Goal: Task Accomplishment & Management: Complete application form

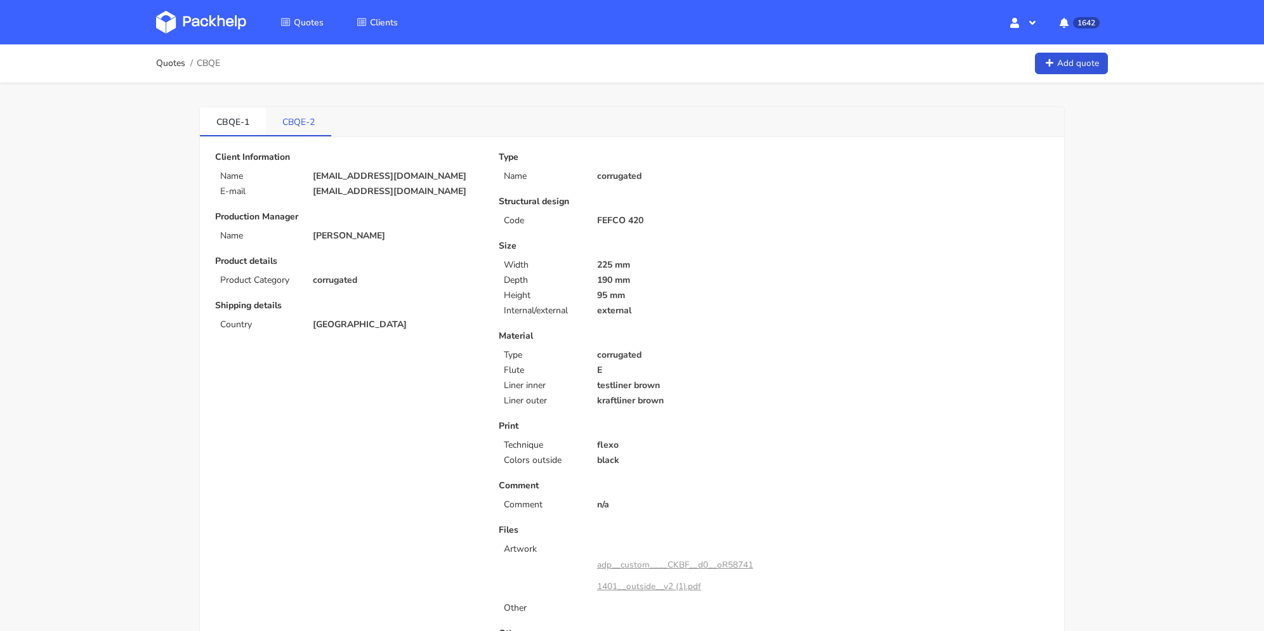
click at [292, 119] on link "CBQE-2" at bounding box center [298, 121] width 65 height 28
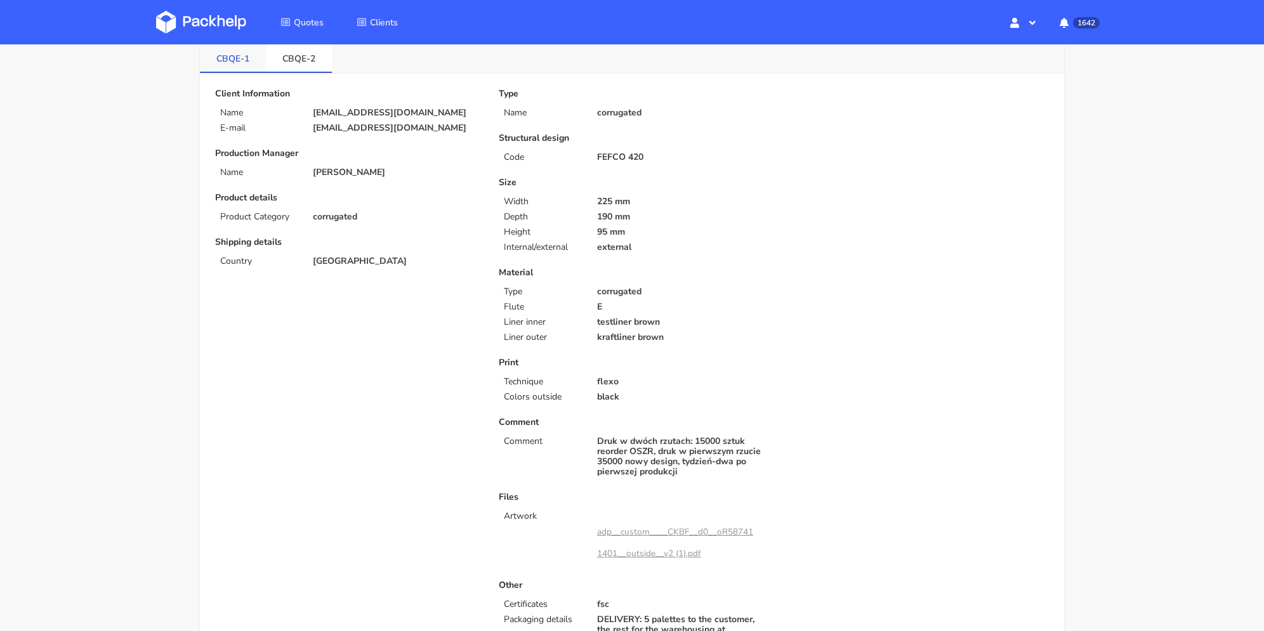
click at [233, 63] on link "CBQE-1" at bounding box center [233, 58] width 66 height 28
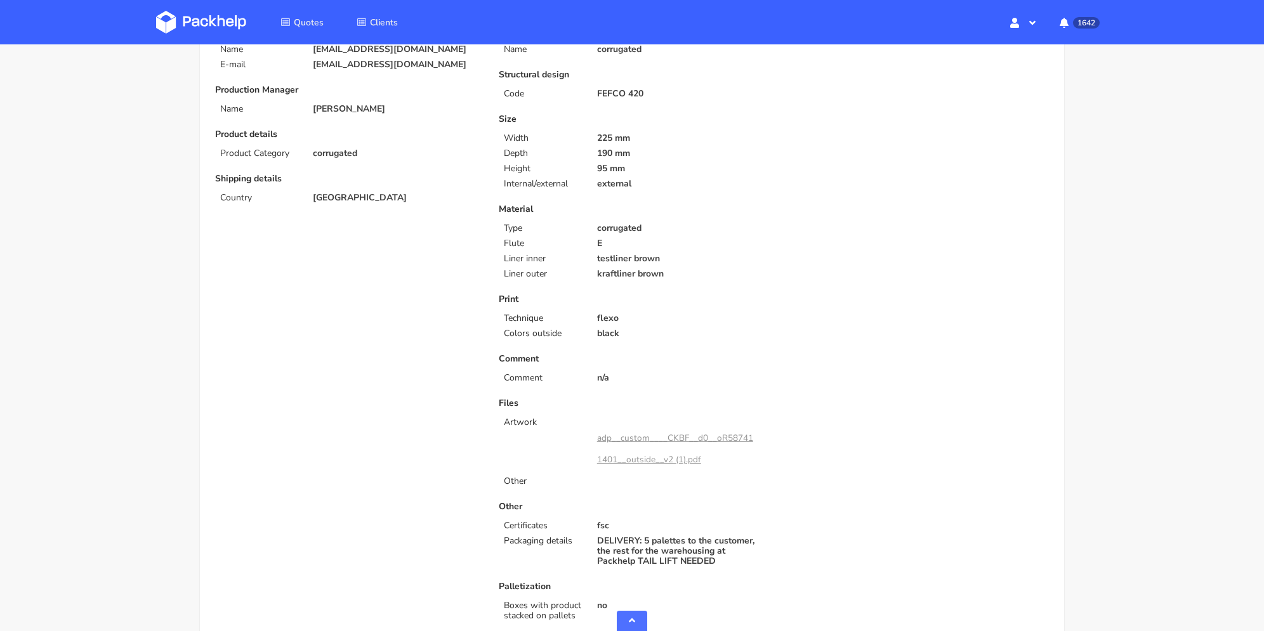
scroll to position [63, 0]
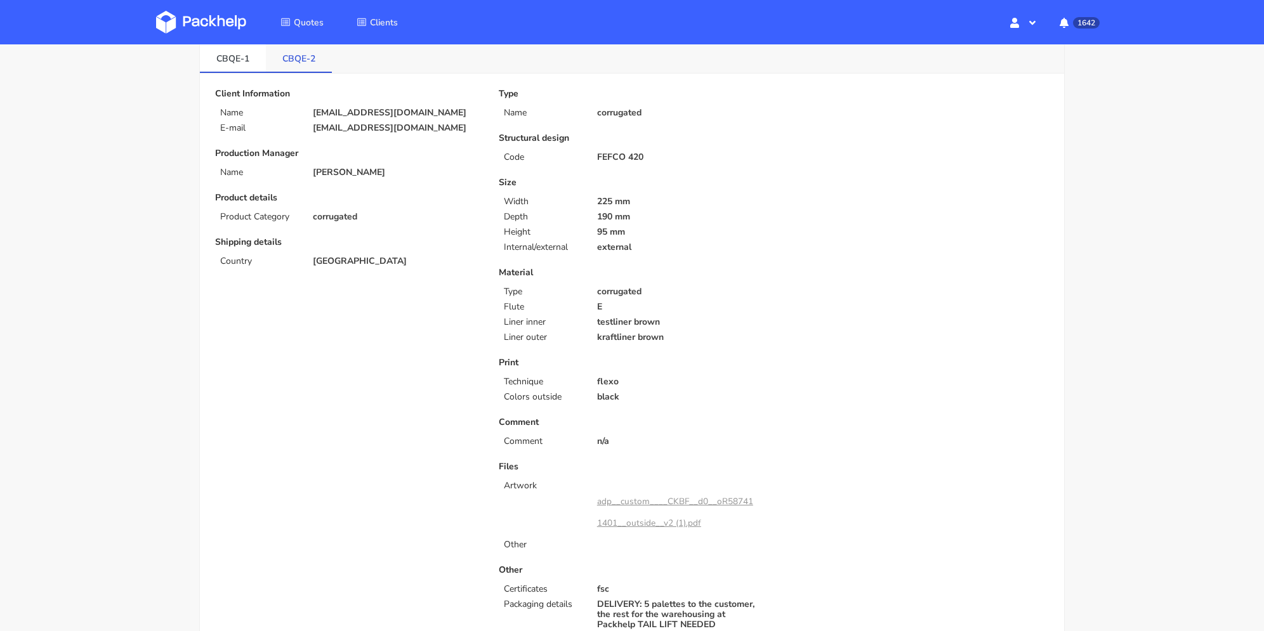
click at [299, 55] on link "CBQE-2" at bounding box center [299, 58] width 66 height 28
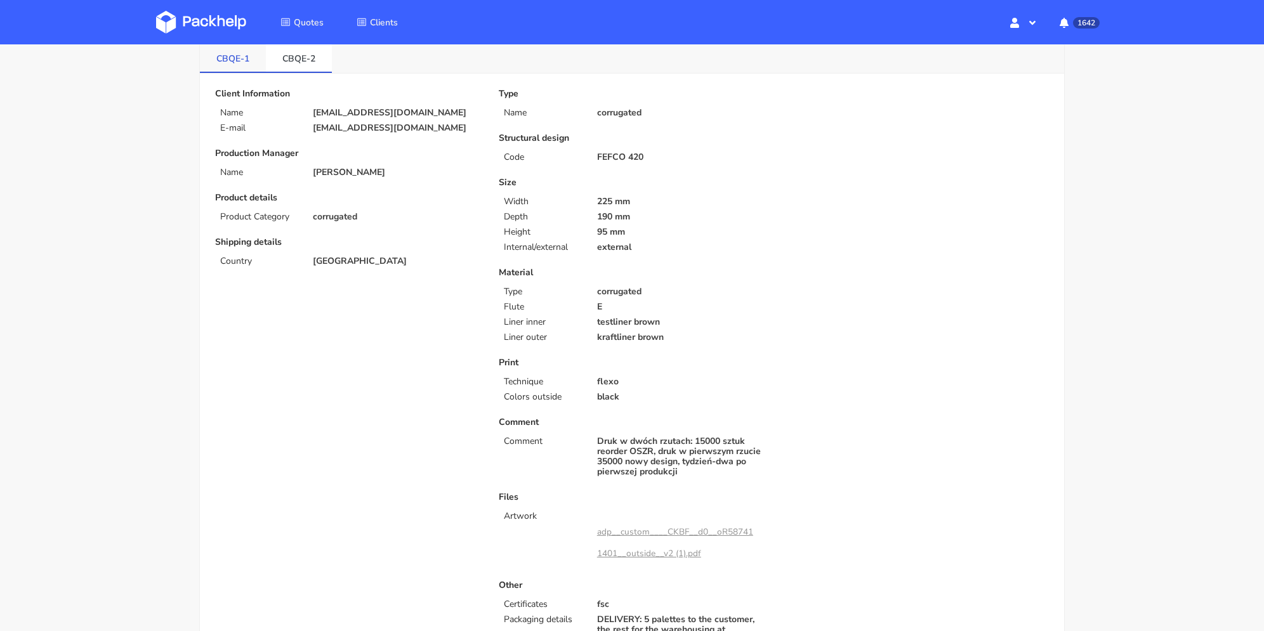
click at [236, 59] on link "CBQE-1" at bounding box center [233, 58] width 66 height 28
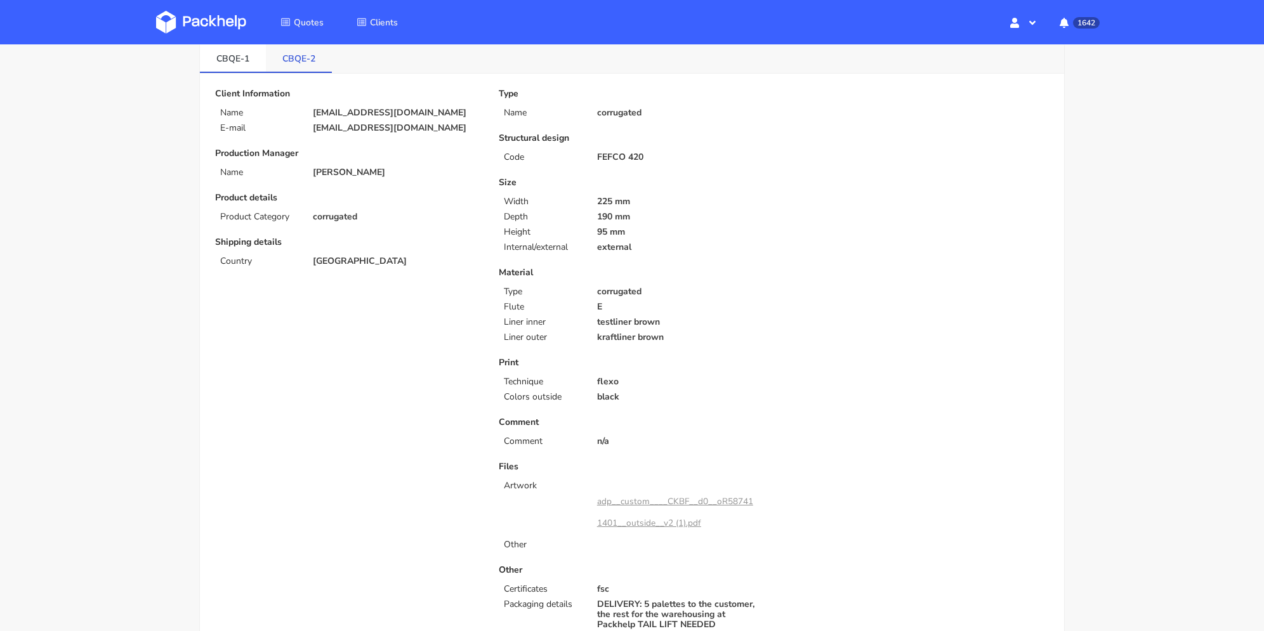
scroll to position [0, 0]
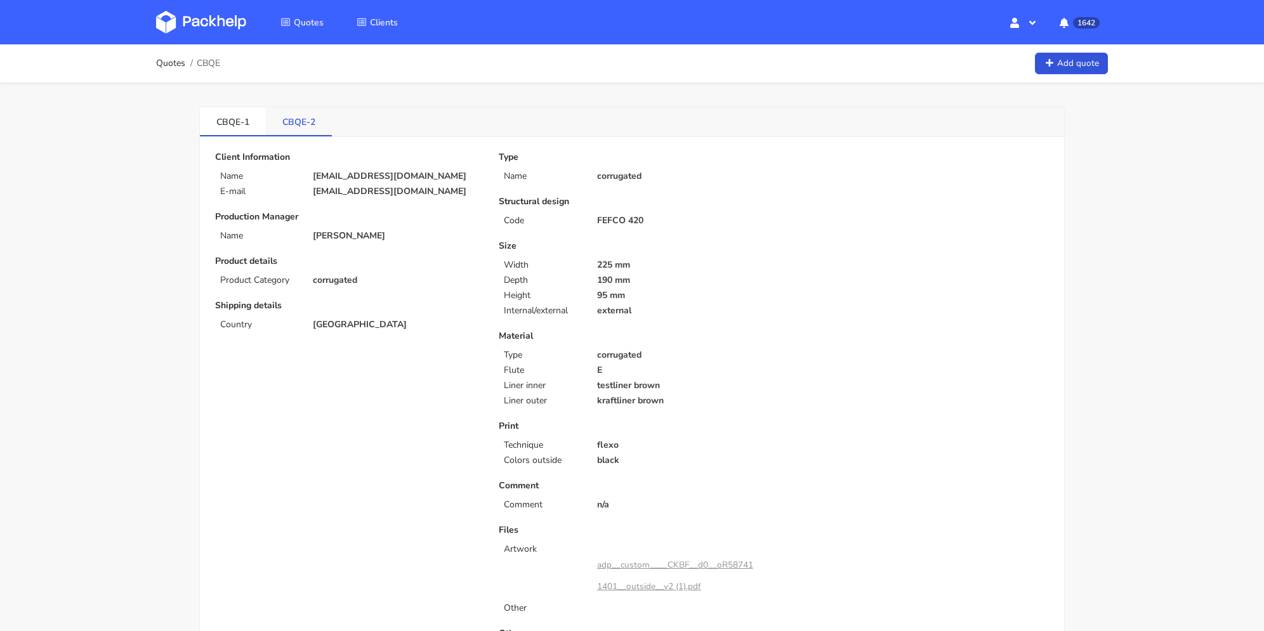
click at [300, 117] on link "CBQE-2" at bounding box center [299, 121] width 66 height 28
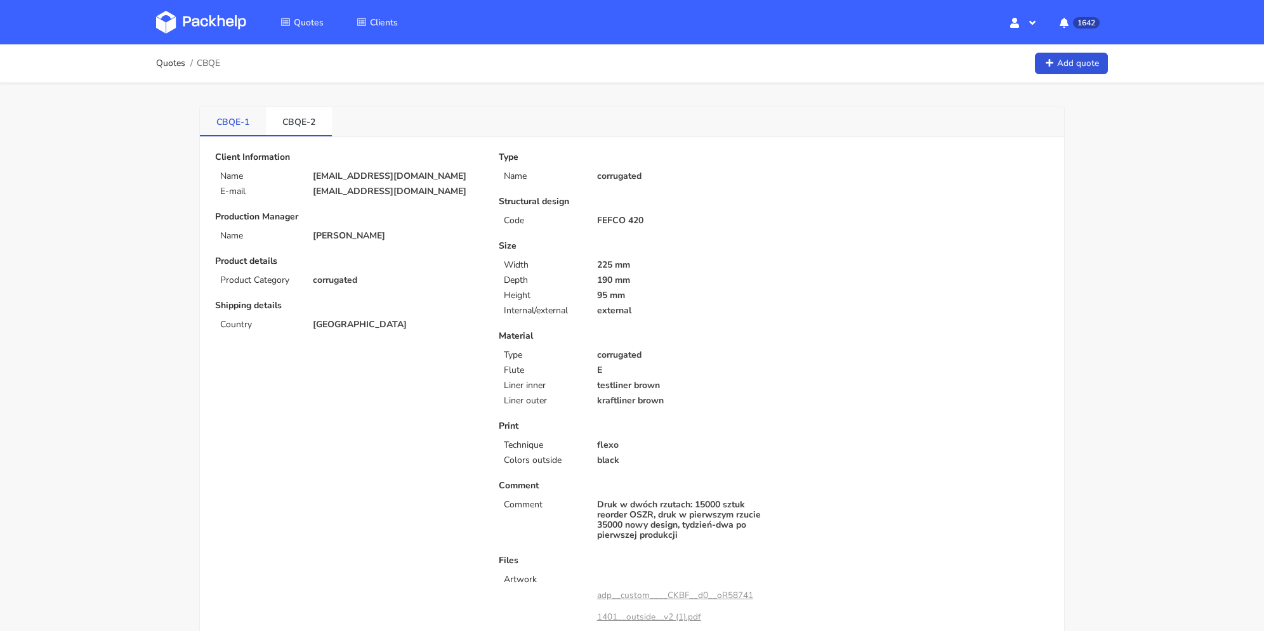
click at [230, 121] on link "CBQE-1" at bounding box center [233, 121] width 66 height 28
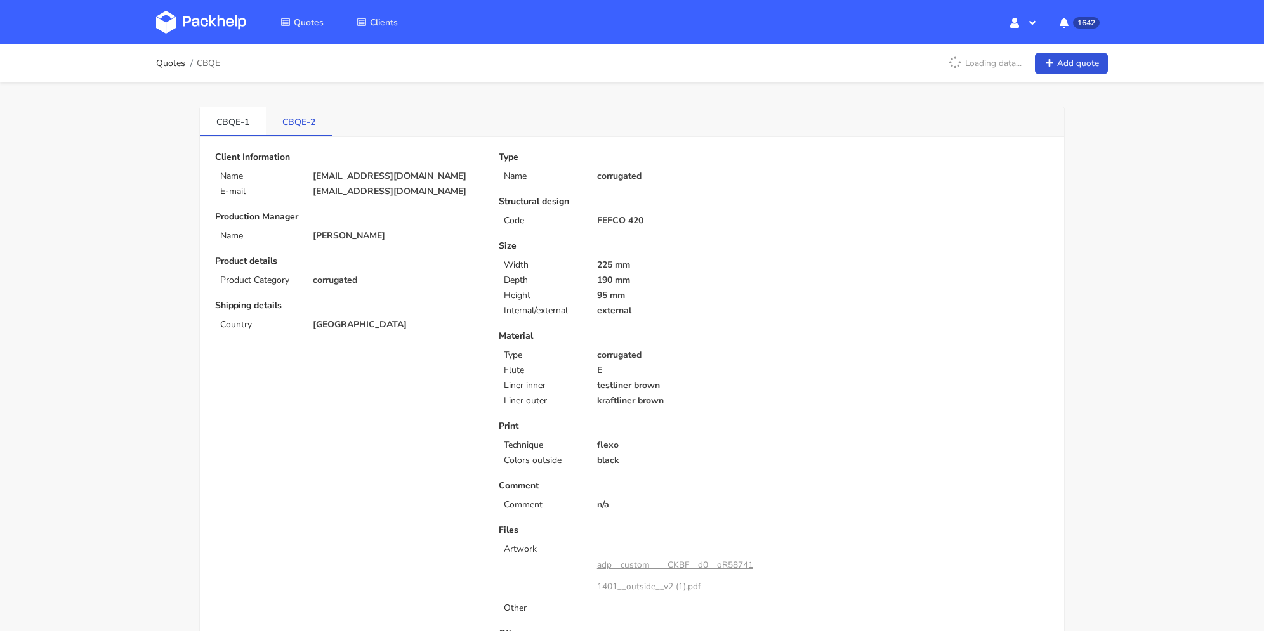
click at [275, 125] on link "CBQE-2" at bounding box center [299, 121] width 66 height 28
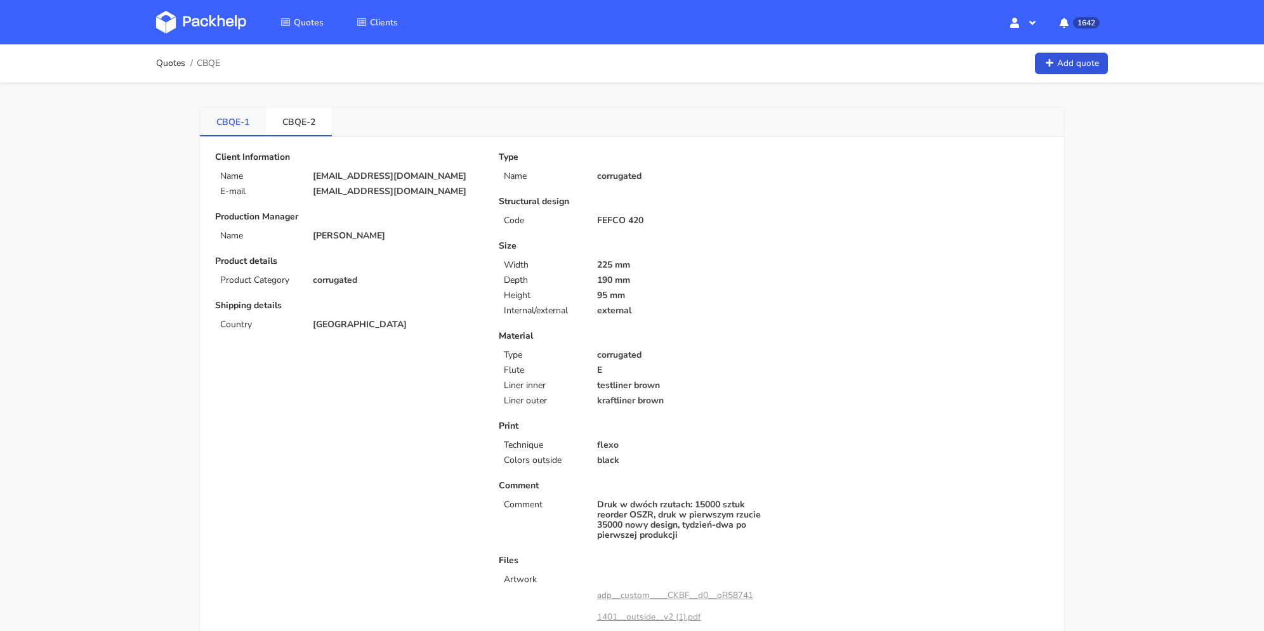
click at [237, 121] on link "CBQE-1" at bounding box center [233, 121] width 66 height 28
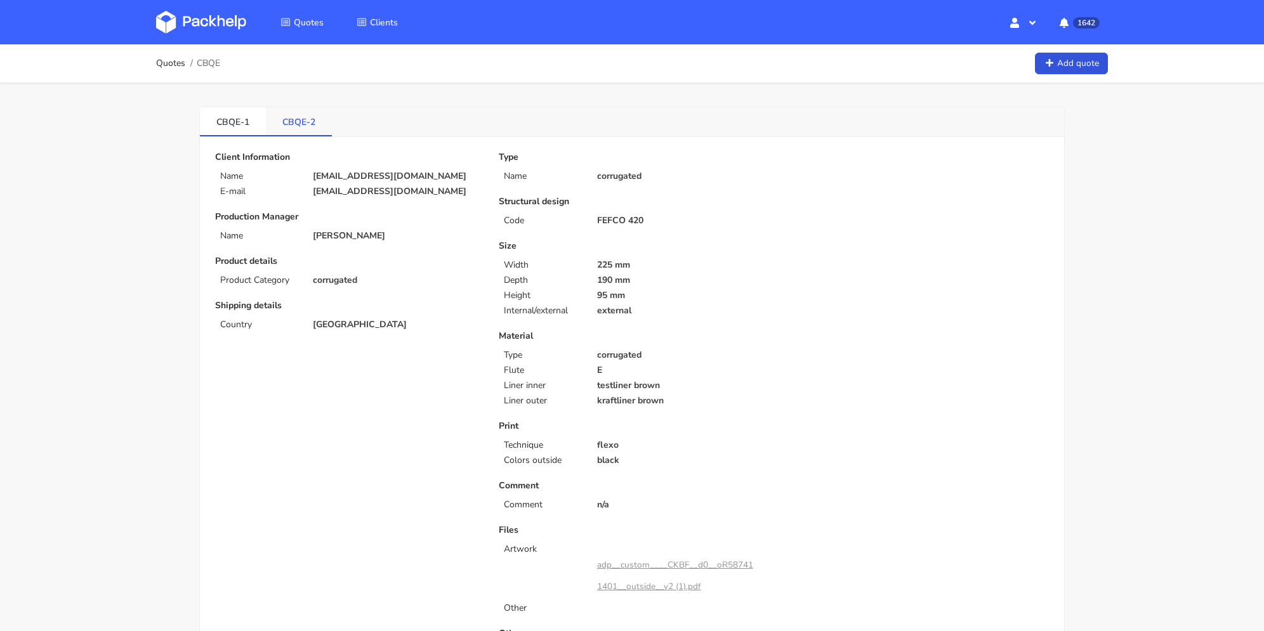
click at [291, 117] on link "CBQE-2" at bounding box center [299, 121] width 66 height 28
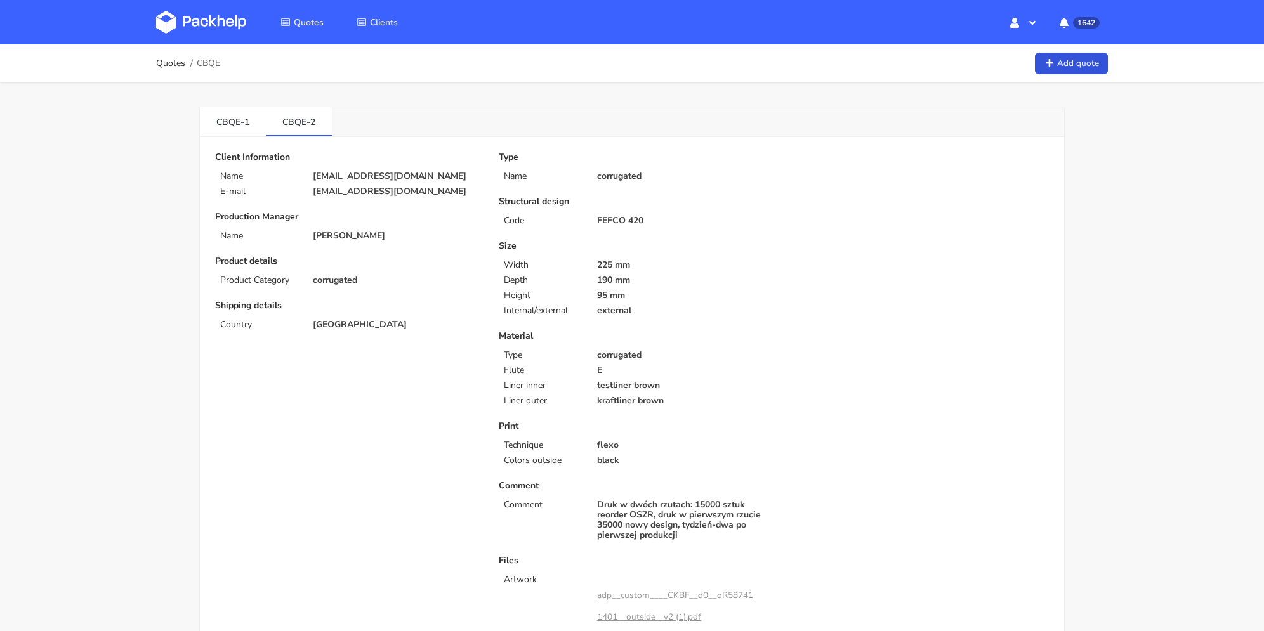
drag, startPoint x: 448, startPoint y: 188, endPoint x: 315, endPoint y: 190, distance: 133.3
click at [316, 190] on p "fanny.dubus@restaurant-made.fr" at bounding box center [397, 192] width 168 height 10
drag, startPoint x: 282, startPoint y: 122, endPoint x: 307, endPoint y: 122, distance: 24.8
click at [307, 122] on link "CBQE-2" at bounding box center [299, 121] width 66 height 28
copy link "CBQE"
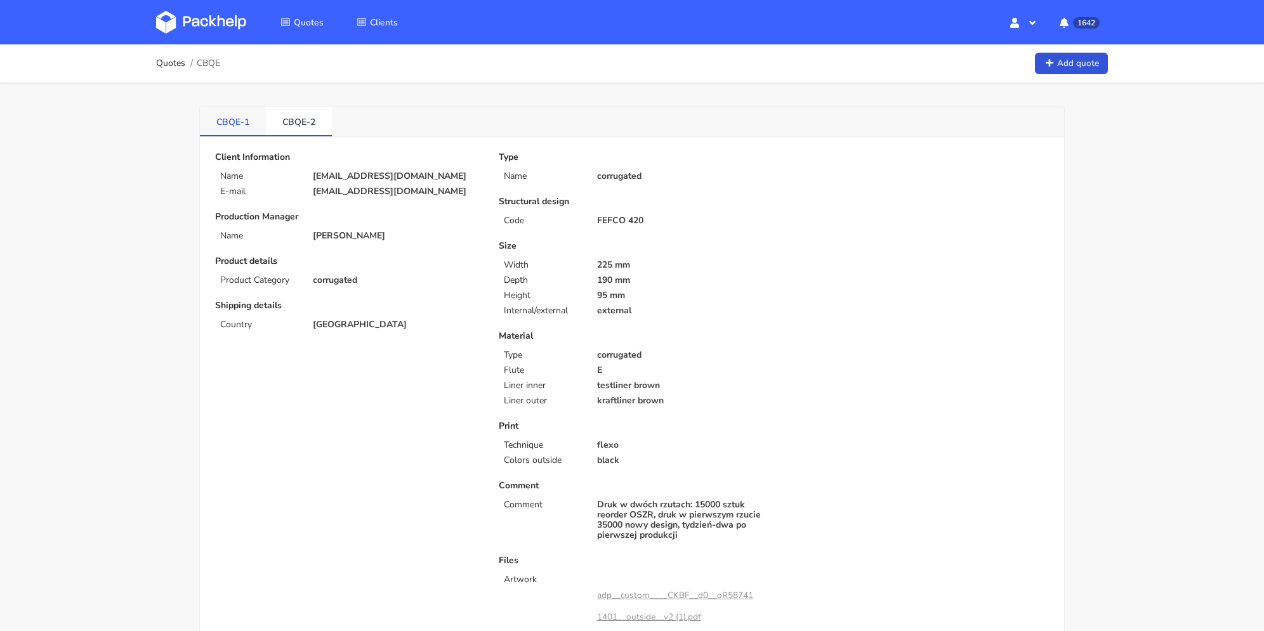
click at [245, 126] on link "CBQE-1" at bounding box center [233, 121] width 66 height 28
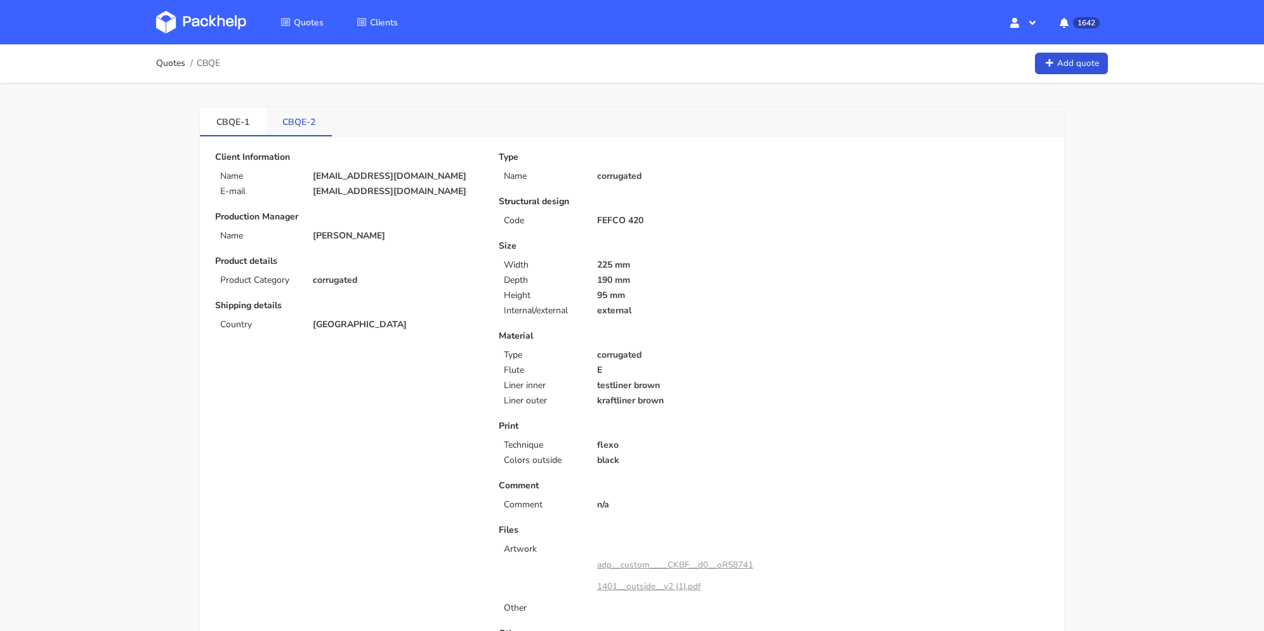
click at [312, 121] on link "CBQE-2" at bounding box center [299, 121] width 66 height 28
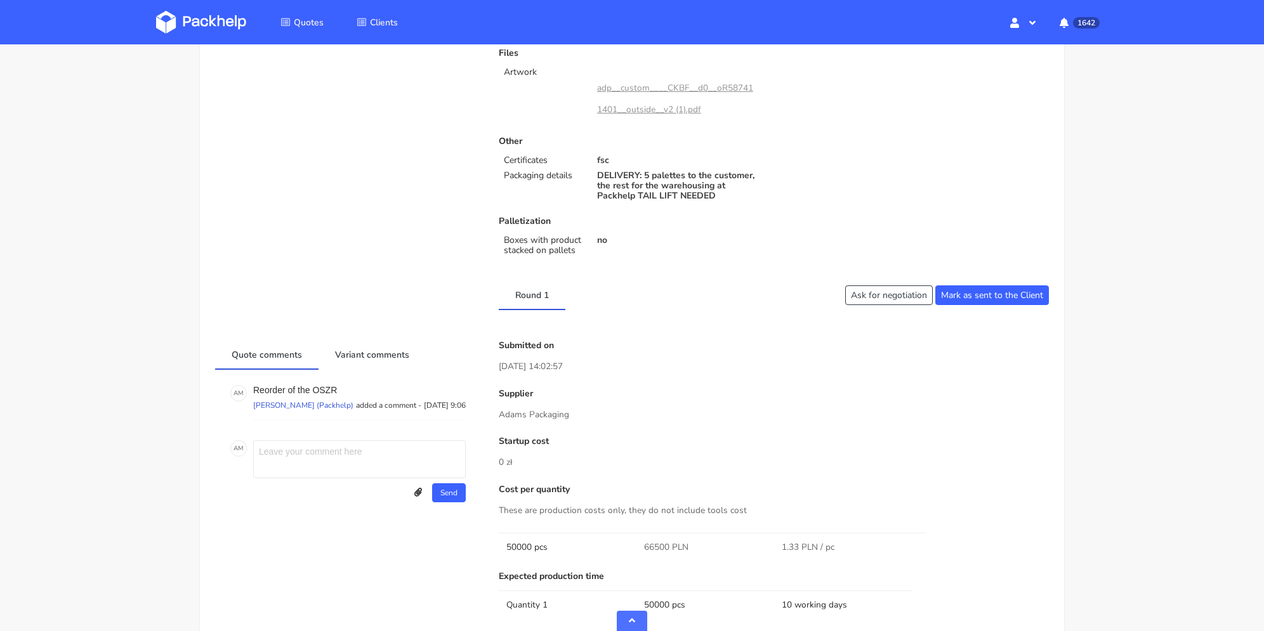
scroll to position [762, 0]
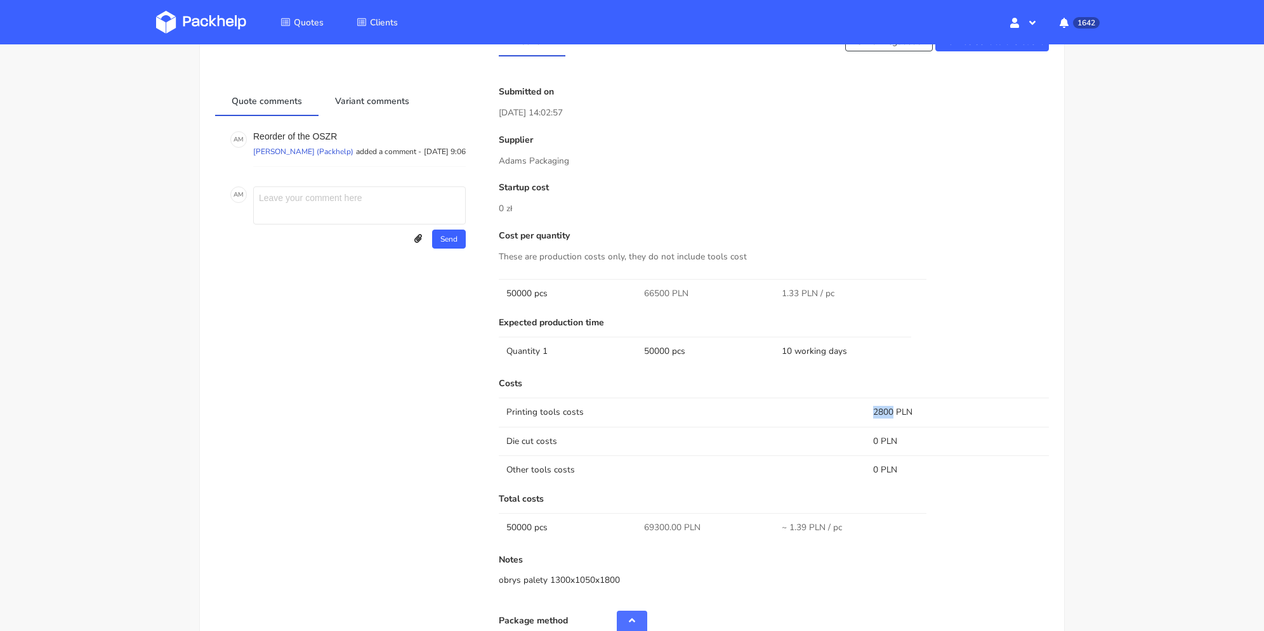
drag, startPoint x: 885, startPoint y: 413, endPoint x: 893, endPoint y: 413, distance: 7.6
click at [893, 413] on td "2800 PLN" at bounding box center [957, 412] width 183 height 29
copy td "2800"
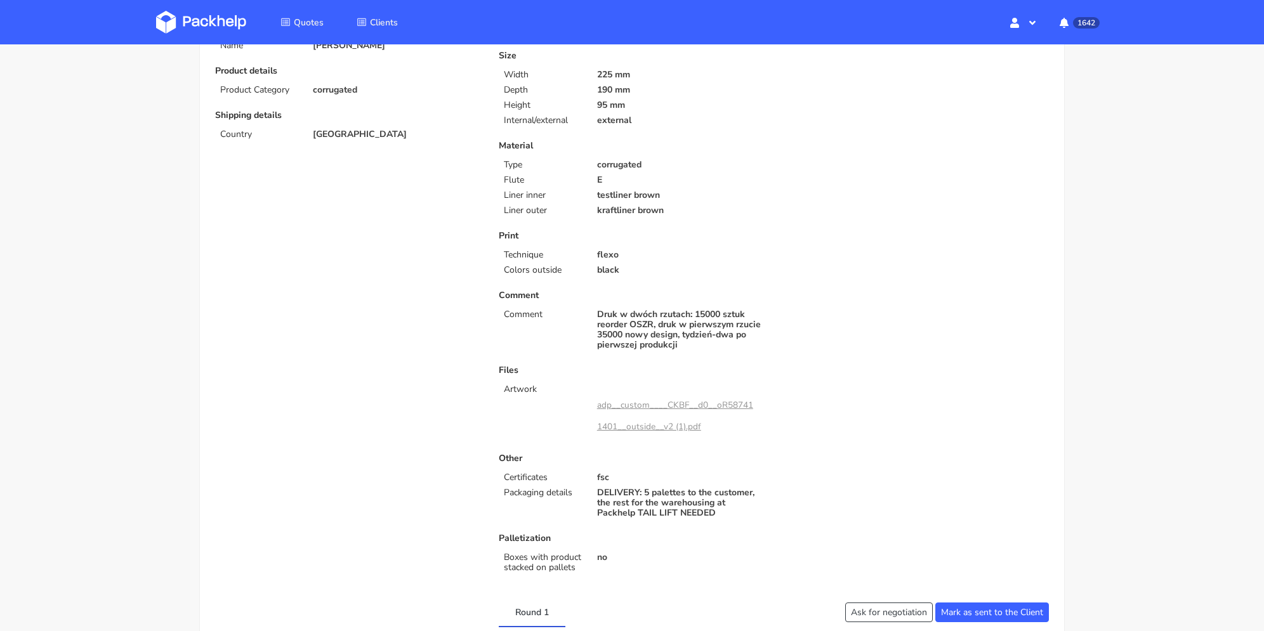
scroll to position [0, 0]
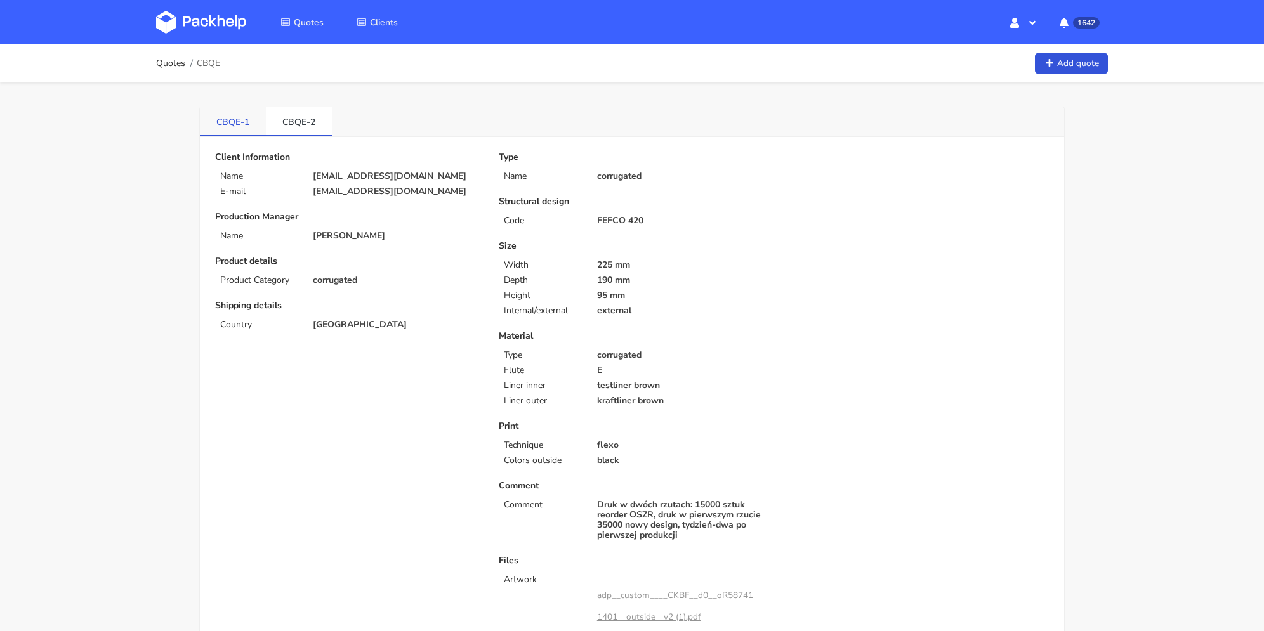
click at [230, 122] on link "CBQE-1" at bounding box center [233, 121] width 66 height 28
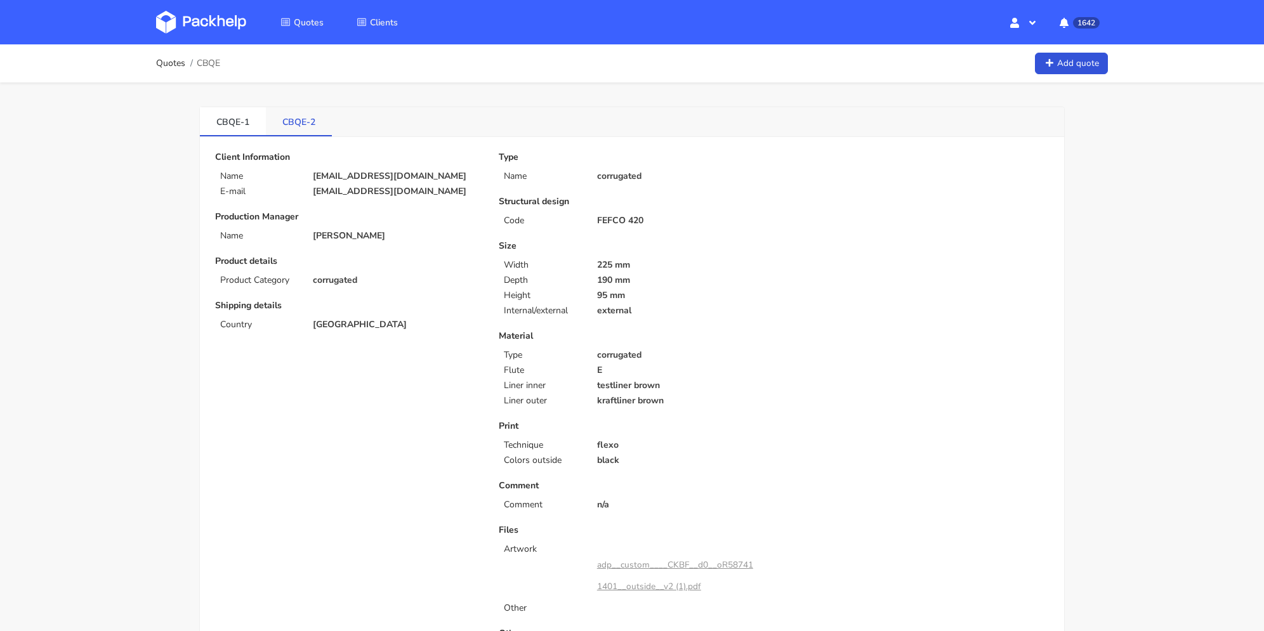
click at [293, 126] on link "CBQE-2" at bounding box center [299, 121] width 66 height 28
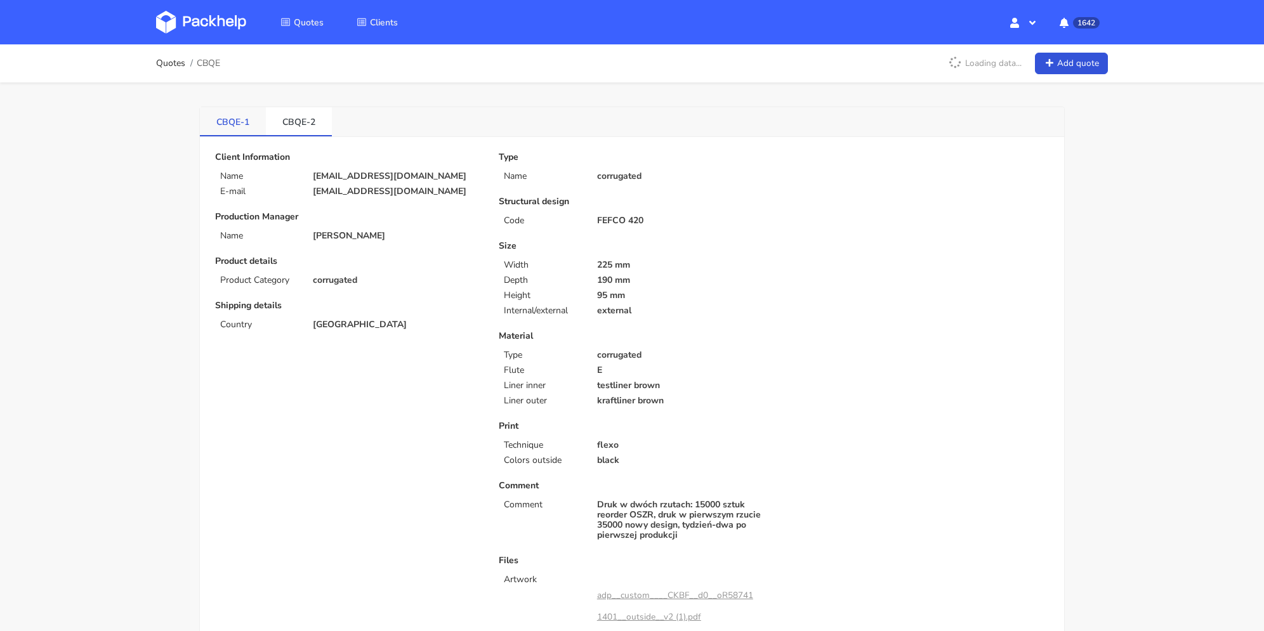
click at [250, 126] on link "CBQE-1" at bounding box center [233, 121] width 66 height 28
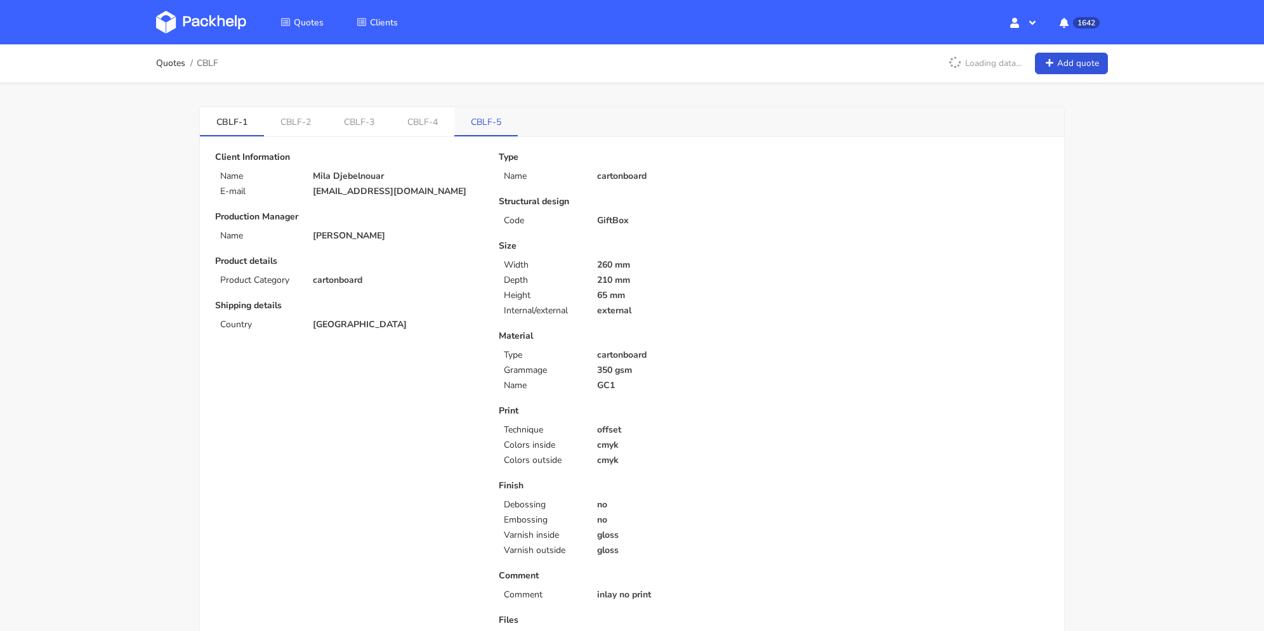
click at [473, 131] on link "CBLF-5" at bounding box center [485, 121] width 63 height 28
drag, startPoint x: 420, startPoint y: 190, endPoint x: 289, endPoint y: 190, distance: 131.4
click at [289, 190] on div "E-mail [EMAIL_ADDRESS][DOMAIN_NAME]" at bounding box center [348, 192] width 284 height 10
copy div "[EMAIL_ADDRESS][DOMAIN_NAME]"
click at [176, 63] on link "Quotes" at bounding box center [170, 63] width 29 height 10
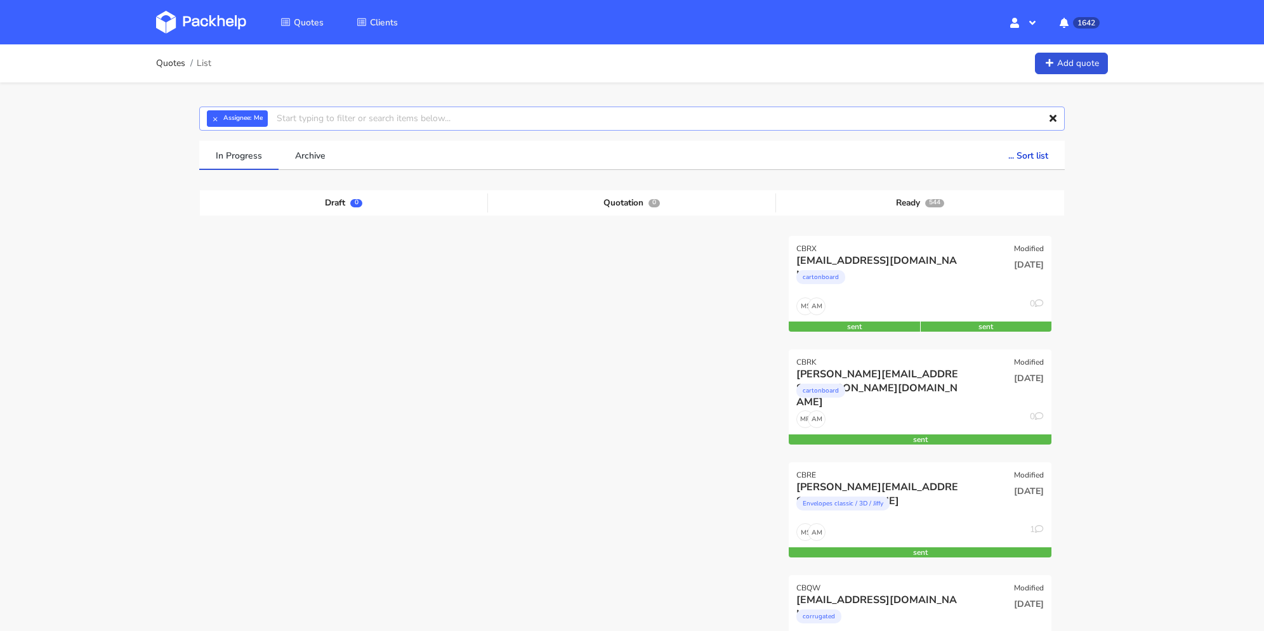
click at [392, 116] on input "text" at bounding box center [632, 119] width 866 height 24
drag, startPoint x: 286, startPoint y: 119, endPoint x: 273, endPoint y: 117, distance: 12.8
click at [273, 117] on input "clf" at bounding box center [632, 119] width 866 height 24
type input "cblf"
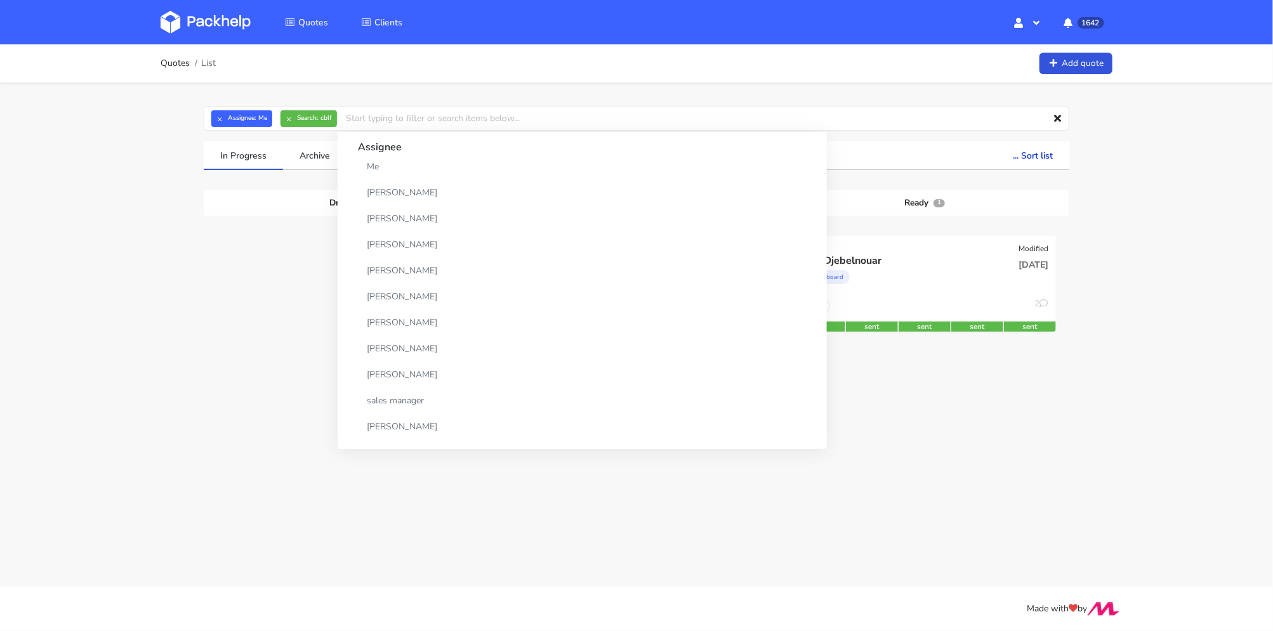
click at [947, 266] on div "Mila Djebelnouar" at bounding box center [885, 261] width 168 height 14
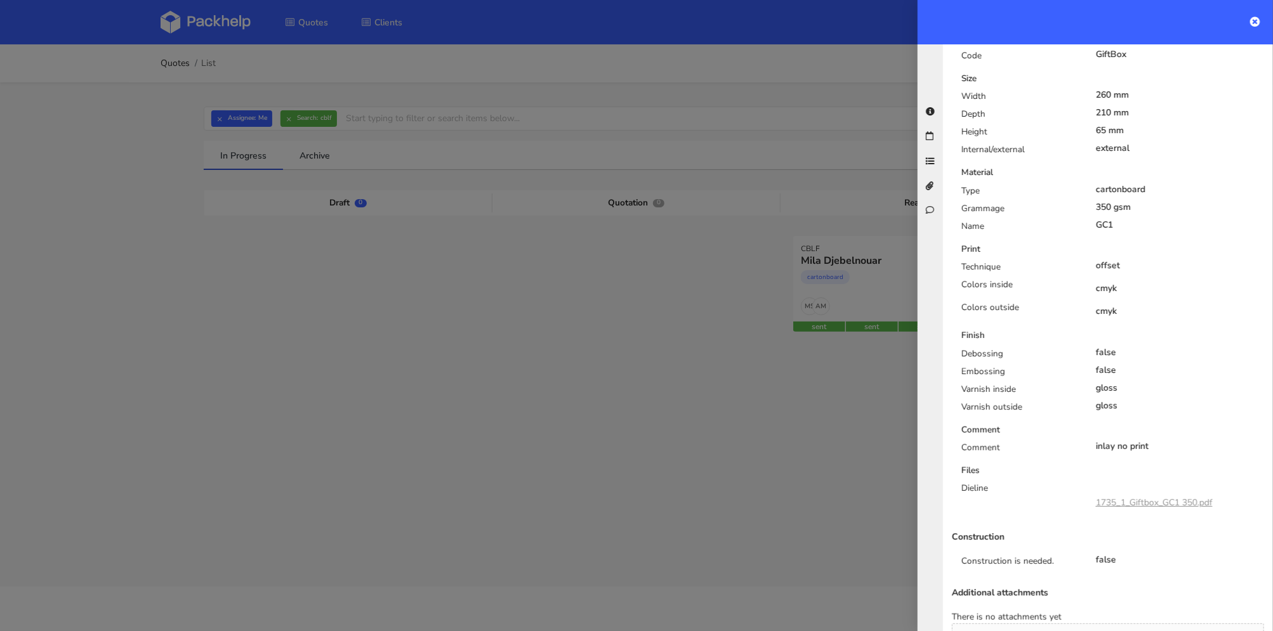
scroll to position [817, 0]
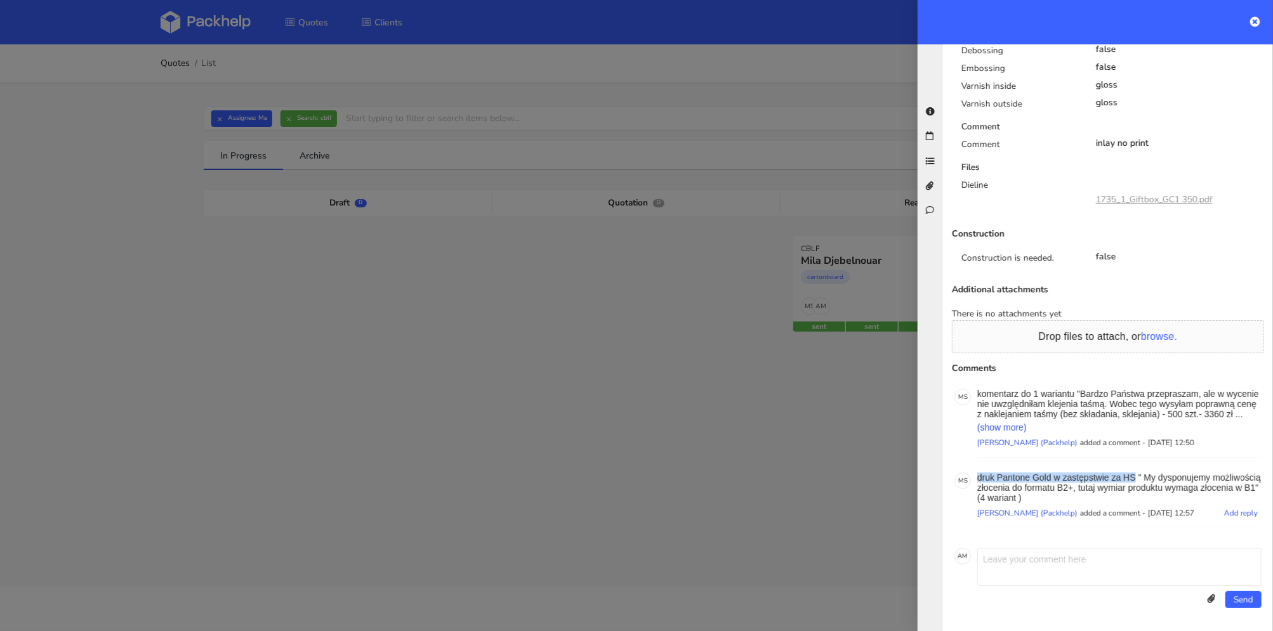
drag, startPoint x: 979, startPoint y: 479, endPoint x: 1135, endPoint y: 477, distance: 156.1
click at [1135, 477] on p "druk Pantone Gold w zastępstwie za HS " My dysponujemy możliwością złocenia do …" at bounding box center [1119, 488] width 284 height 30
copy p "druk Pantone Gold w zastępstwie za HS"
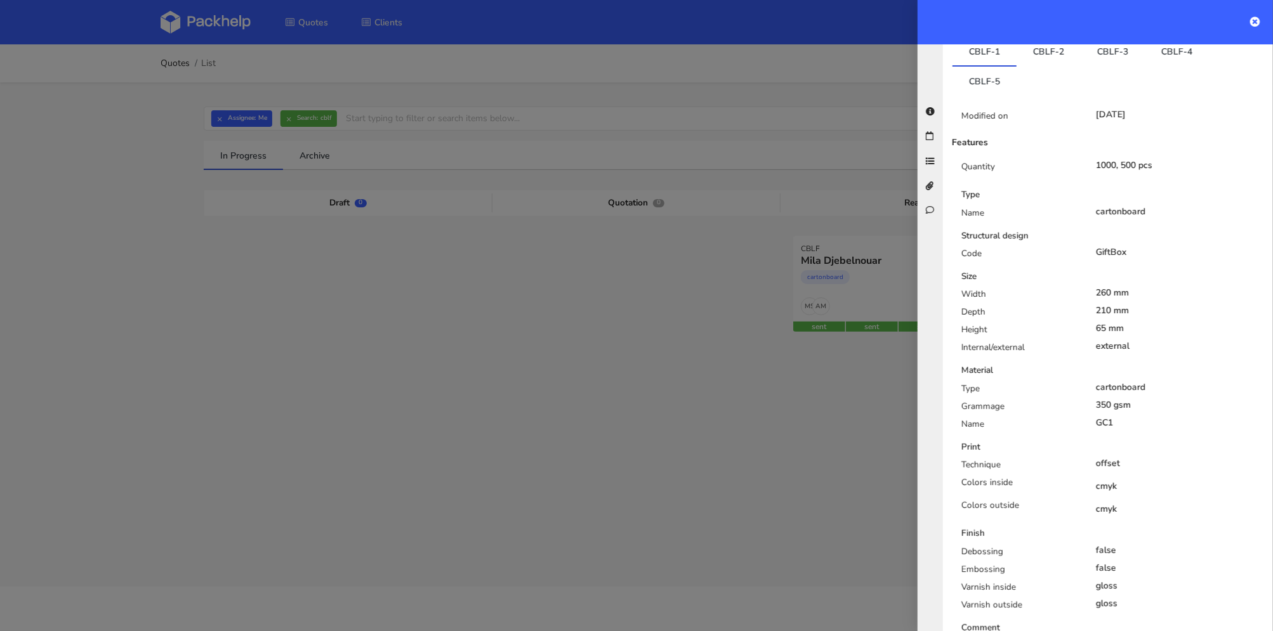
scroll to position [0, 0]
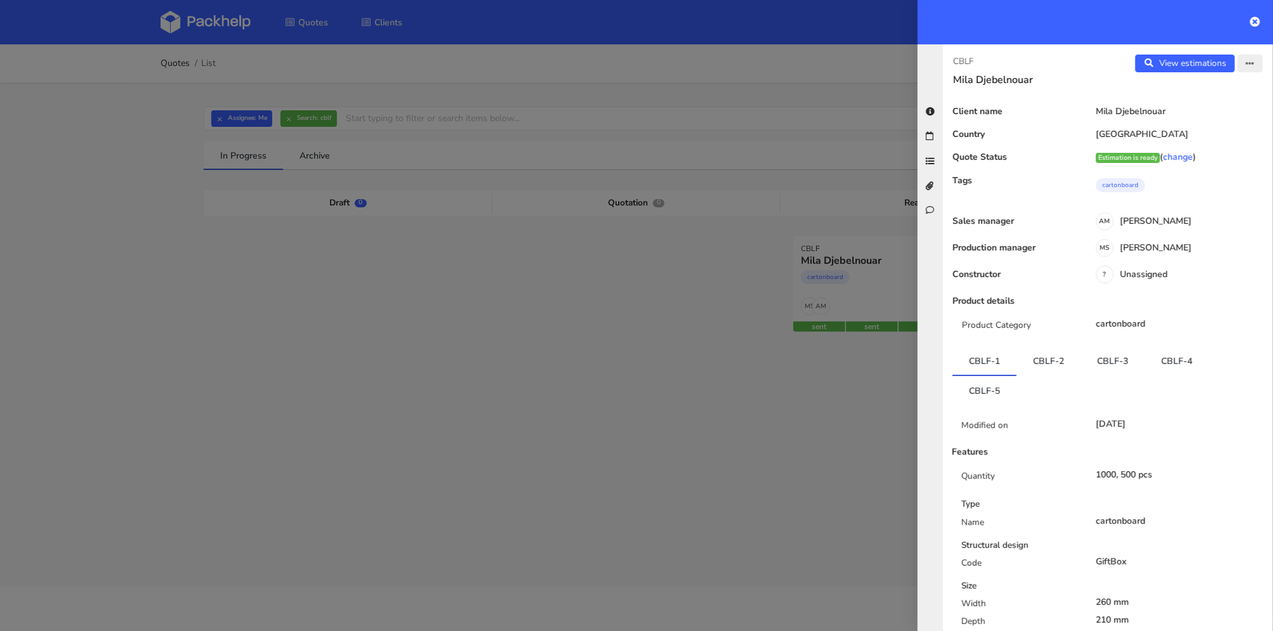
click at [1246, 61] on icon "button" at bounding box center [1250, 64] width 9 height 9
click at [1198, 112] on link "Edit quote" at bounding box center [1209, 112] width 112 height 21
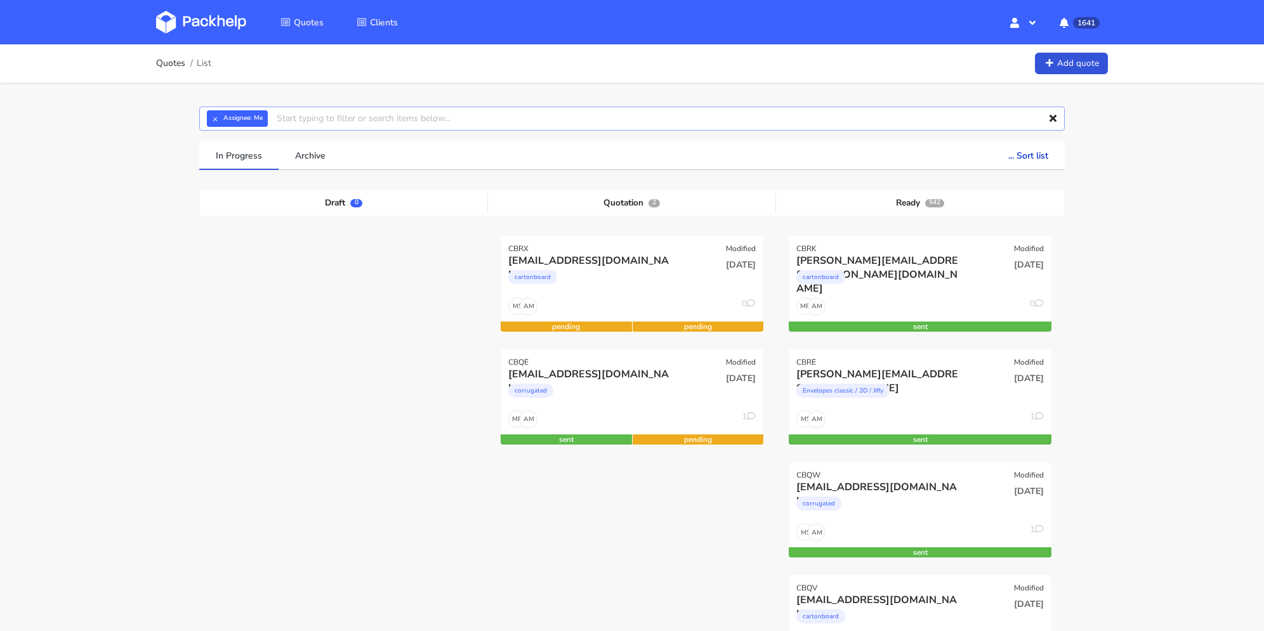
click at [400, 119] on input "text" at bounding box center [632, 119] width 866 height 24
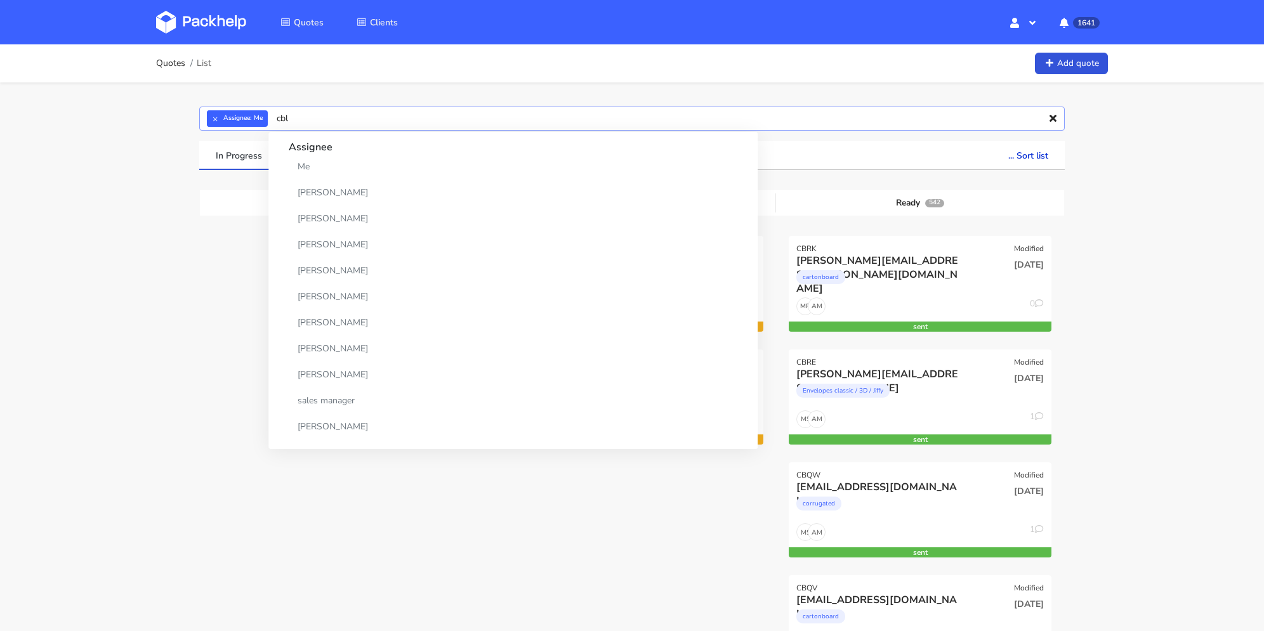
type input "cblf"
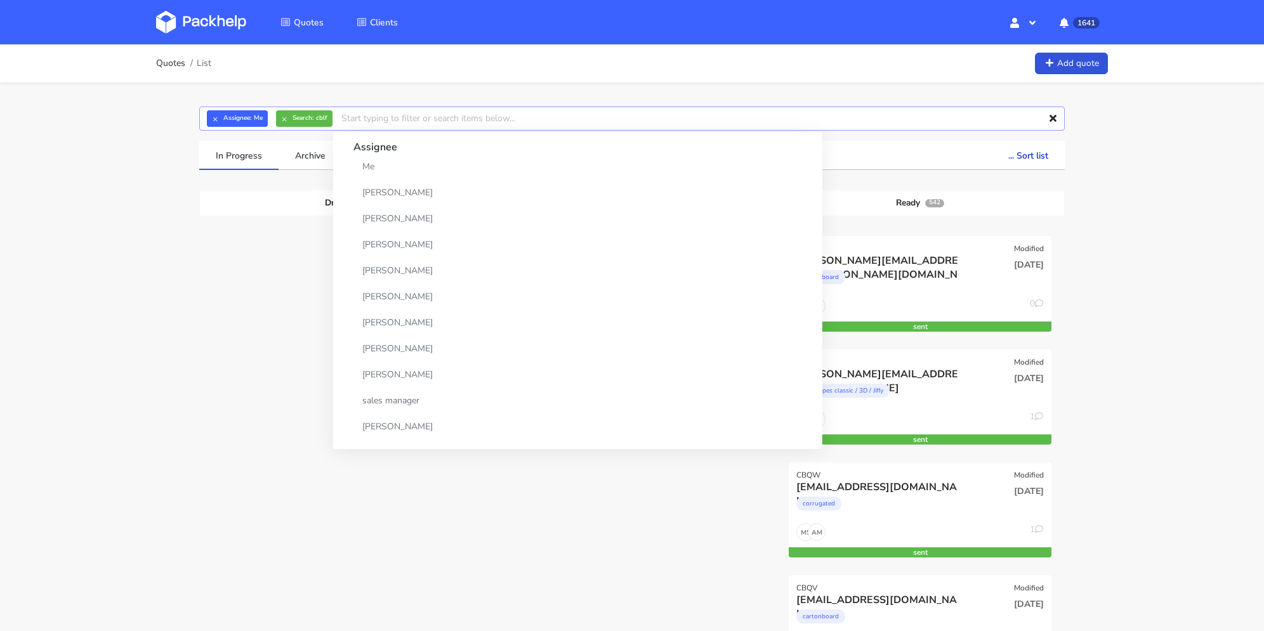
click at [347, 121] on input "text" at bounding box center [632, 119] width 866 height 24
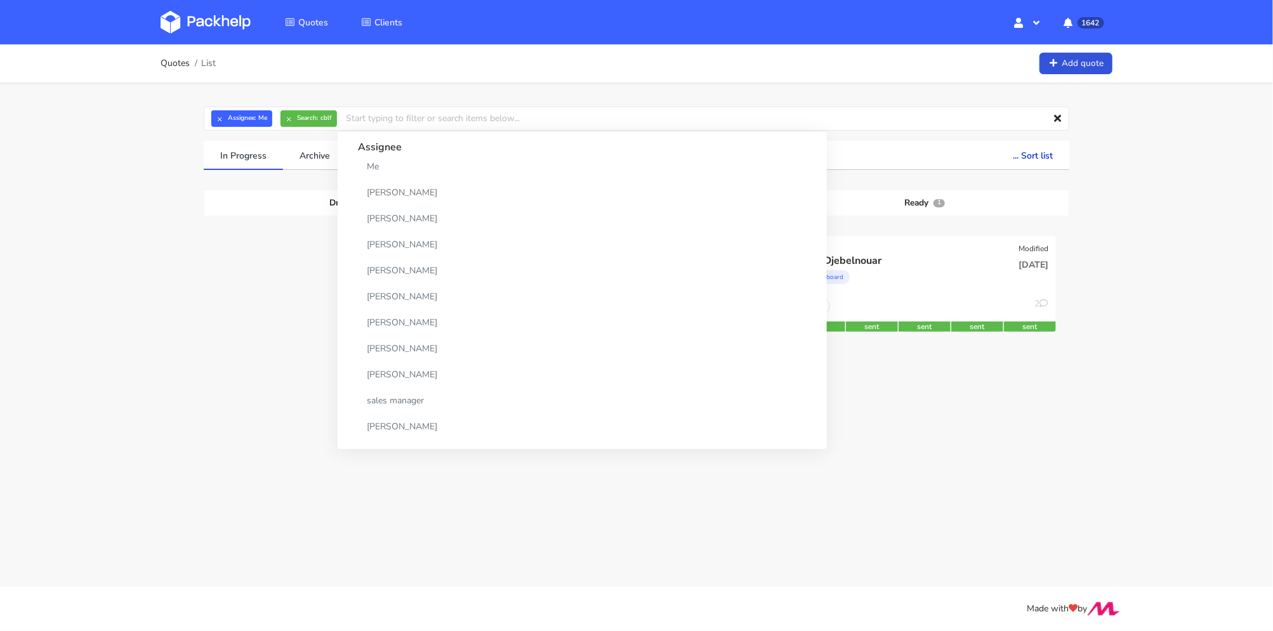
click at [180, 332] on div "× Assignee: Me × Search: cblf Assignee Me Dylan Dewit Natalia Misiewicz Andrzej…" at bounding box center [637, 262] width 914 height 359
click at [951, 260] on div "Mila Djebelnouar" at bounding box center [885, 261] width 168 height 14
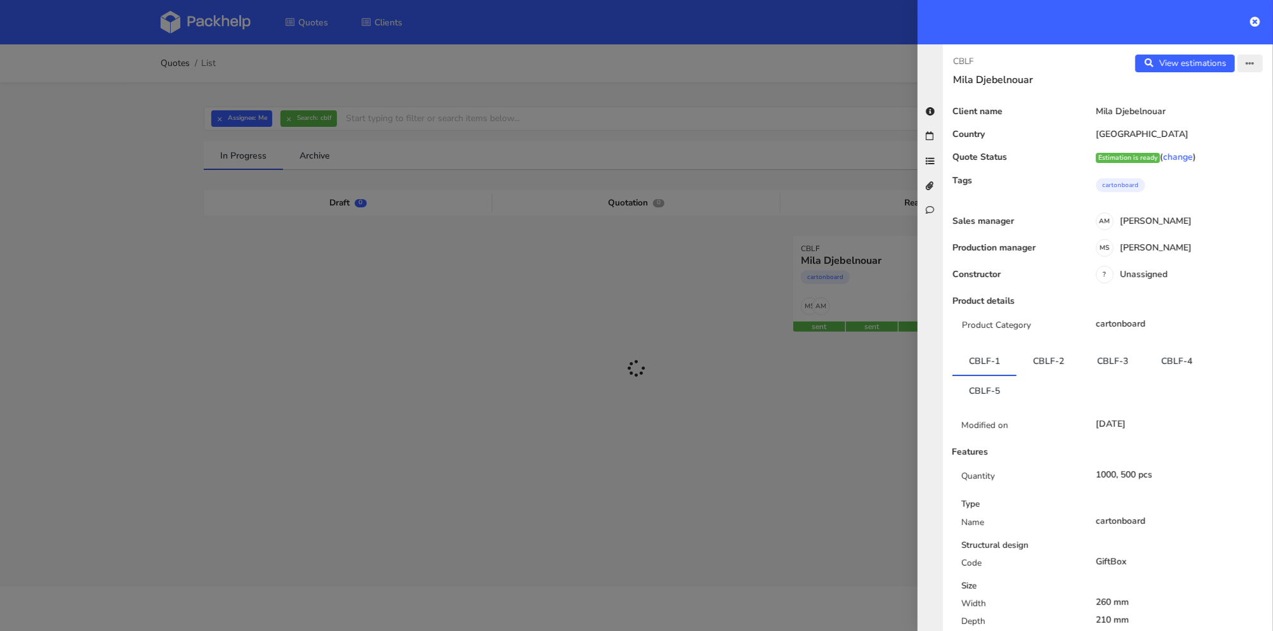
click at [1246, 62] on icon "button" at bounding box center [1250, 64] width 9 height 9
click at [1196, 109] on link "Edit quote" at bounding box center [1209, 112] width 112 height 21
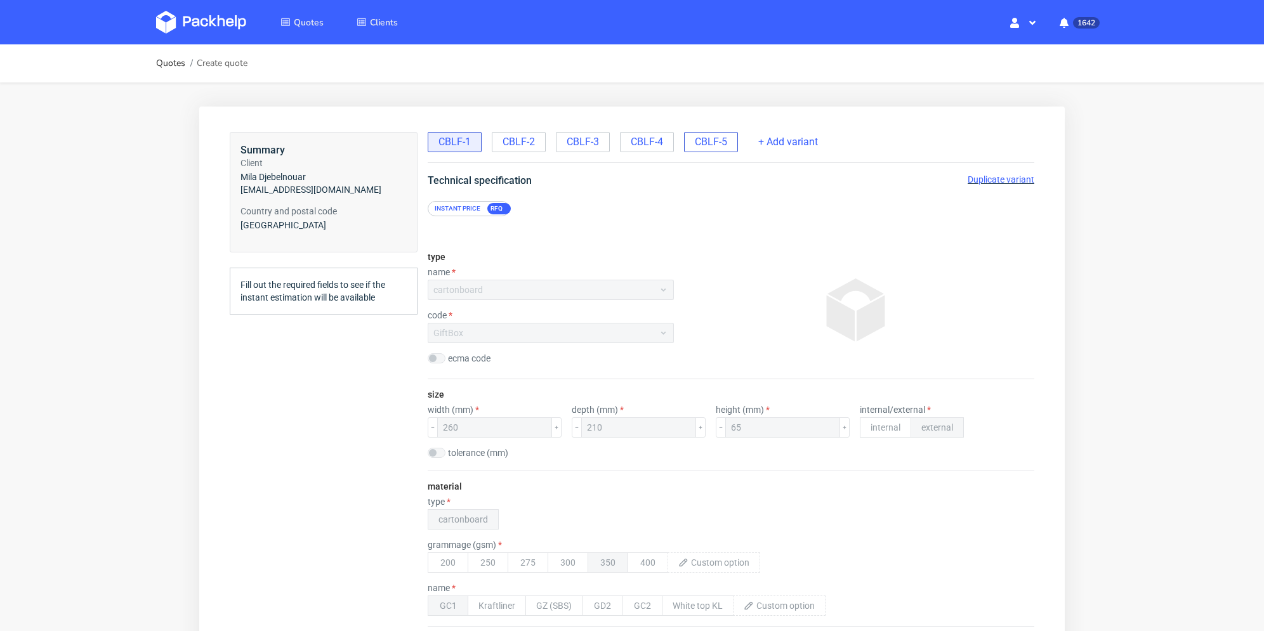
click at [707, 147] on span "CBLF-5" at bounding box center [711, 142] width 32 height 14
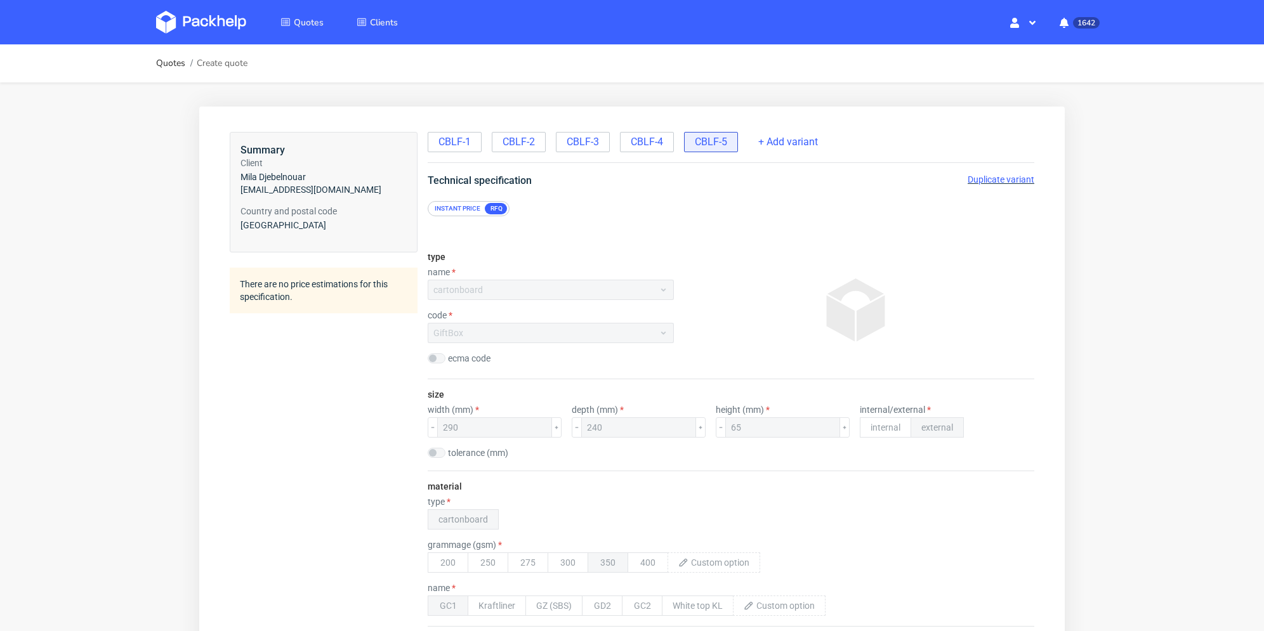
click at [992, 178] on span "Duplicate variant" at bounding box center [1001, 180] width 67 height 10
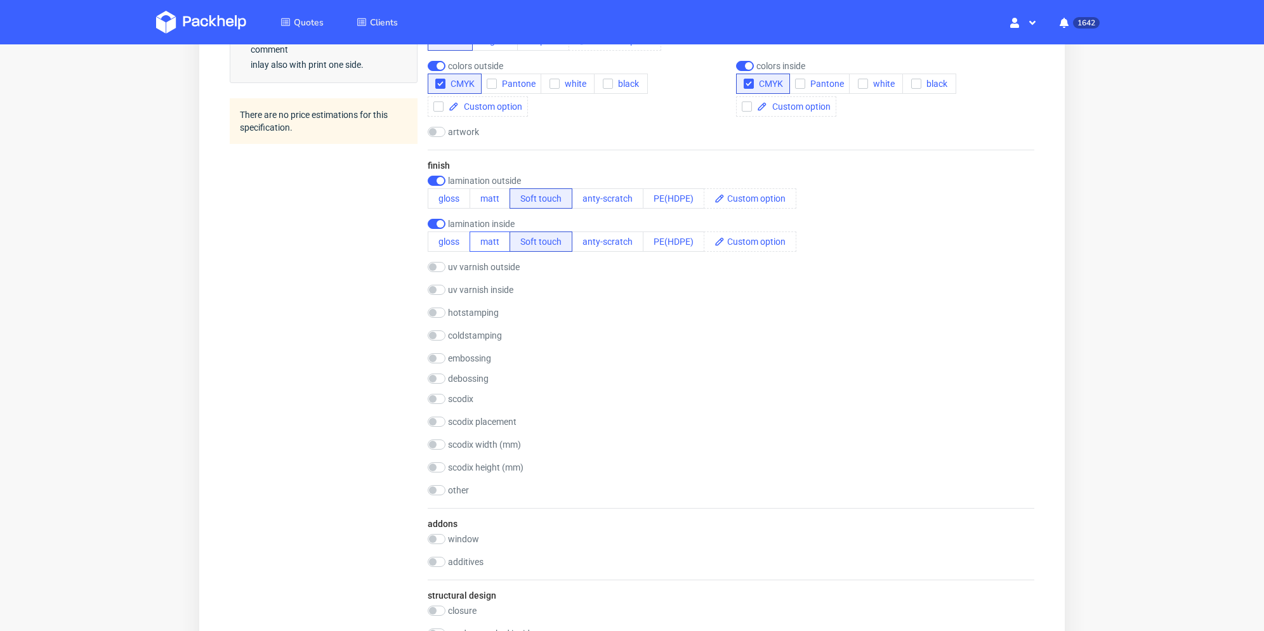
scroll to position [444, 0]
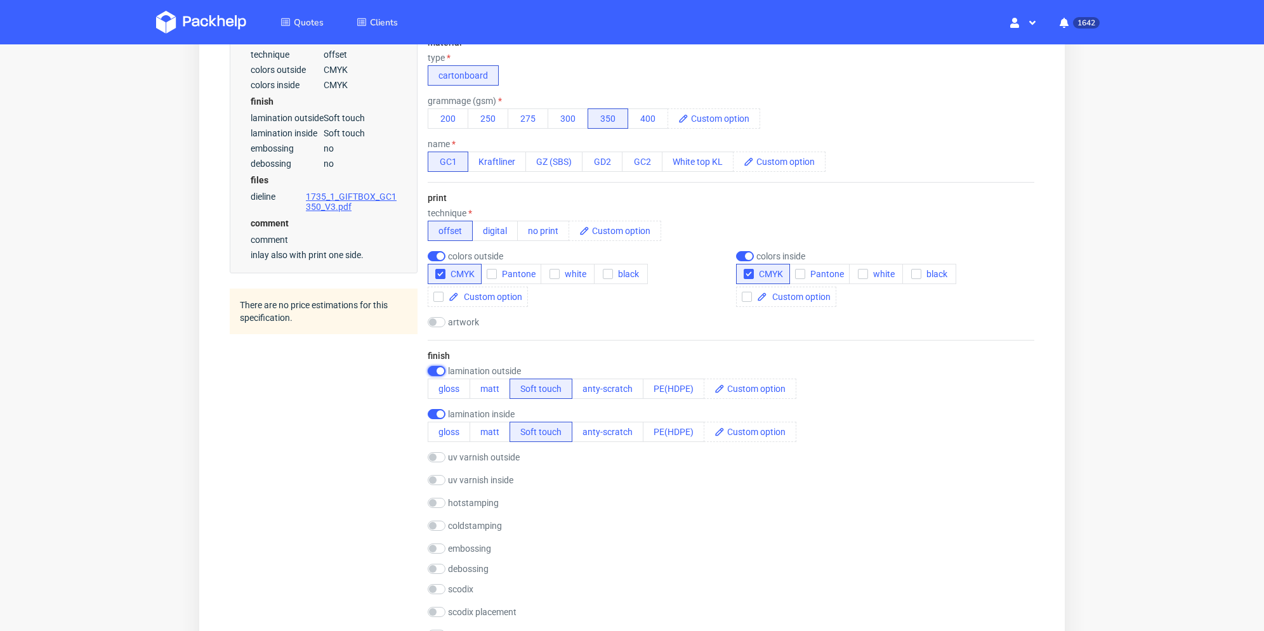
click at [439, 370] on input "checkbox" at bounding box center [437, 371] width 18 height 10
checkbox input "false"
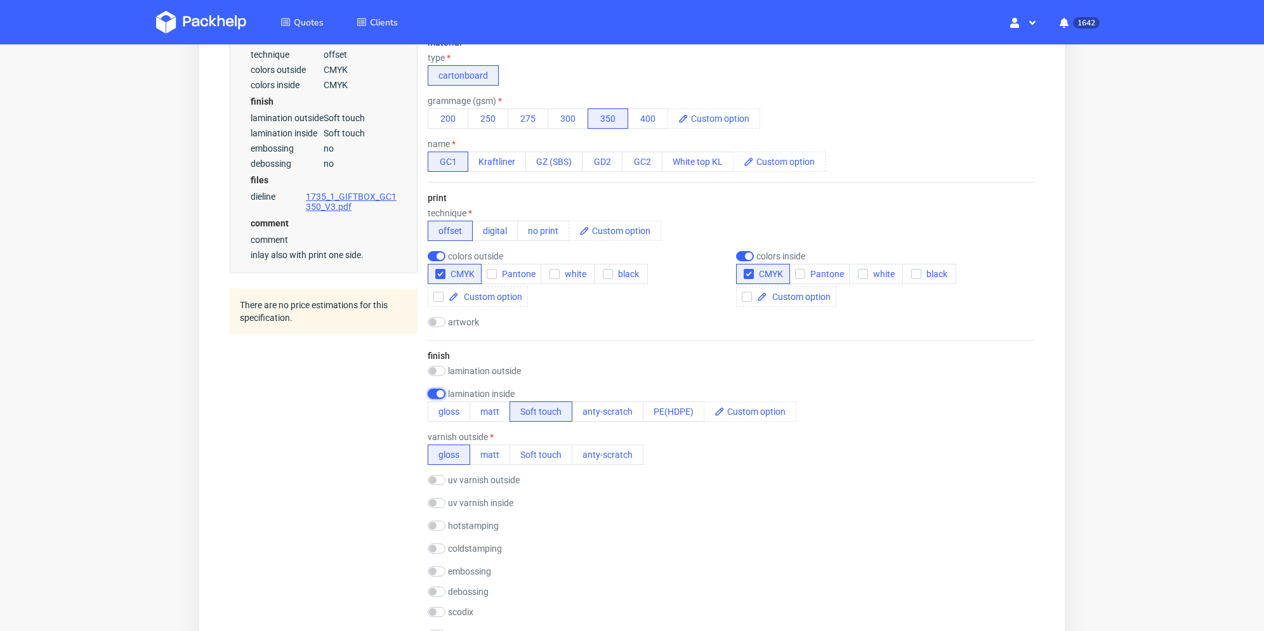
click at [438, 397] on input "checkbox" at bounding box center [437, 394] width 18 height 10
checkbox input "false"
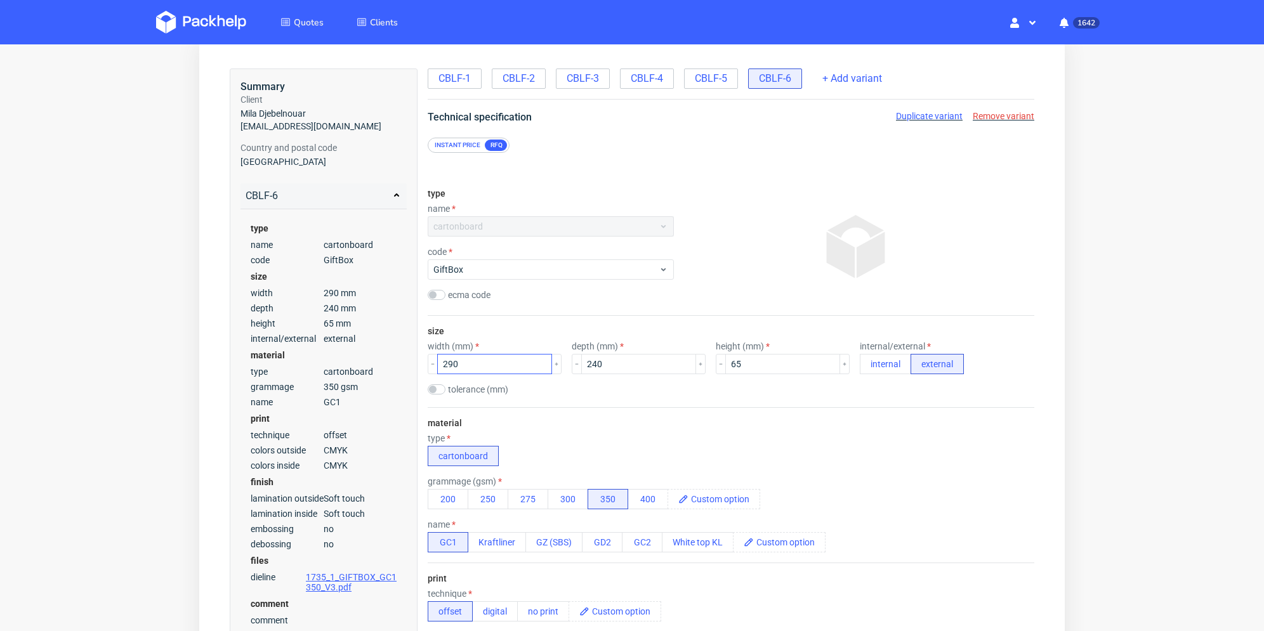
scroll to position [0, 0]
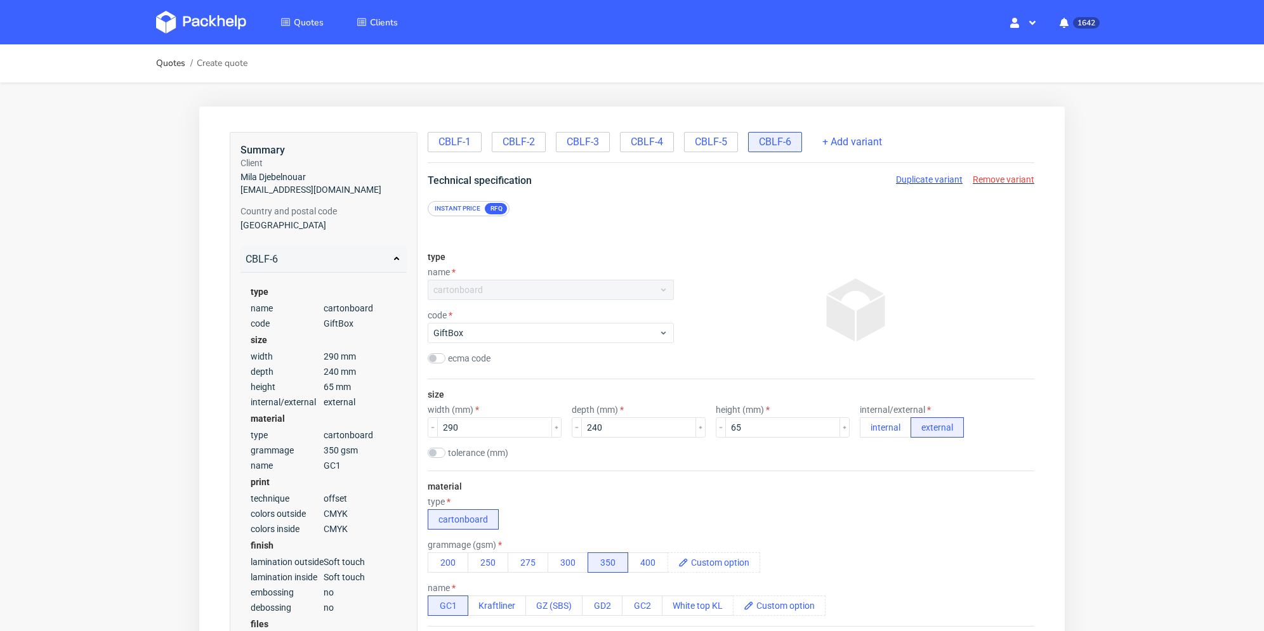
click at [1009, 182] on span "Remove variant" at bounding box center [1004, 180] width 62 height 10
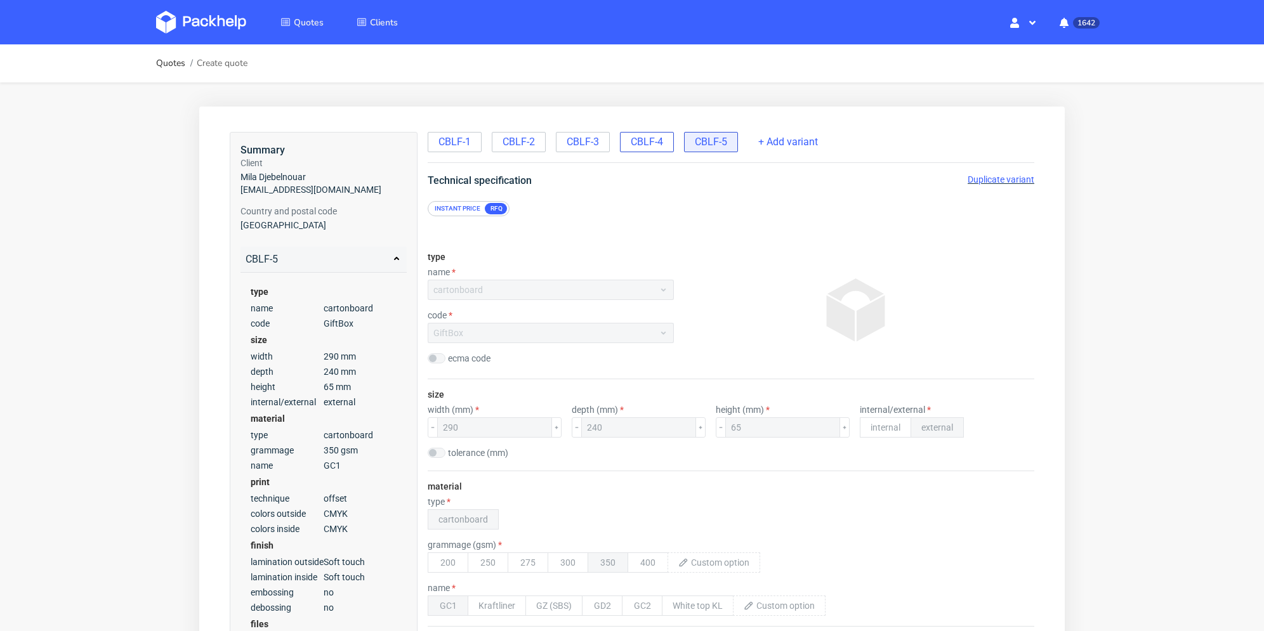
click at [640, 145] on span "CBLF-4" at bounding box center [647, 142] width 32 height 14
click at [989, 180] on span "Duplicate variant" at bounding box center [1001, 180] width 67 height 10
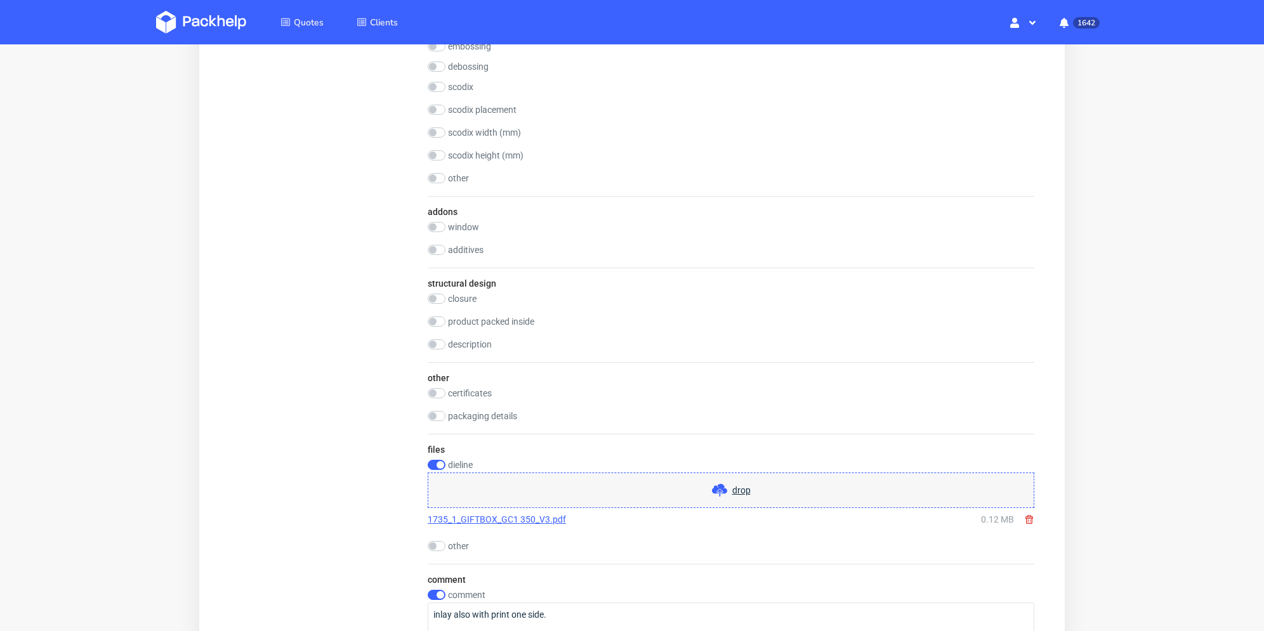
scroll to position [1206, 0]
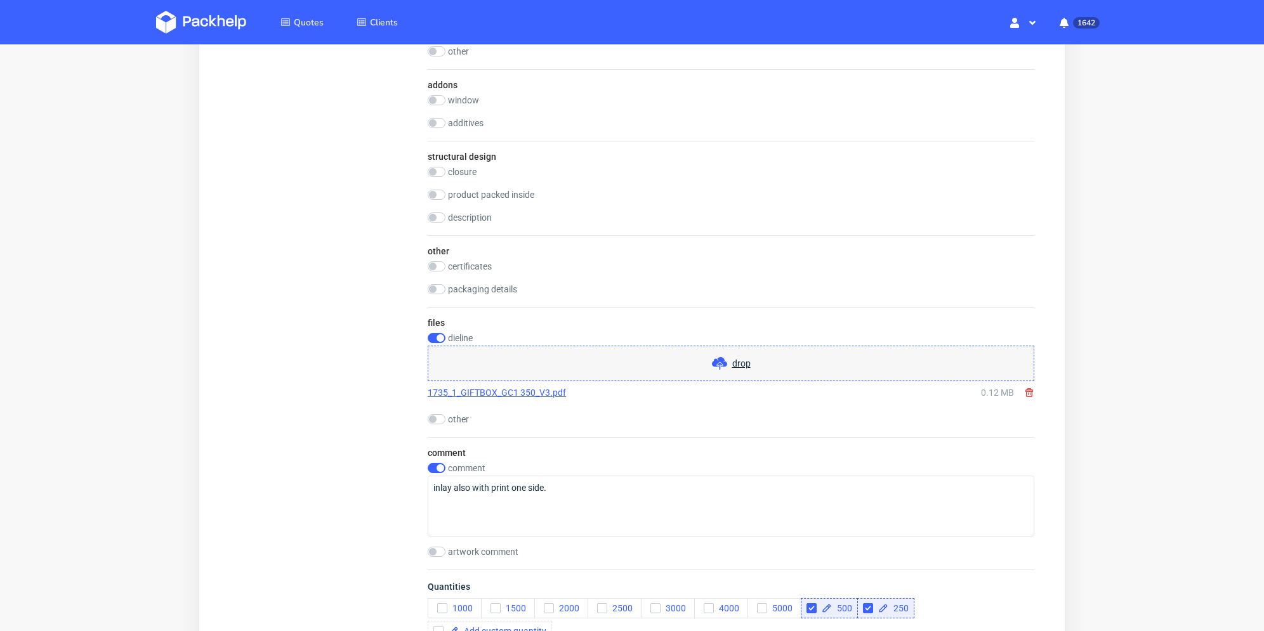
click at [1026, 392] on use at bounding box center [1030, 392] width 8 height 9
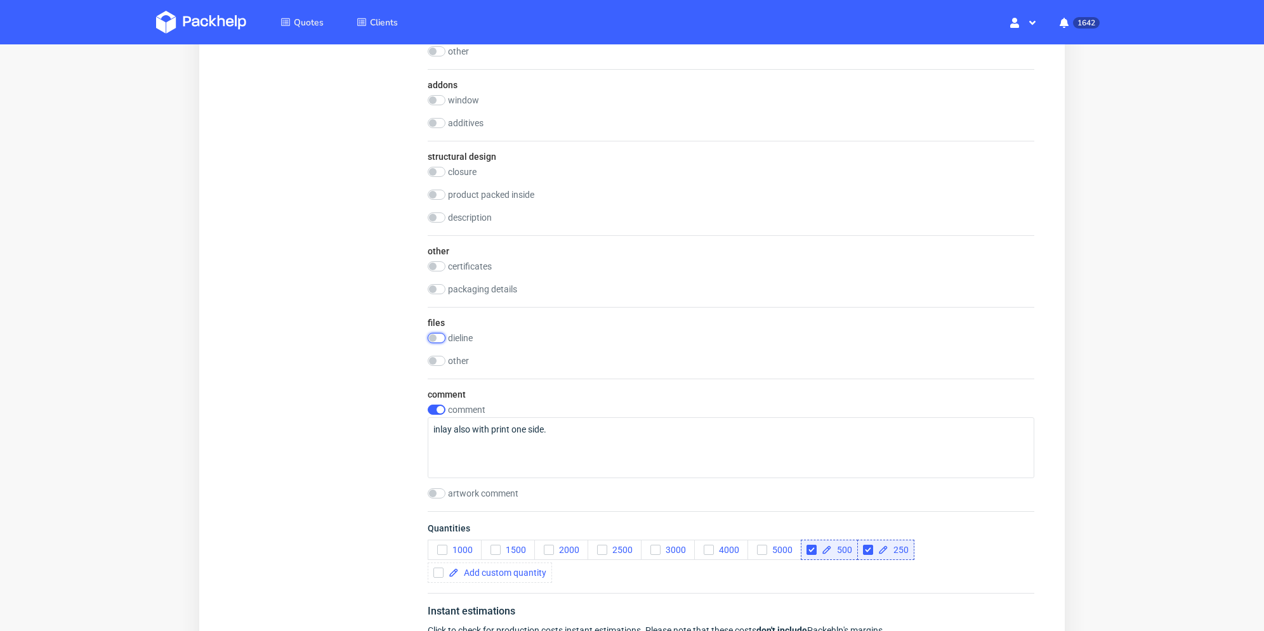
drag, startPoint x: 440, startPoint y: 337, endPoint x: 494, endPoint y: 353, distance: 55.8
click at [442, 337] on input "checkbox" at bounding box center [437, 338] width 18 height 10
checkbox input "true"
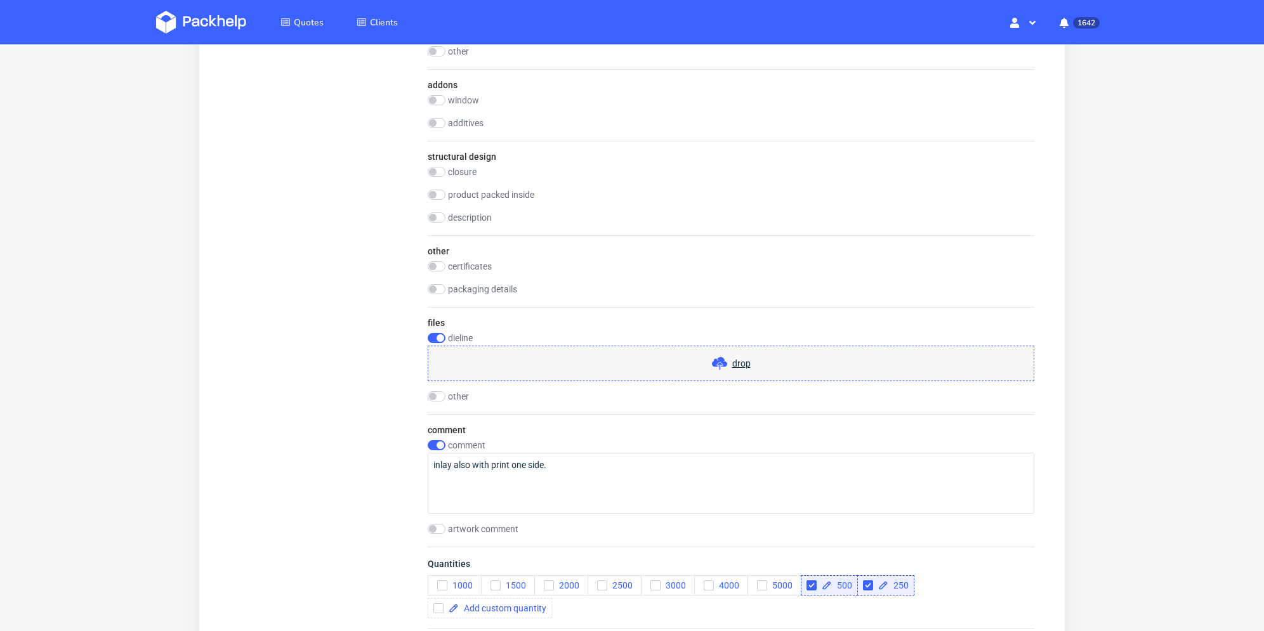
click at [508, 361] on div "drop" at bounding box center [731, 364] width 607 height 36
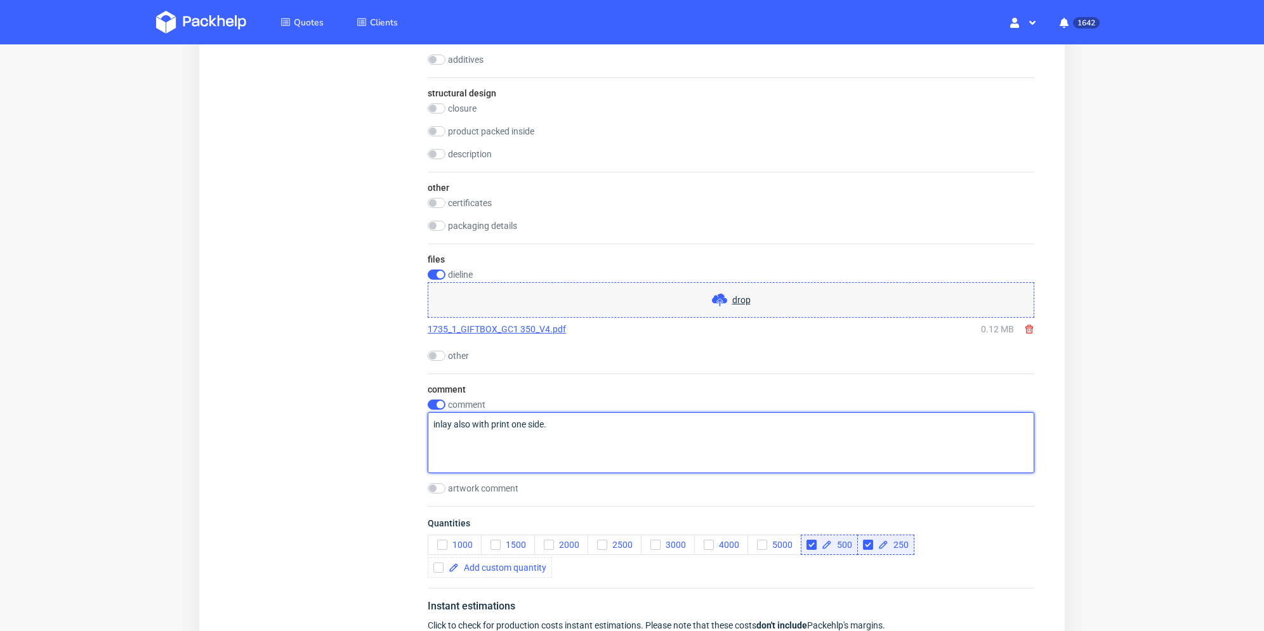
click at [592, 443] on textarea "inlay also with print one side." at bounding box center [731, 443] width 607 height 61
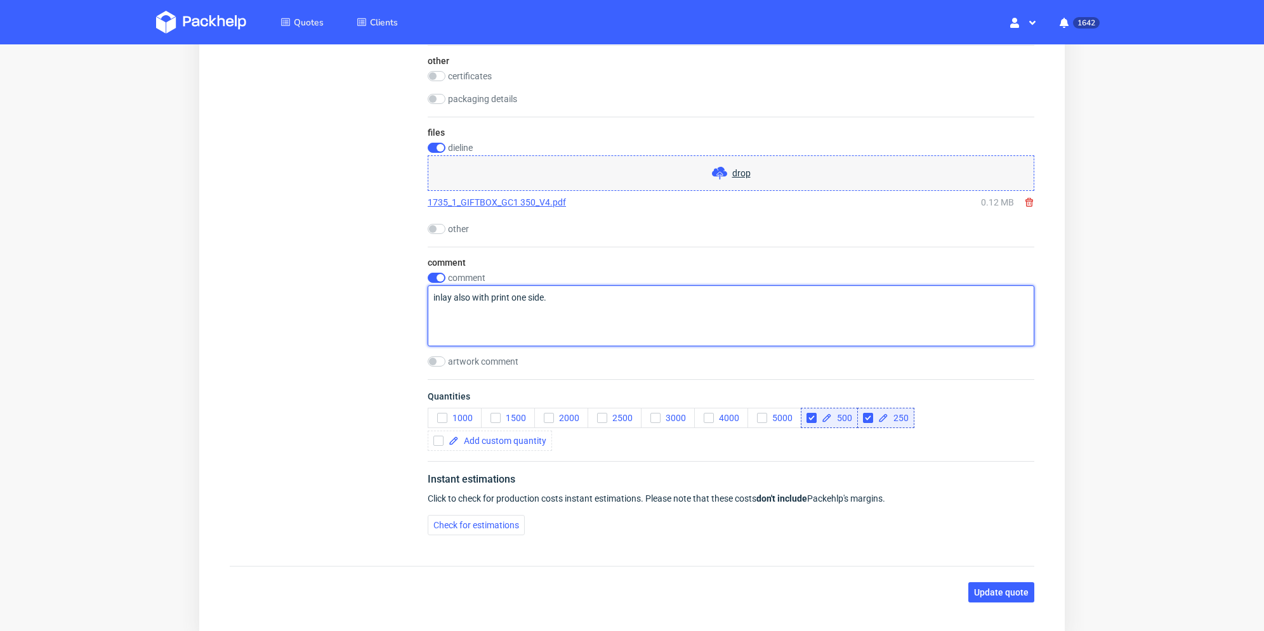
scroll to position [1269, 0]
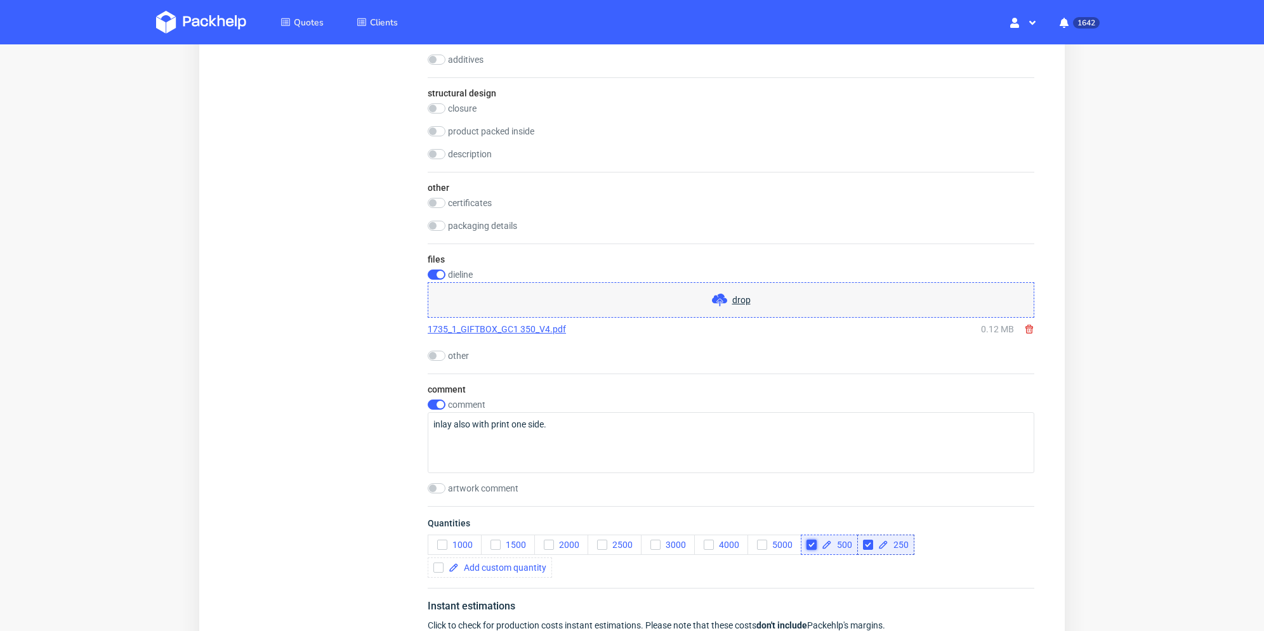
drag, startPoint x: 809, startPoint y: 545, endPoint x: 854, endPoint y: 543, distance: 45.1
click at [810, 545] on input "checkbox" at bounding box center [812, 545] width 10 height 10
checkbox input "true"
checkbox input "false"
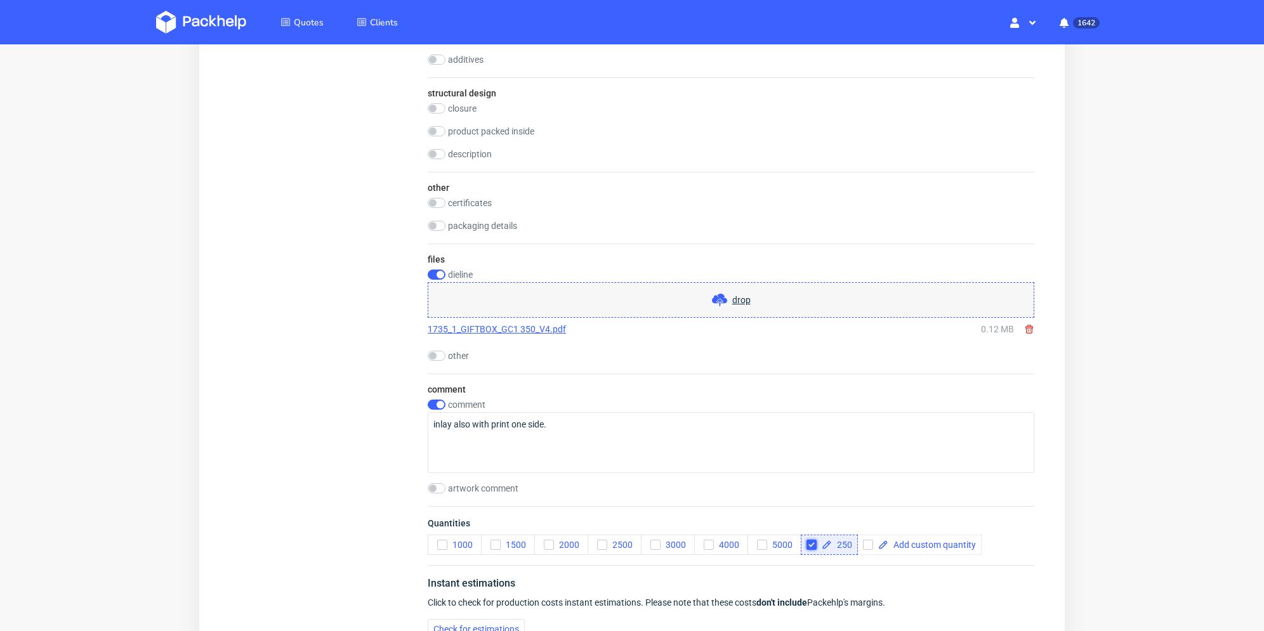
drag, startPoint x: 810, startPoint y: 541, endPoint x: 819, endPoint y: 541, distance: 8.3
click at [811, 541] on input "checkbox" at bounding box center [812, 545] width 10 height 10
click at [814, 544] on input "checkbox" at bounding box center [812, 545] width 10 height 10
checkbox input "true"
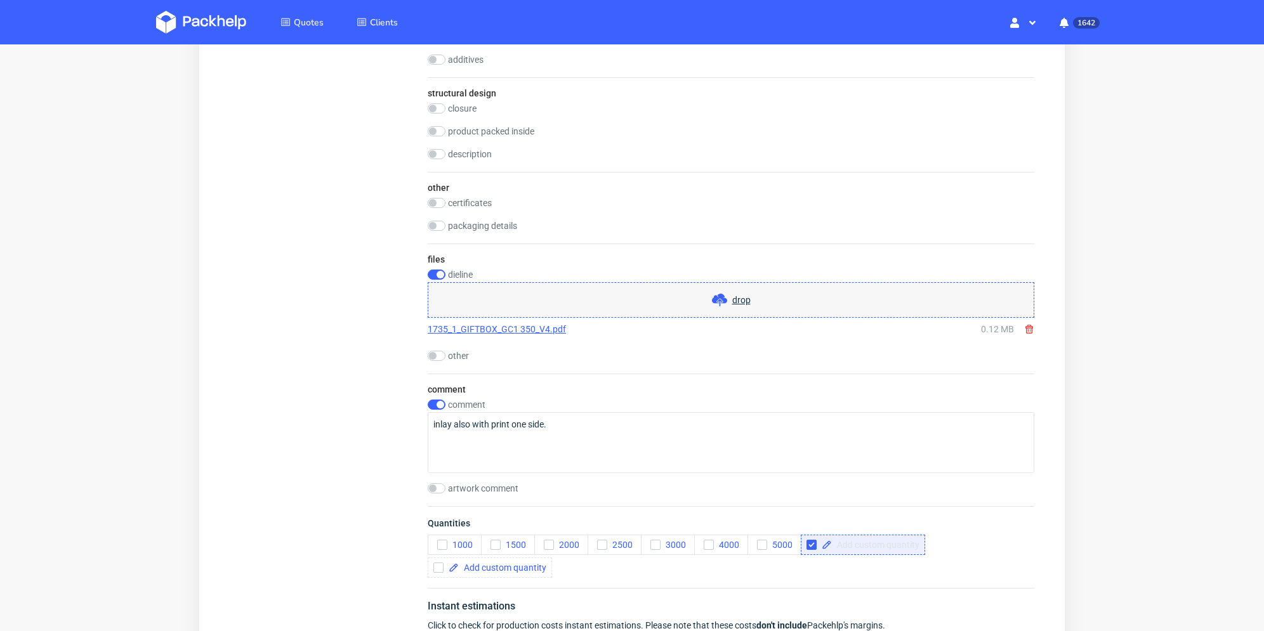
click at [875, 545] on span at bounding box center [876, 545] width 88 height 9
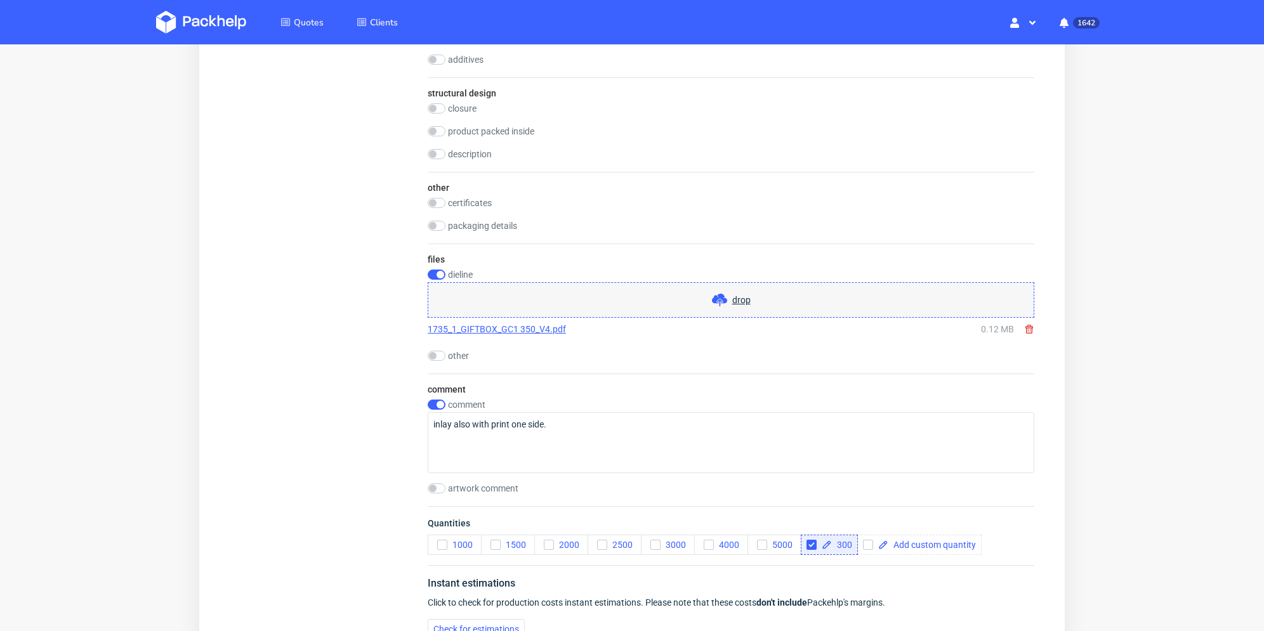
checkbox input "true"
click at [638, 503] on div "comment comment inlay also with print one side. artwork comment" at bounding box center [731, 440] width 607 height 133
click at [439, 484] on input "checkbox" at bounding box center [437, 489] width 18 height 10
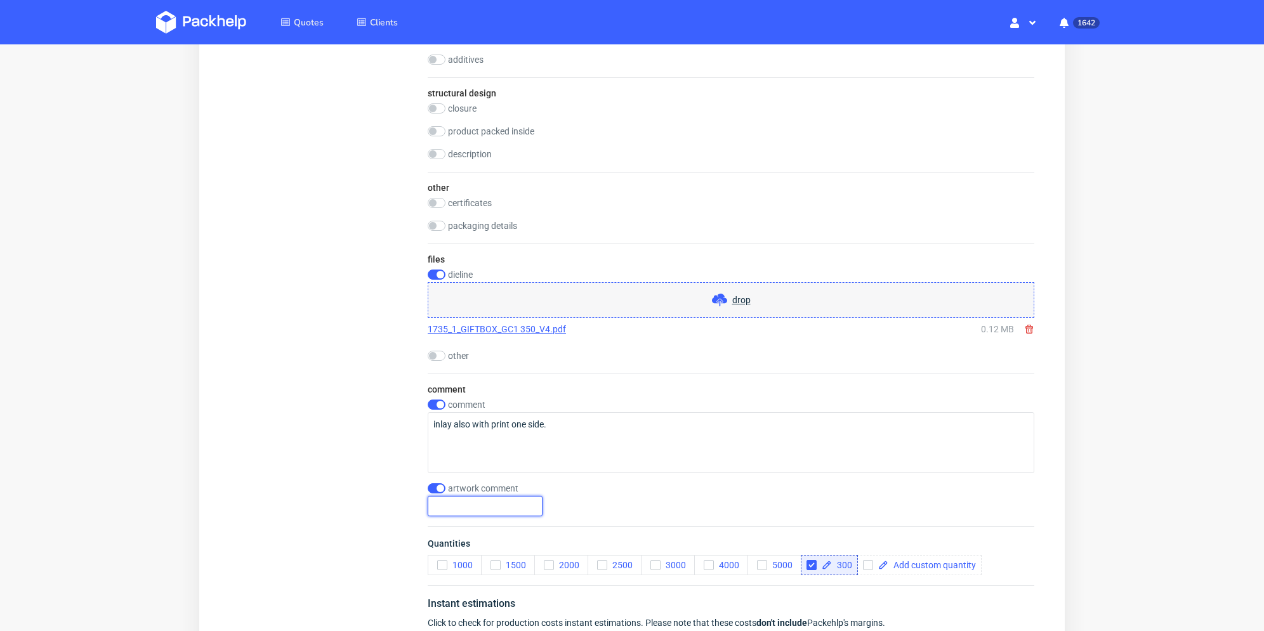
click at [479, 496] on input "text" at bounding box center [485, 506] width 115 height 20
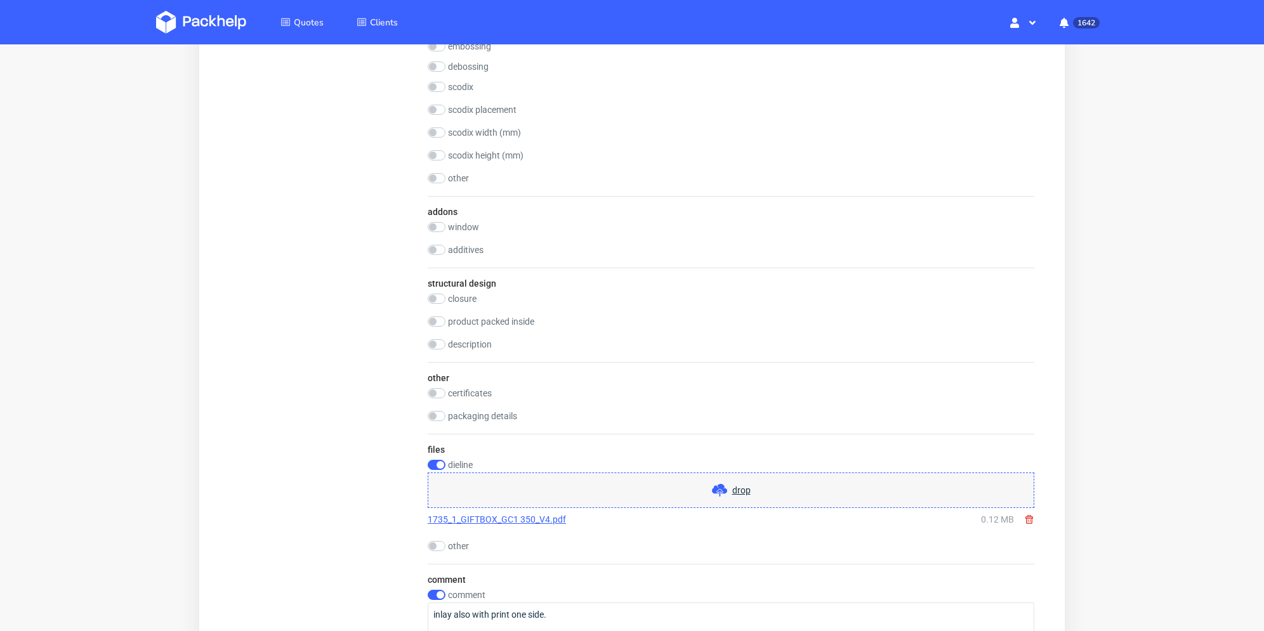
scroll to position [1396, 0]
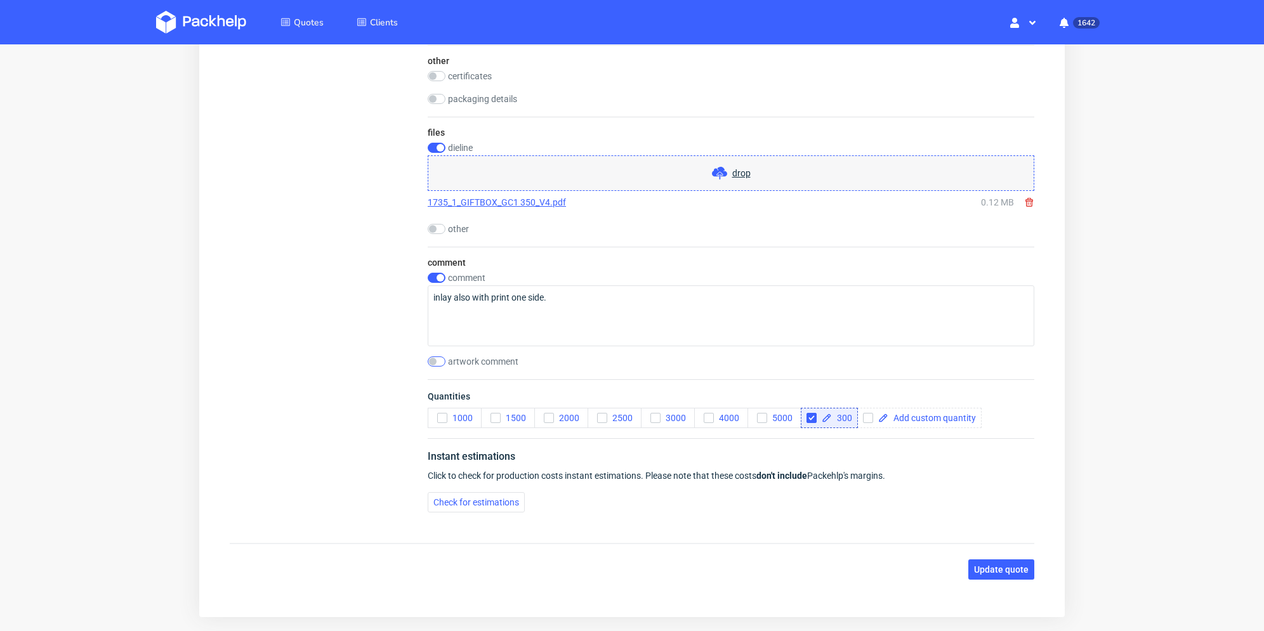
click at [438, 355] on div "comment comment inlay also with print one side. artwork comment" at bounding box center [731, 313] width 607 height 133
click at [440, 359] on input "checkbox" at bounding box center [437, 362] width 18 height 10
checkbox input "true"
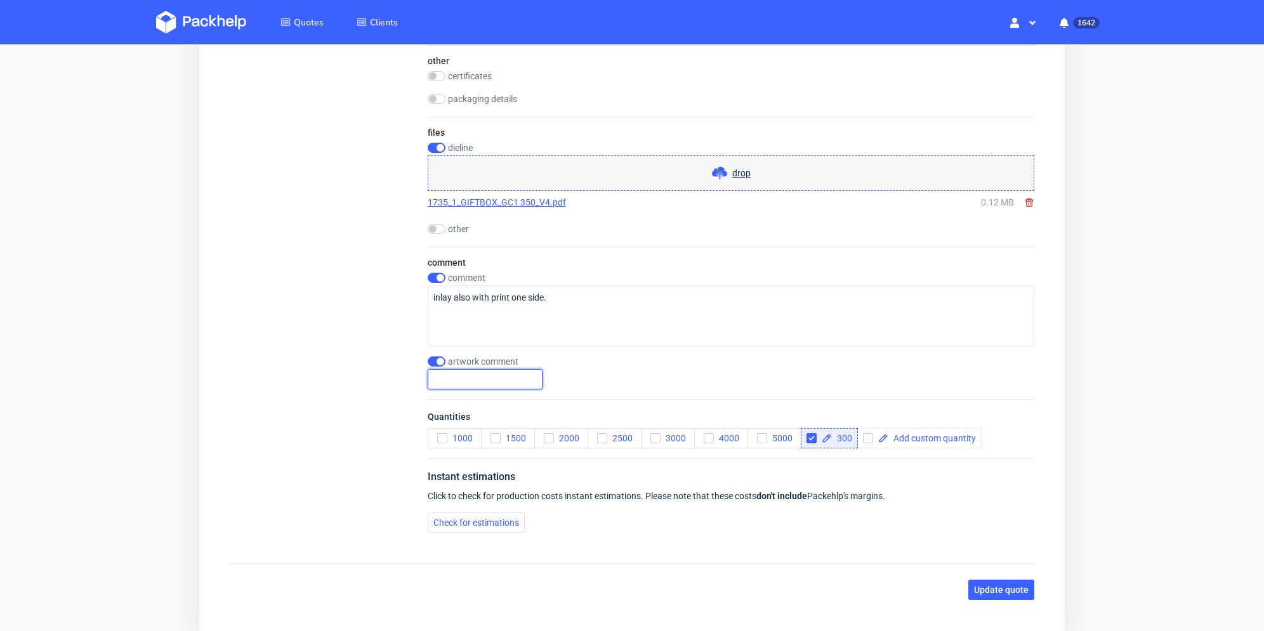
click at [476, 377] on input "text" at bounding box center [485, 379] width 115 height 20
paste input "druk Pantone Gold w zastępstwie za HS"
drag, startPoint x: 511, startPoint y: 376, endPoint x: 451, endPoint y: 380, distance: 60.5
click at [435, 380] on input "druk Pantone Gold w zastępstwie za HS" at bounding box center [485, 379] width 115 height 20
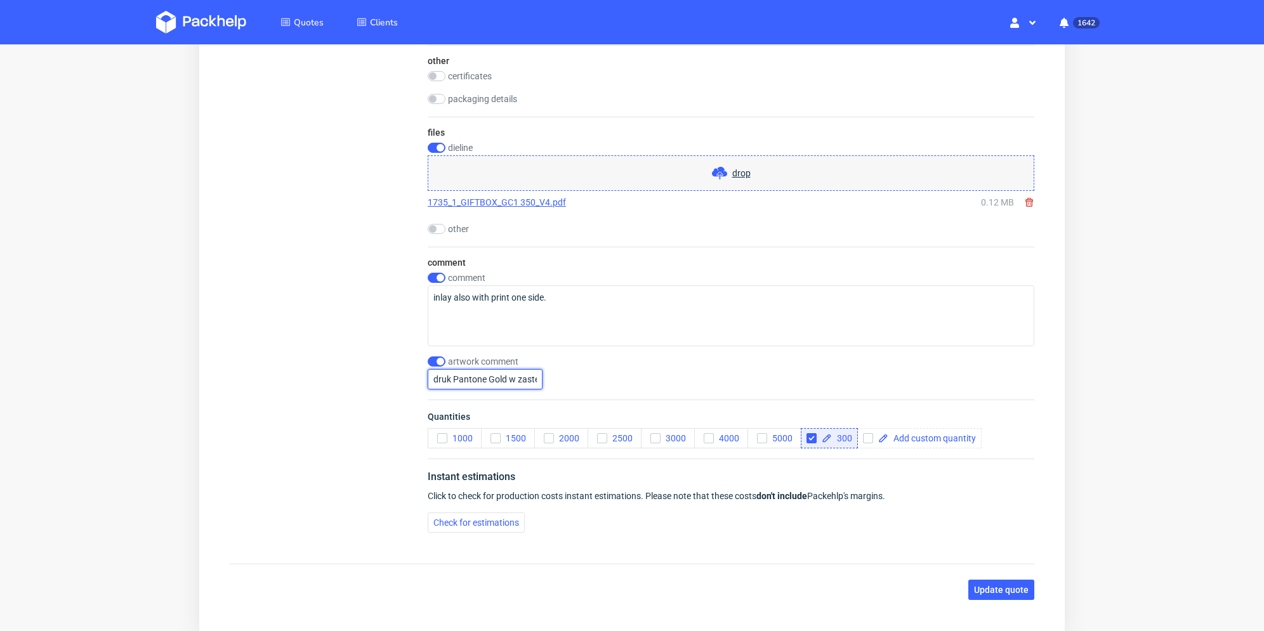
click at [472, 378] on input "druk Pantone Gold w zastępstwie za HS" at bounding box center [485, 379] width 115 height 20
drag, startPoint x: 486, startPoint y: 378, endPoint x: 506, endPoint y: 380, distance: 19.7
click at [506, 380] on input "druk Pantone Gold w zastępstwie za HS" at bounding box center [485, 379] width 115 height 20
type input "druk Pantone Silver w zastępstwie za HS"
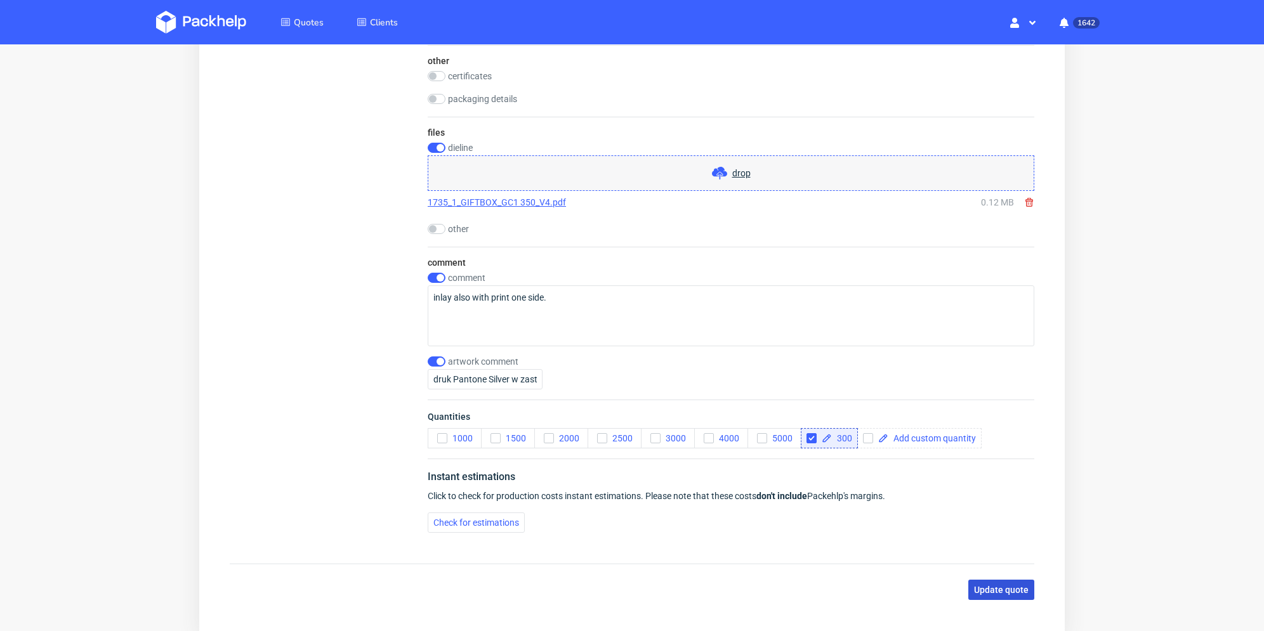
click at [996, 586] on span "Update quote" at bounding box center [1001, 590] width 55 height 9
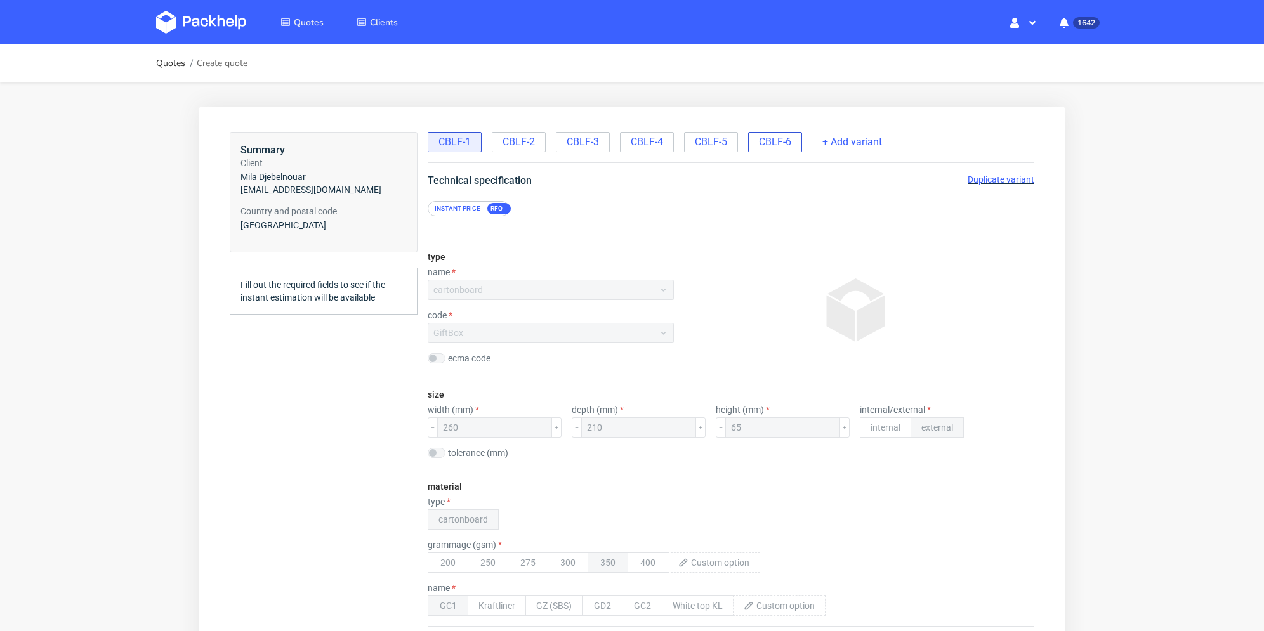
click at [774, 136] on span "CBLF-6" at bounding box center [775, 142] width 32 height 14
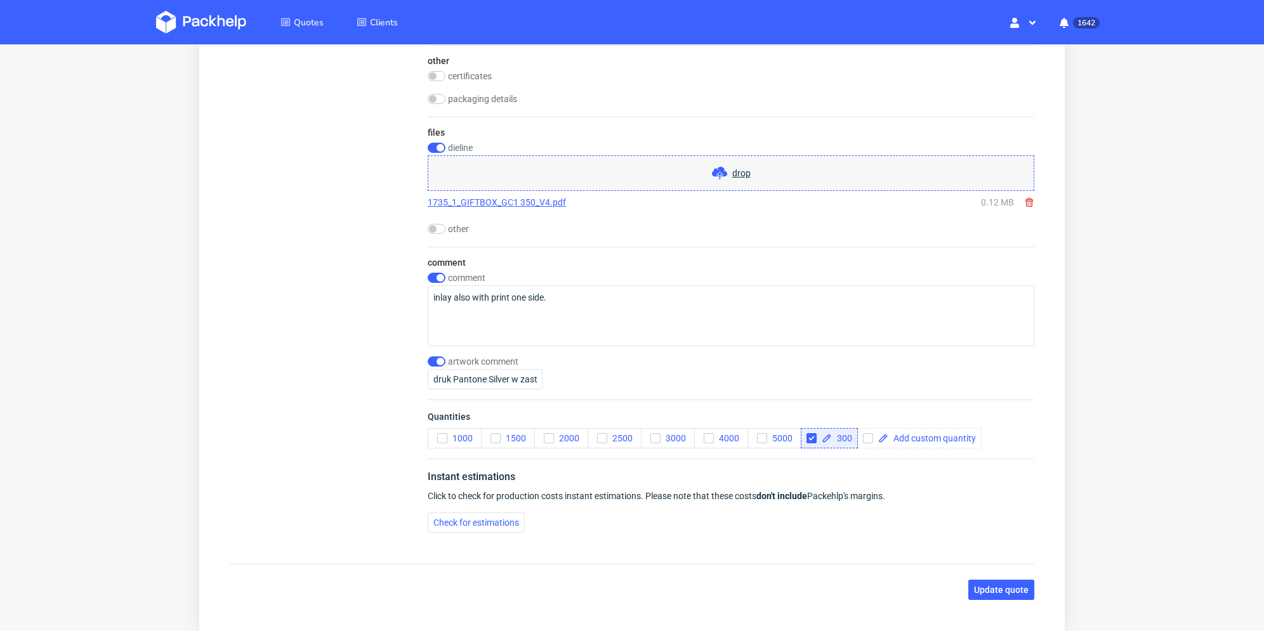
scroll to position [1269, 0]
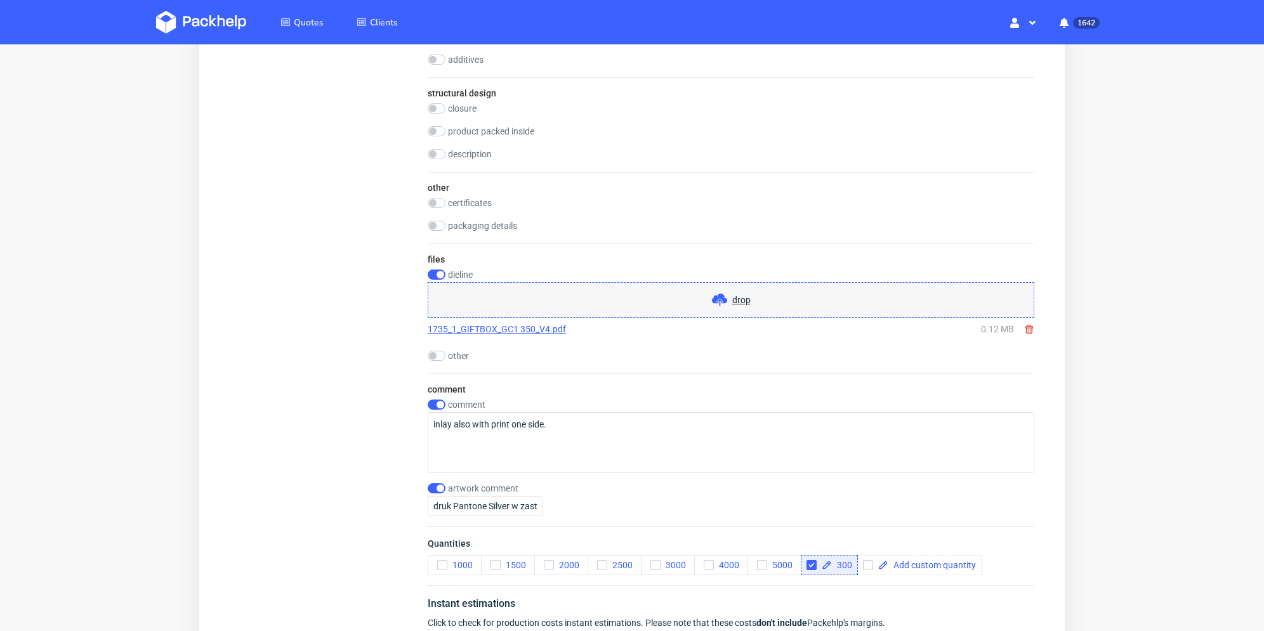
click at [1027, 327] on icon at bounding box center [1029, 329] width 10 height 10
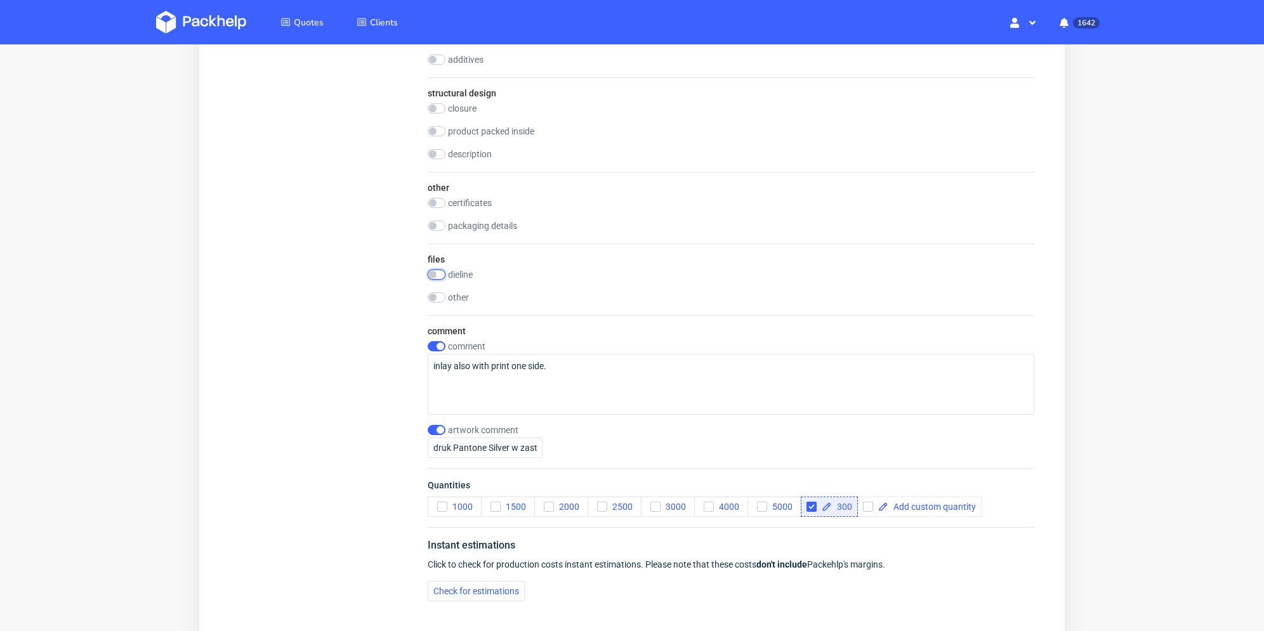
click at [438, 272] on input "checkbox" at bounding box center [437, 275] width 18 height 10
checkbox input "true"
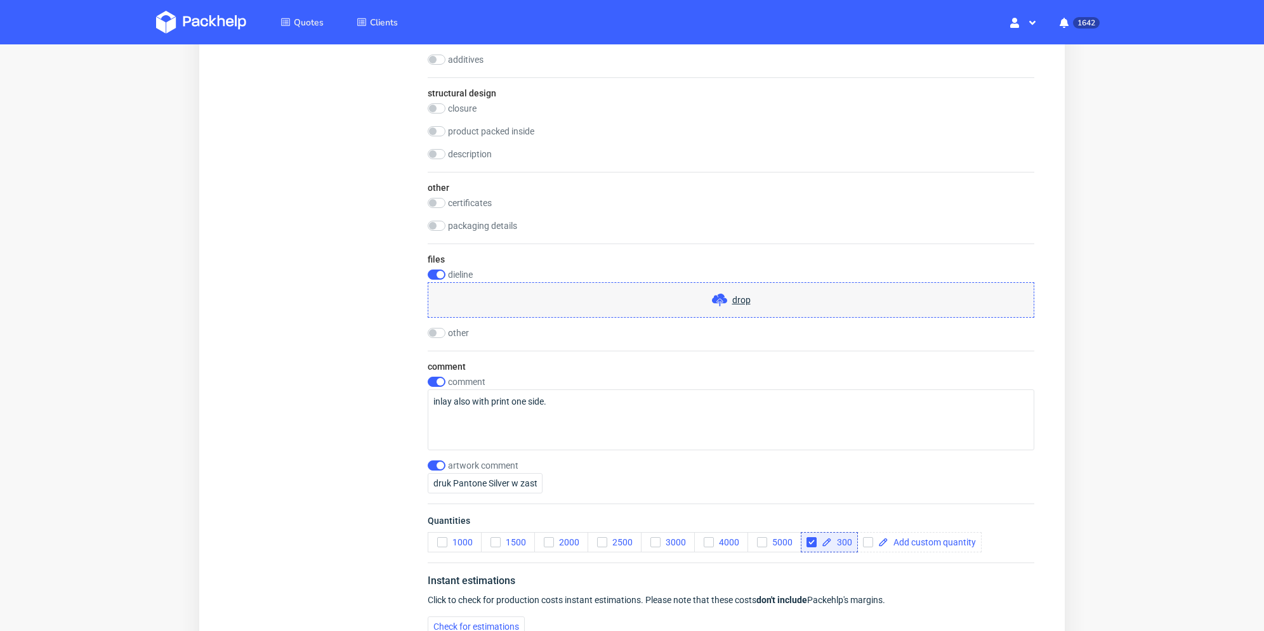
click at [543, 300] on div "drop" at bounding box center [731, 300] width 607 height 36
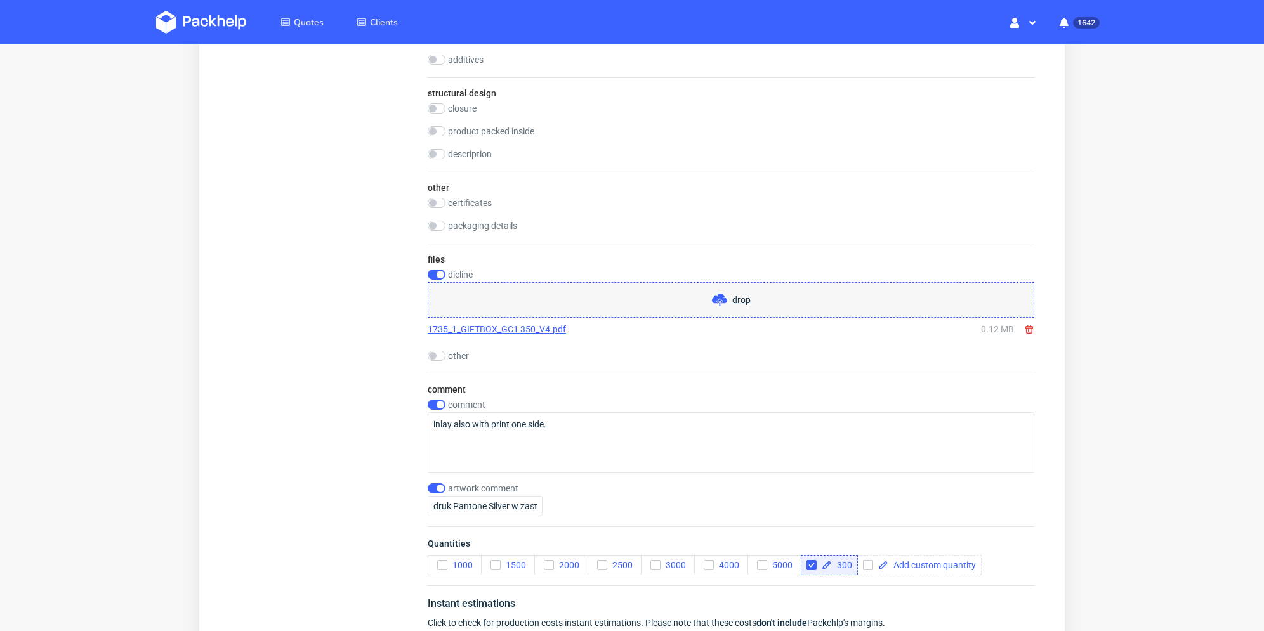
scroll to position [1465, 0]
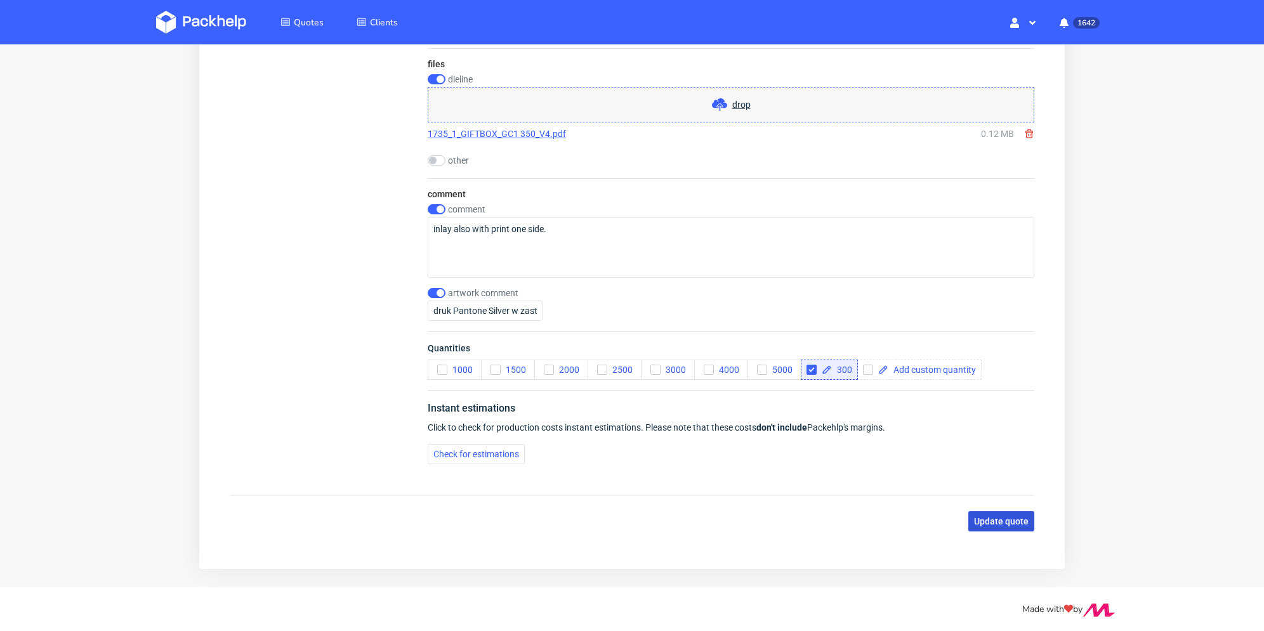
click at [1032, 520] on button "Update quote" at bounding box center [1001, 522] width 66 height 20
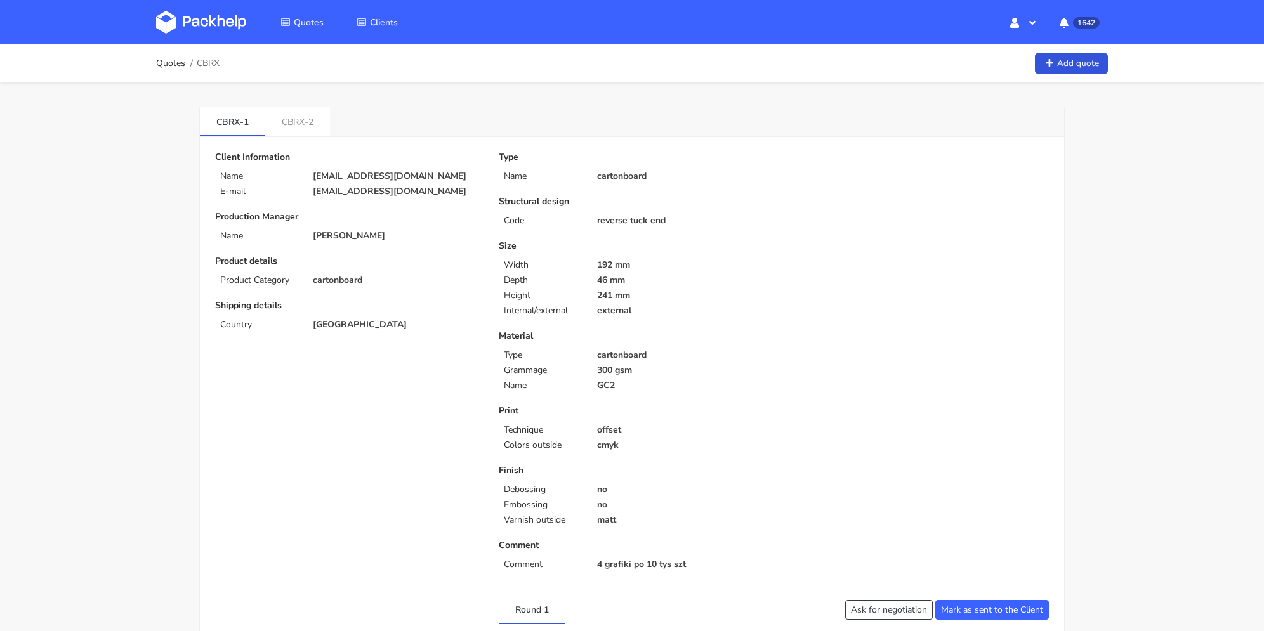
click at [301, 116] on link "CBRX-2" at bounding box center [297, 121] width 65 height 28
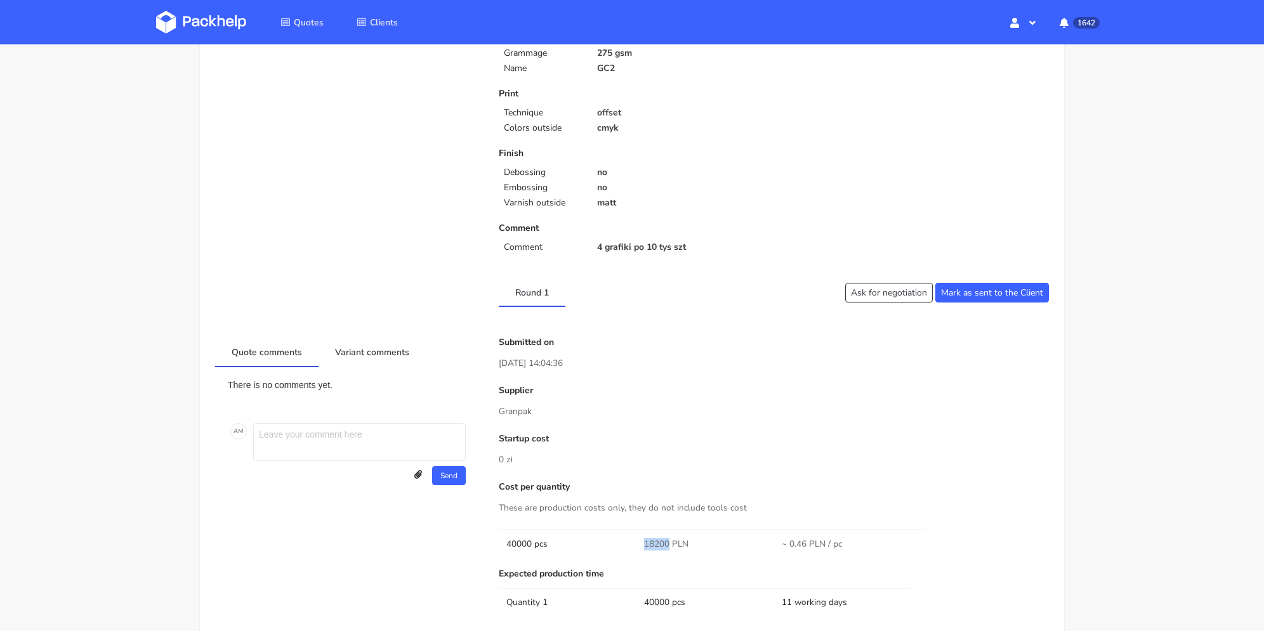
drag, startPoint x: 640, startPoint y: 544, endPoint x: 669, endPoint y: 543, distance: 28.6
click at [669, 543] on td "18200 PLN" at bounding box center [706, 544] width 138 height 29
copy span "18200"
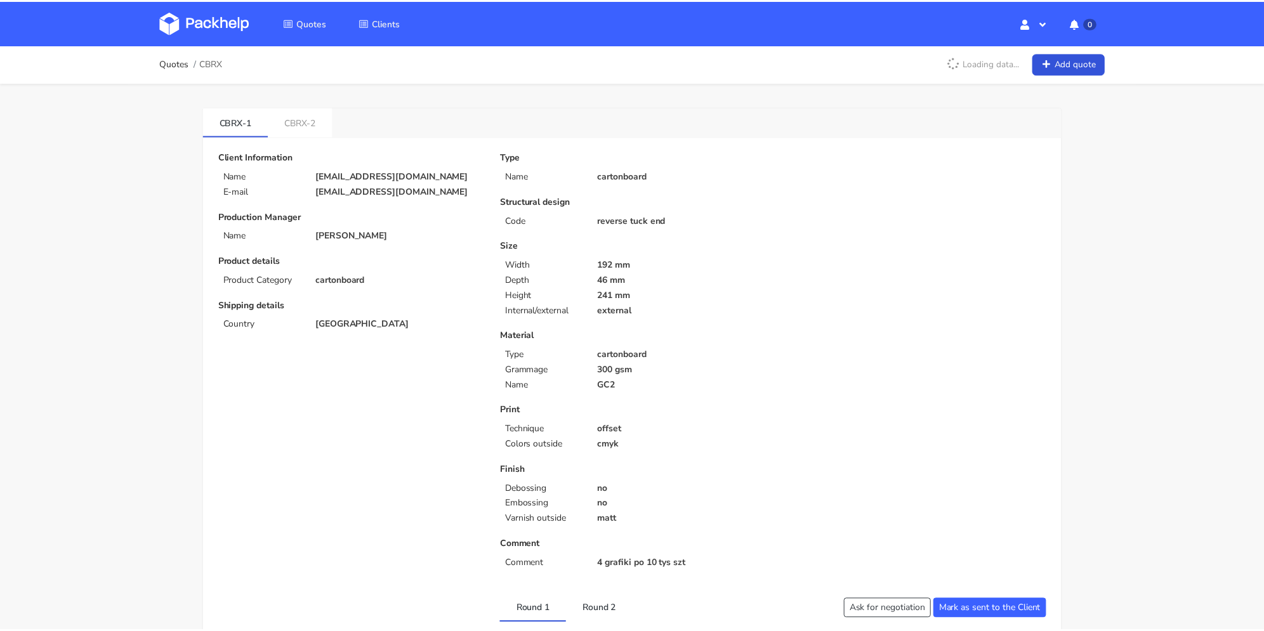
scroll to position [63, 0]
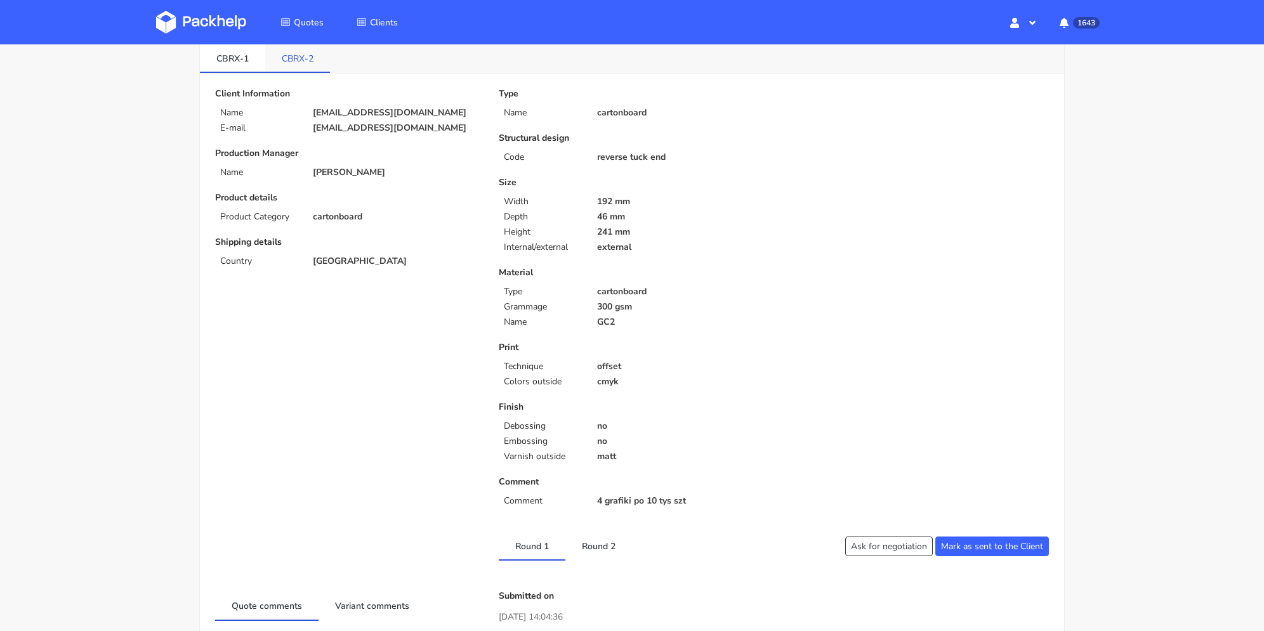
click at [286, 63] on link "CBRX-2" at bounding box center [297, 58] width 65 height 28
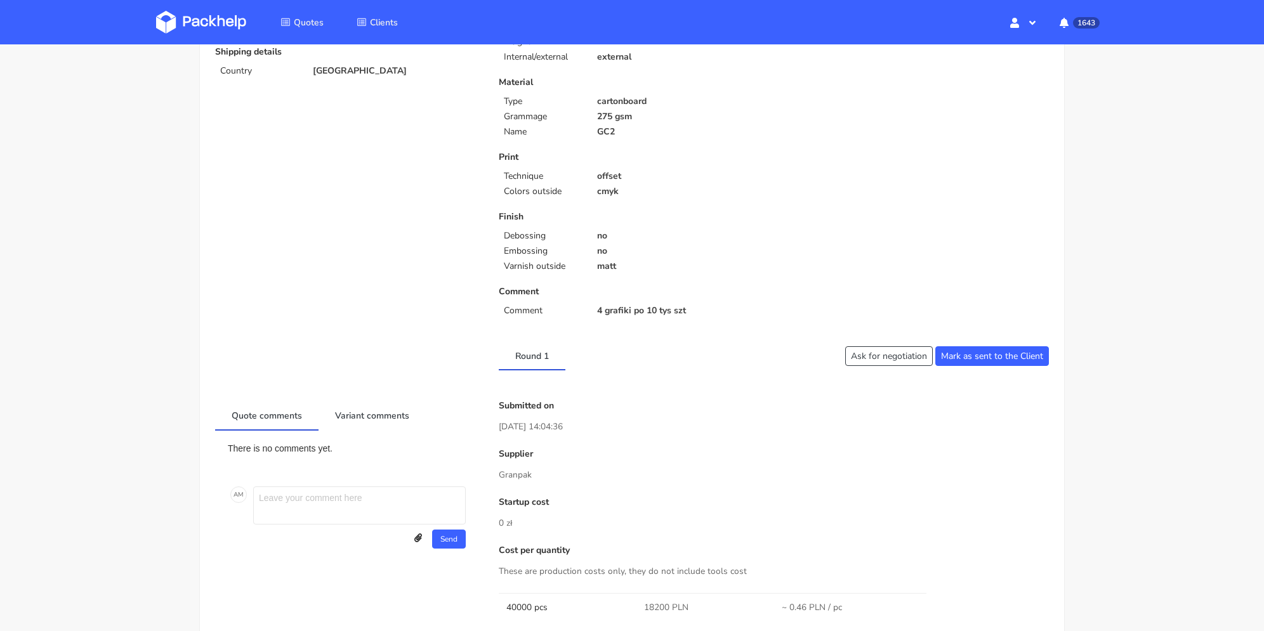
scroll to position [0, 0]
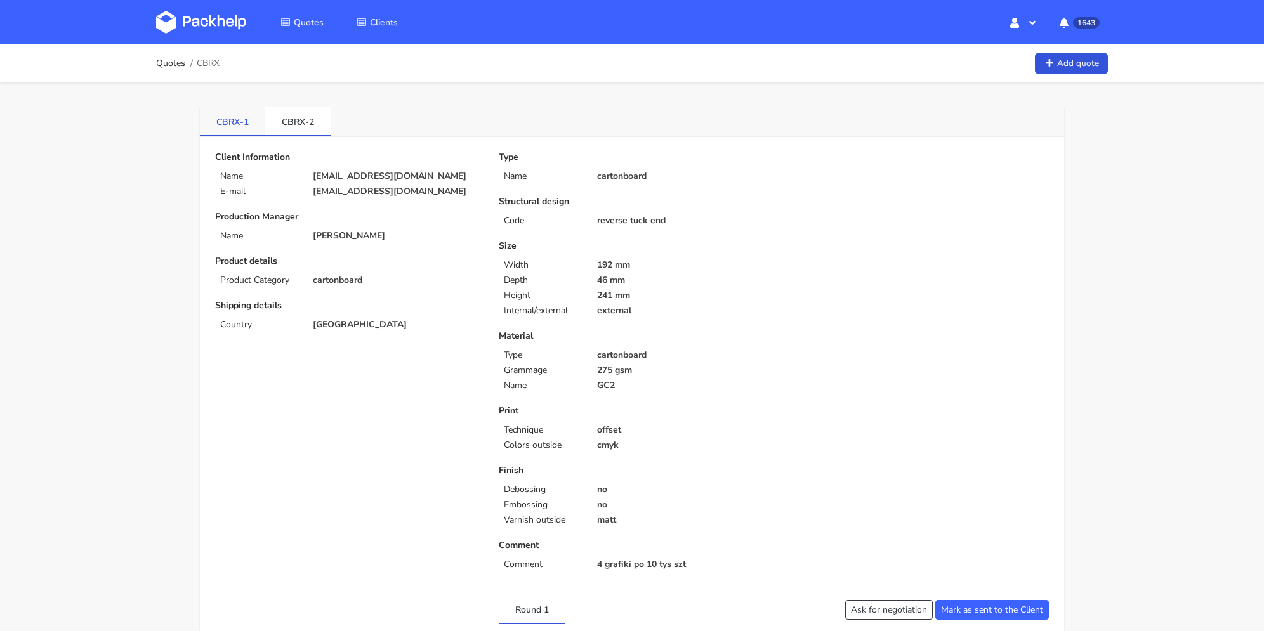
click at [248, 121] on link "CBRX-1" at bounding box center [232, 121] width 65 height 28
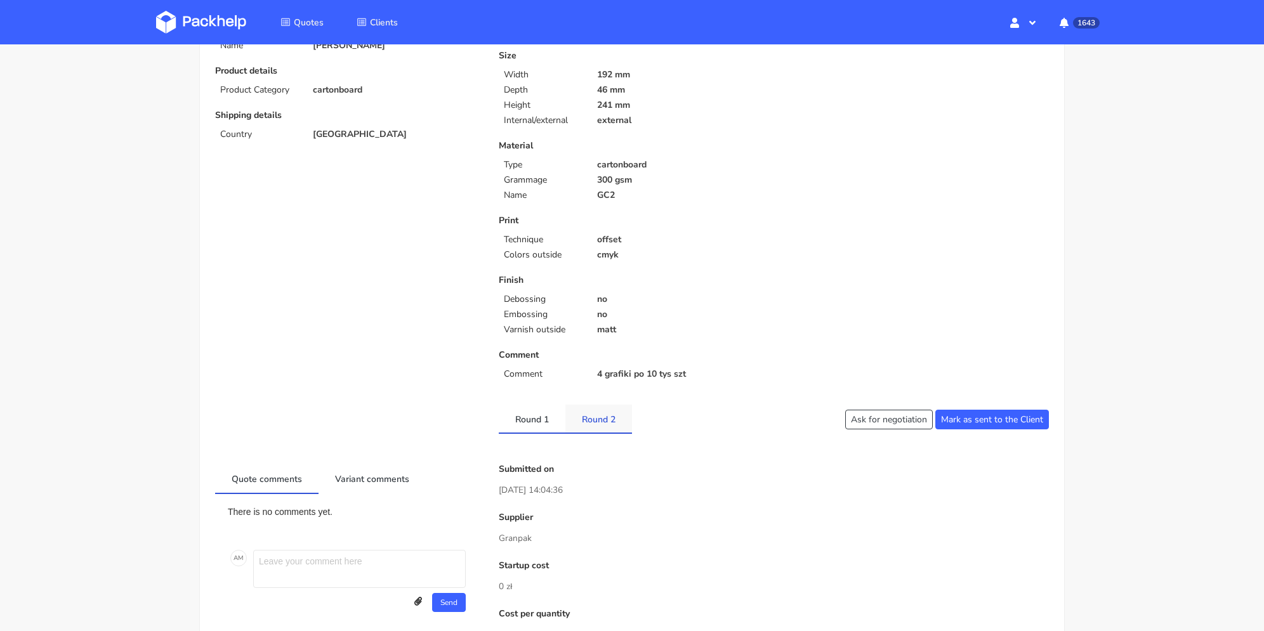
click at [601, 421] on link "Round 2" at bounding box center [598, 419] width 67 height 28
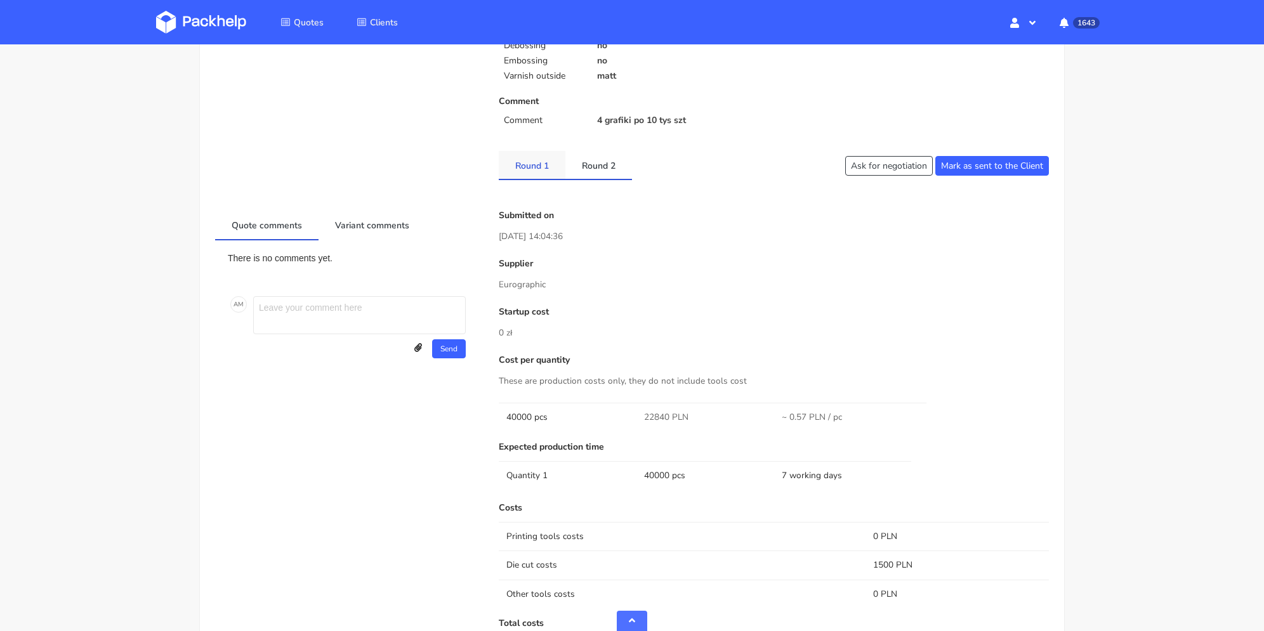
click at [545, 173] on link "Round 1" at bounding box center [532, 165] width 67 height 28
click at [604, 175] on link "Round 2" at bounding box center [598, 165] width 67 height 28
click at [494, 162] on div "Round 1 Round 2" at bounding box center [632, 165] width 284 height 29
click at [509, 158] on link "Round 1" at bounding box center [532, 165] width 67 height 28
click at [597, 162] on link "Round 2" at bounding box center [598, 165] width 67 height 28
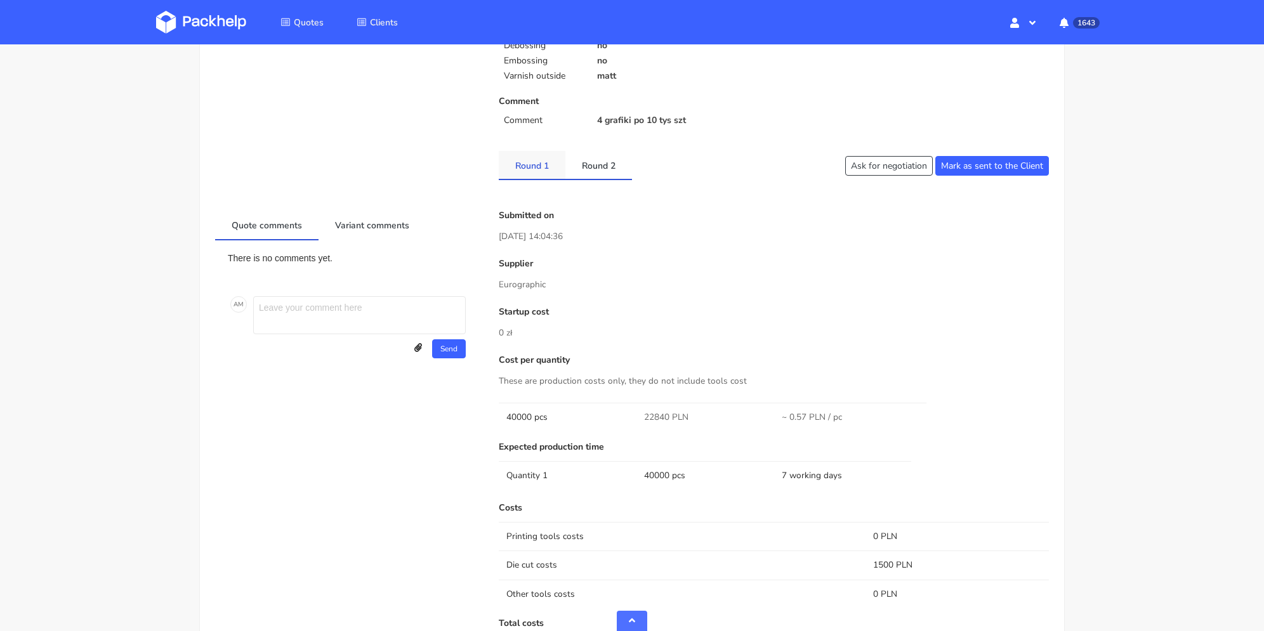
click at [522, 168] on link "Round 1" at bounding box center [532, 165] width 67 height 28
click at [596, 169] on link "Round 2" at bounding box center [598, 165] width 67 height 28
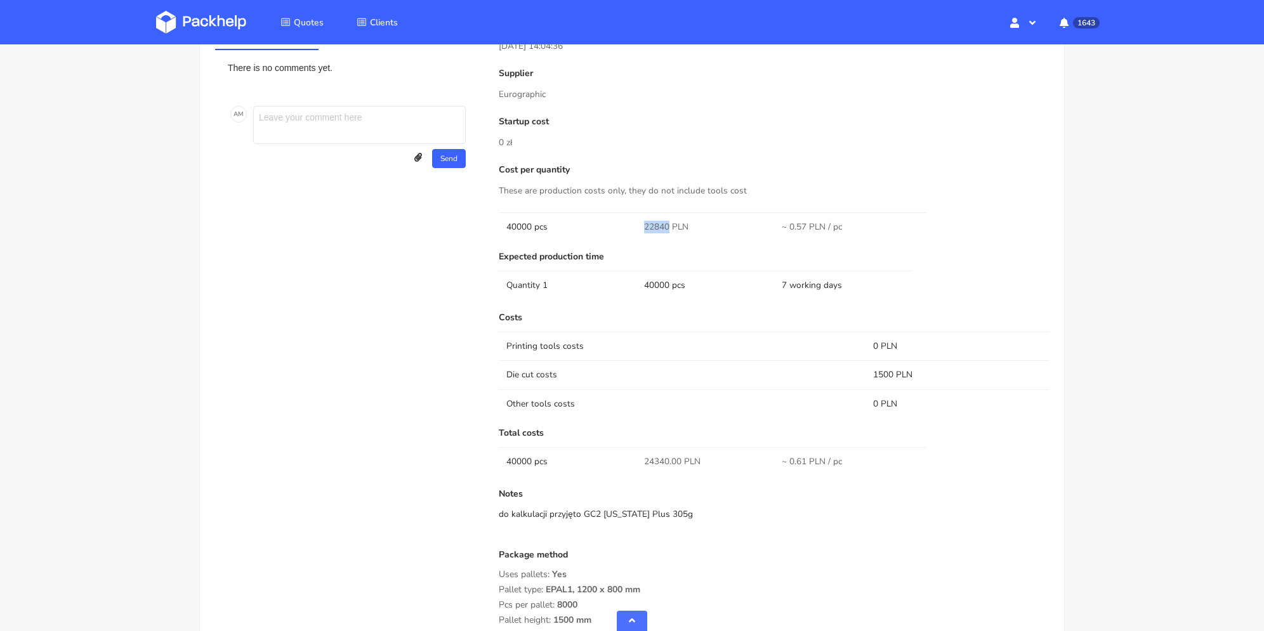
drag, startPoint x: 654, startPoint y: 227, endPoint x: 669, endPoint y: 229, distance: 15.4
click at [669, 229] on td "22840 PLN" at bounding box center [706, 227] width 138 height 29
copy span "22840"
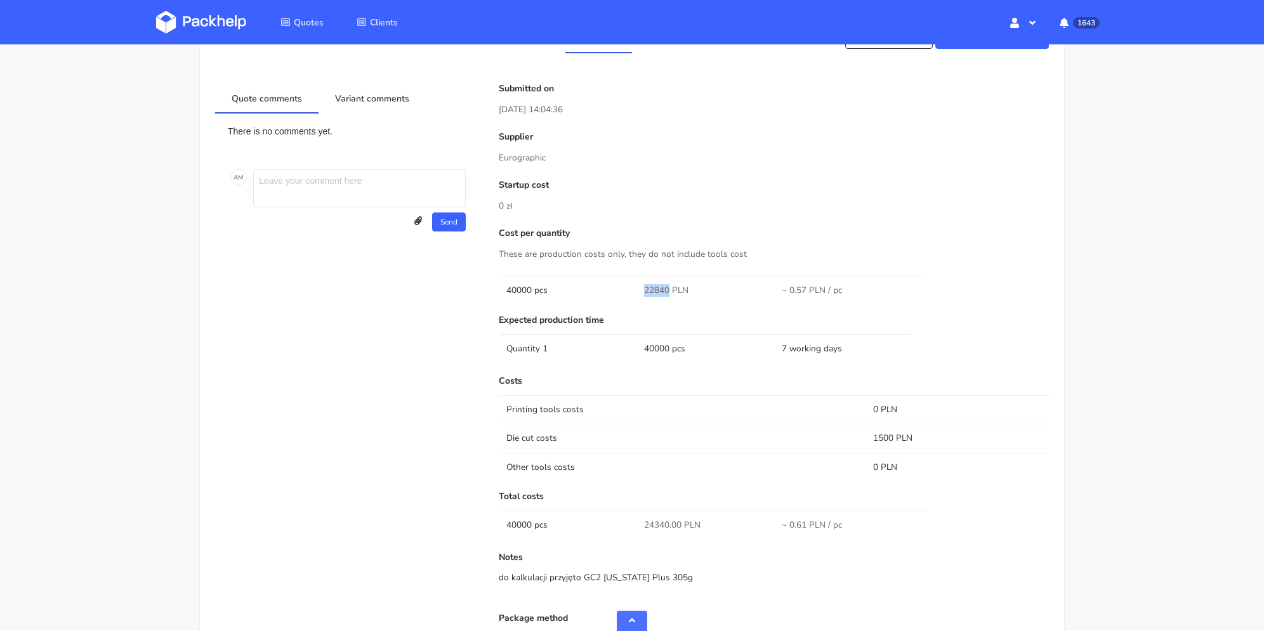
drag, startPoint x: 551, startPoint y: 156, endPoint x: 498, endPoint y: 156, distance: 53.3
click at [497, 159] on div "Submitted on 03 Oct 2025 14:04:36 Supplier Eurographic Startup cost 0 zł Cost p…" at bounding box center [774, 436] width 568 height 704
copy p "Eurographic"
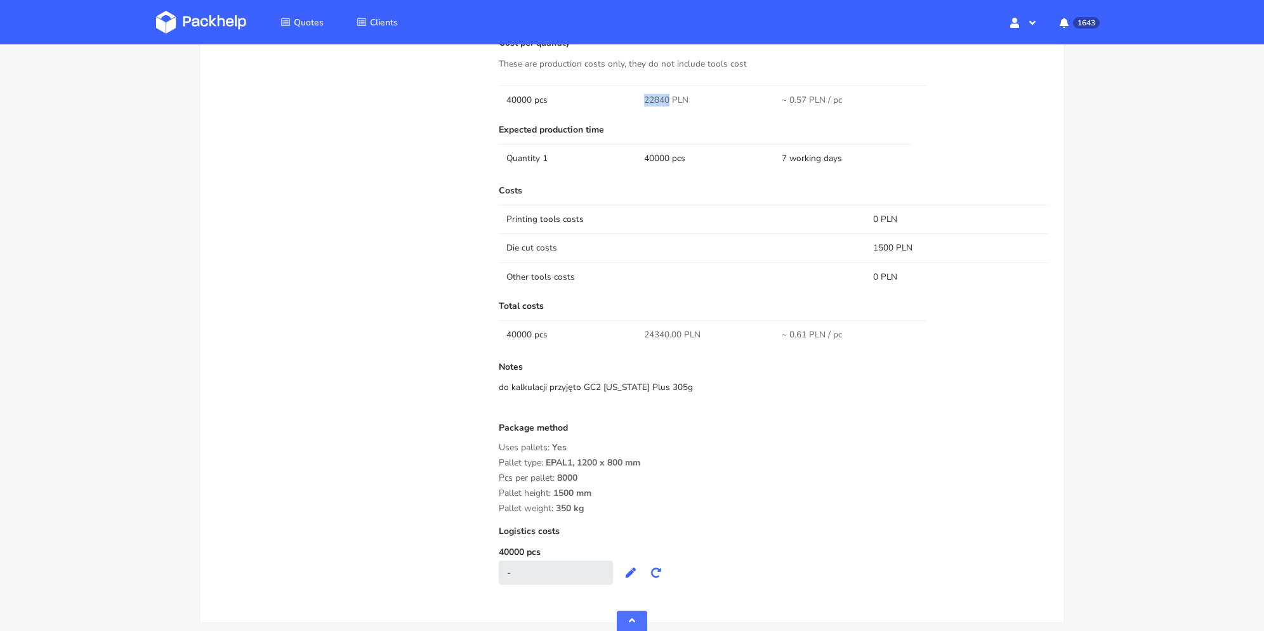
drag, startPoint x: 499, startPoint y: 463, endPoint x: 644, endPoint y: 282, distance: 231.1
click at [615, 505] on div "Package method Uses pallets: Yes Pallet type: EPAL1, 1200 x 800 mm Pcs per pall…" at bounding box center [774, 468] width 550 height 91
copy div "Pallet type: EPAL1, 1200 x 800 mm Pcs per pallet: 8000 Pallet height: 1500 mm P…"
click at [651, 388] on div "do kalkulacji przyjęto GC2 Alaska Plus 305g" at bounding box center [774, 387] width 550 height 13
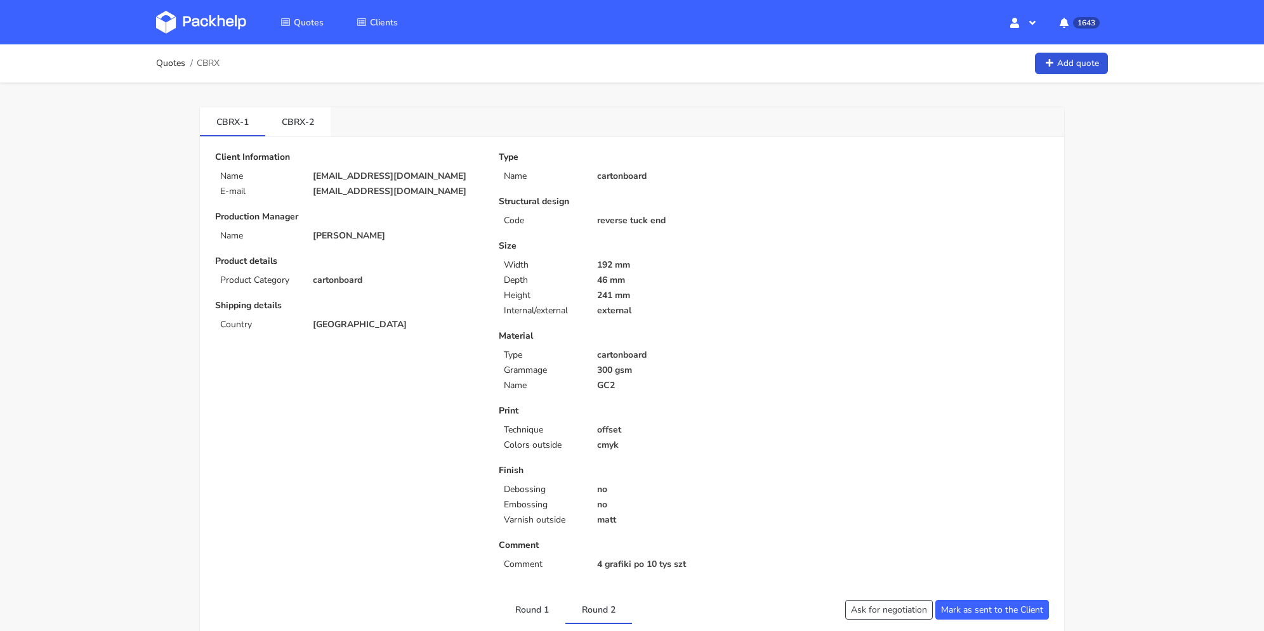
scroll to position [508, 0]
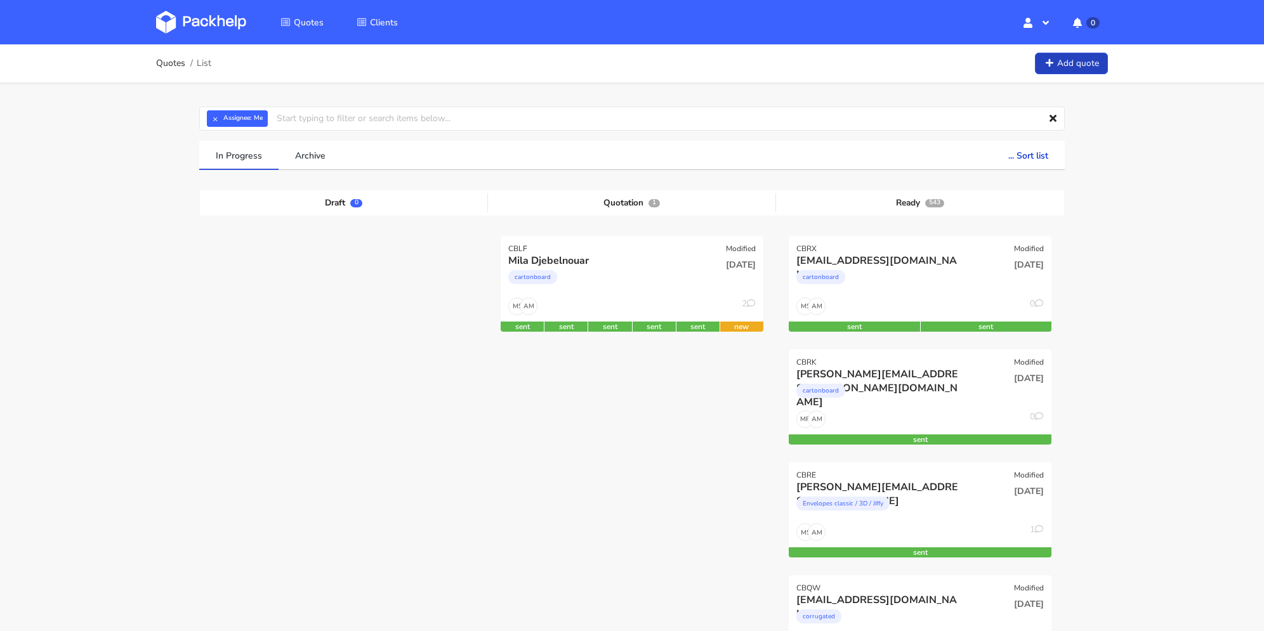
click at [1083, 56] on link "Add quote" at bounding box center [1071, 64] width 73 height 22
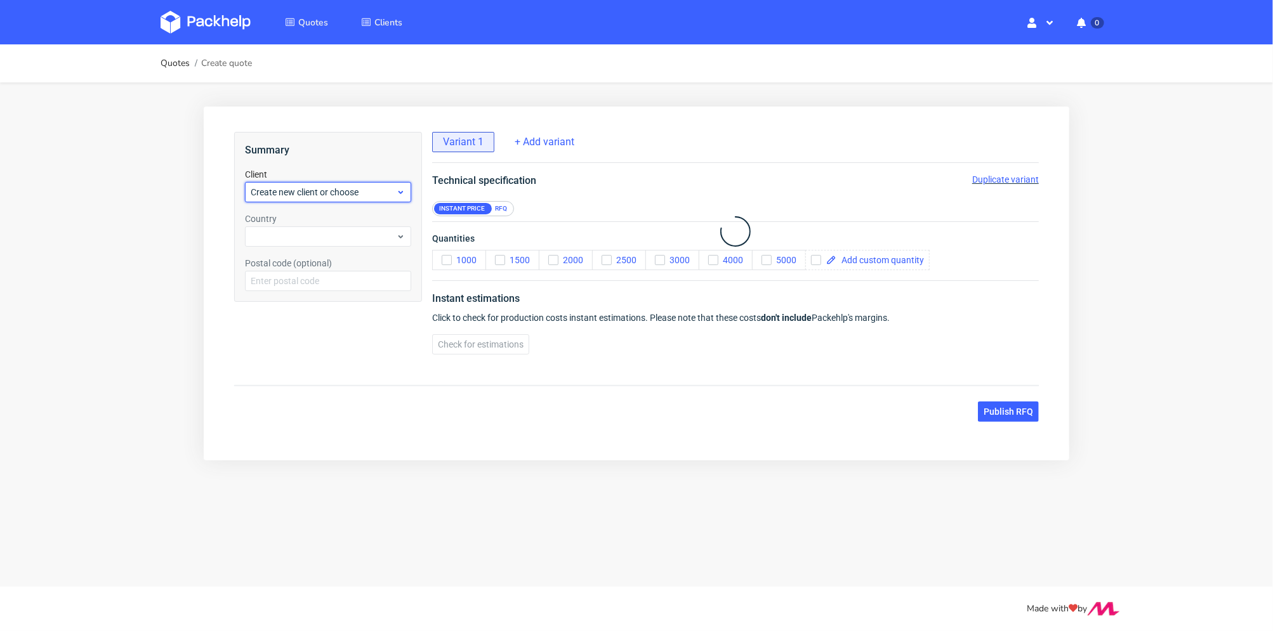
click at [322, 190] on span "Create new client or choose" at bounding box center [322, 191] width 145 height 13
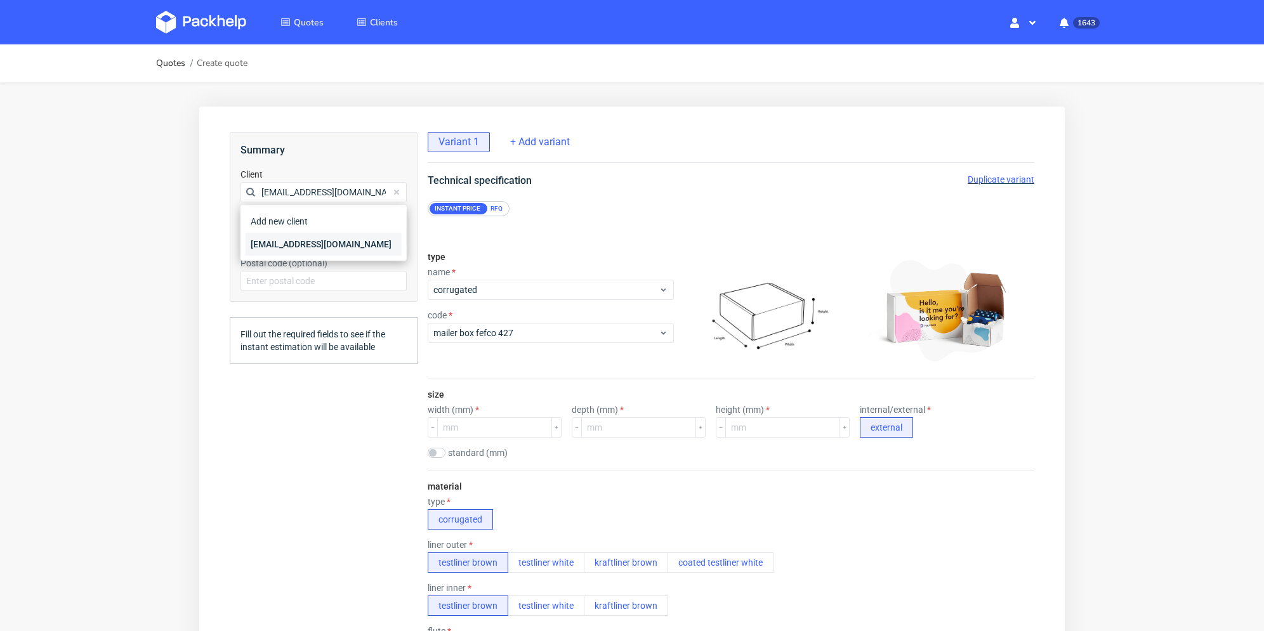
type input "[EMAIL_ADDRESS][DOMAIN_NAME]"
click at [284, 244] on div "[EMAIL_ADDRESS][DOMAIN_NAME]" at bounding box center [324, 244] width 156 height 23
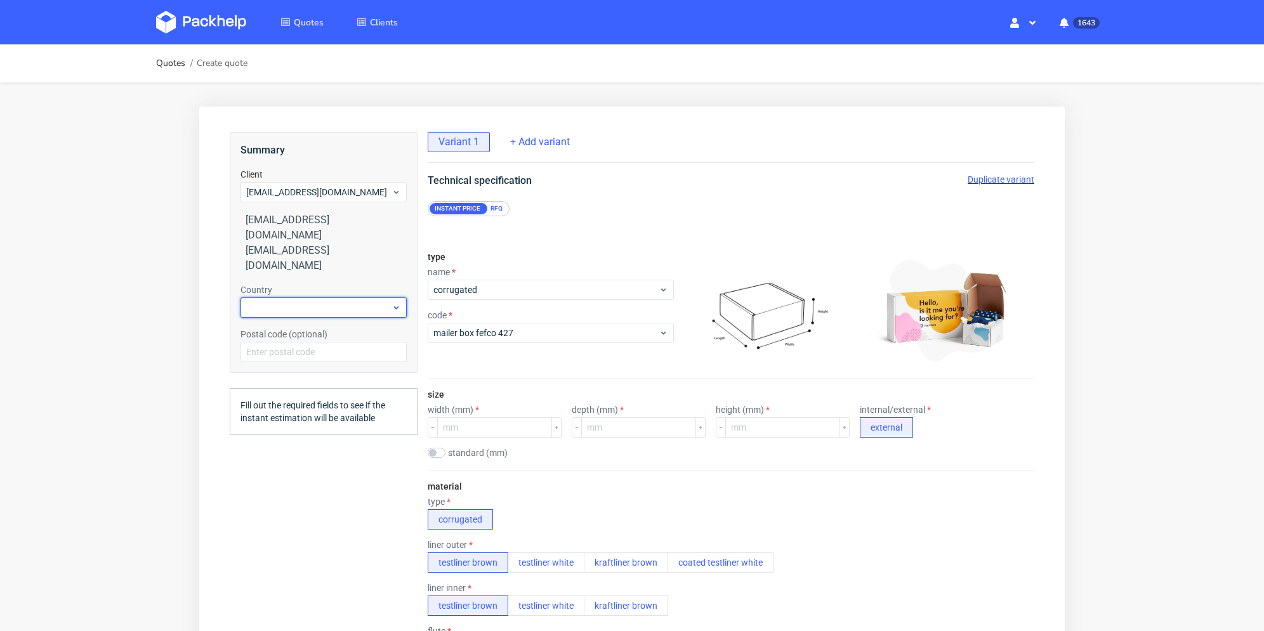
click at [301, 298] on div at bounding box center [324, 308] width 166 height 20
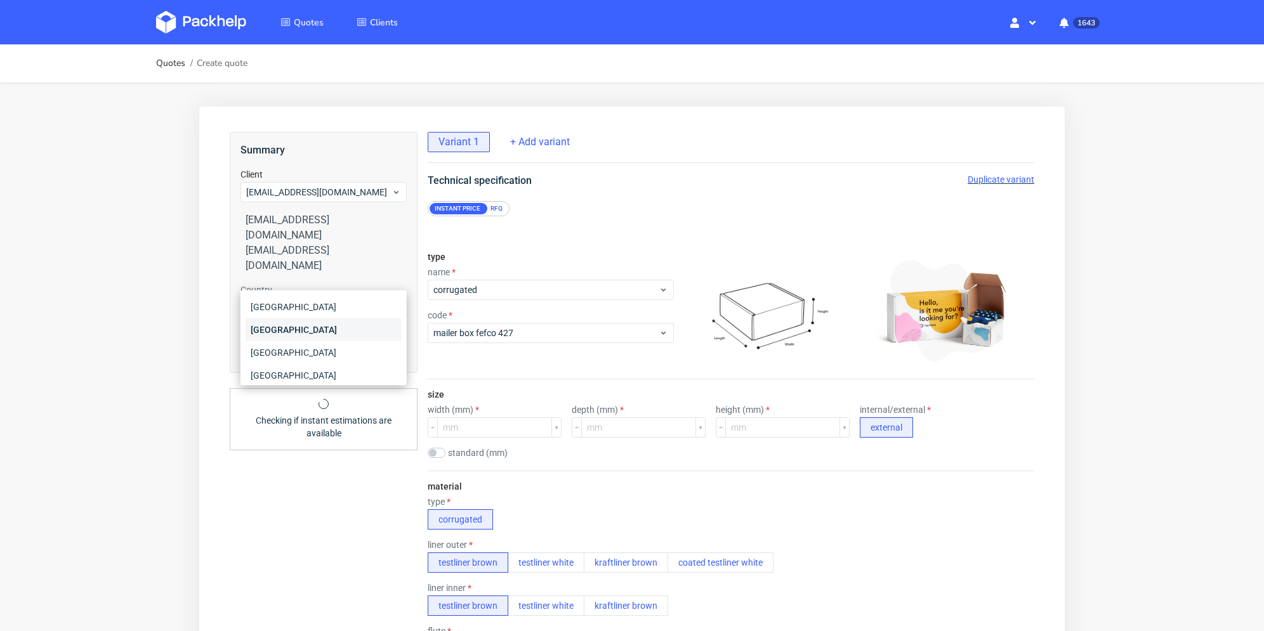
type input "fr"
click at [302, 327] on div "[GEOGRAPHIC_DATA]" at bounding box center [324, 330] width 156 height 23
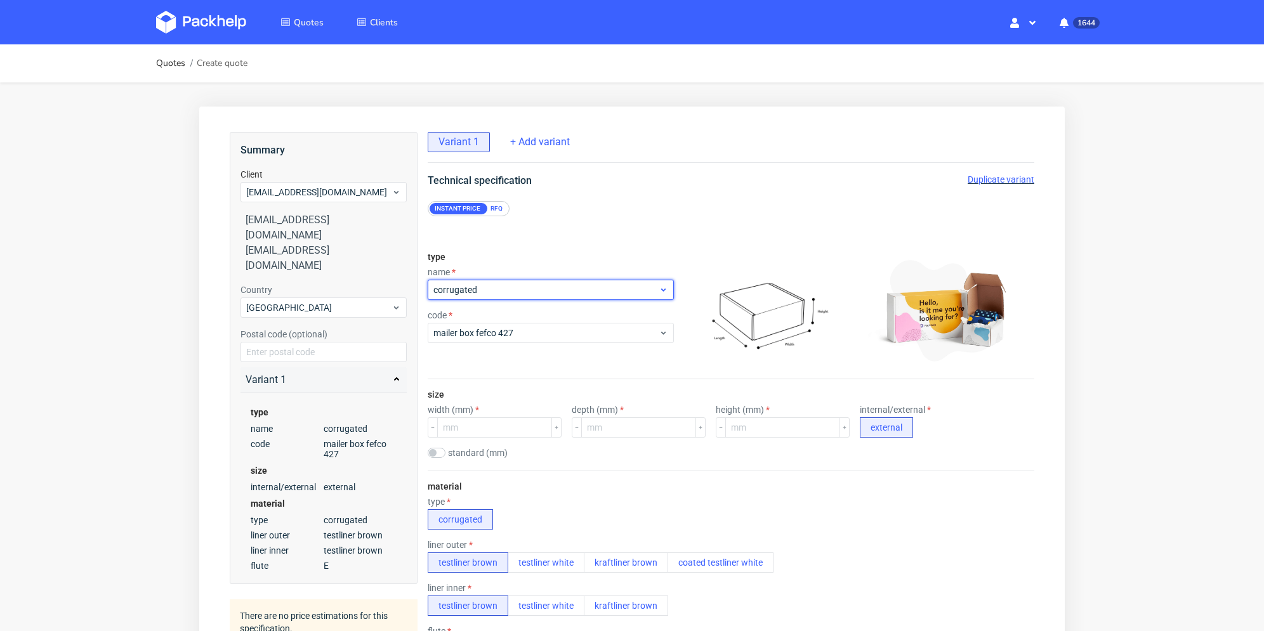
click at [549, 285] on span "corrugated" at bounding box center [545, 290] width 225 height 13
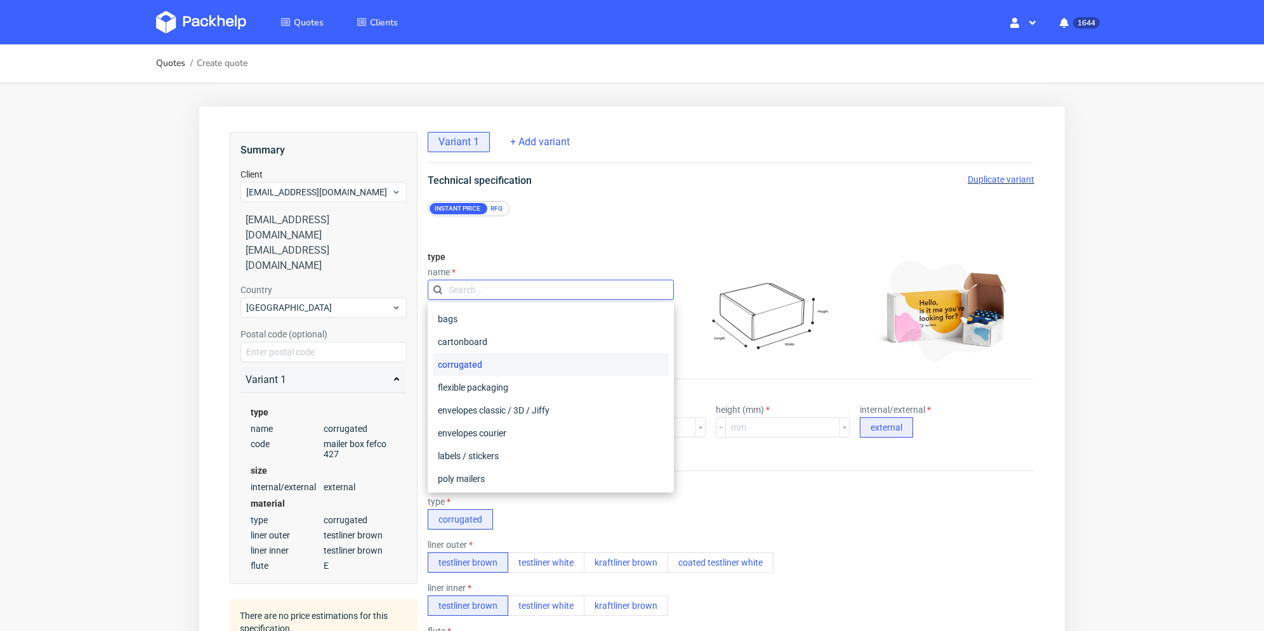
drag, startPoint x: 550, startPoint y: 284, endPoint x: 1481, endPoint y: 476, distance: 951.3
click at [550, 284] on input "text" at bounding box center [551, 290] width 246 height 20
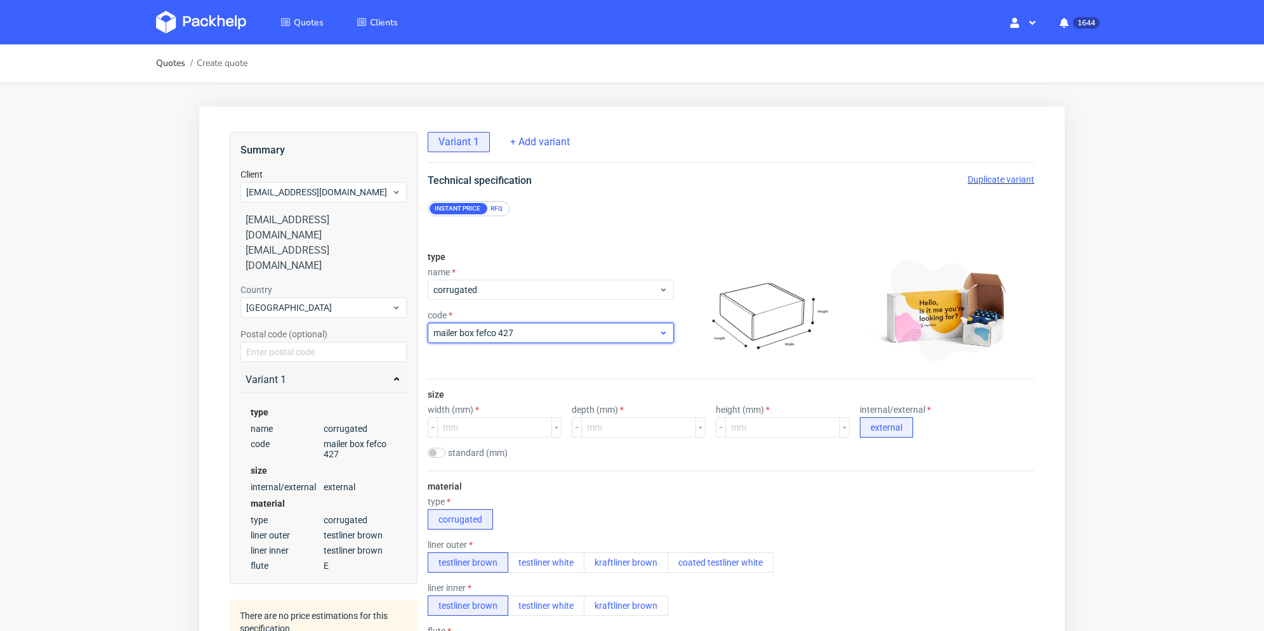
click at [541, 336] on span "mailer box fefco 427" at bounding box center [545, 333] width 225 height 13
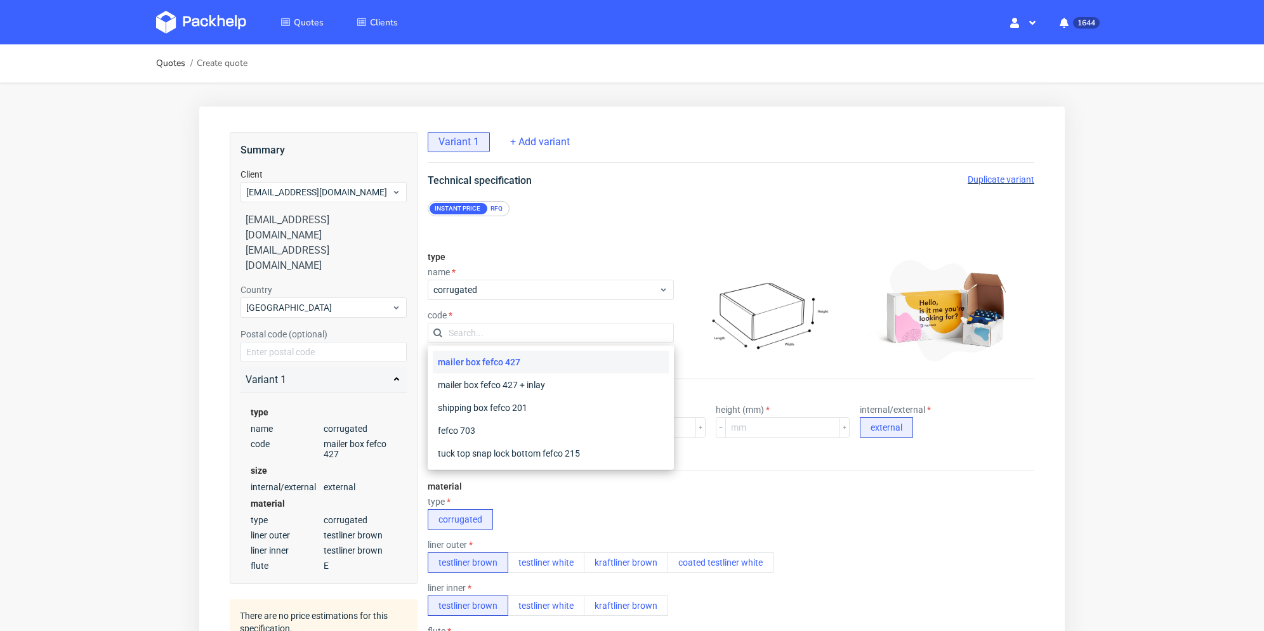
click at [498, 204] on div "RFQ" at bounding box center [496, 208] width 22 height 11
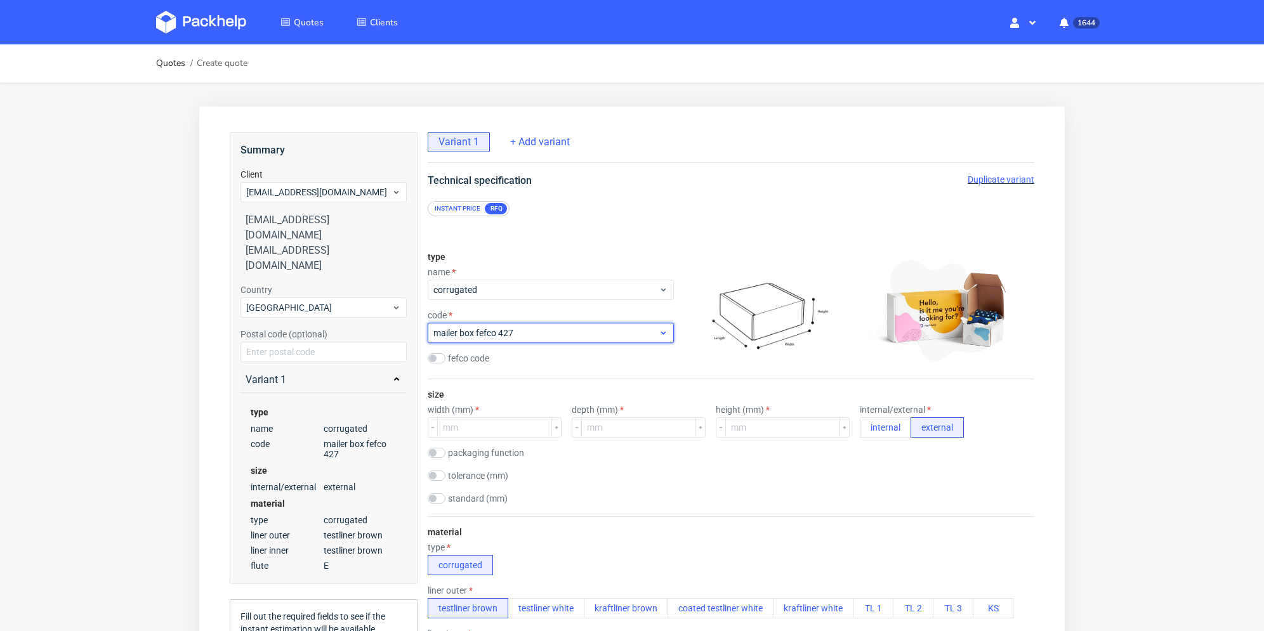
click at [504, 326] on div "mailer box fefco 427" at bounding box center [551, 333] width 246 height 20
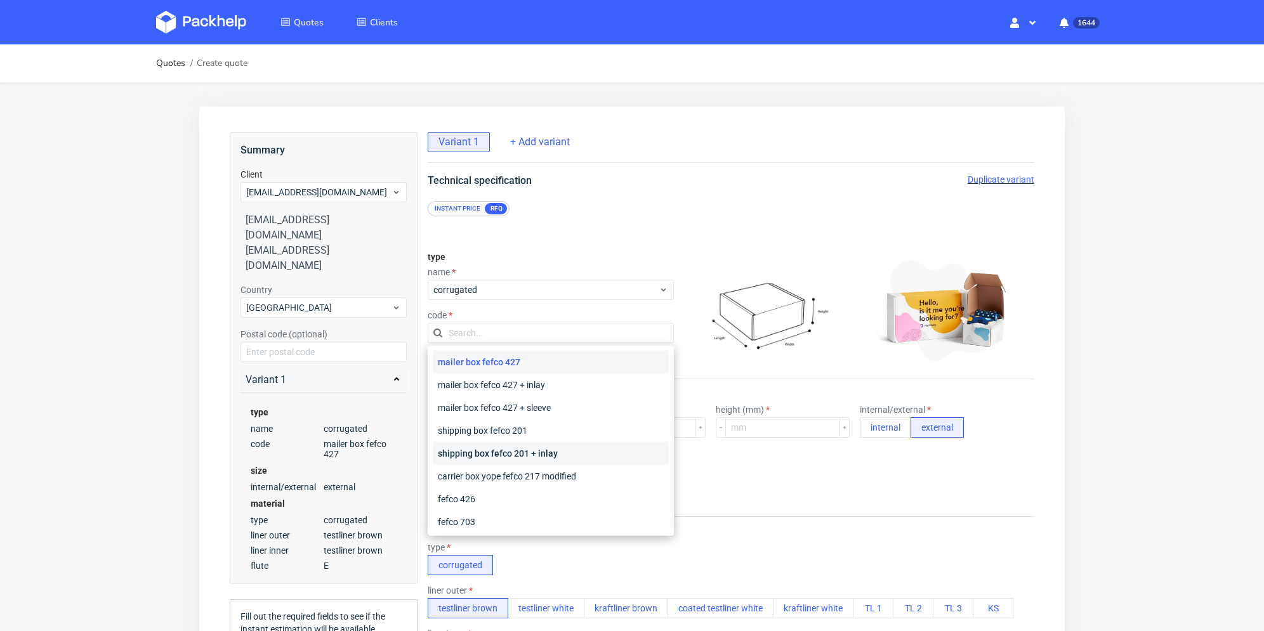
click at [585, 453] on div "shipping box fefco 201 + inlay" at bounding box center [551, 453] width 236 height 23
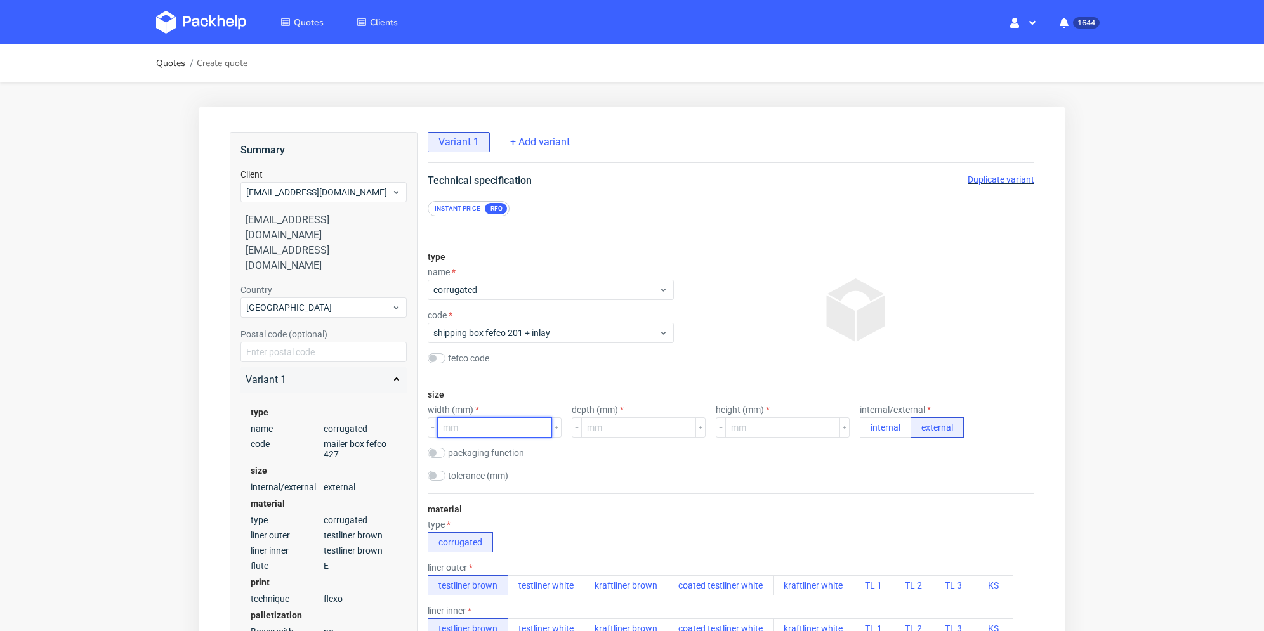
click at [517, 423] on input "number" at bounding box center [494, 428] width 115 height 20
type input "399"
click at [630, 426] on input "number" at bounding box center [638, 428] width 115 height 20
type input "289"
click at [754, 427] on input "number" at bounding box center [782, 428] width 115 height 20
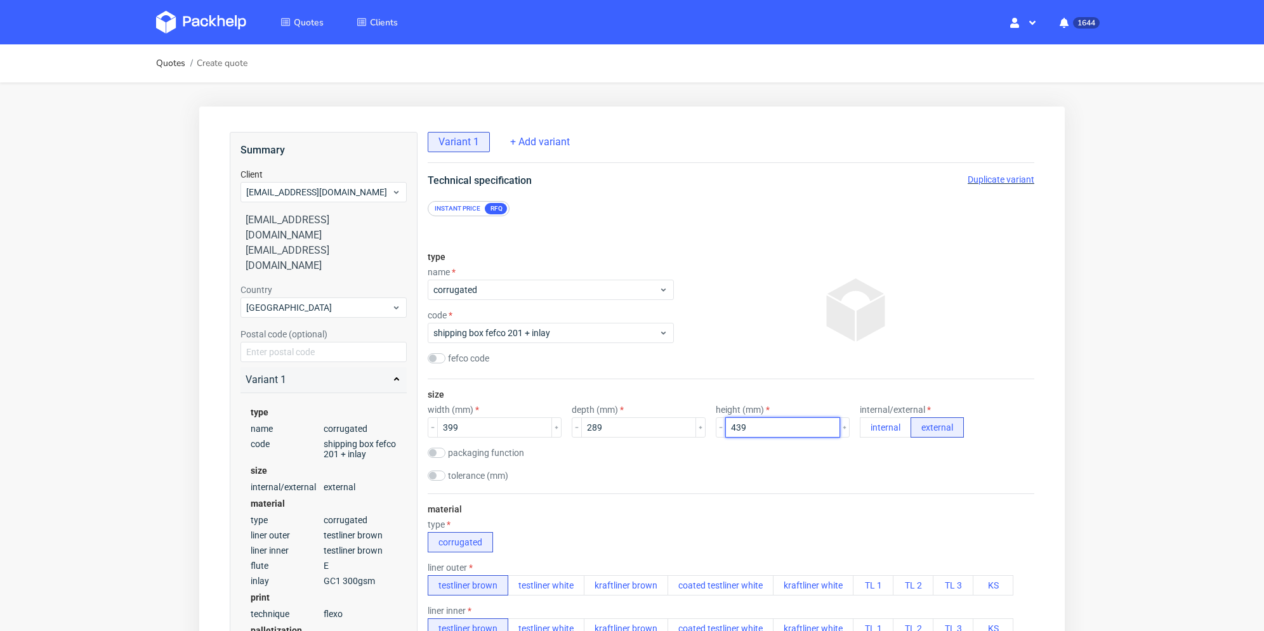
type input "439"
click at [788, 475] on div "tolerance (mm)" at bounding box center [731, 477] width 607 height 13
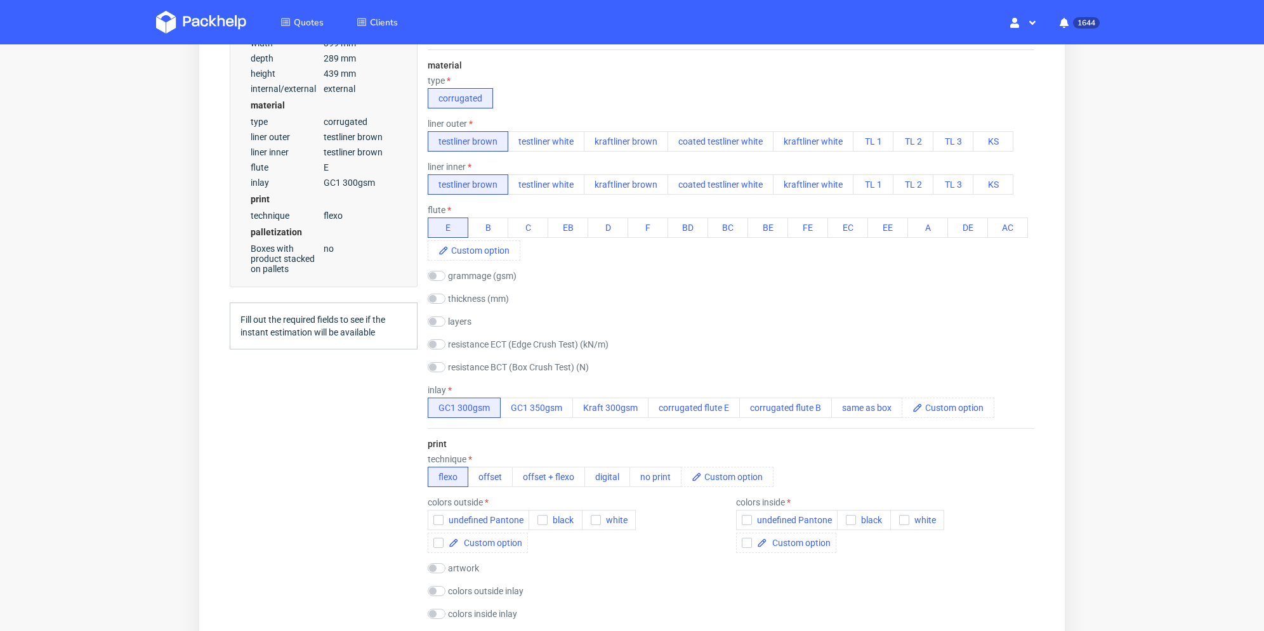
scroll to position [508, 0]
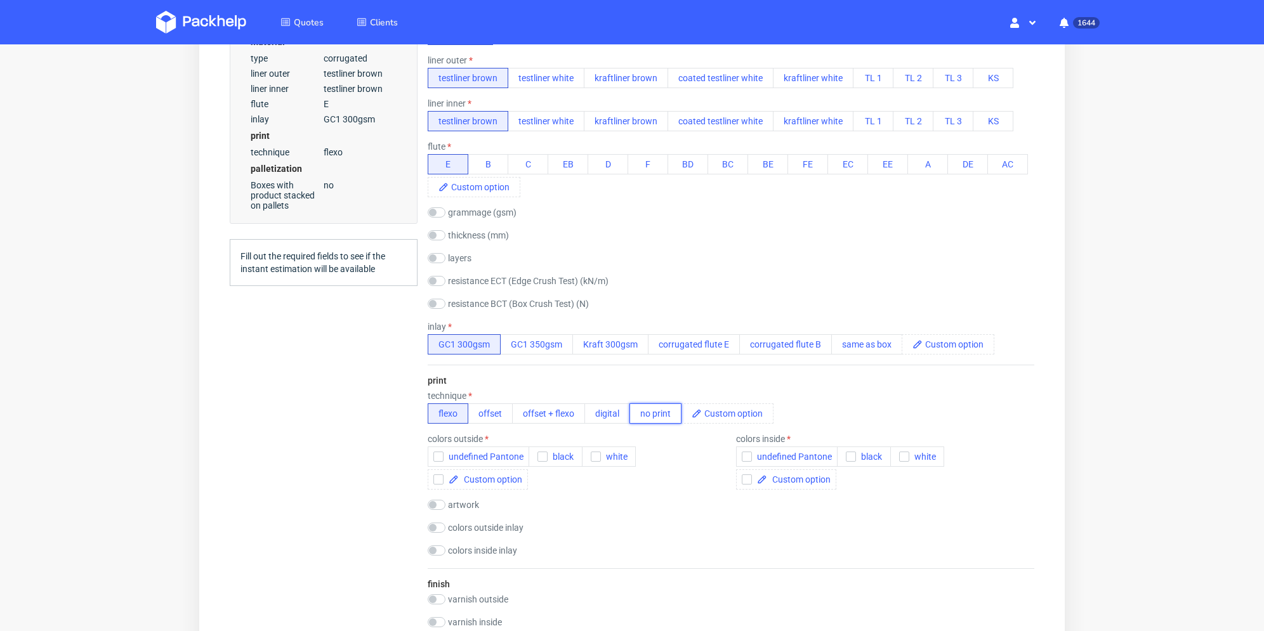
click at [658, 413] on button "no print" at bounding box center [656, 414] width 52 height 20
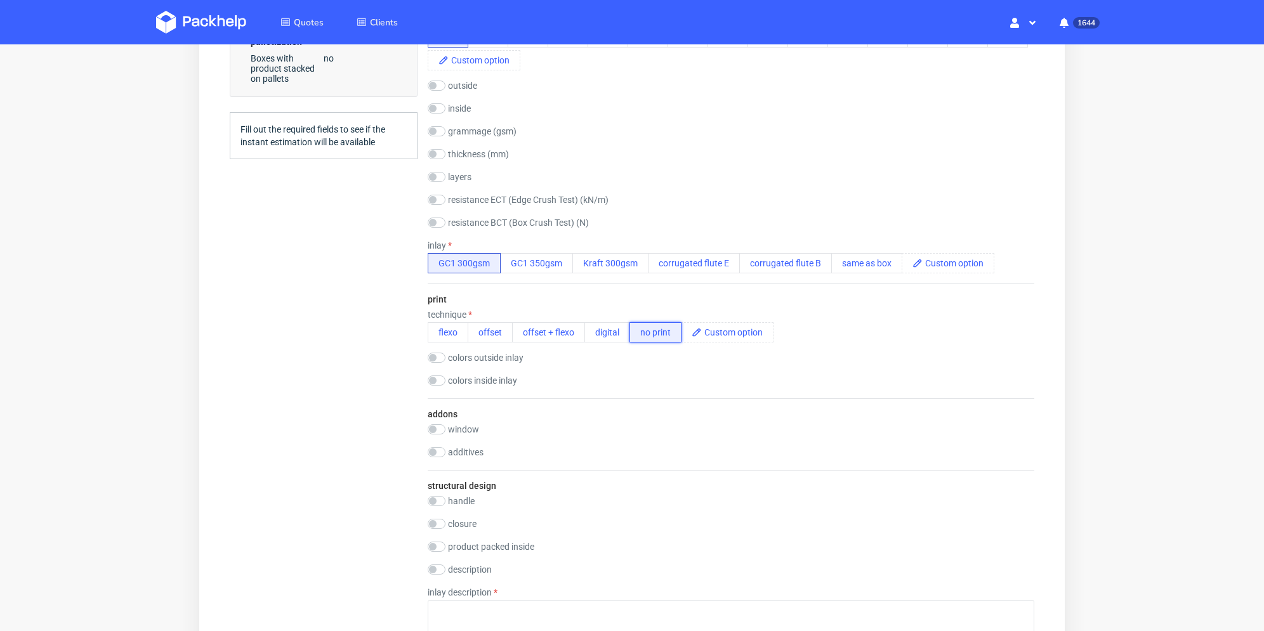
scroll to position [444, 0]
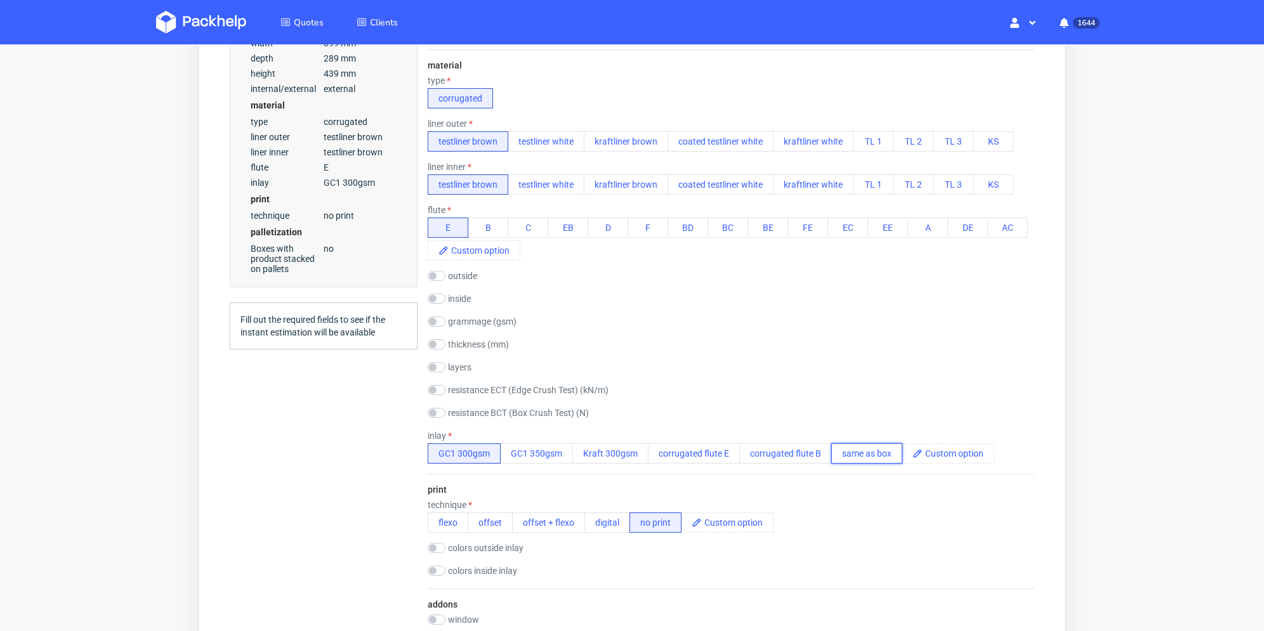
click at [862, 451] on button "same as box" at bounding box center [866, 454] width 71 height 20
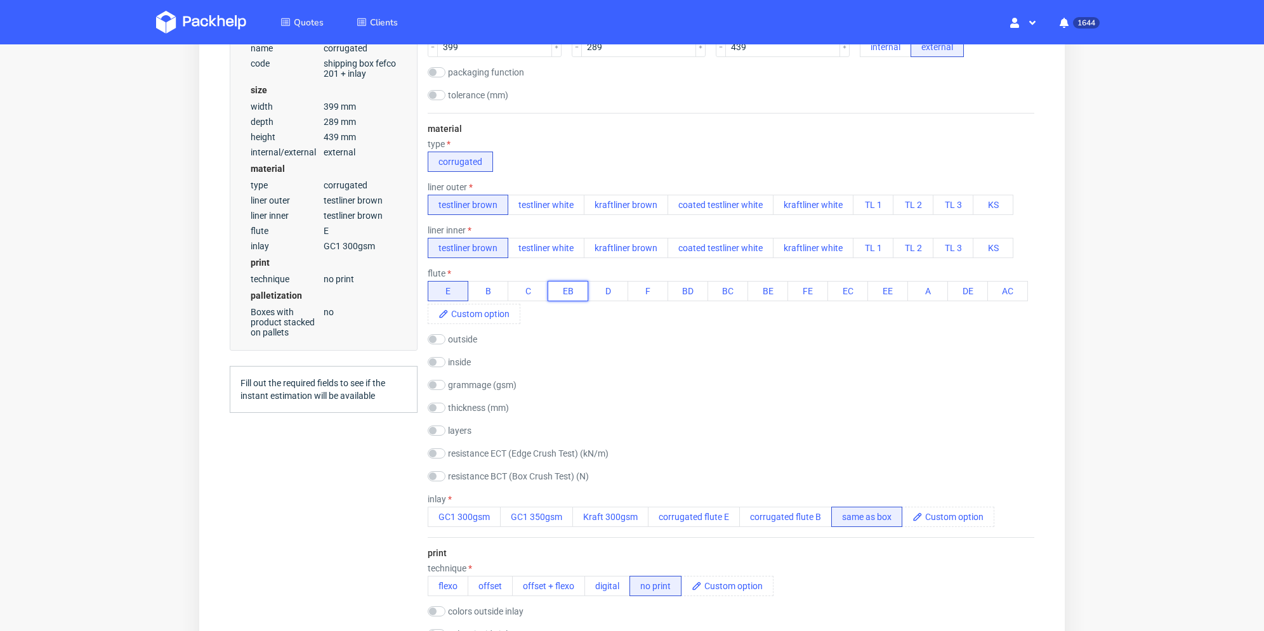
drag, startPoint x: 562, startPoint y: 296, endPoint x: 585, endPoint y: 324, distance: 36.1
click at [563, 296] on button "EB" at bounding box center [568, 291] width 41 height 20
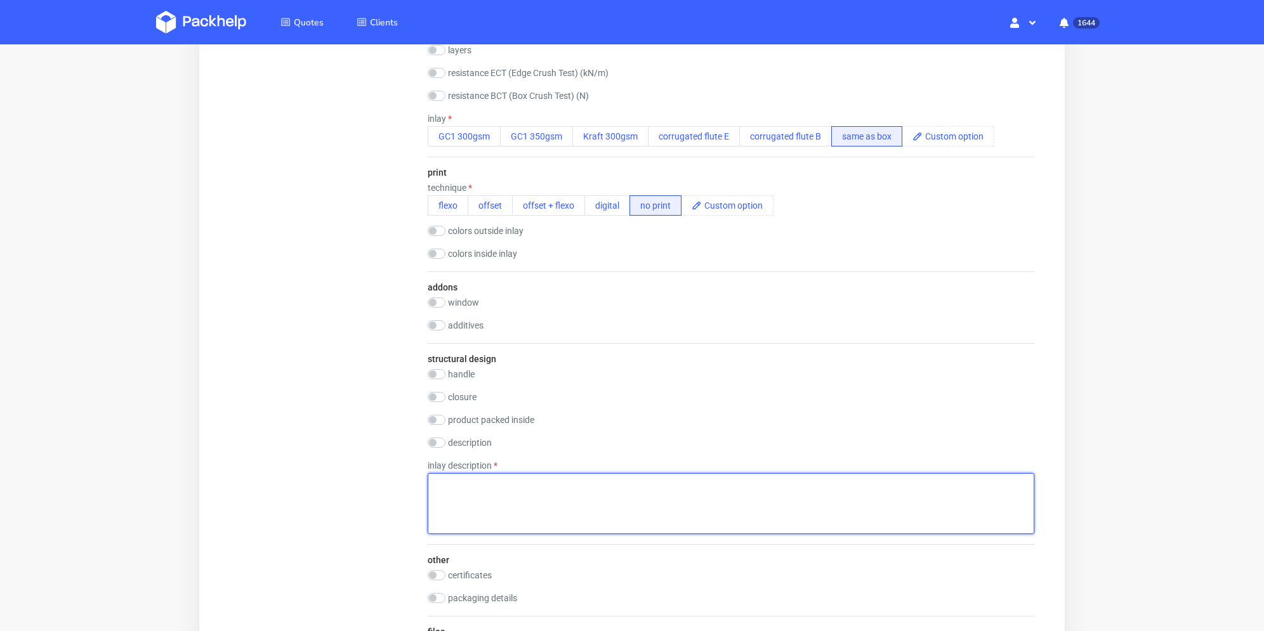
click at [506, 487] on textarea at bounding box center [731, 503] width 607 height 61
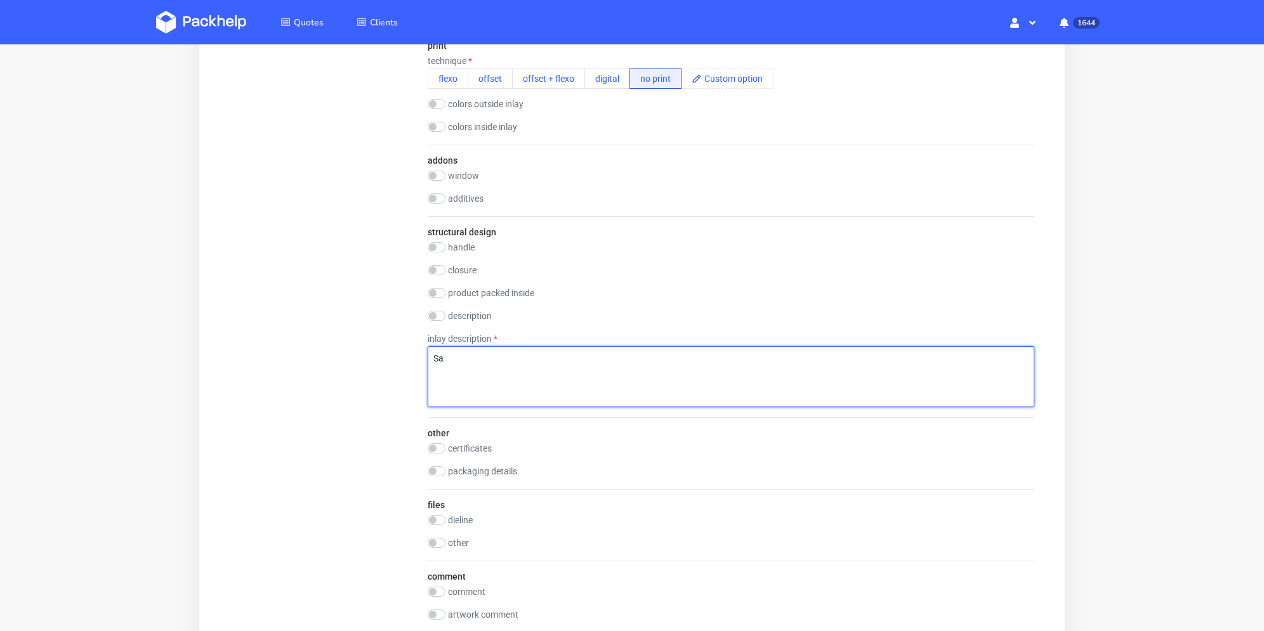
type textarea "S"
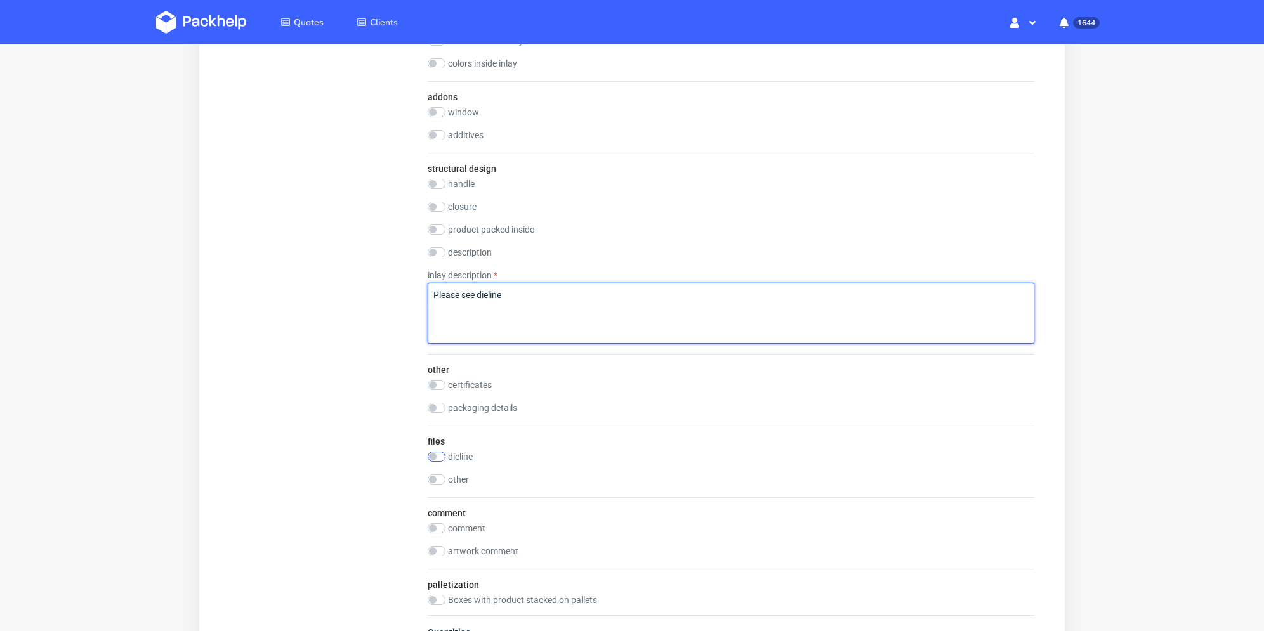
type textarea "Please see dieline"
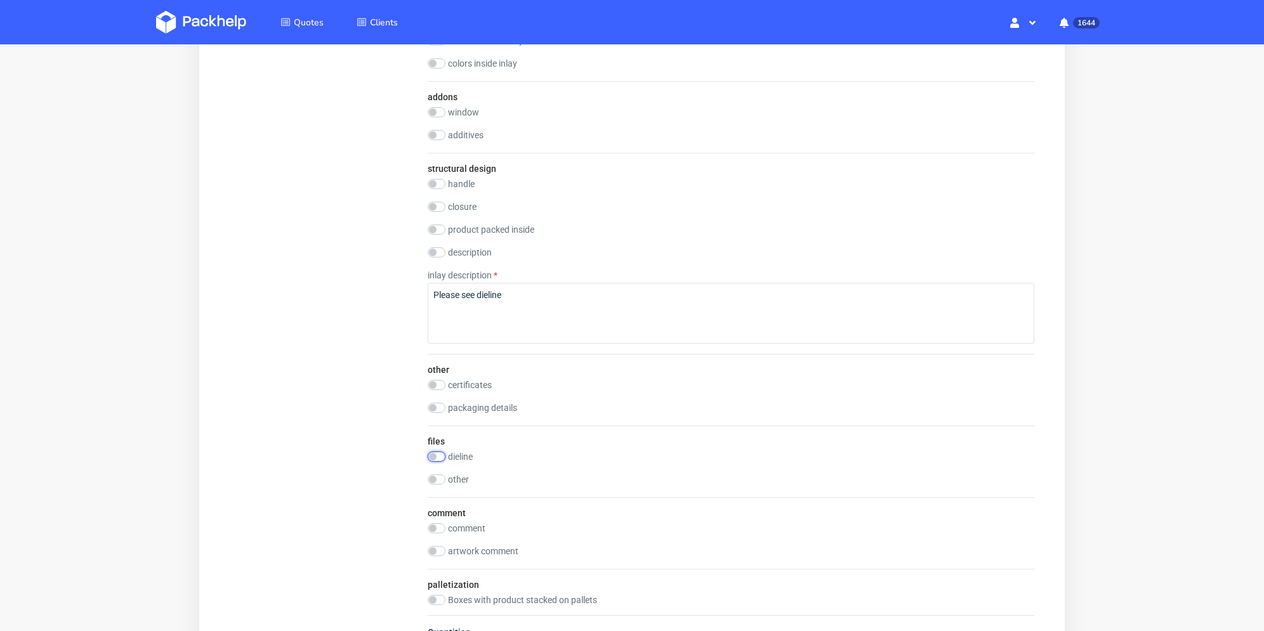
click at [438, 458] on input "checkbox" at bounding box center [437, 457] width 18 height 10
checkbox input "true"
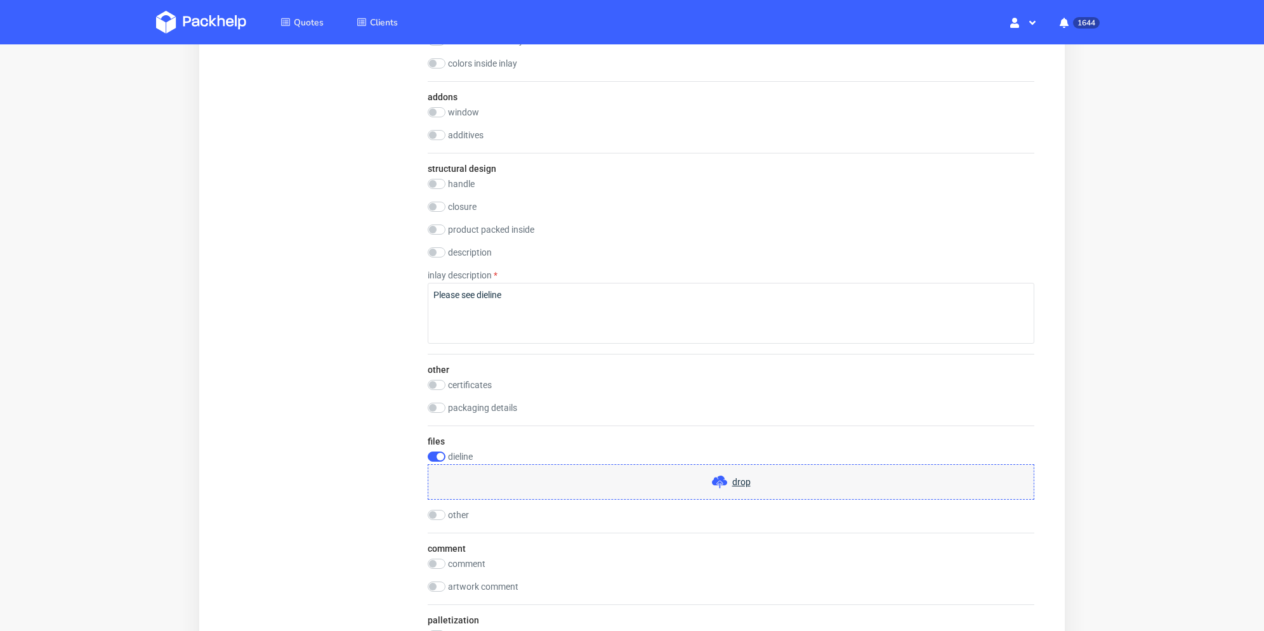
click at [509, 477] on div "drop" at bounding box center [731, 483] width 607 height 36
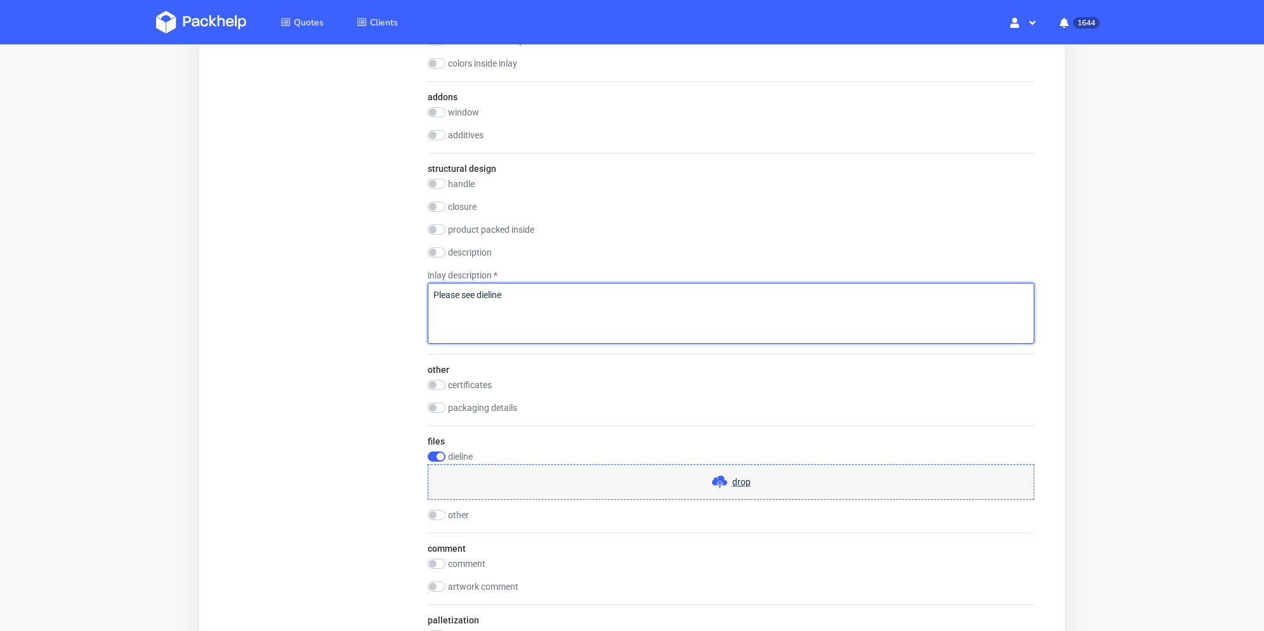
click at [712, 308] on textarea "Please see dieline" at bounding box center [731, 313] width 607 height 61
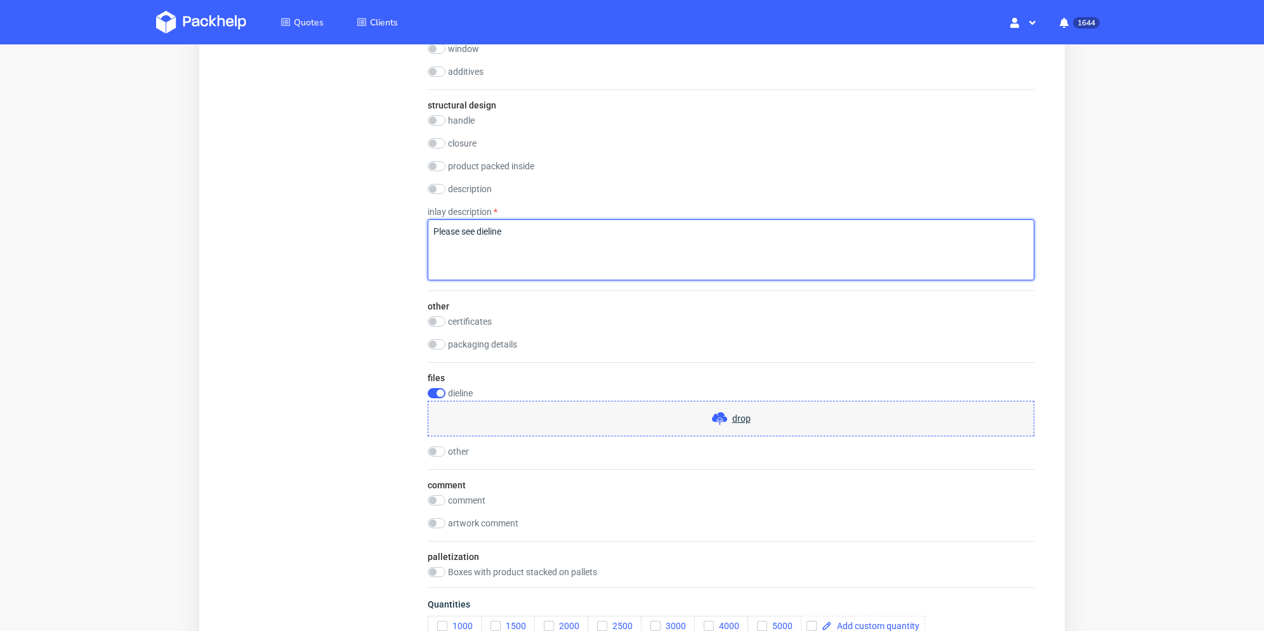
scroll to position [1206, 0]
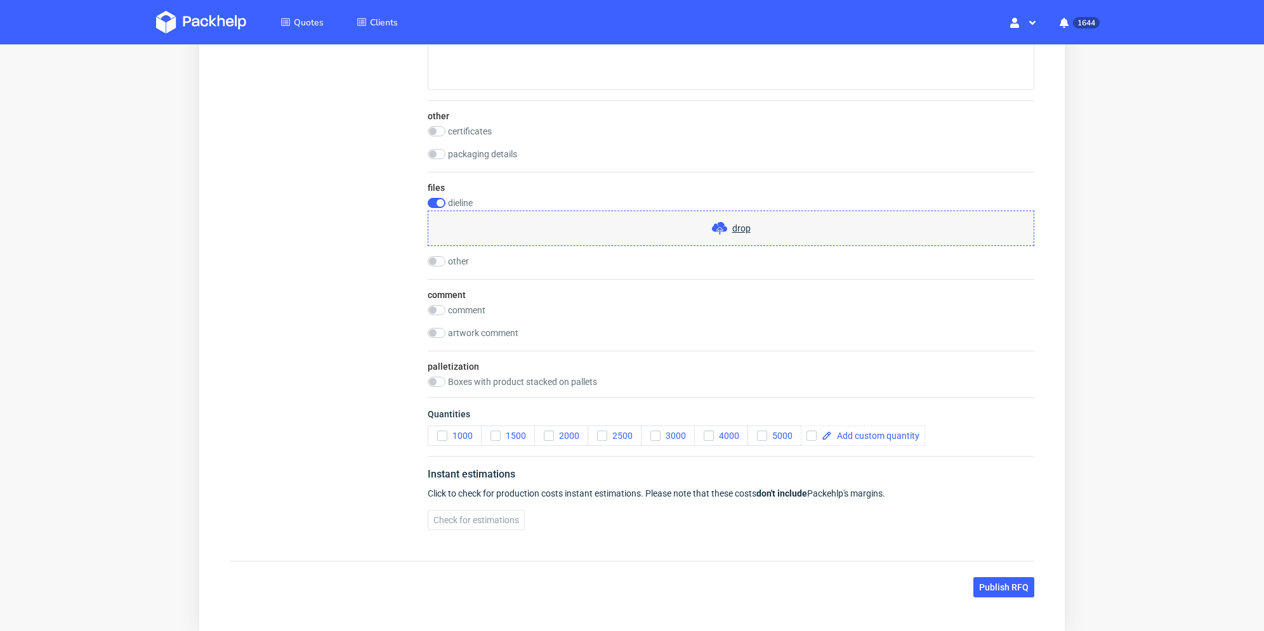
click at [465, 235] on div "drop" at bounding box center [731, 229] width 607 height 36
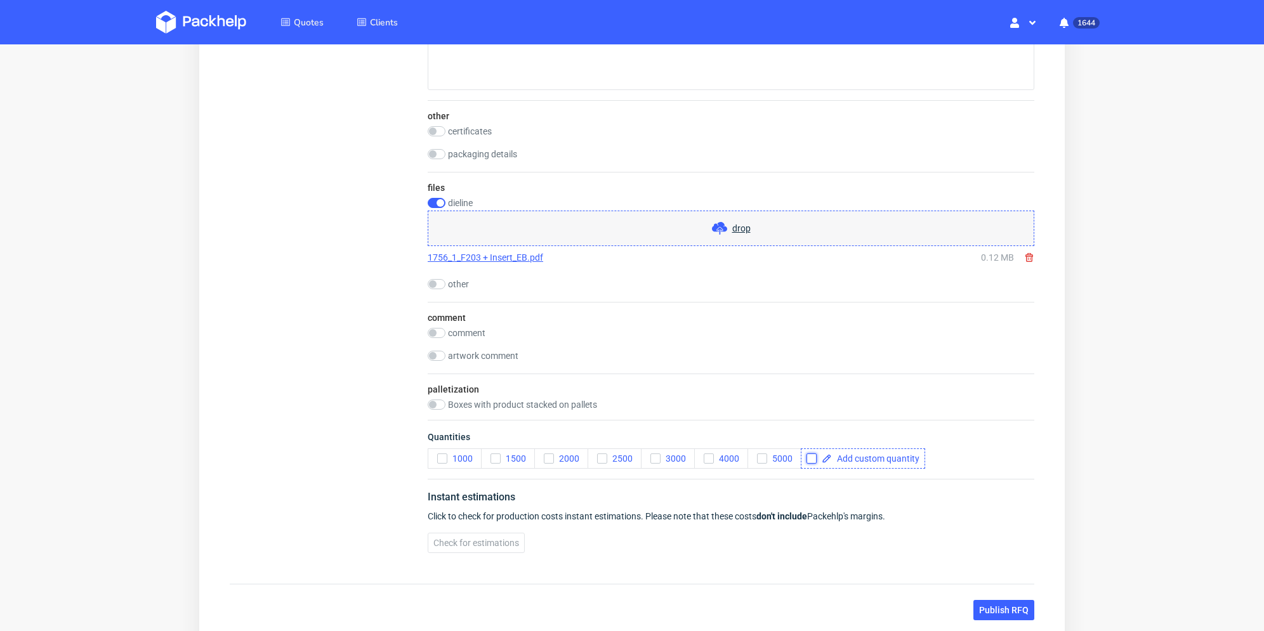
drag, startPoint x: 810, startPoint y: 456, endPoint x: 855, endPoint y: 459, distance: 45.2
click at [810, 456] on input "checkbox" at bounding box center [812, 459] width 10 height 10
checkbox input "true"
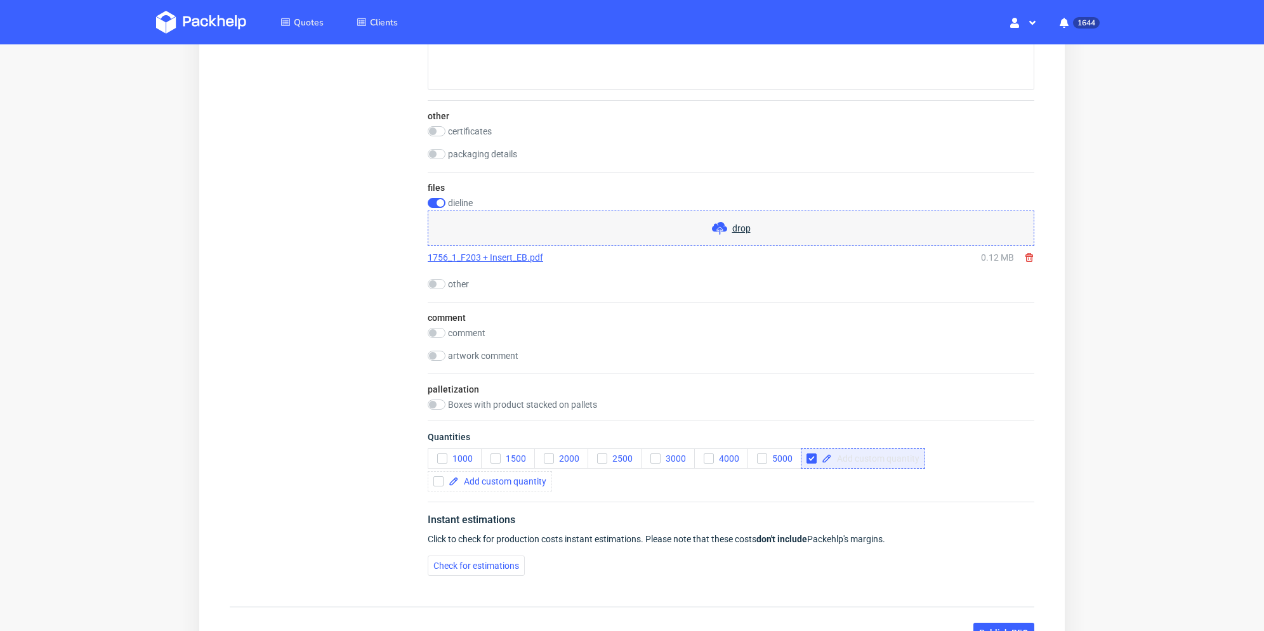
click at [855, 459] on div "1000 1500 2000 2500 3000 4000 5000" at bounding box center [731, 470] width 607 height 43
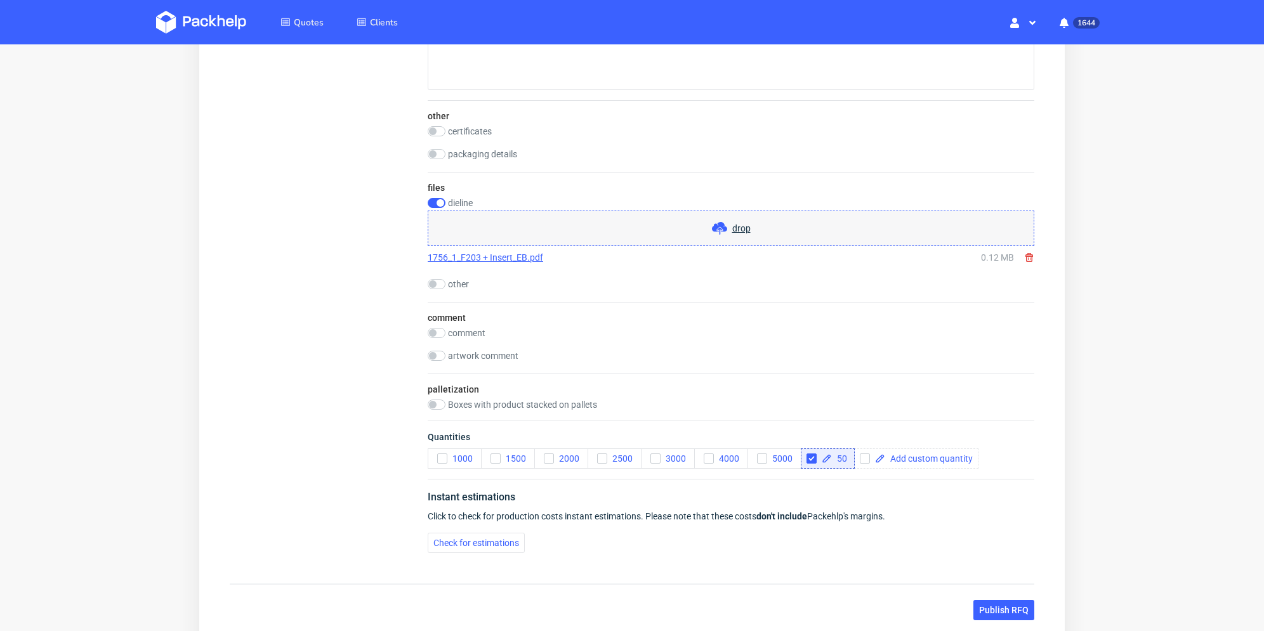
checkbox input "true"
drag, startPoint x: 857, startPoint y: 482, endPoint x: 868, endPoint y: 468, distance: 17.1
click at [859, 482] on div "Instant estimations Click to check for production costs instant estimations. Pl…" at bounding box center [731, 521] width 607 height 84
click at [871, 456] on input "checkbox" at bounding box center [868, 459] width 10 height 10
checkbox input "true"
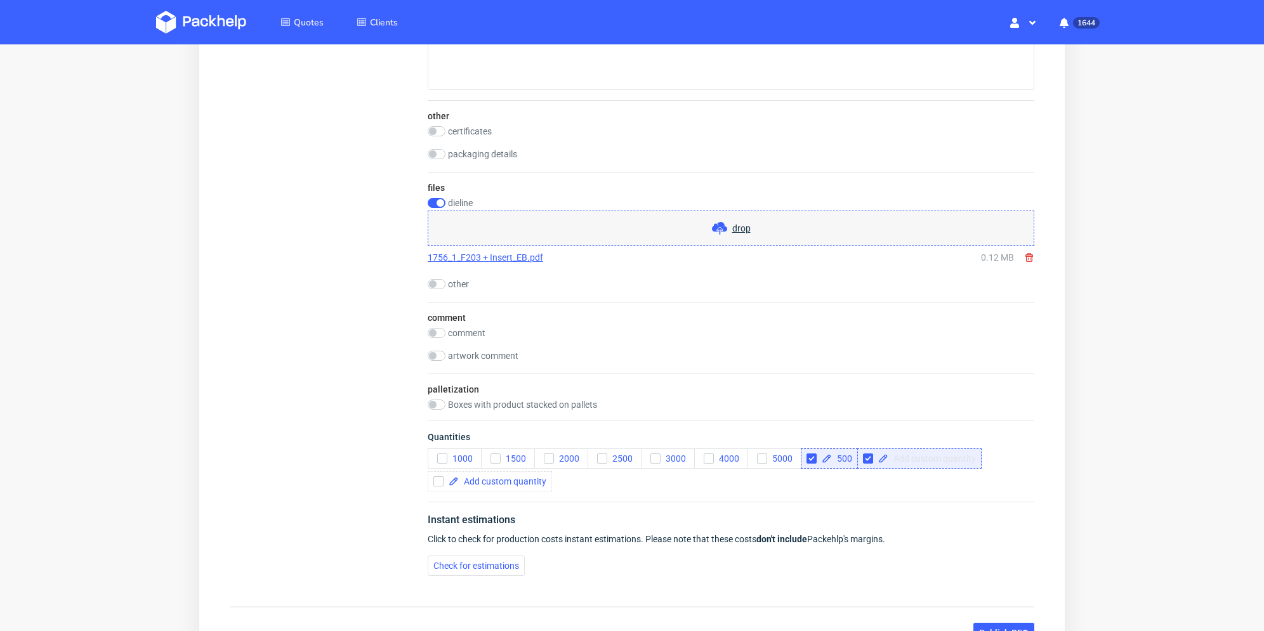
click at [897, 457] on span at bounding box center [932, 458] width 88 height 9
checkbox input "false"
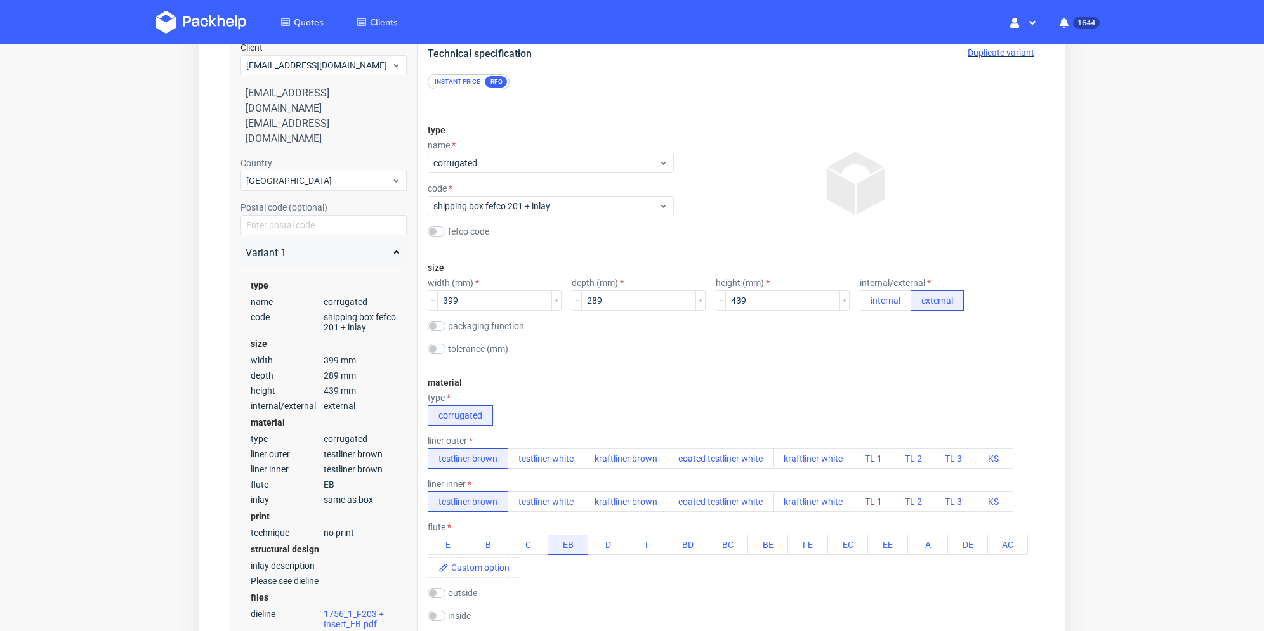
scroll to position [0, 0]
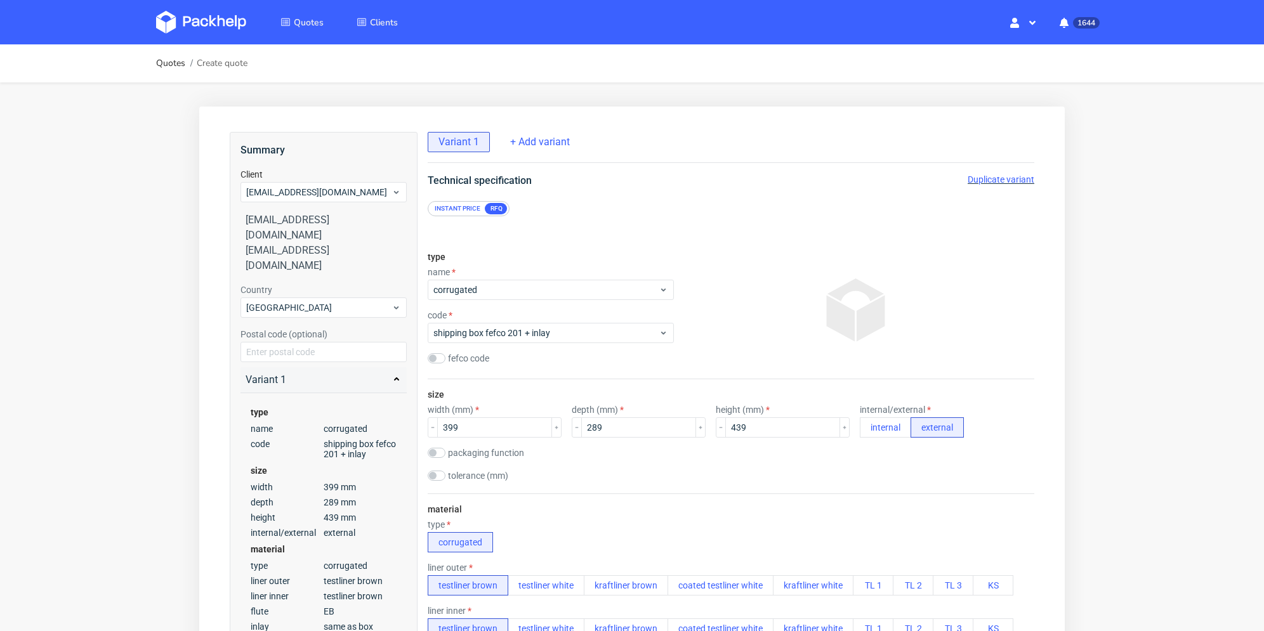
click at [1007, 180] on span "Duplicate variant" at bounding box center [1001, 180] width 67 height 10
drag, startPoint x: 492, startPoint y: 430, endPoint x: 413, endPoint y: 430, distance: 80.0
click at [626, 426] on input "289" at bounding box center [638, 428] width 115 height 20
drag, startPoint x: 607, startPoint y: 429, endPoint x: 584, endPoint y: 428, distance: 22.9
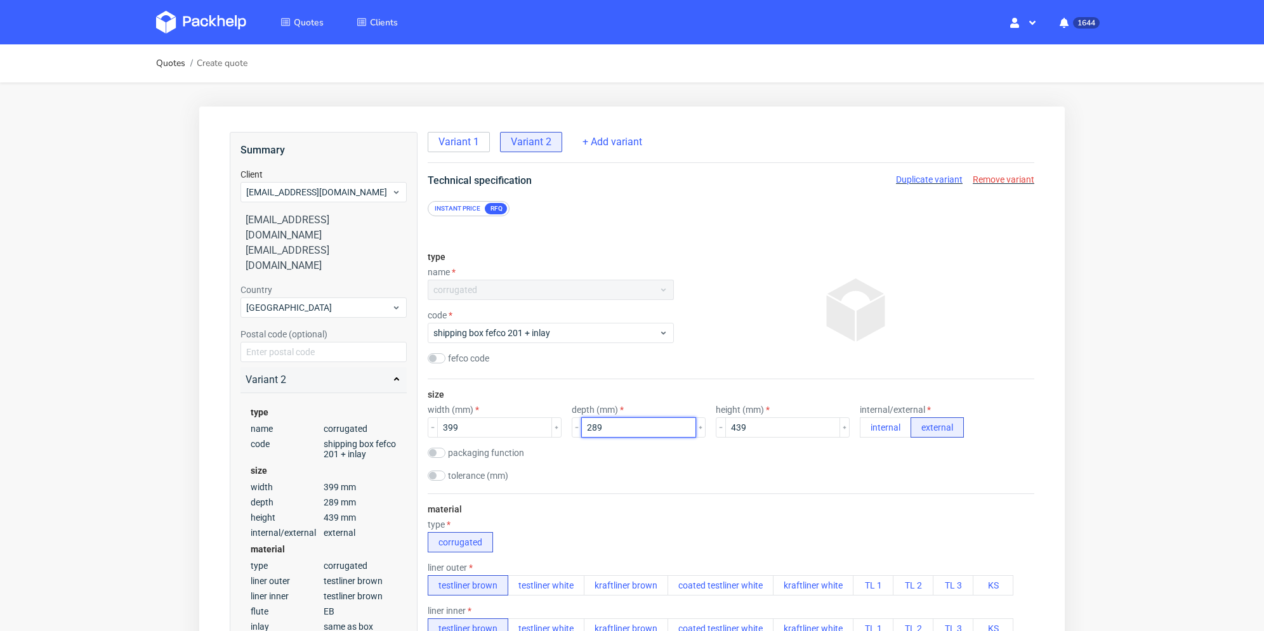
click at [562, 430] on div "width (mm) 399 depth (mm) 289 height (mm) 439 internal/external internal extern…" at bounding box center [731, 421] width 607 height 33
type input "319"
drag, startPoint x: 765, startPoint y: 426, endPoint x: 689, endPoint y: 428, distance: 76.8
click at [666, 428] on div "width (mm) 399 depth (mm) 319 height (mm) 439 internal/external internal extern…" at bounding box center [731, 421] width 607 height 33
type input "469"
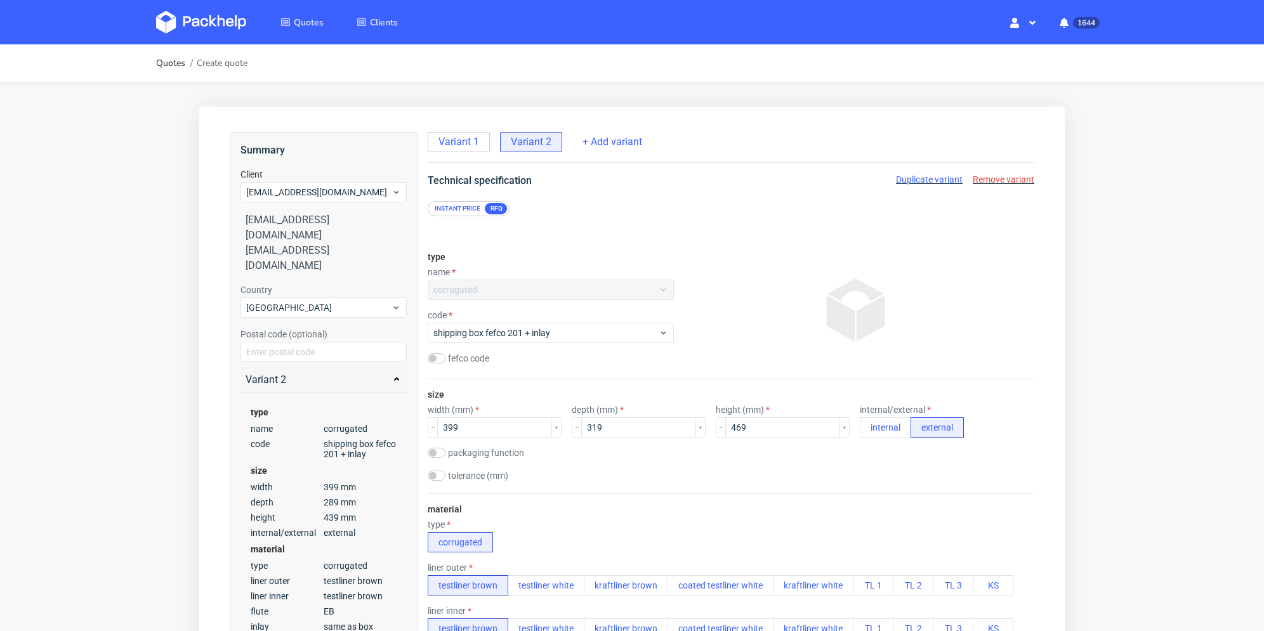
click at [704, 458] on div "packaging function product packaging shipping packaging" at bounding box center [731, 454] width 607 height 13
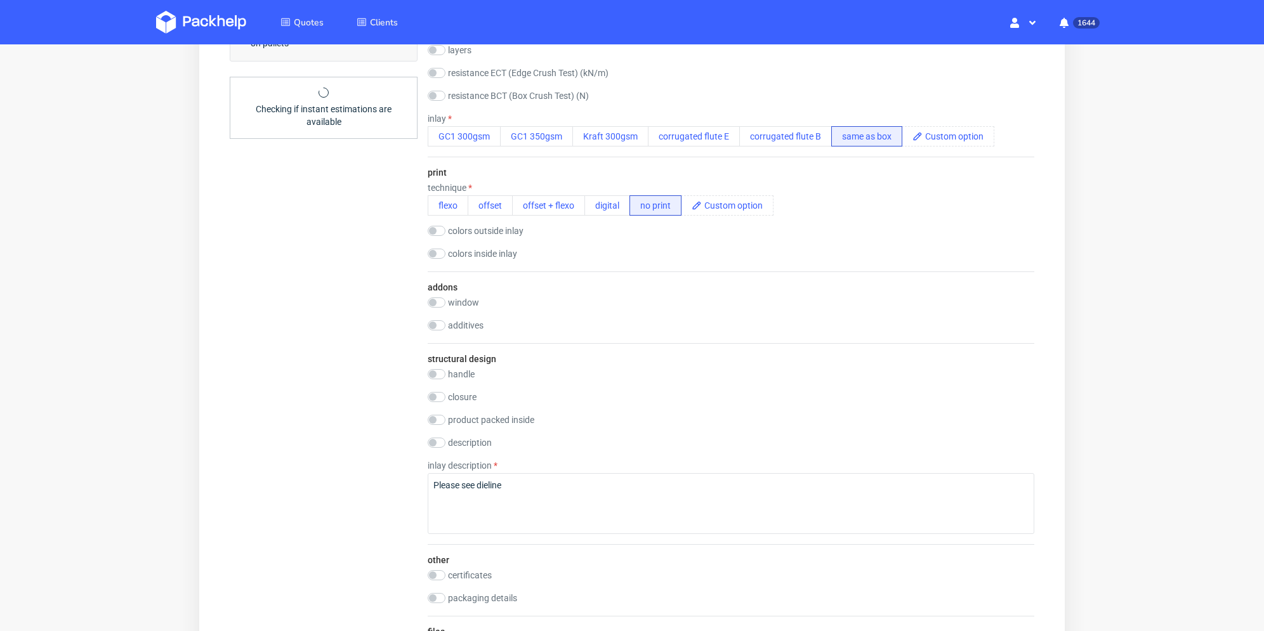
scroll to position [1079, 0]
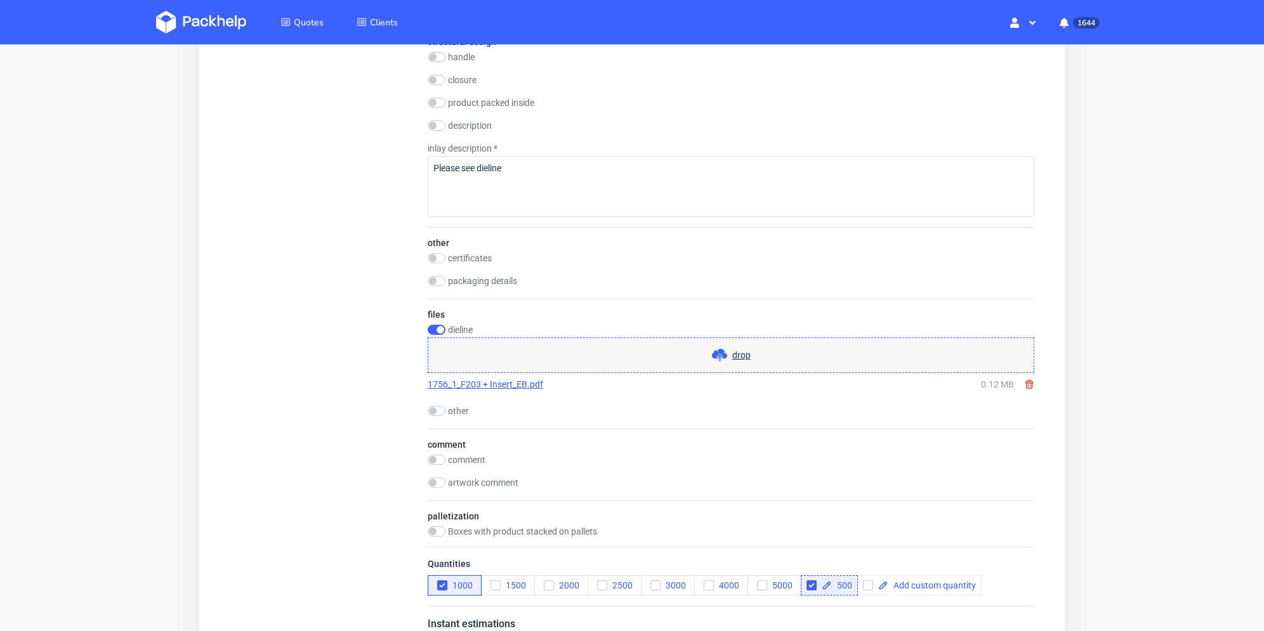
drag, startPoint x: 1027, startPoint y: 385, endPoint x: 892, endPoint y: 372, distance: 135.8
click at [1027, 385] on icon at bounding box center [1029, 385] width 10 height 10
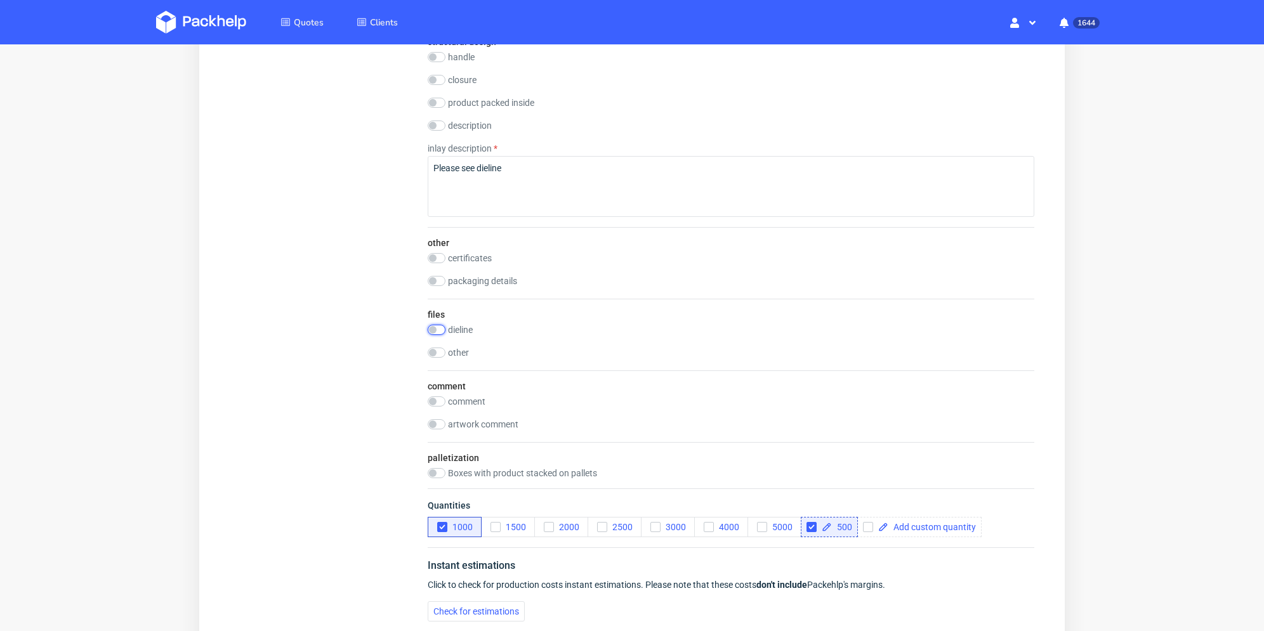
click at [437, 329] on input "checkbox" at bounding box center [437, 330] width 18 height 10
checkbox input "true"
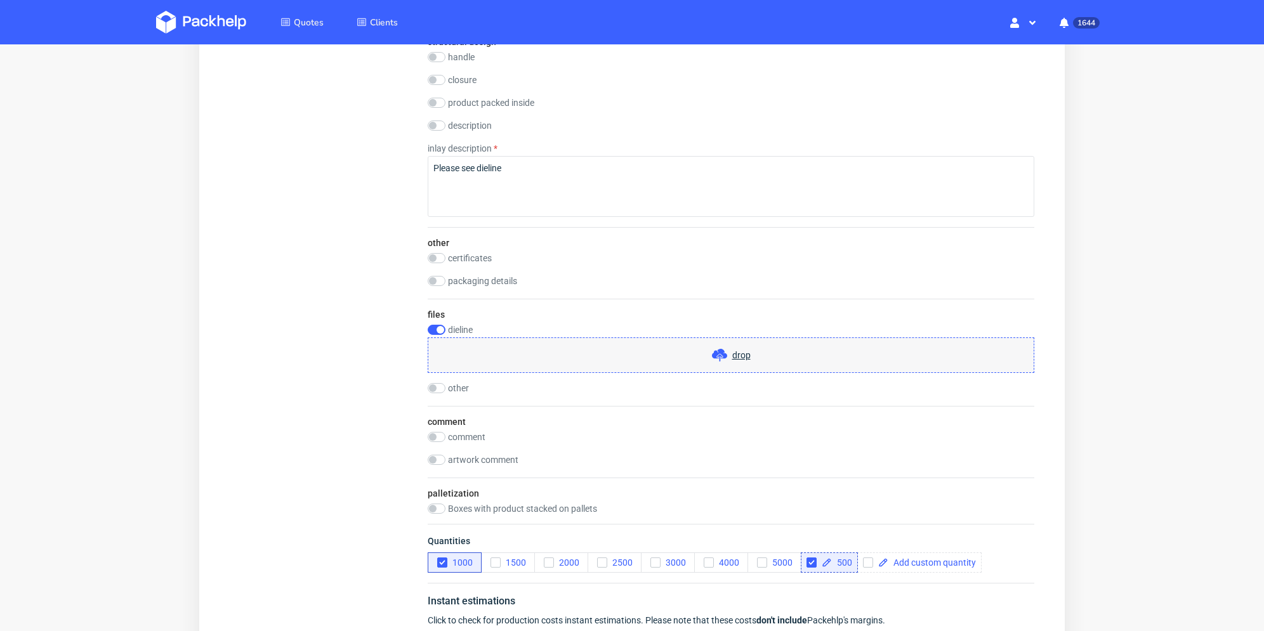
click at [539, 343] on div "drop" at bounding box center [731, 356] width 607 height 36
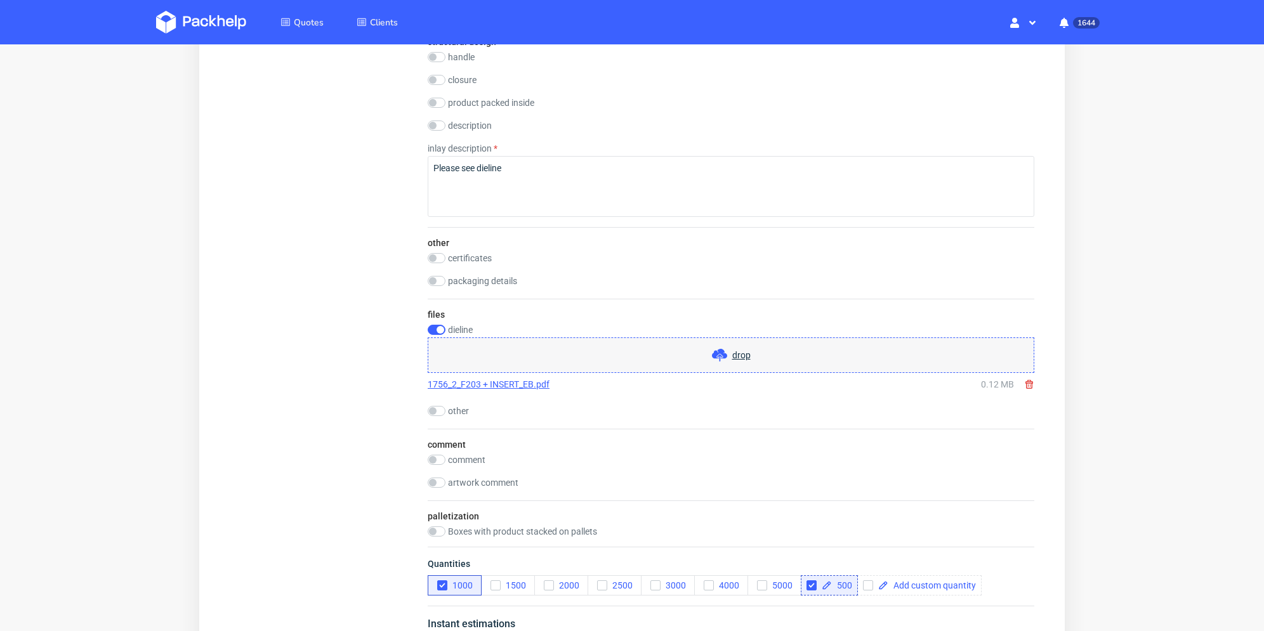
scroll to position [1295, 0]
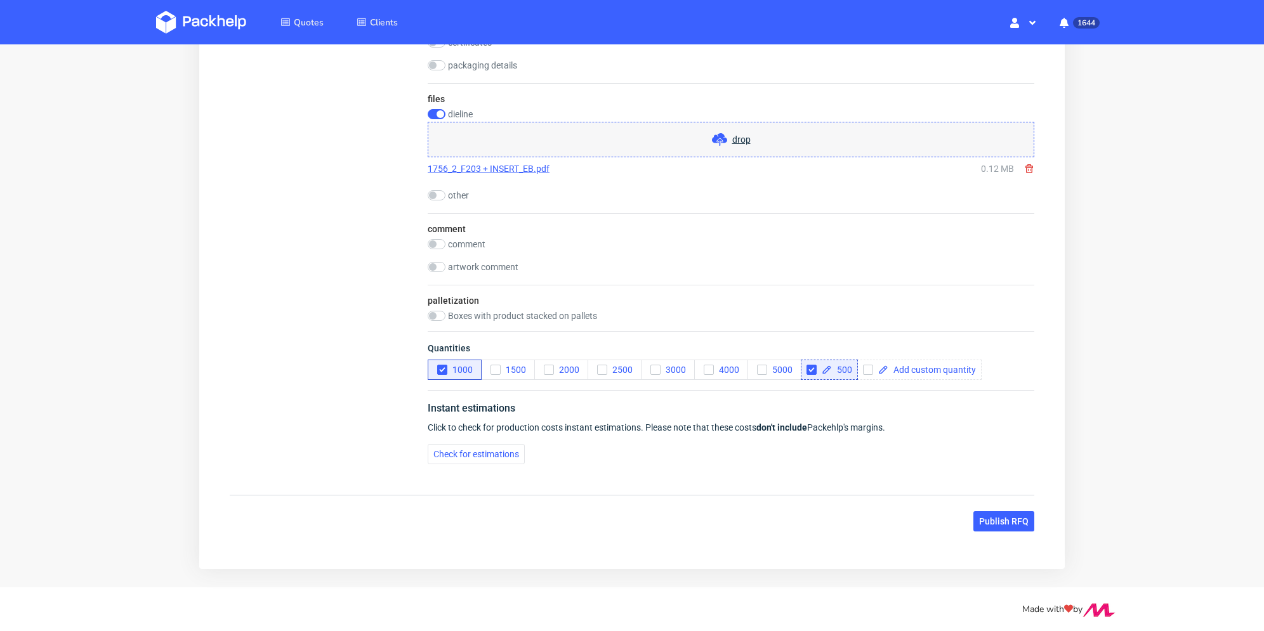
click at [996, 517] on span "Publish RFQ" at bounding box center [1004, 521] width 50 height 9
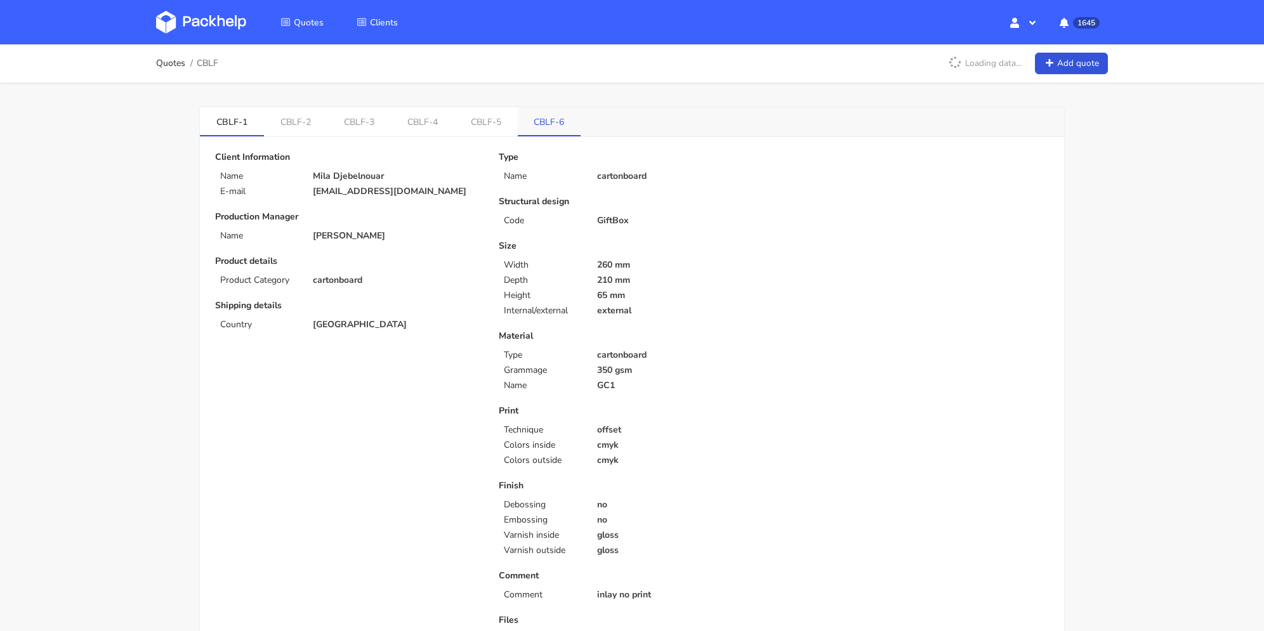
click at [552, 124] on link "CBLF-6" at bounding box center [549, 121] width 63 height 28
click at [440, 121] on link "CBLF-4" at bounding box center [424, 121] width 64 height 28
click at [443, 119] on link "CBLF-4" at bounding box center [424, 121] width 64 height 28
click at [487, 120] on link "CBLF-5" at bounding box center [488, 121] width 64 height 28
click at [447, 119] on link "CBLF-4" at bounding box center [424, 121] width 64 height 28
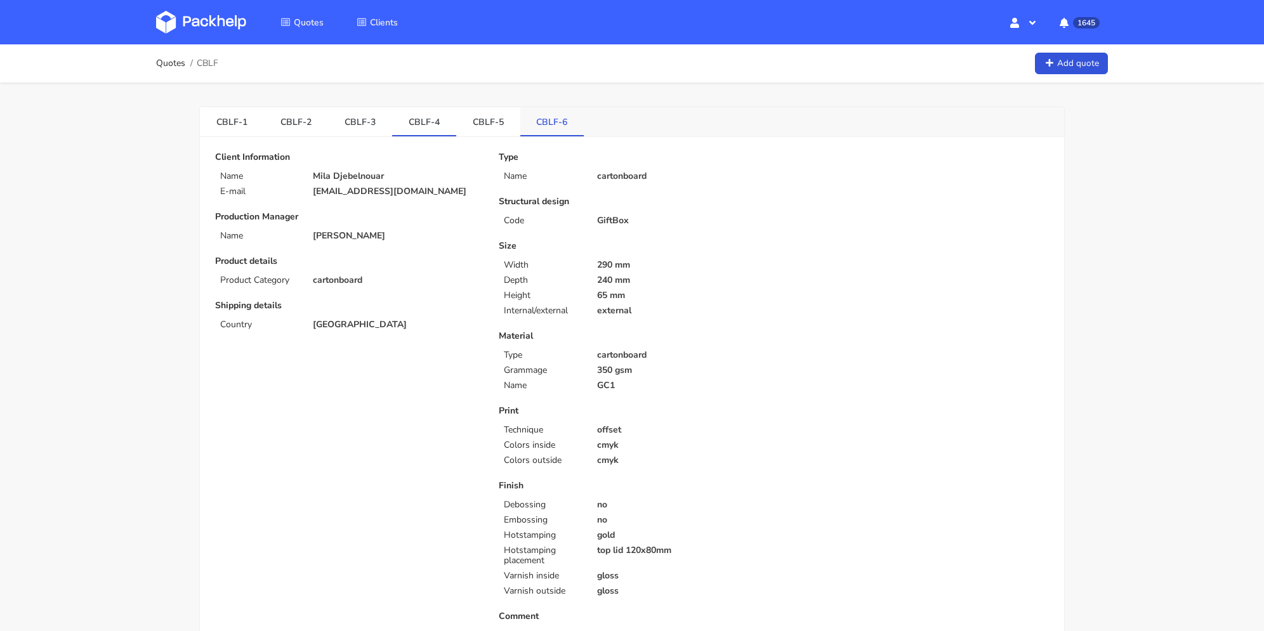
click at [548, 115] on link "CBLF-6" at bounding box center [552, 121] width 64 height 28
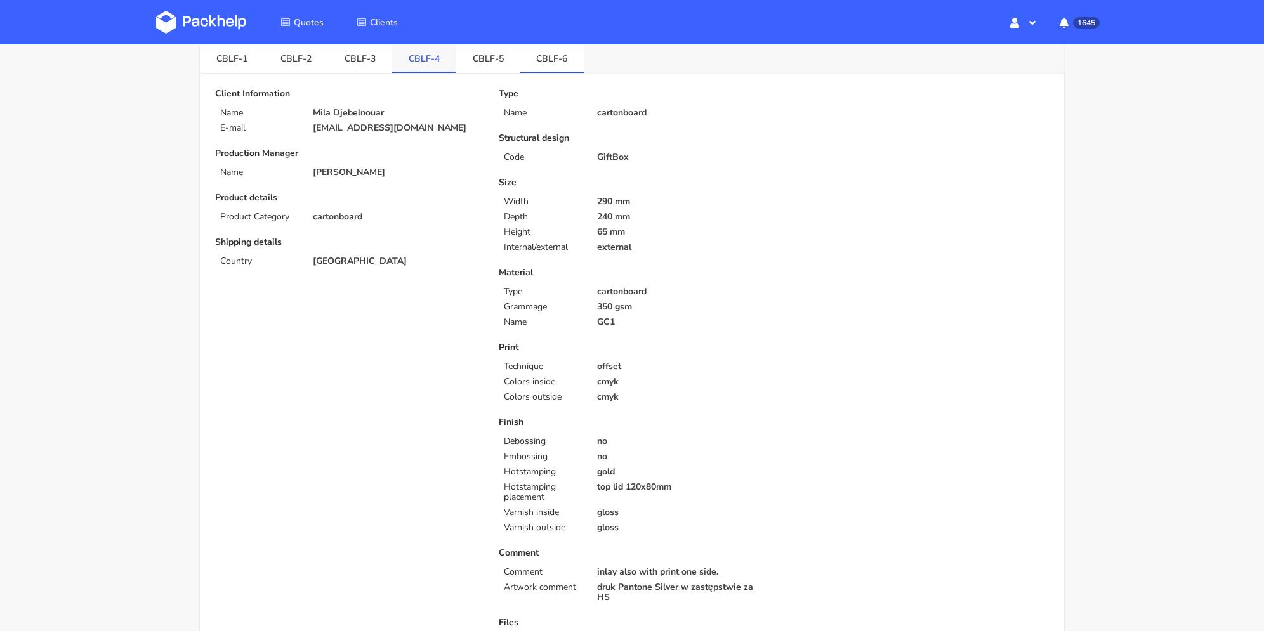
click at [437, 69] on link "CBLF-4" at bounding box center [424, 58] width 64 height 28
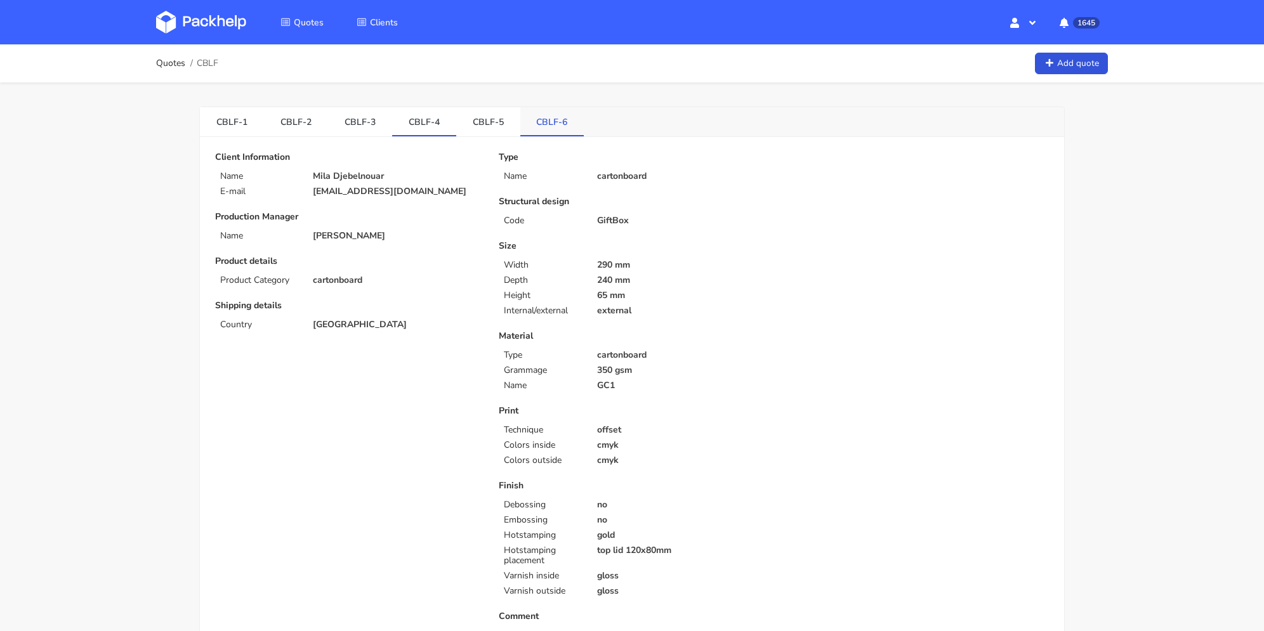
click at [552, 117] on link "CBLF-6" at bounding box center [552, 121] width 64 height 28
drag, startPoint x: 426, startPoint y: 195, endPoint x: 307, endPoint y: 195, distance: 119.3
click at [307, 195] on div "[EMAIL_ADDRESS][DOMAIN_NAME]" at bounding box center [397, 192] width 186 height 10
copy p "[EMAIL_ADDRESS][DOMAIN_NAME]"
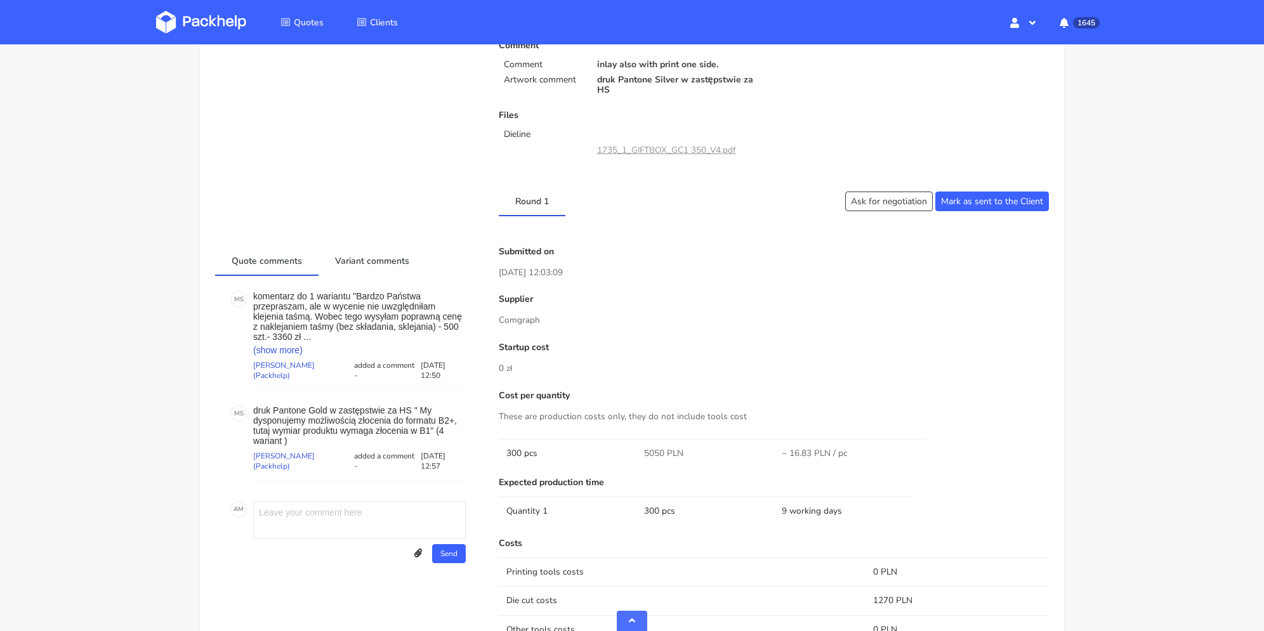
scroll to position [762, 0]
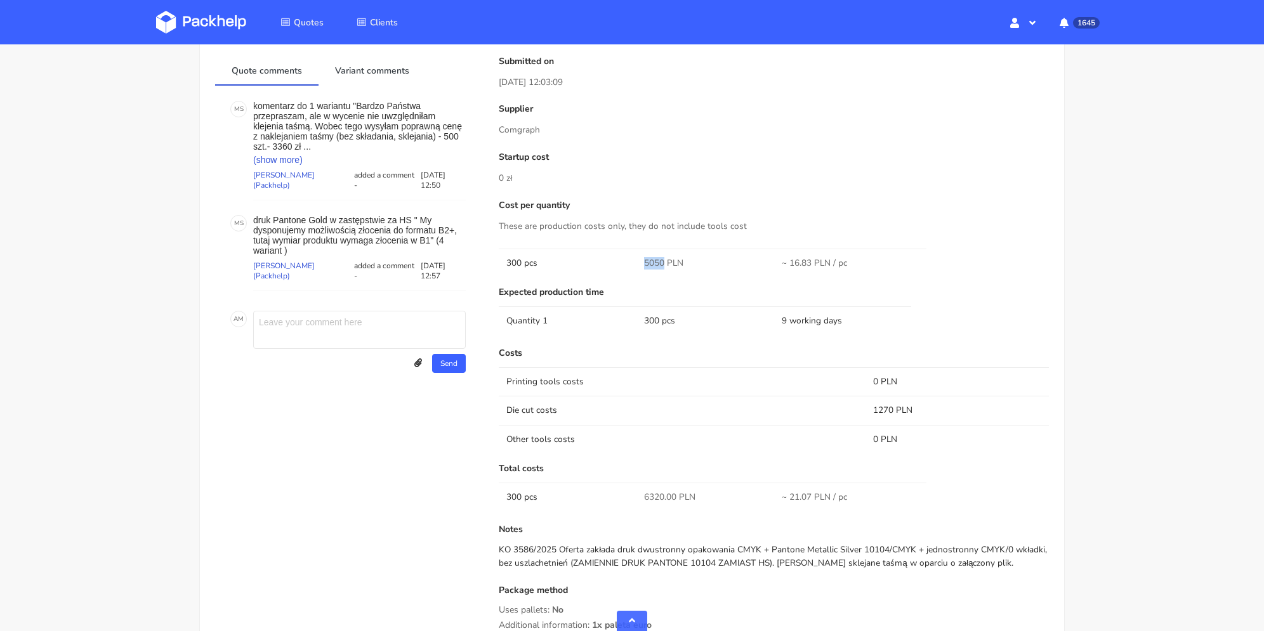
drag, startPoint x: 642, startPoint y: 258, endPoint x: 664, endPoint y: 261, distance: 21.8
click at [664, 261] on td "5050 PLN" at bounding box center [706, 263] width 138 height 29
copy span "5050"
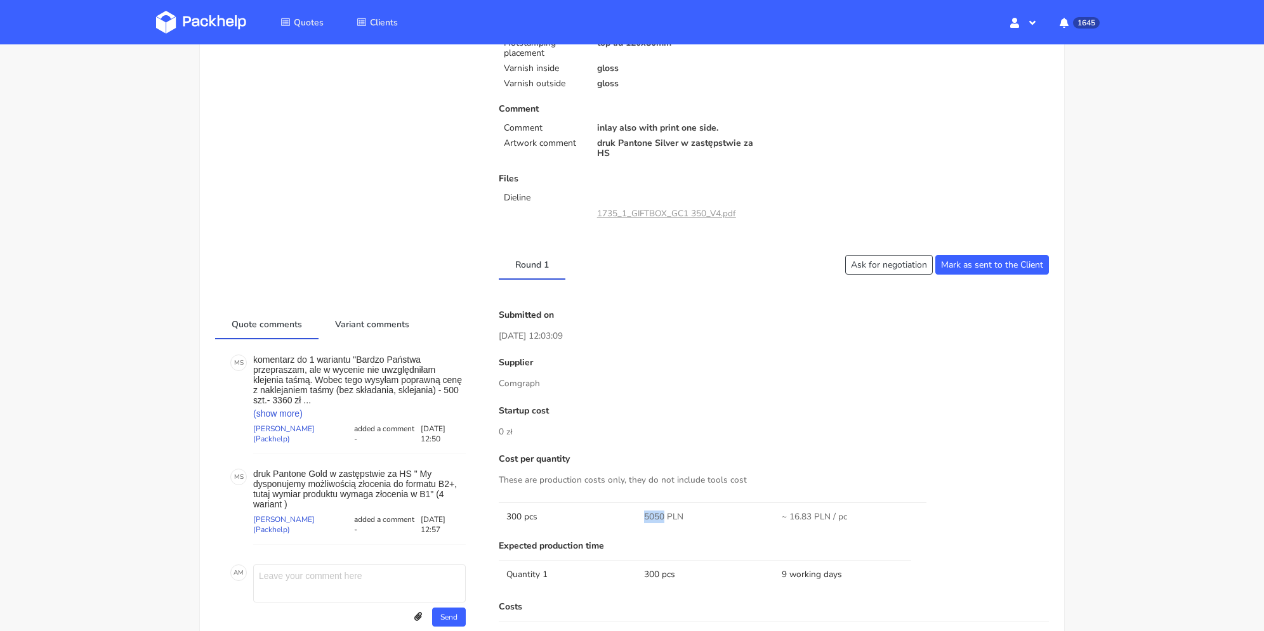
scroll to position [63, 0]
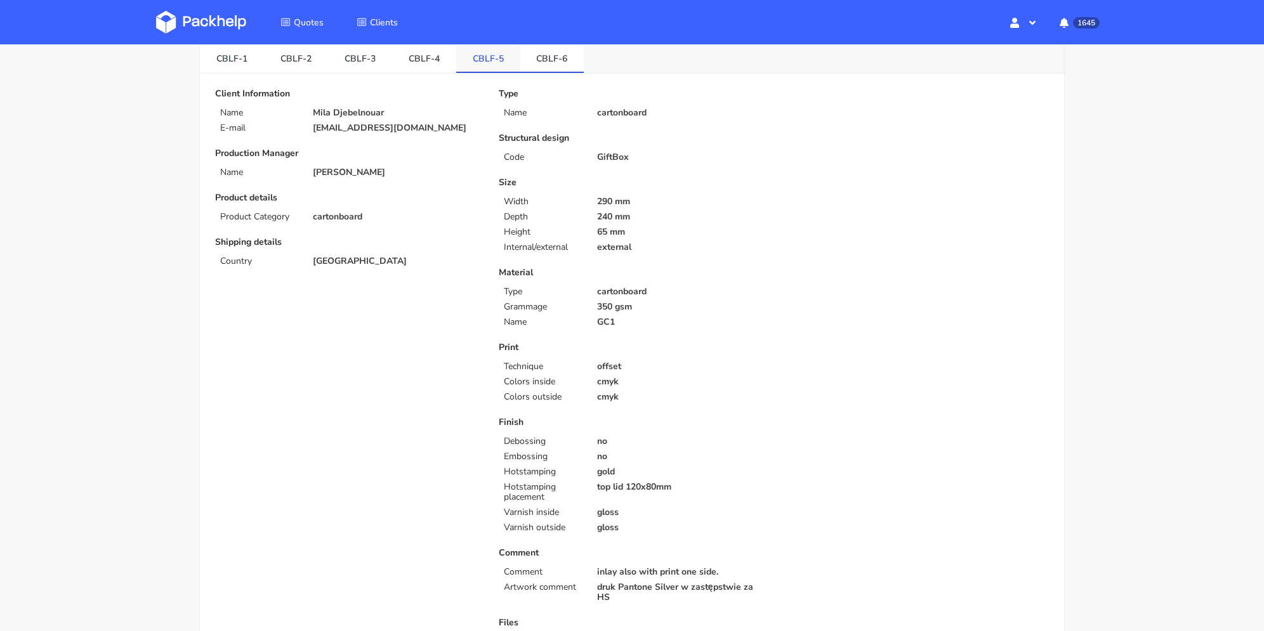
click at [497, 65] on link "CBLF-5" at bounding box center [488, 58] width 64 height 28
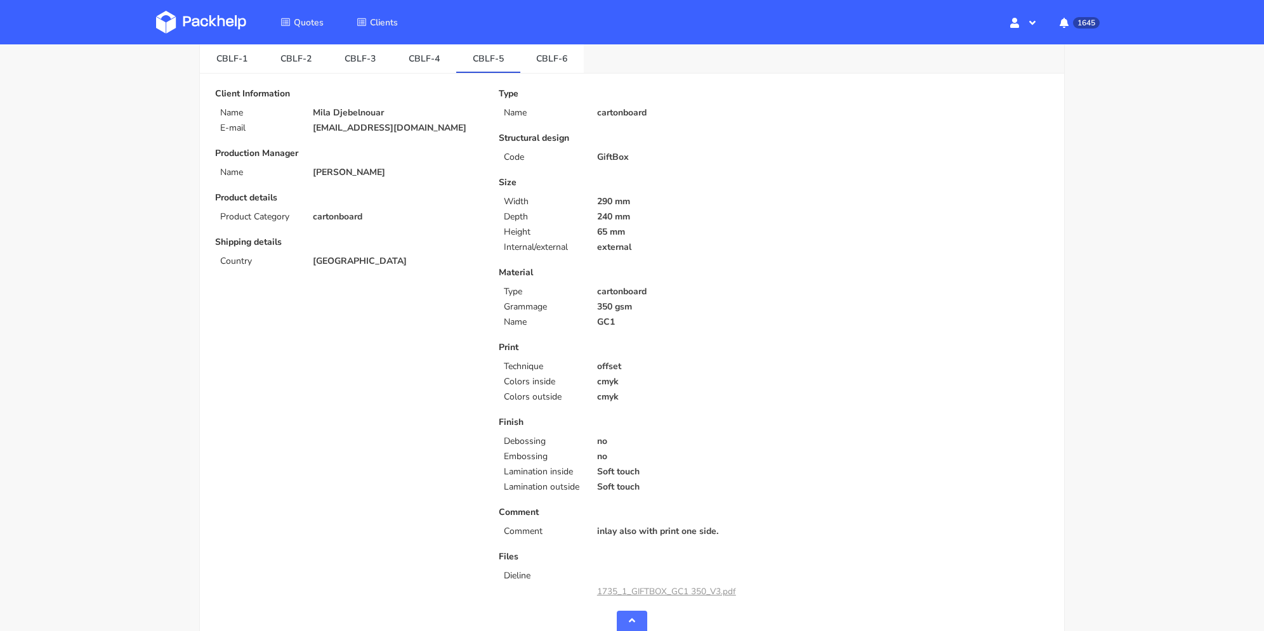
scroll to position [0, 0]
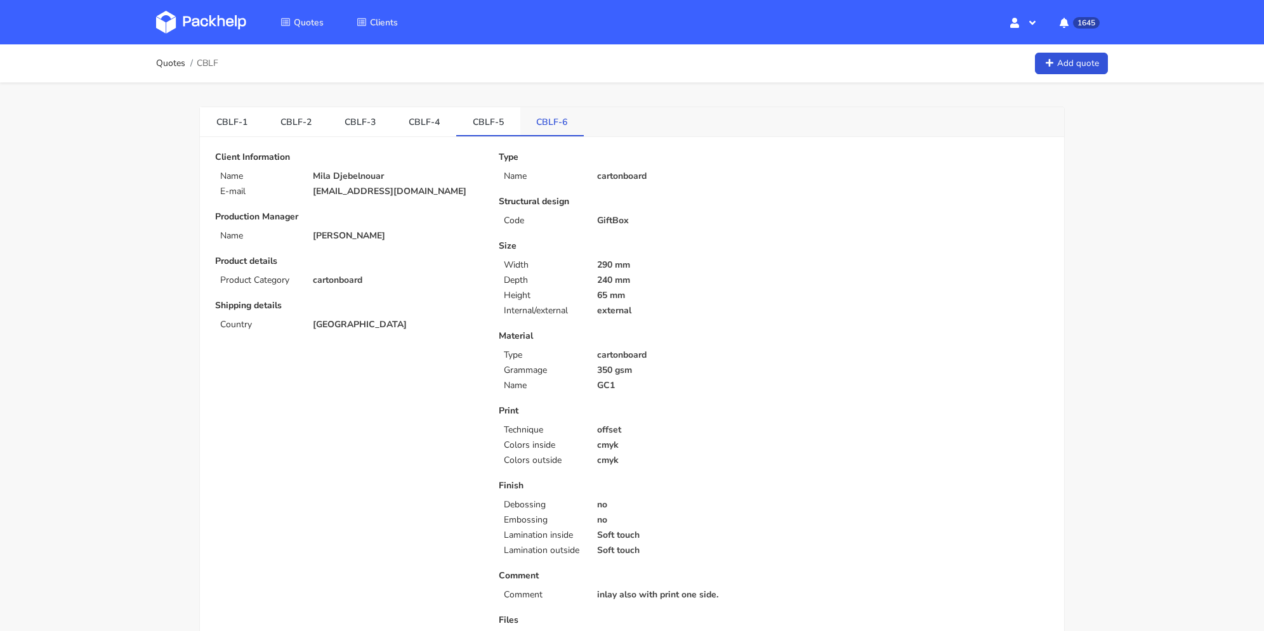
click at [545, 122] on link "CBLF-6" at bounding box center [552, 121] width 64 height 28
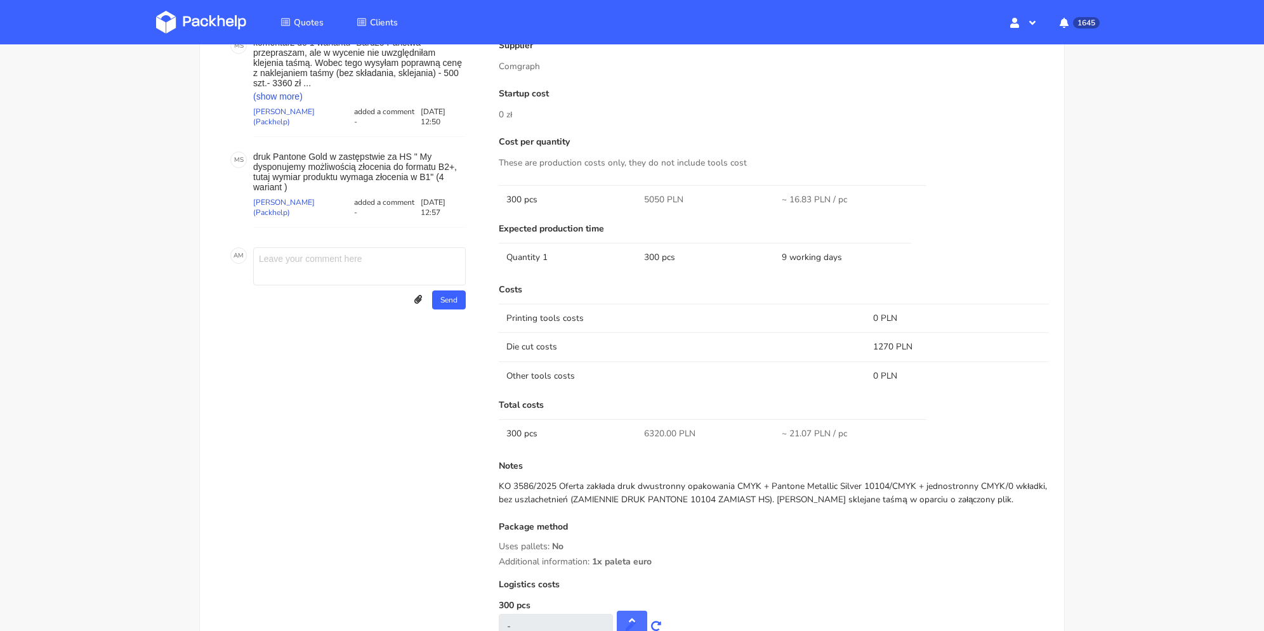
scroll to position [932, 0]
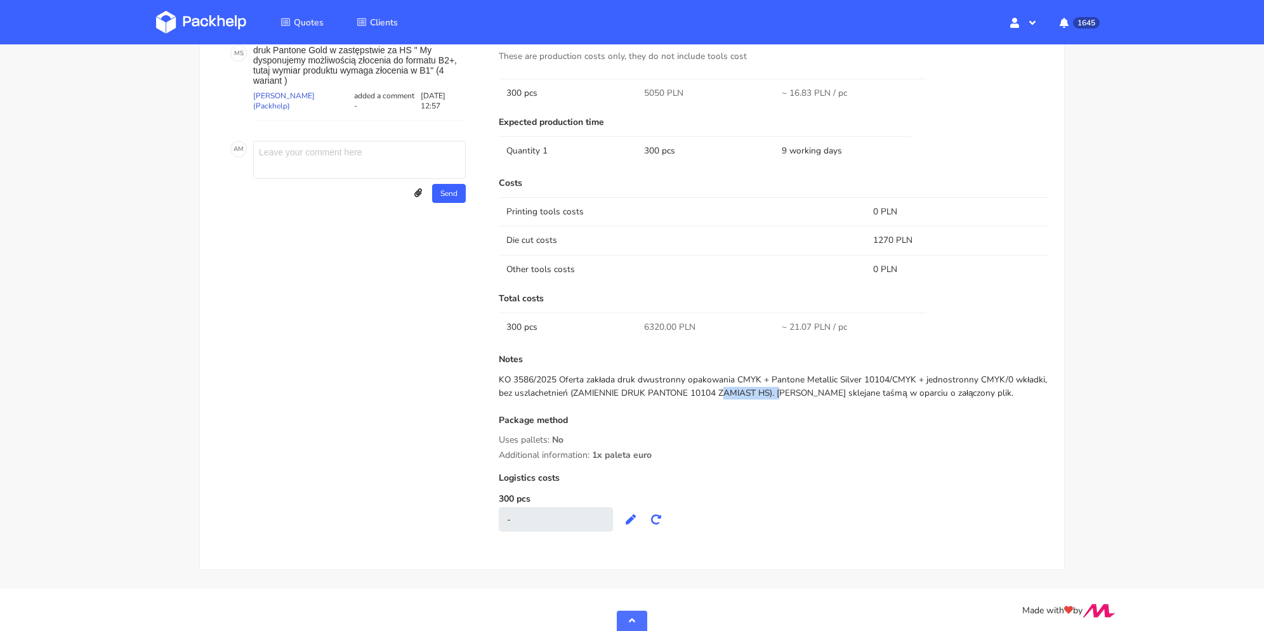
drag, startPoint x: 652, startPoint y: 389, endPoint x: 714, endPoint y: 390, distance: 61.6
click at [714, 390] on div "KO 3586/2025 Oferta zakłada druk dwustronny opakowania CMYK + Pantone Metallic …" at bounding box center [774, 387] width 550 height 26
click at [859, 381] on div "KO 3586/2025 Oferta zakłada druk dwustronny opakowania CMYK + Pantone Metallic …" at bounding box center [774, 387] width 550 height 26
drag, startPoint x: 770, startPoint y: 376, endPoint x: 885, endPoint y: 375, distance: 114.9
click at [885, 375] on div "KO 3586/2025 Oferta zakłada druk dwustronny opakowania CMYK + Pantone Metallic …" at bounding box center [774, 387] width 550 height 26
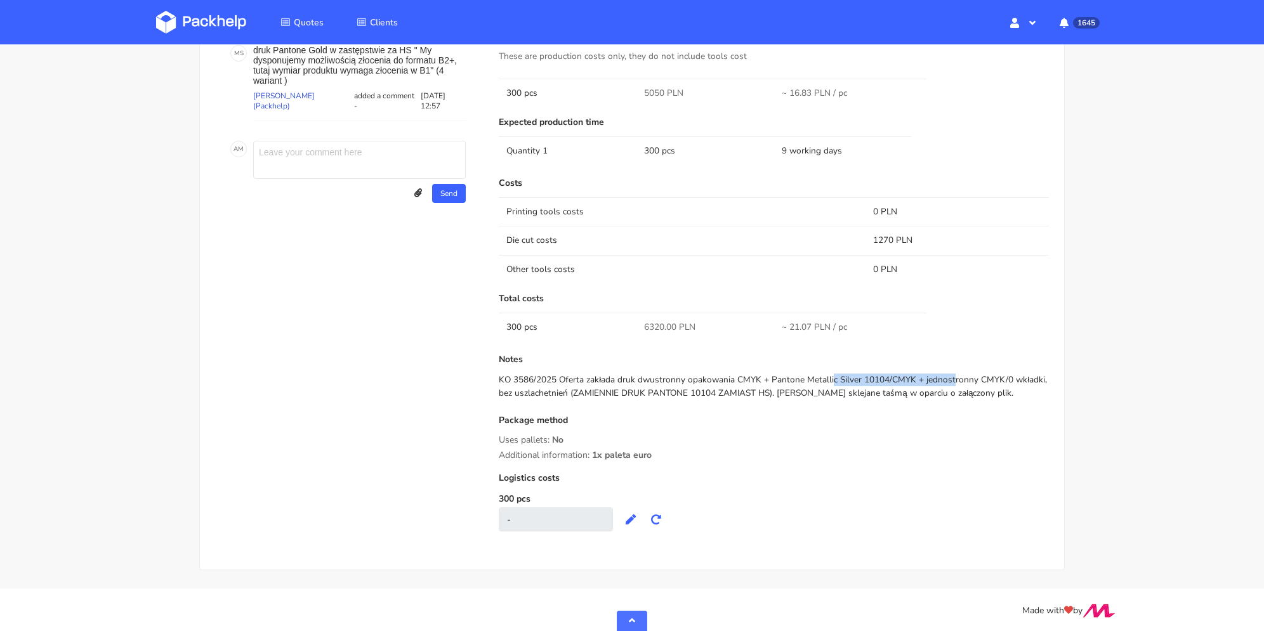
copy div "Pantone Metallic Silver 10104"
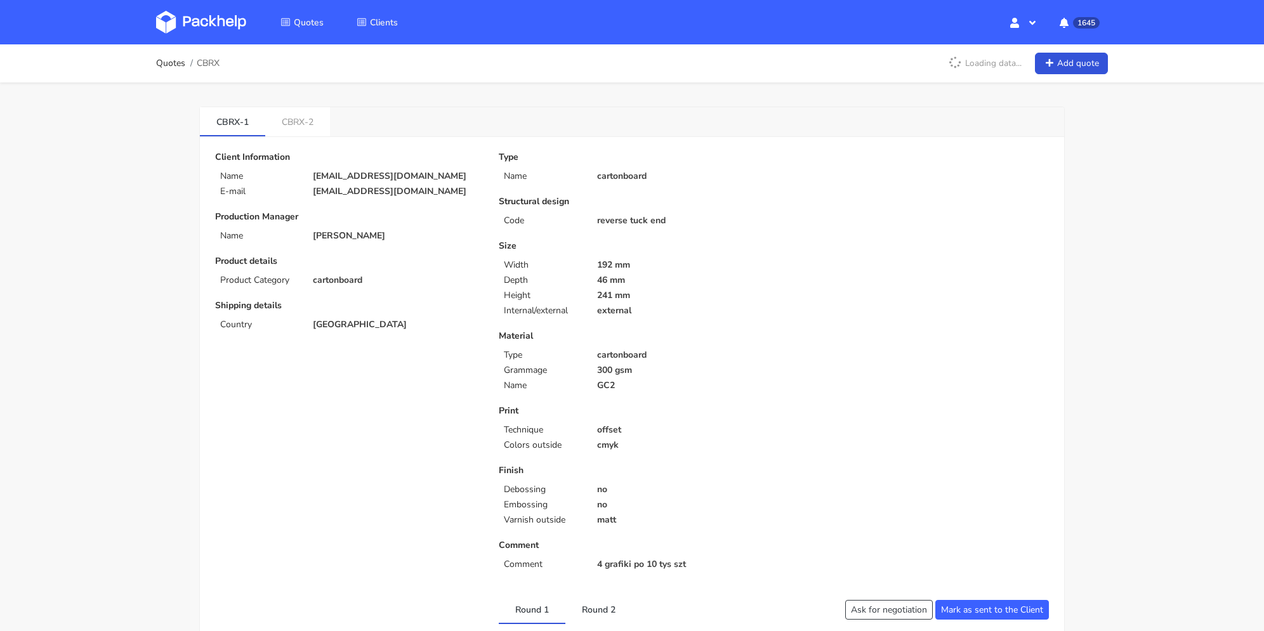
scroll to position [317, 0]
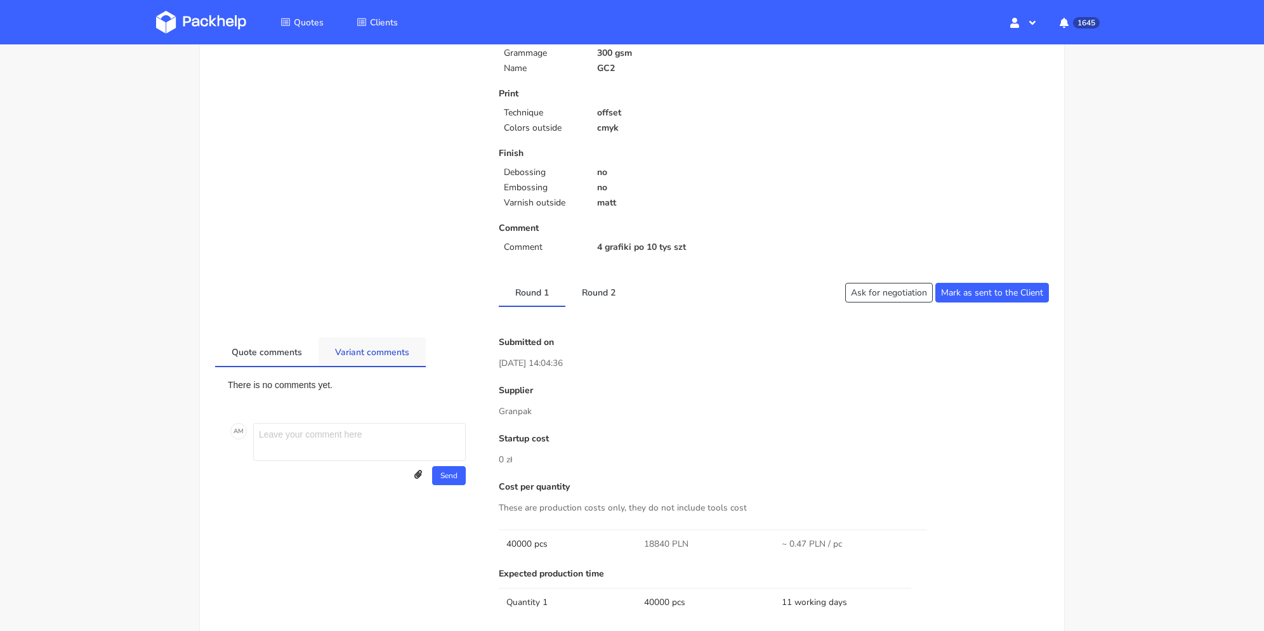
click at [364, 345] on link "Variant comments" at bounding box center [372, 352] width 107 height 28
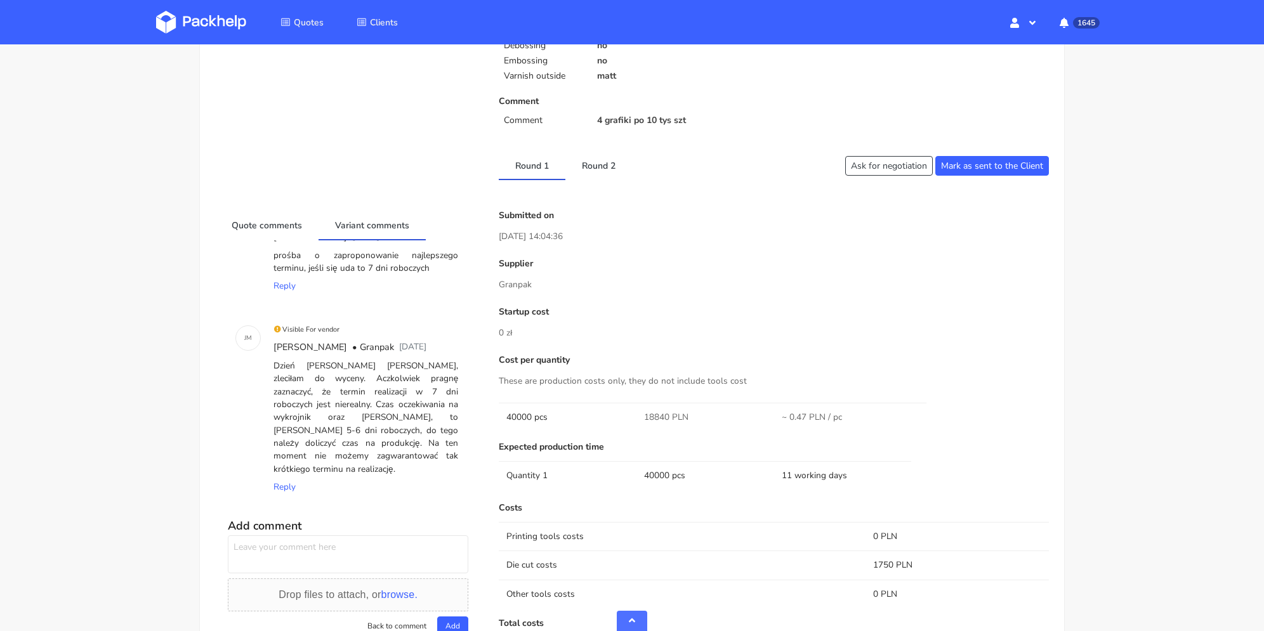
scroll to position [0, 0]
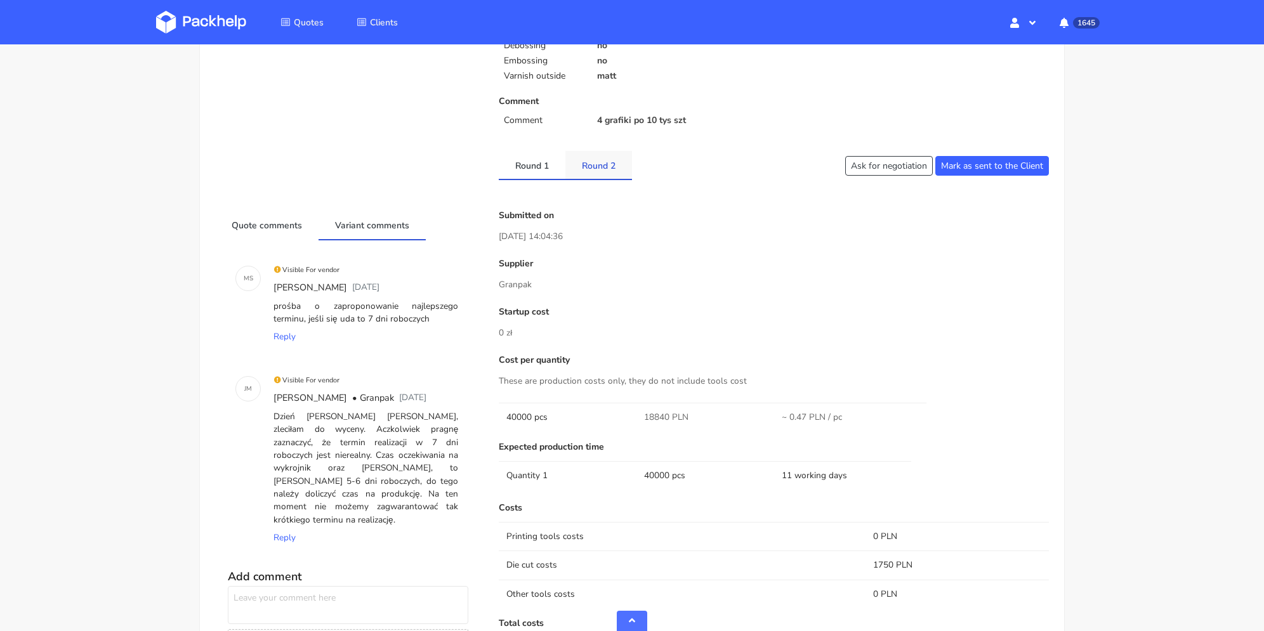
click at [598, 168] on link "Round 2" at bounding box center [598, 165] width 67 height 28
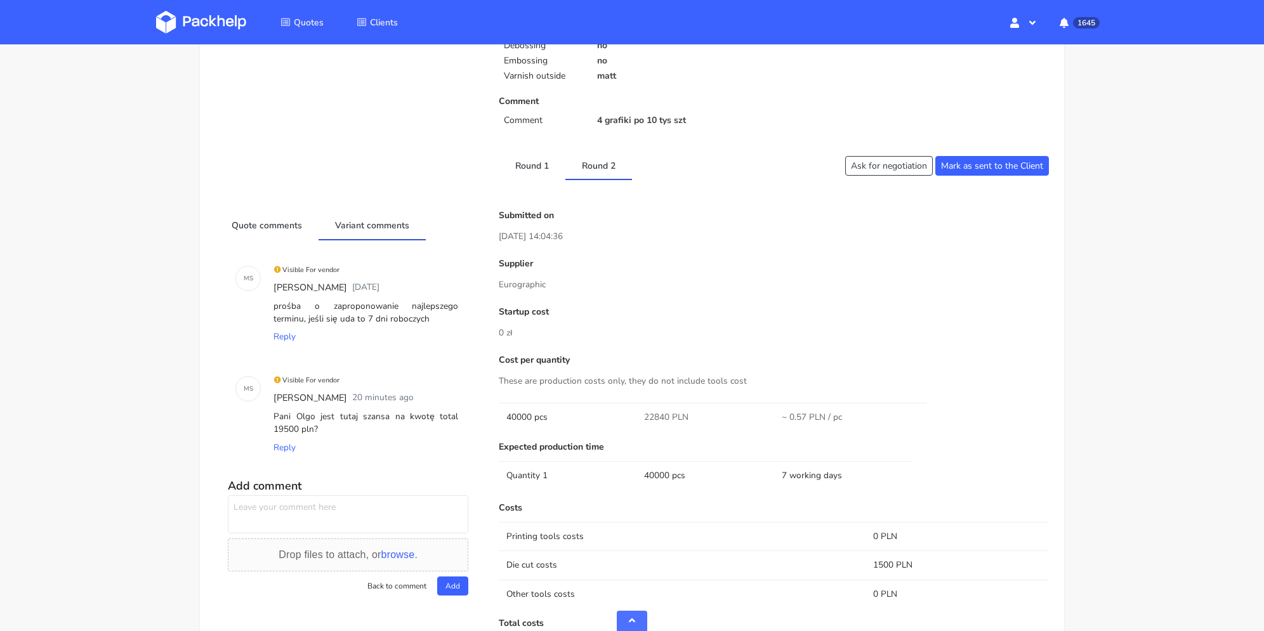
click at [377, 426] on div "Pani Olgo jest tutaj szansa na kwotę total 19500 pln?" at bounding box center [366, 423] width 190 height 31
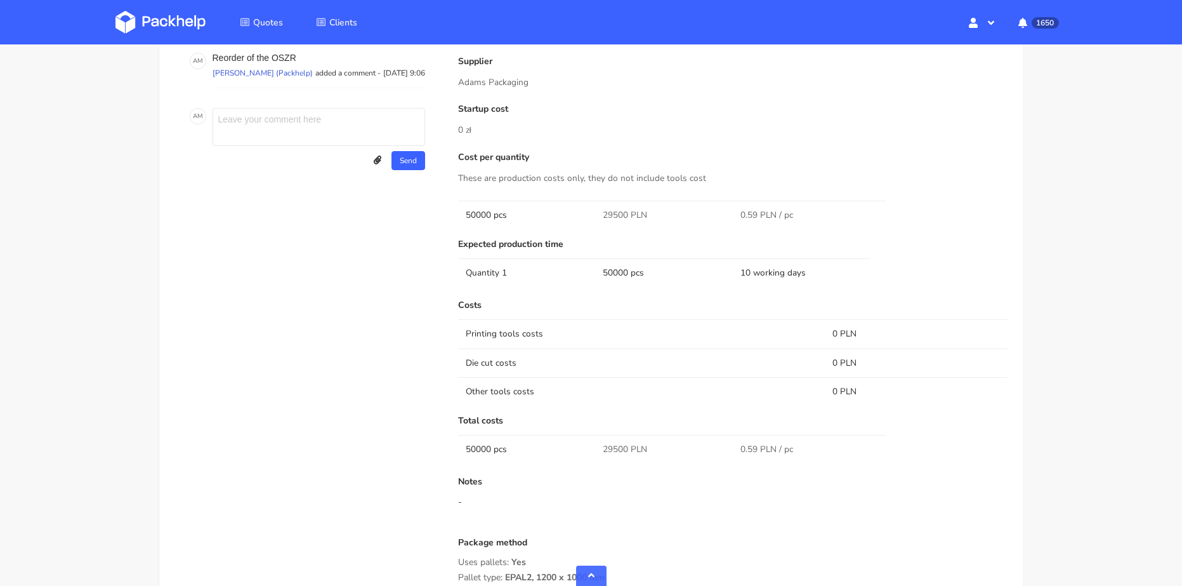
scroll to position [888, 0]
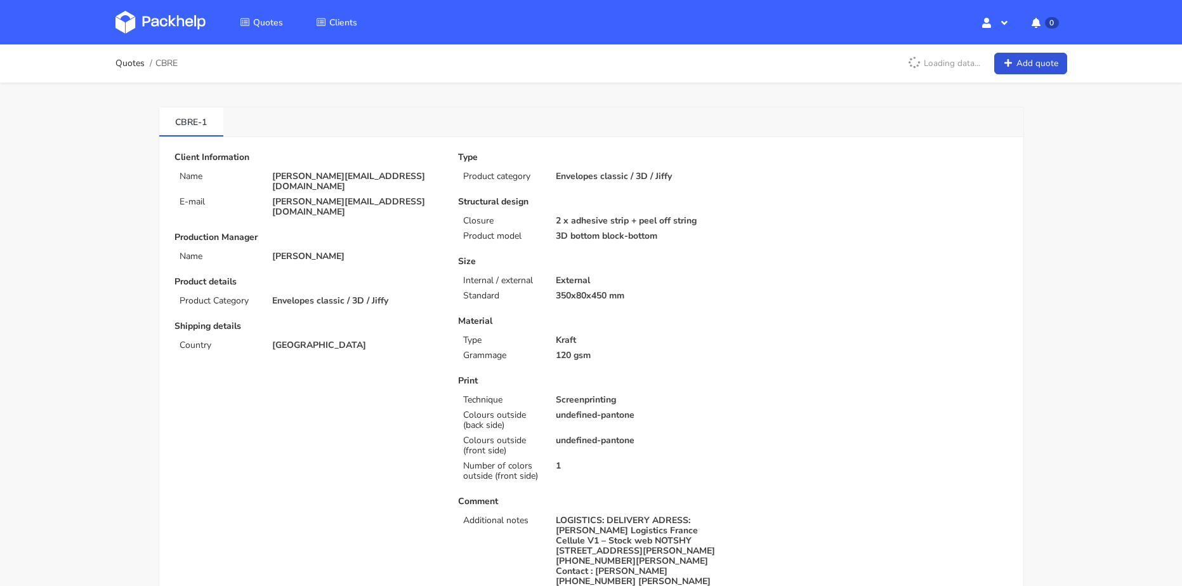
scroll to position [317, 0]
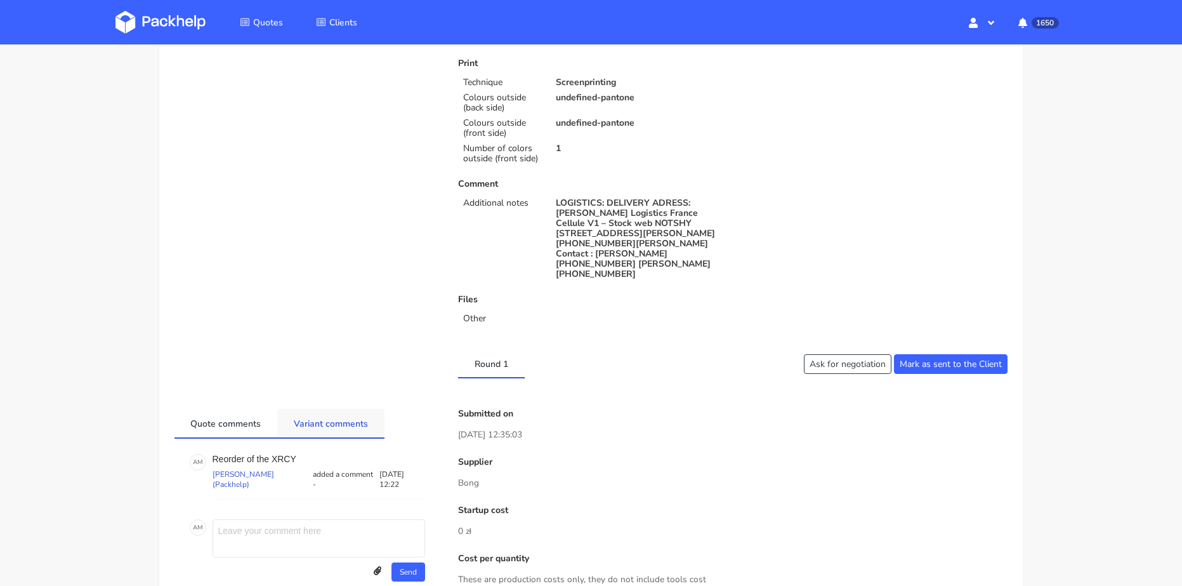
click at [341, 422] on link "Variant comments" at bounding box center [330, 423] width 107 height 28
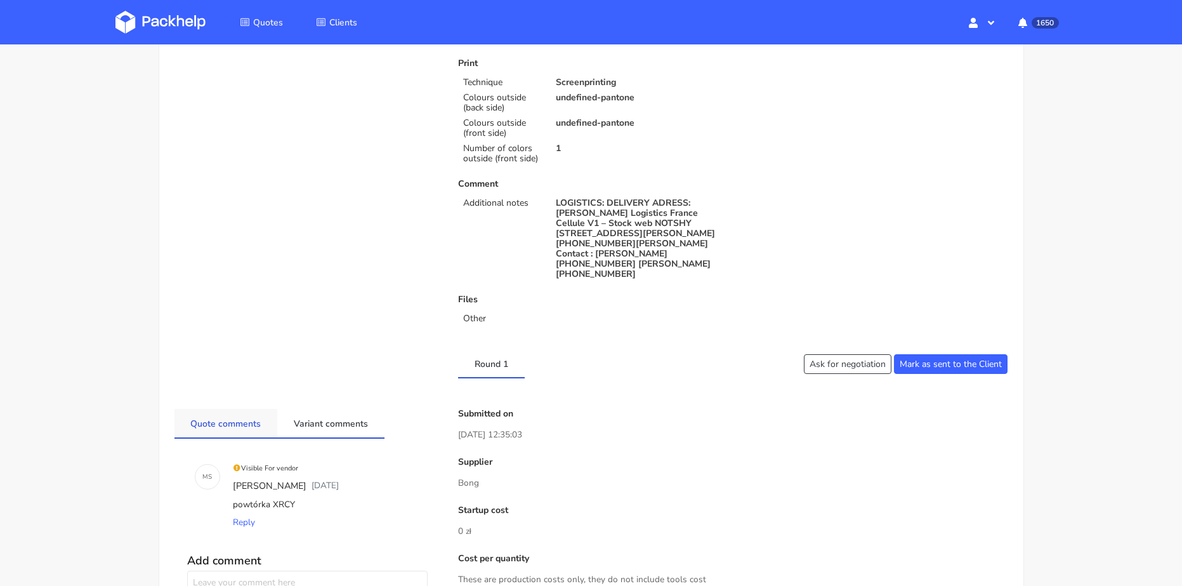
click at [243, 415] on link "Quote comments" at bounding box center [226, 423] width 103 height 28
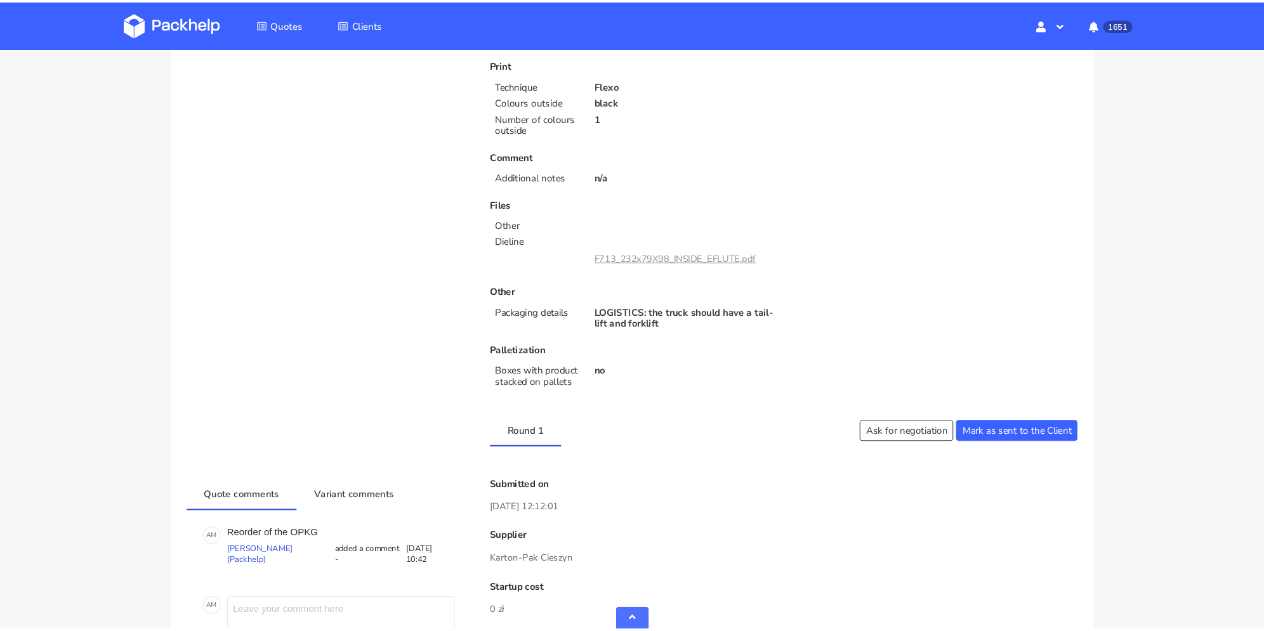
scroll to position [571, 0]
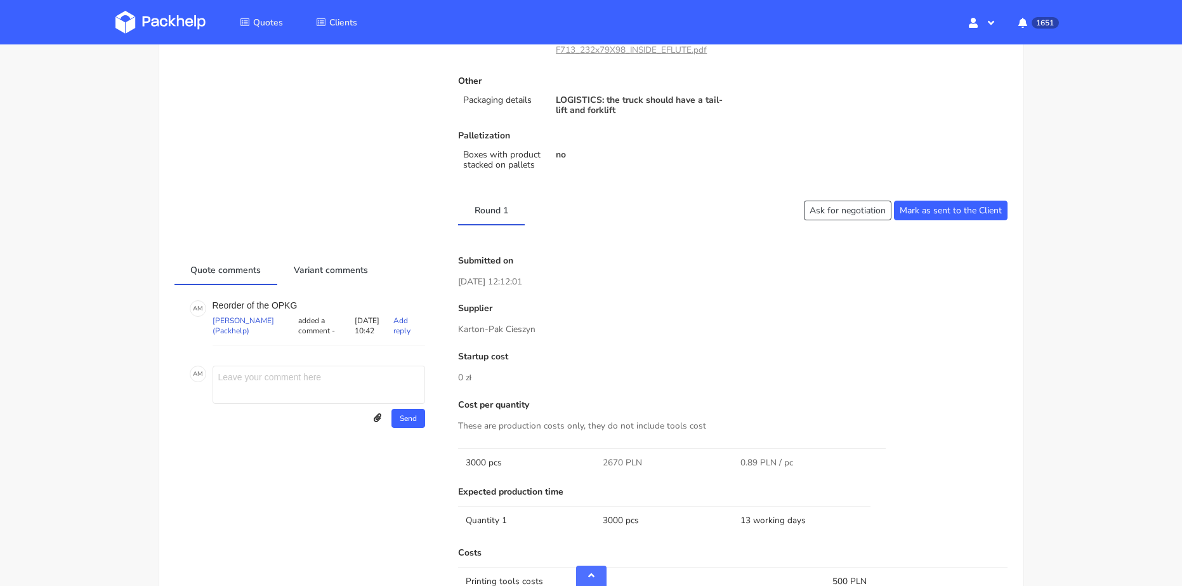
click at [281, 307] on p "Reorder of the OPKG" at bounding box center [319, 305] width 213 height 10
click at [284, 304] on p "Reorder of the OPKG" at bounding box center [319, 305] width 213 height 10
click at [284, 305] on p "Reorder of the OPKG" at bounding box center [319, 305] width 213 height 10
copy p "OPKG"
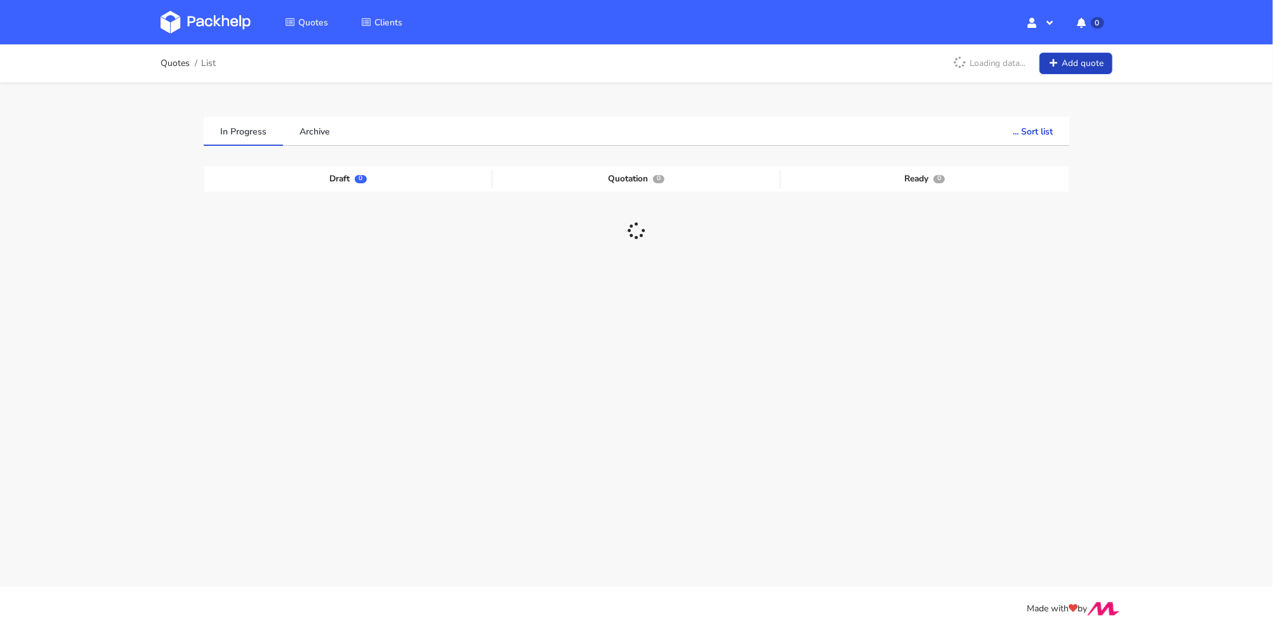
click at [1073, 61] on link "Add quote" at bounding box center [1076, 64] width 73 height 22
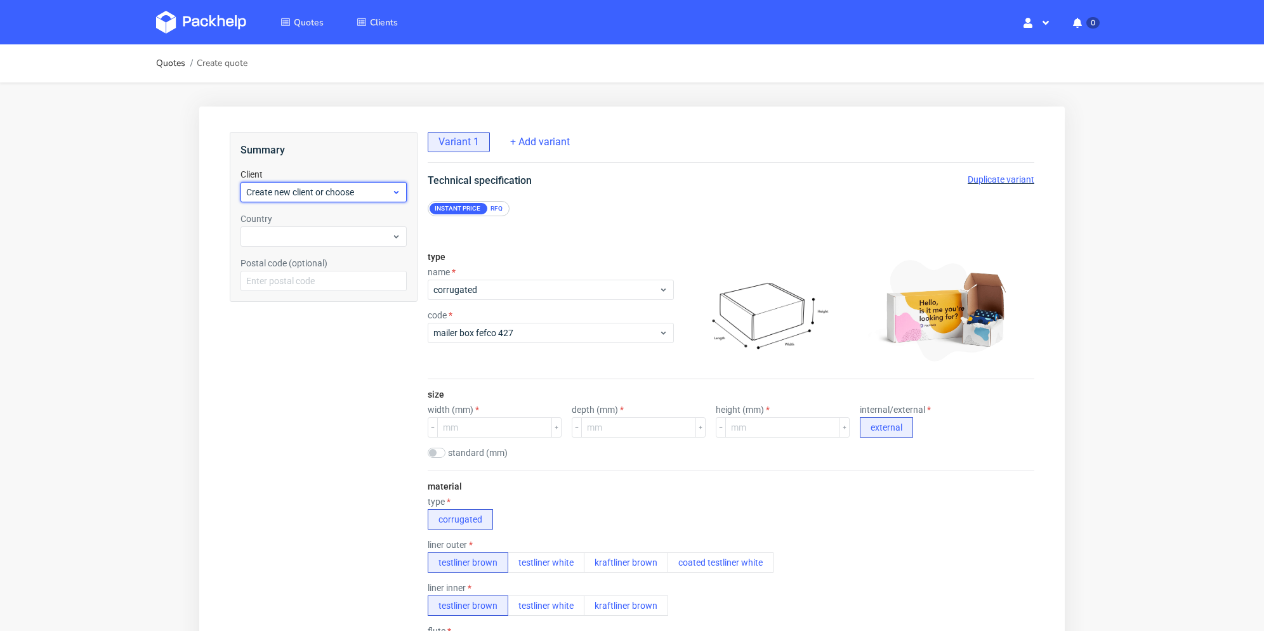
click at [344, 188] on span "Create new client or choose" at bounding box center [318, 192] width 145 height 13
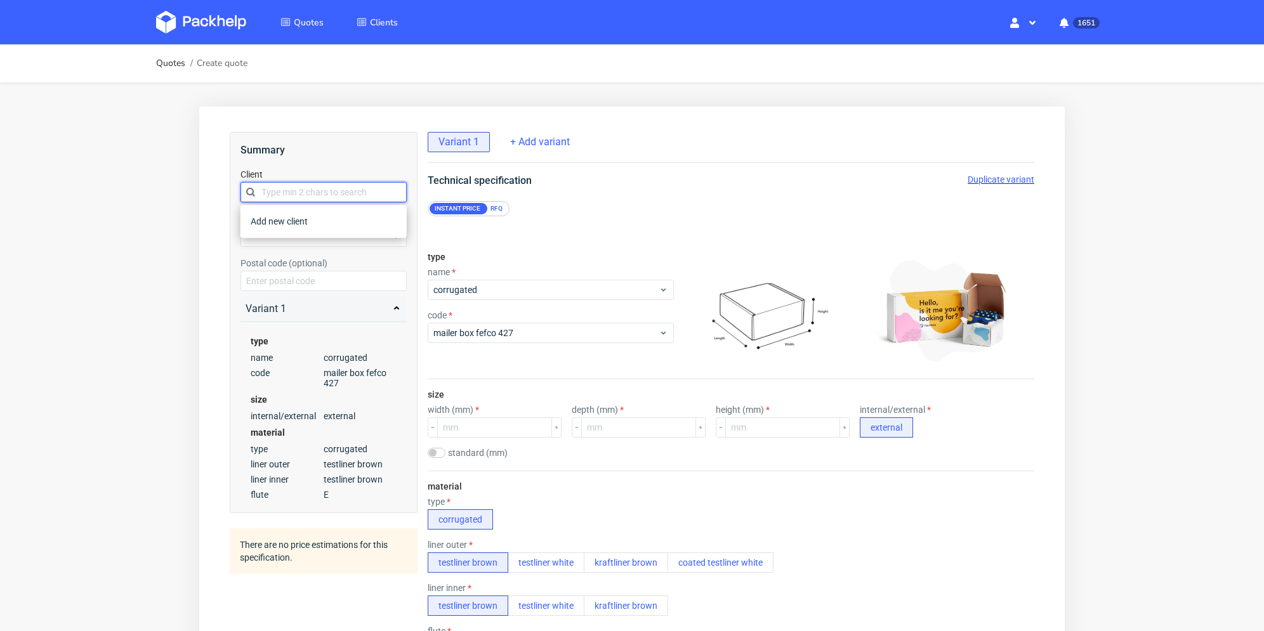
paste input "[EMAIL_ADDRESS][DOMAIN_NAME]"
type input "contact@tempetedelouest.fr"
click at [306, 230] on div "Add new client" at bounding box center [324, 221] width 156 height 23
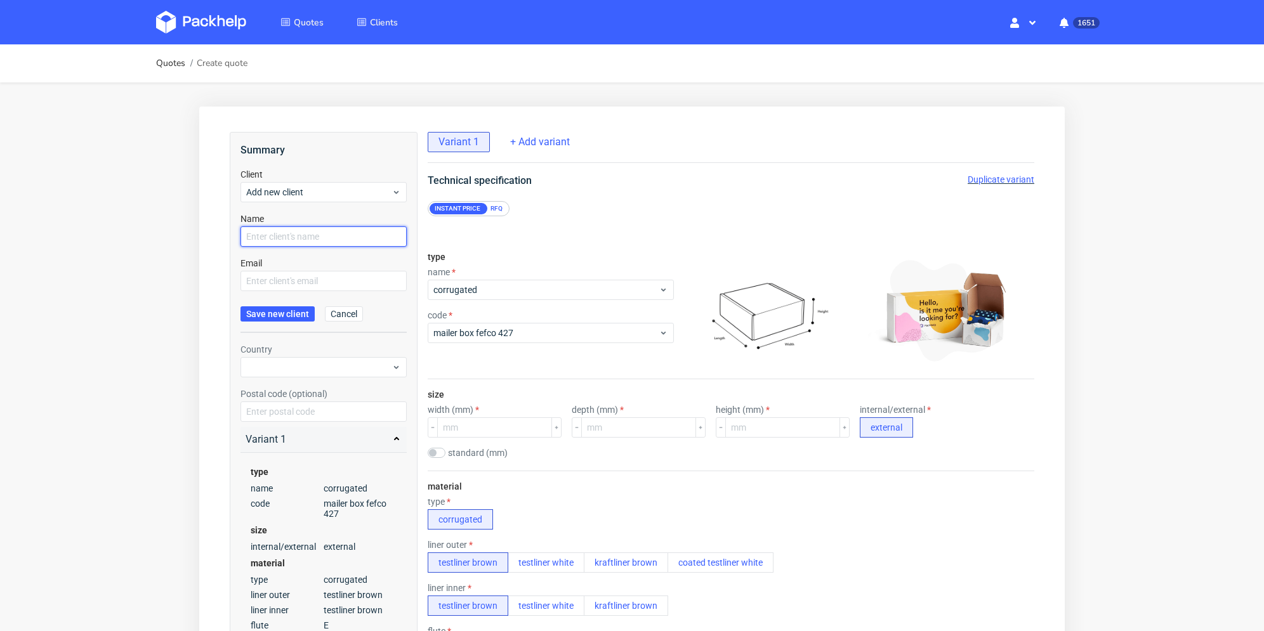
click at [306, 236] on input "text" at bounding box center [324, 237] width 166 height 20
paste input "contact@tempetedelouest.fr"
type input "contact@tempetedelouest.fr"
click at [278, 277] on input "text" at bounding box center [324, 281] width 166 height 20
paste input "contact@tempetedelouest.fr"
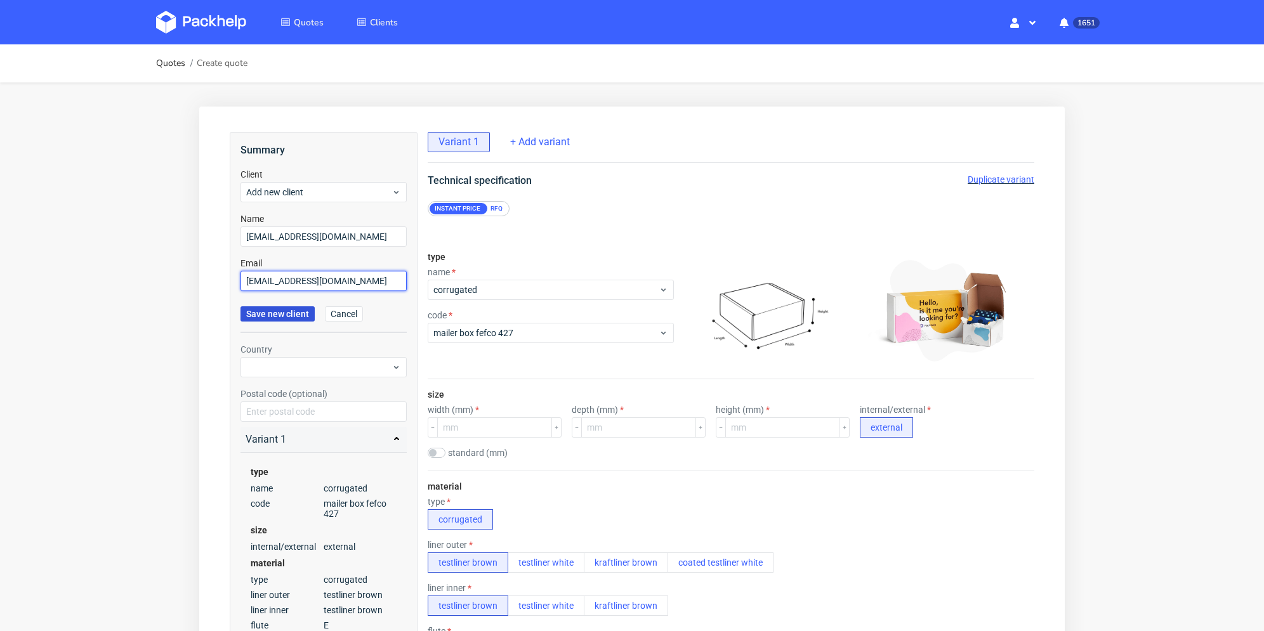
type input "contact@tempetedelouest.fr"
click at [270, 311] on span "Save new client" at bounding box center [277, 314] width 63 height 9
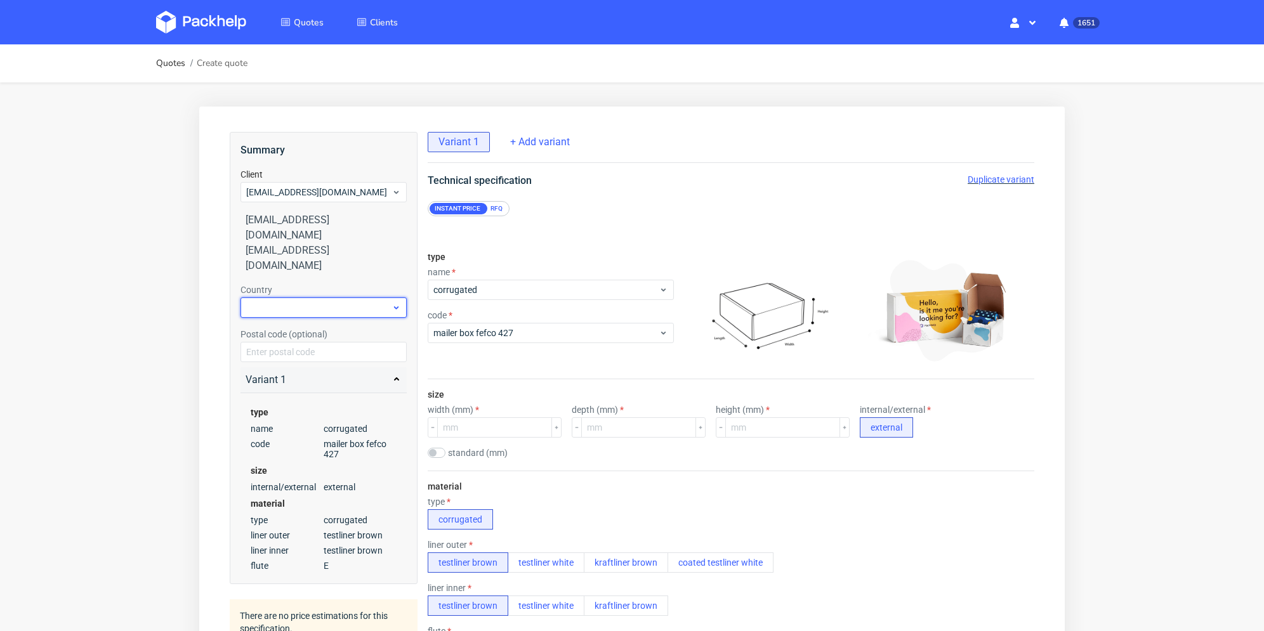
click at [296, 298] on div at bounding box center [324, 308] width 166 height 20
type input "fr"
click at [306, 337] on div "France" at bounding box center [324, 330] width 156 height 23
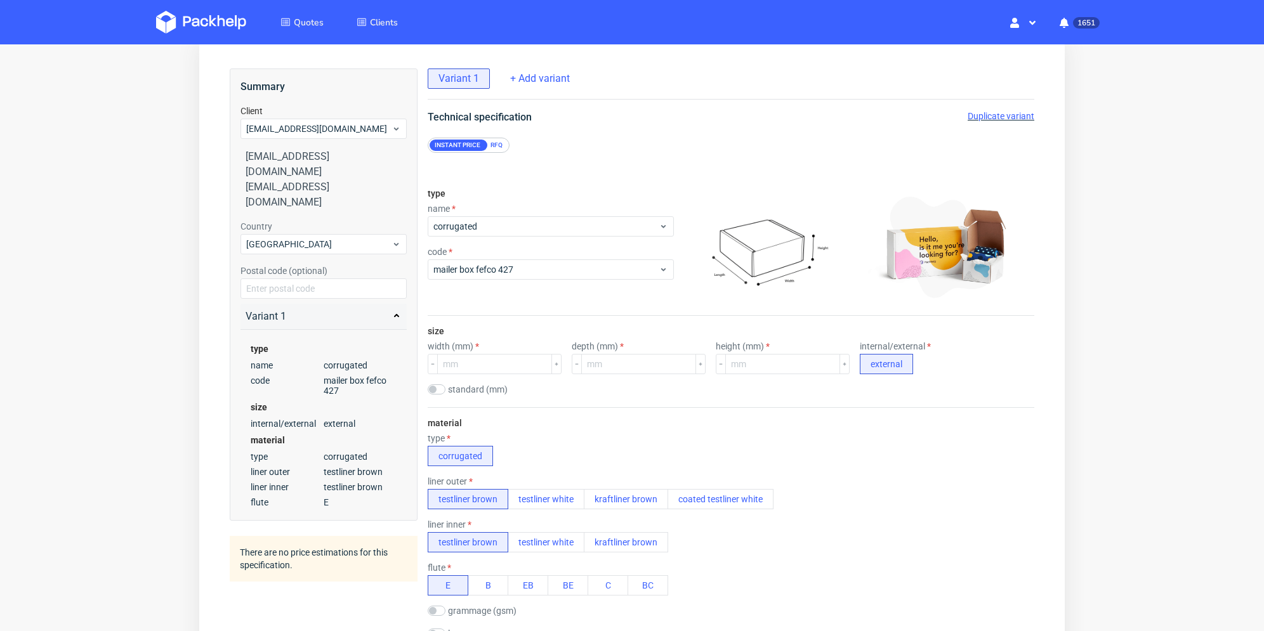
click at [496, 147] on div "RFQ" at bounding box center [496, 145] width 22 height 11
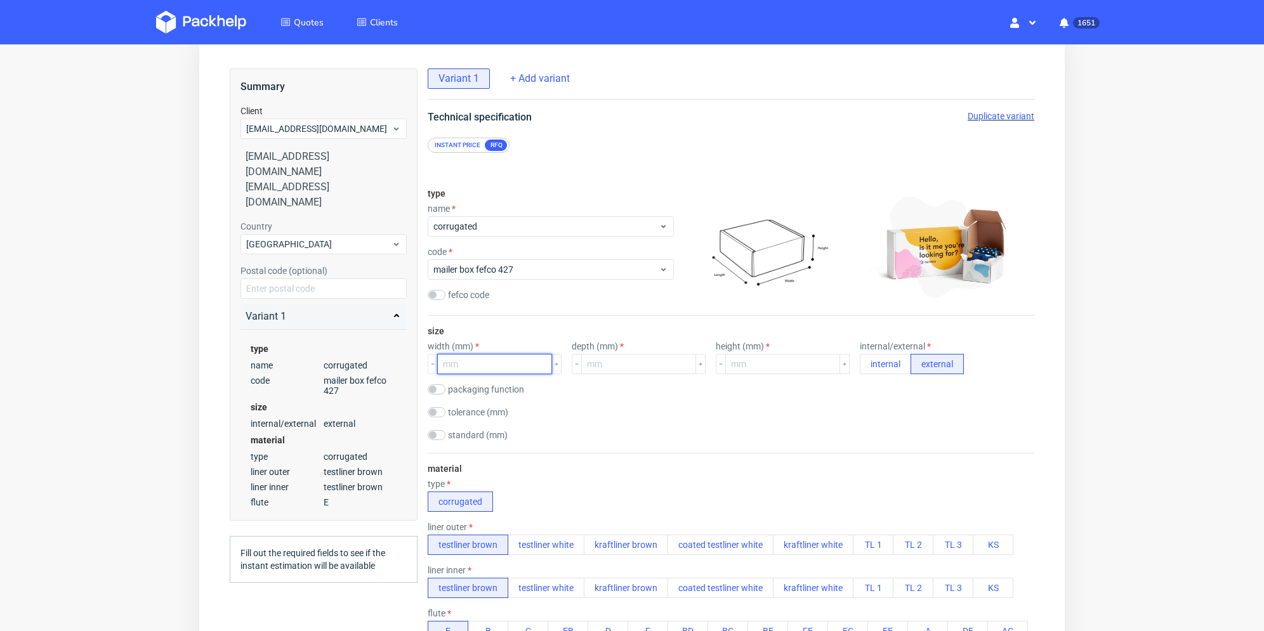
click at [502, 363] on input "number" at bounding box center [494, 364] width 115 height 20
click at [432, 436] on input "checkbox" at bounding box center [437, 435] width 18 height 10
checkbox input "true"
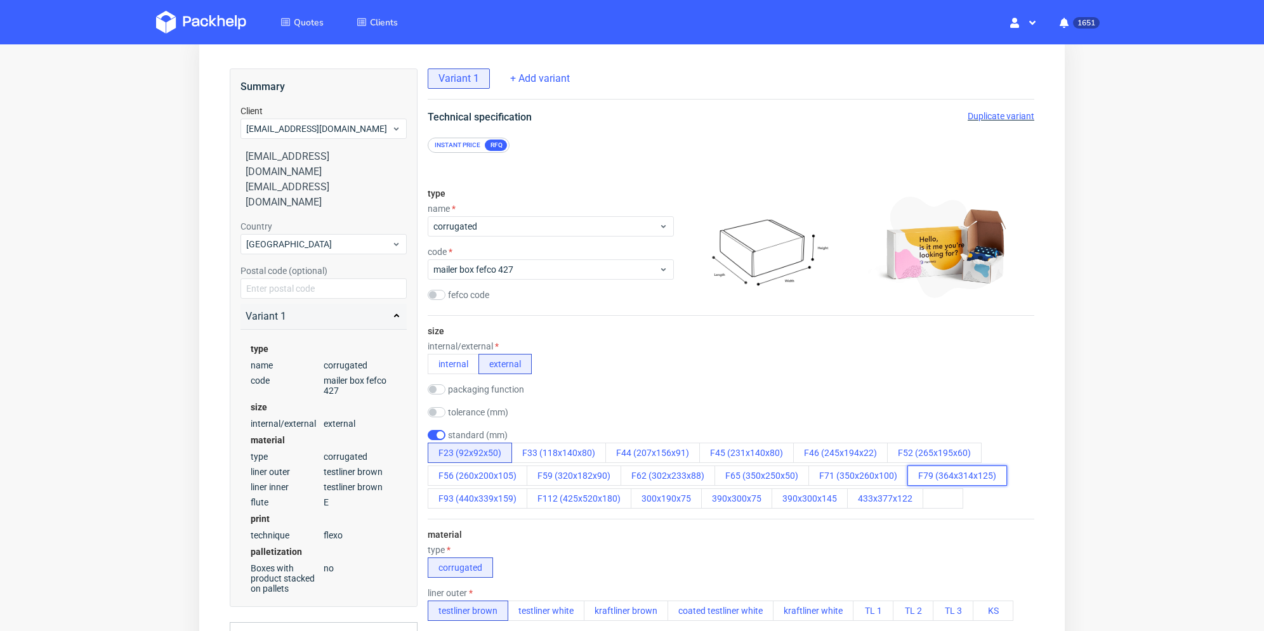
click at [944, 477] on button "F79 (364x314x125)" at bounding box center [958, 476] width 100 height 20
click at [802, 411] on div "tolerance (mm)" at bounding box center [731, 413] width 607 height 13
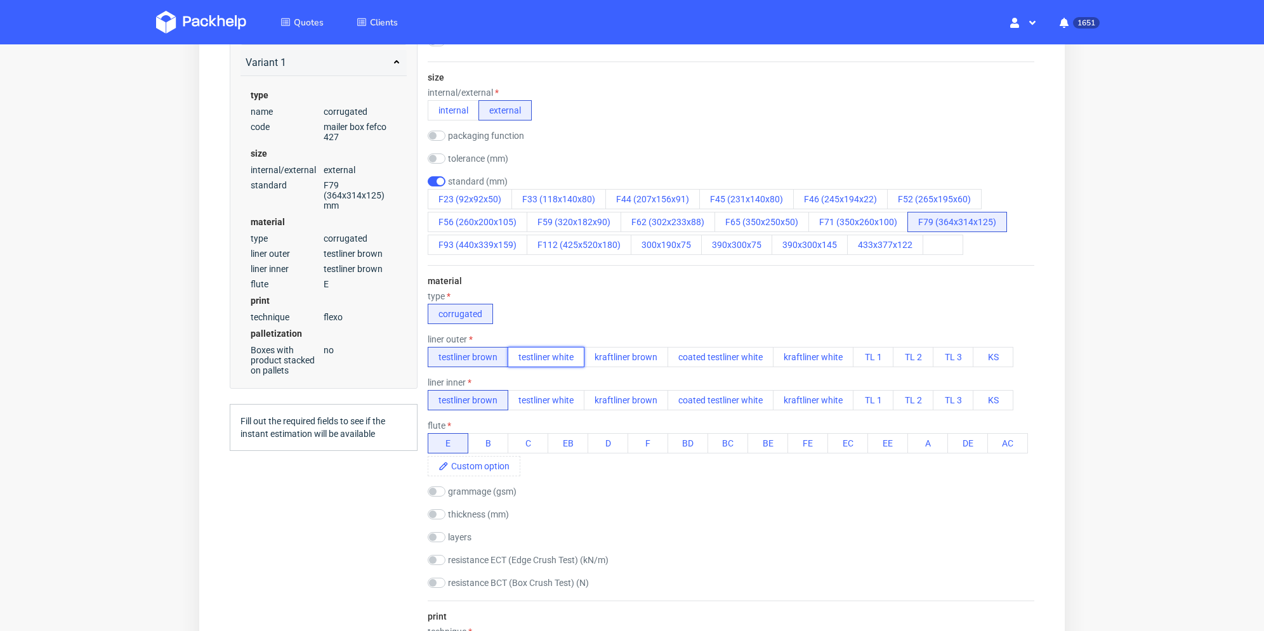
click at [574, 355] on button "testliner white" at bounding box center [546, 357] width 77 height 20
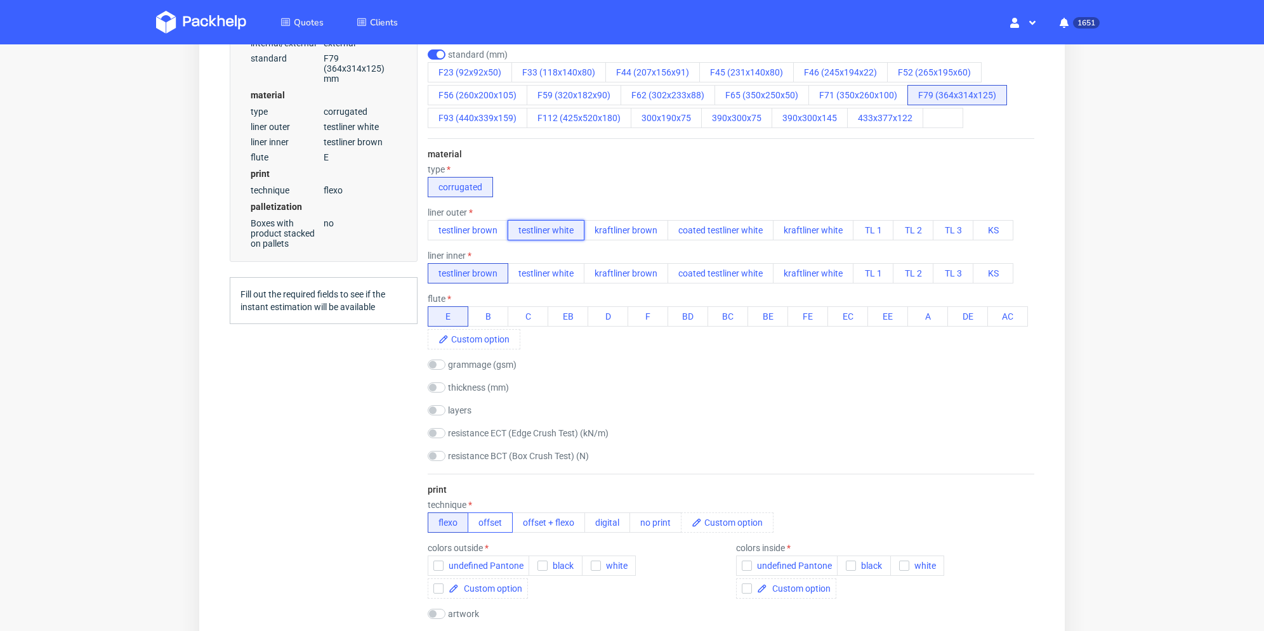
scroll to position [508, 0]
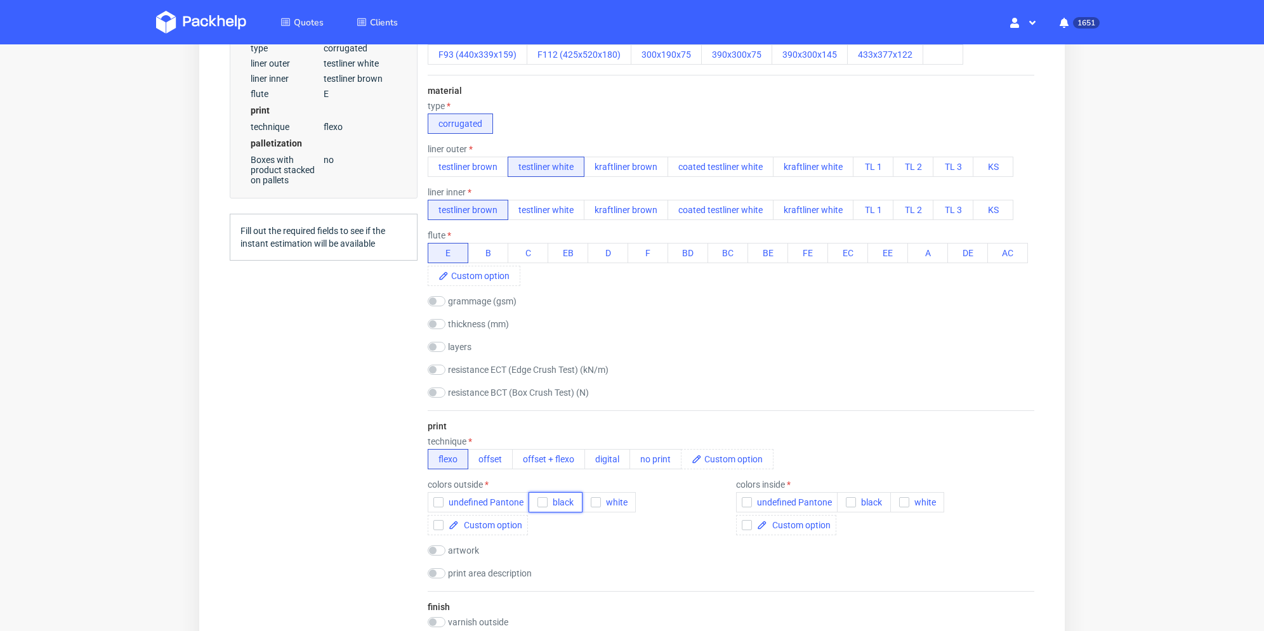
click at [540, 505] on icon "button" at bounding box center [542, 502] width 9 height 9
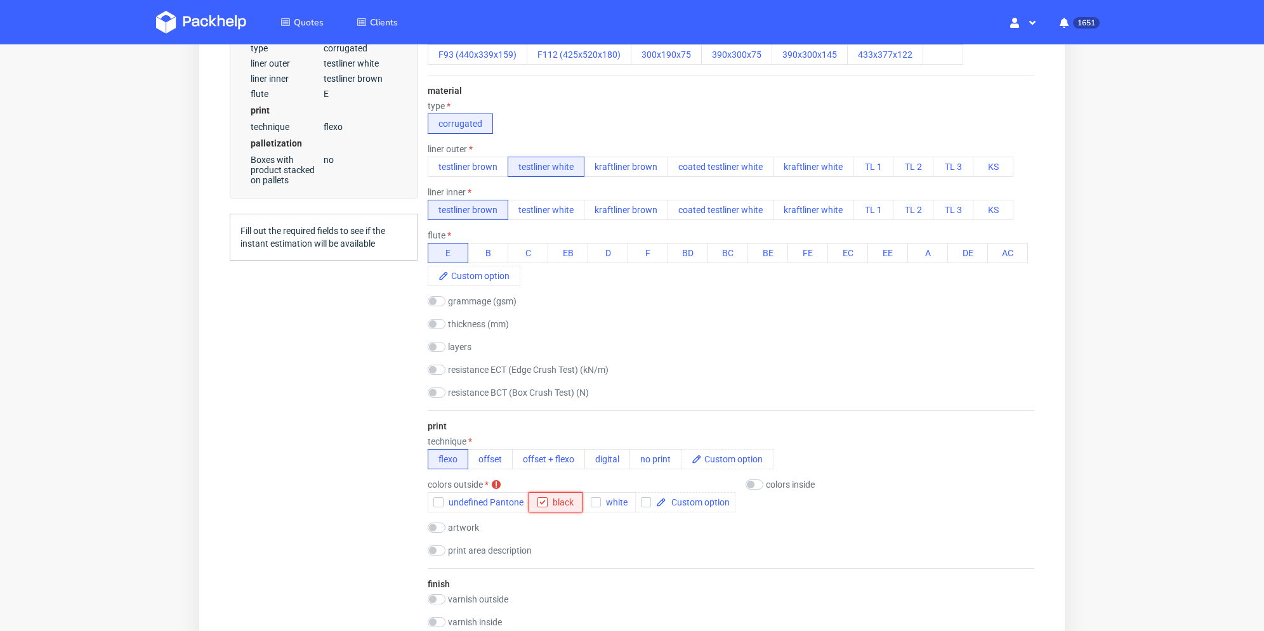
scroll to position [635, 0]
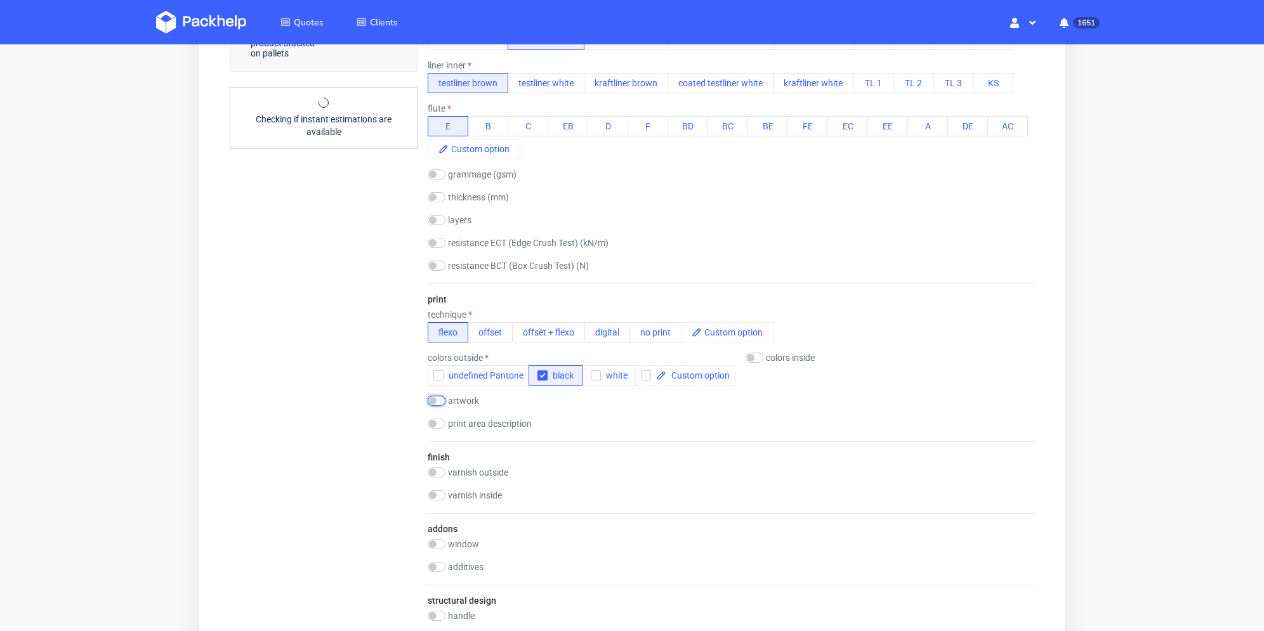
click at [438, 405] on input "checkbox" at bounding box center [437, 401] width 18 height 10
checkbox input "true"
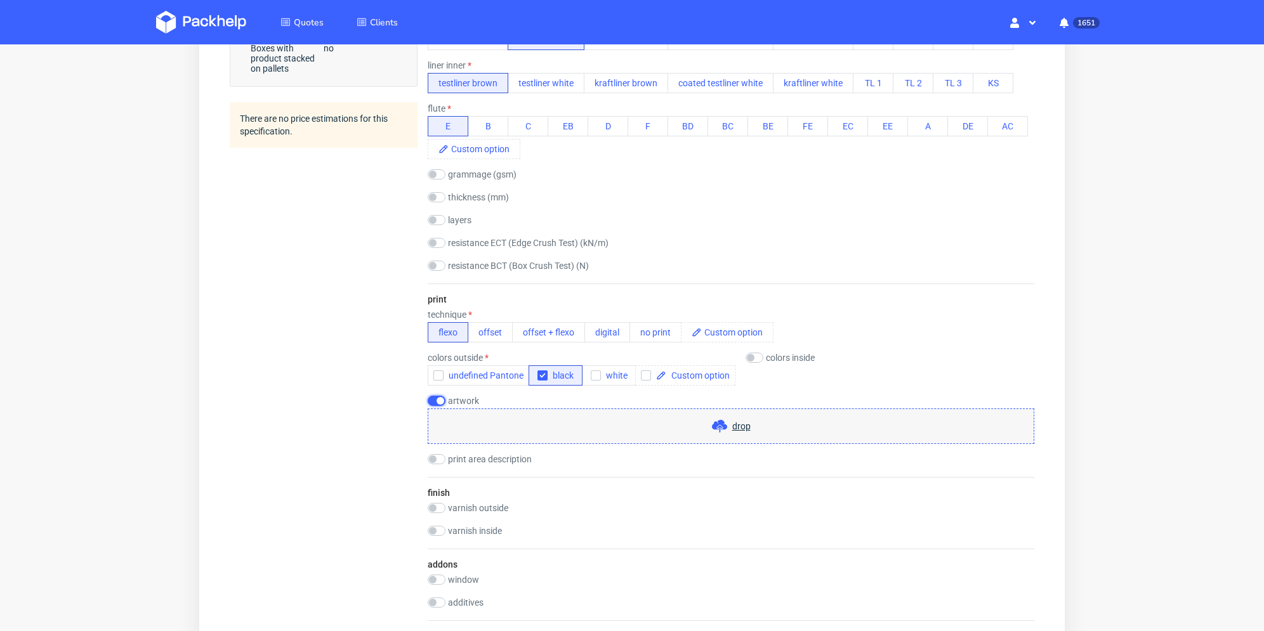
scroll to position [762, 0]
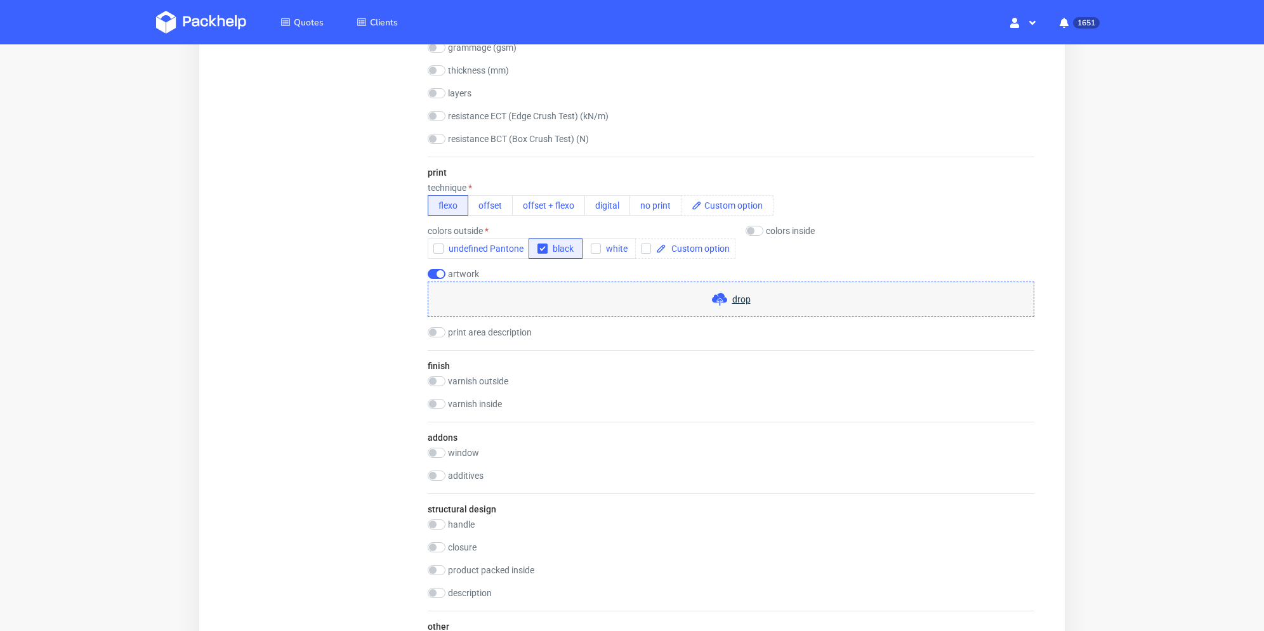
click at [609, 296] on div "drop" at bounding box center [731, 300] width 607 height 36
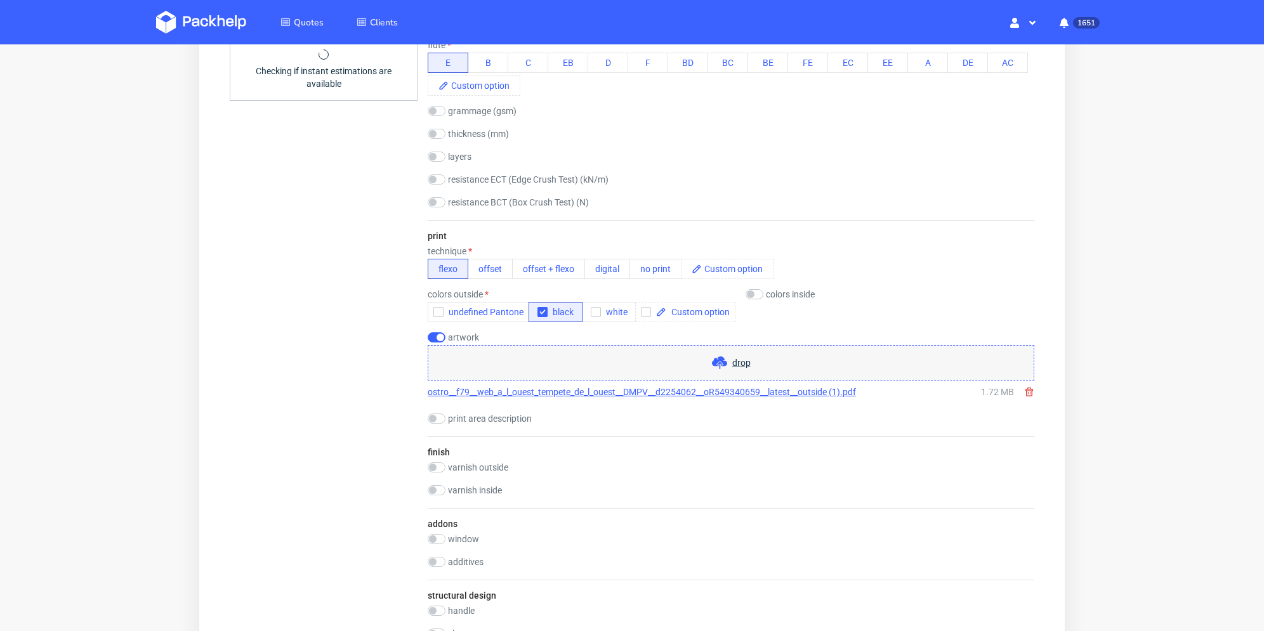
scroll to position [508, 0]
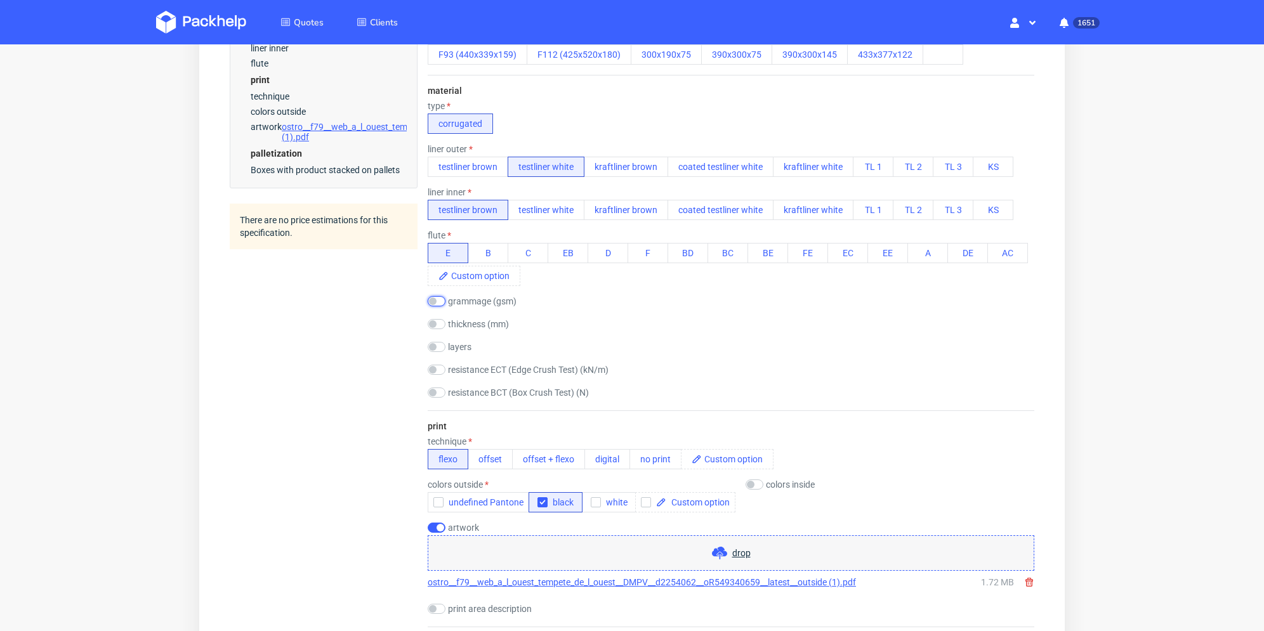
click at [442, 306] on input "checkbox" at bounding box center [437, 301] width 18 height 10
checkbox input "true"
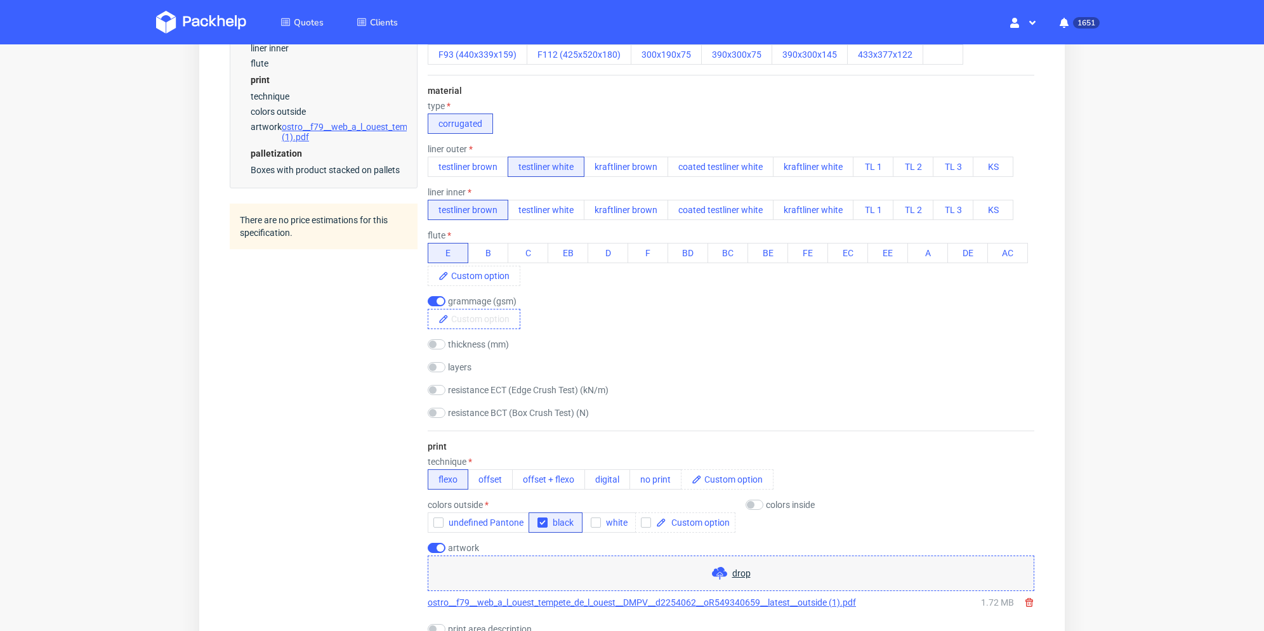
click at [454, 319] on span at bounding box center [484, 319] width 71 height 19
click at [455, 326] on span "400" at bounding box center [463, 319] width 28 height 19
click at [399, 347] on div "Summary Client contact@tempetedelouest.fr contact@tempetedelouest.fr contact@te…" at bounding box center [324, 468] width 188 height 1689
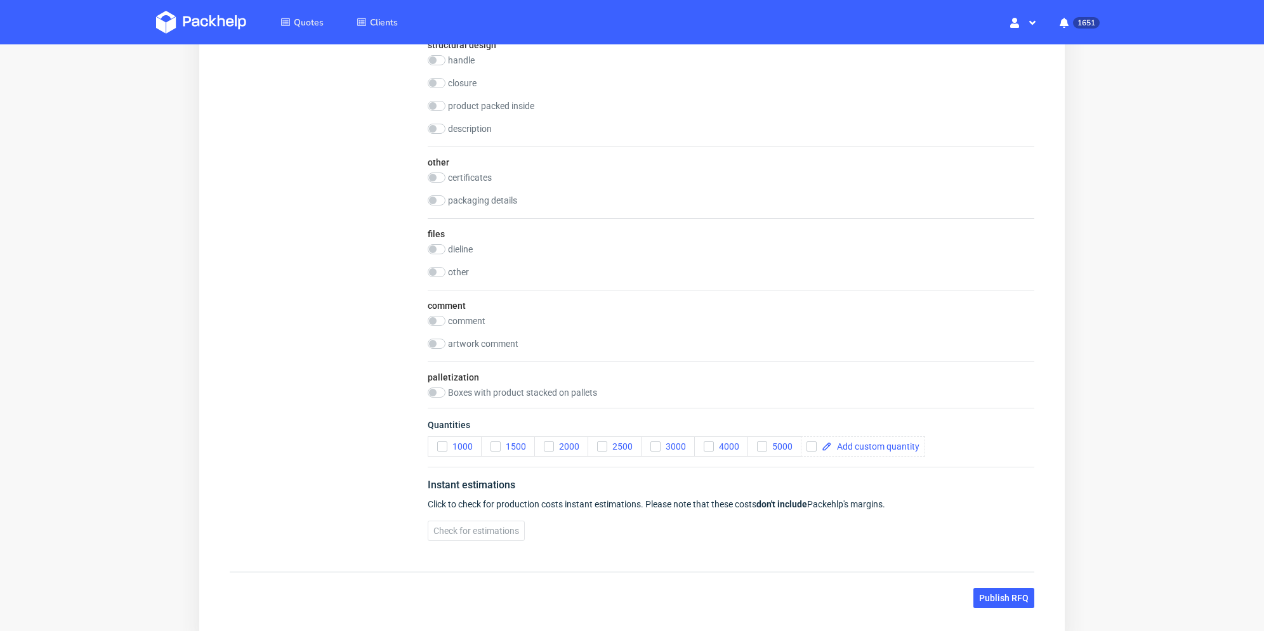
scroll to position [1346, 0]
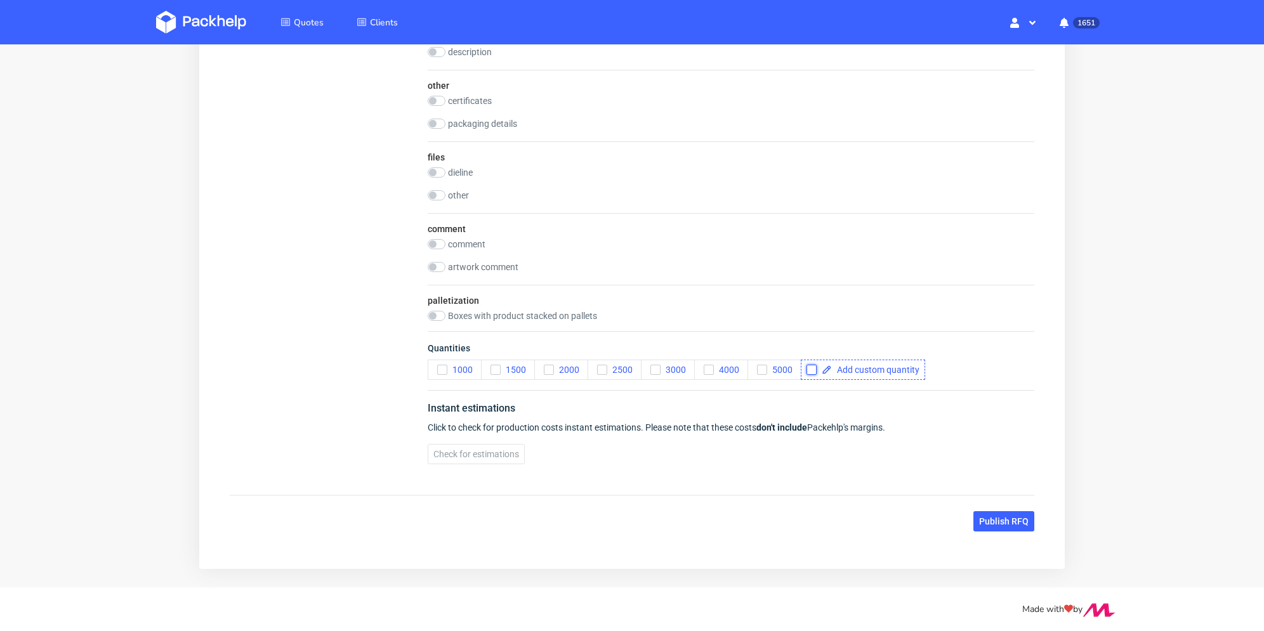
click at [809, 371] on input "checkbox" at bounding box center [812, 370] width 10 height 10
checkbox input "true"
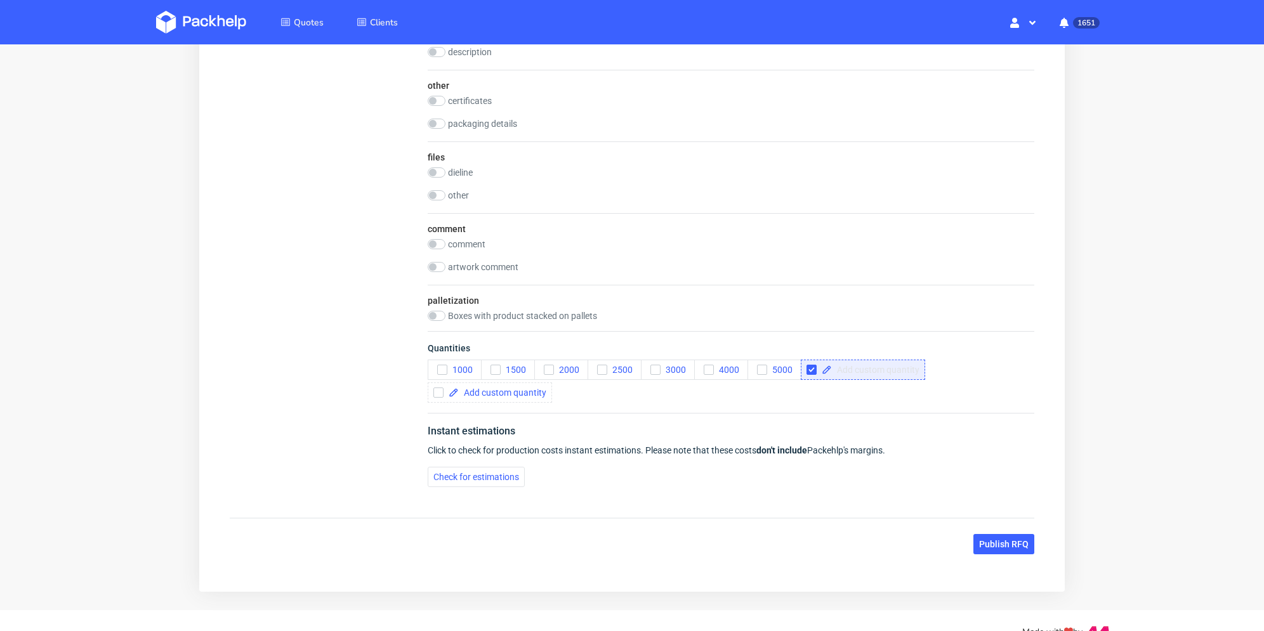
click at [852, 372] on span at bounding box center [876, 370] width 88 height 9
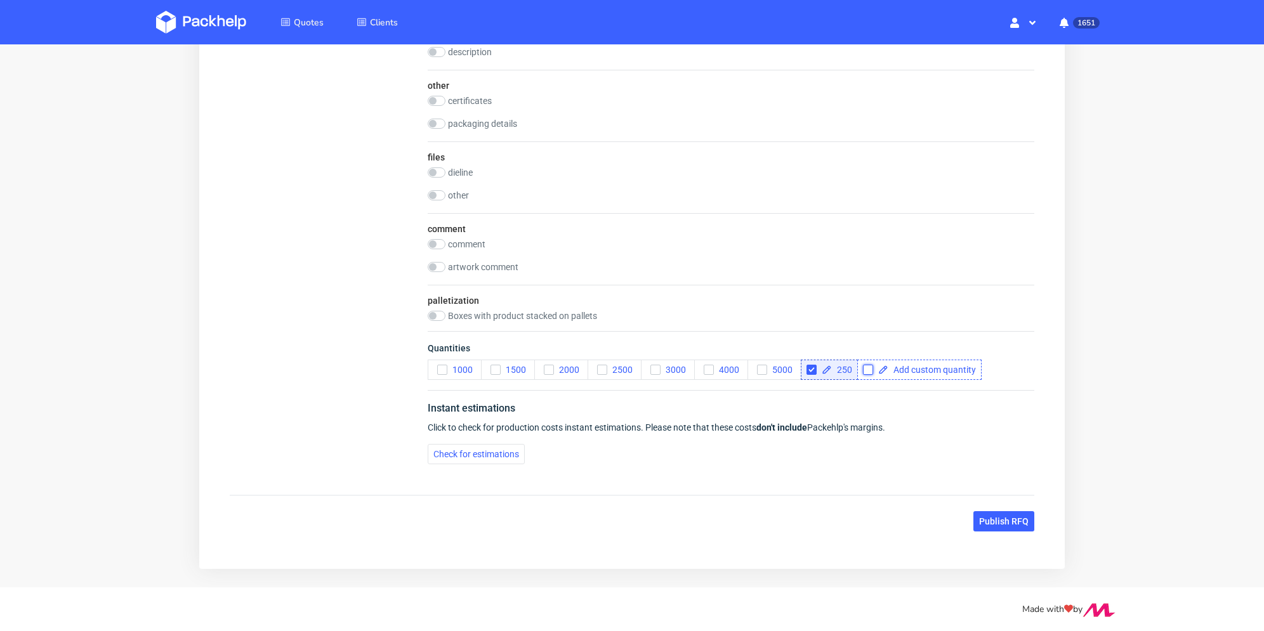
checkbox input "true"
click at [872, 368] on input "checkbox" at bounding box center [868, 370] width 10 height 10
checkbox input "true"
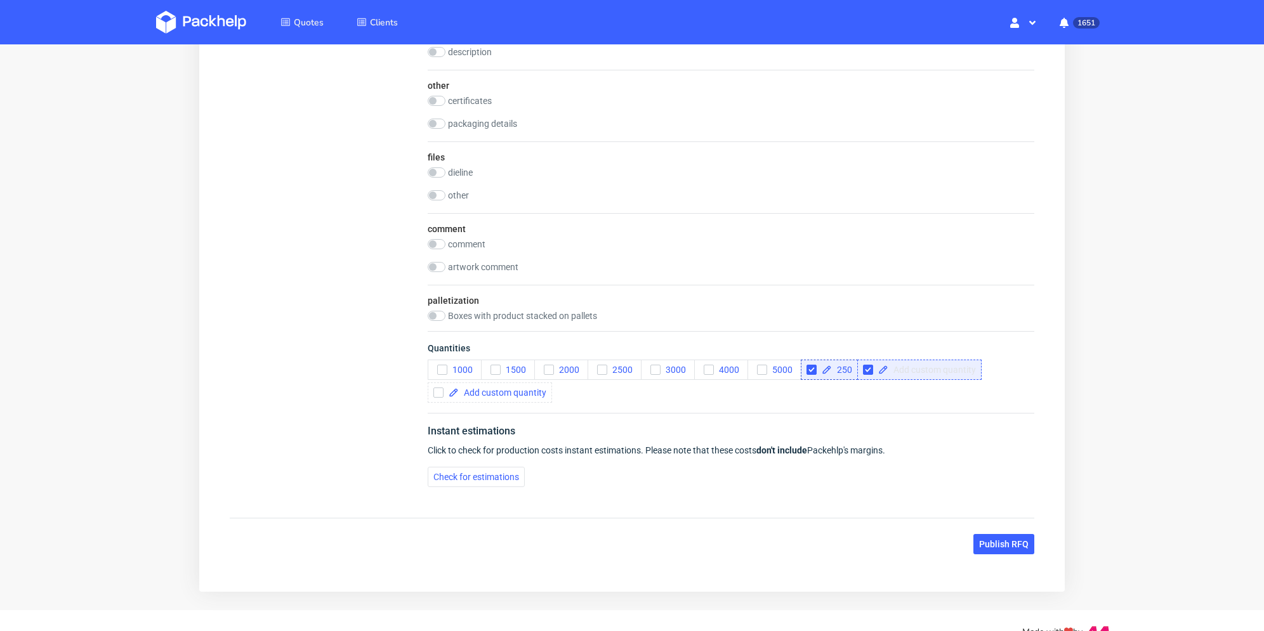
click at [908, 369] on span at bounding box center [932, 370] width 88 height 9
checkbox input "true"
click at [440, 369] on icon "button" at bounding box center [442, 370] width 9 height 9
click at [642, 409] on div "Quantities 1000 1500 2000 2500 3000 4000 5000 250 500" at bounding box center [731, 372] width 607 height 82
click at [440, 246] on input "checkbox" at bounding box center [437, 244] width 18 height 10
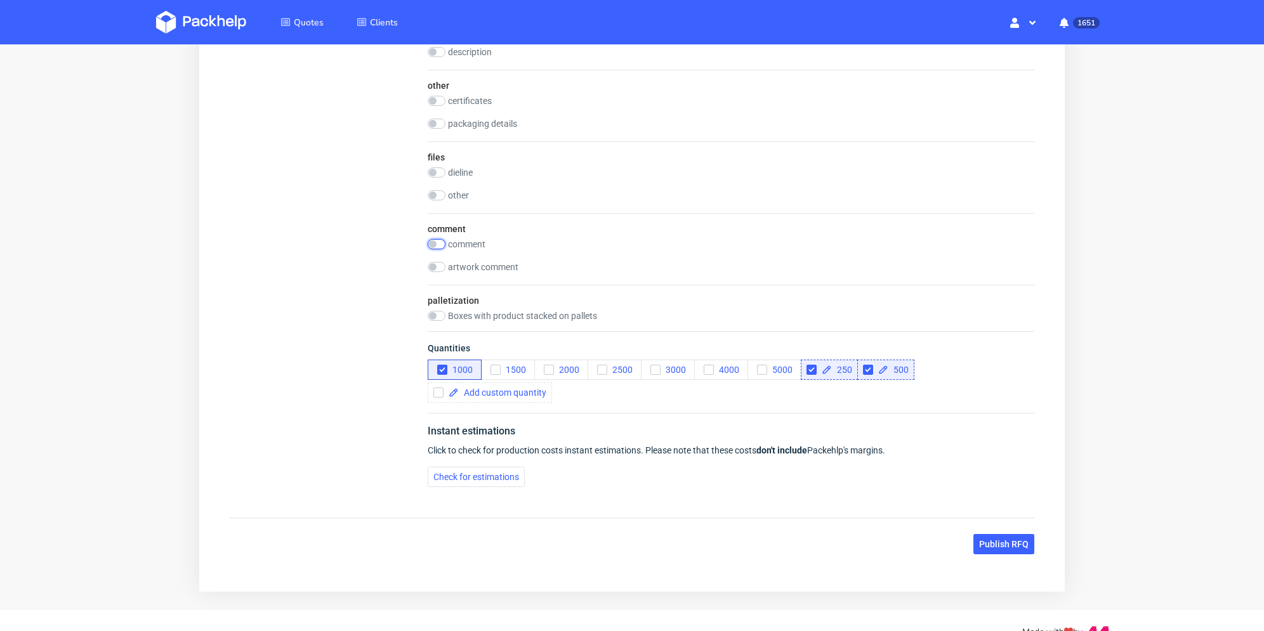
checkbox input "true"
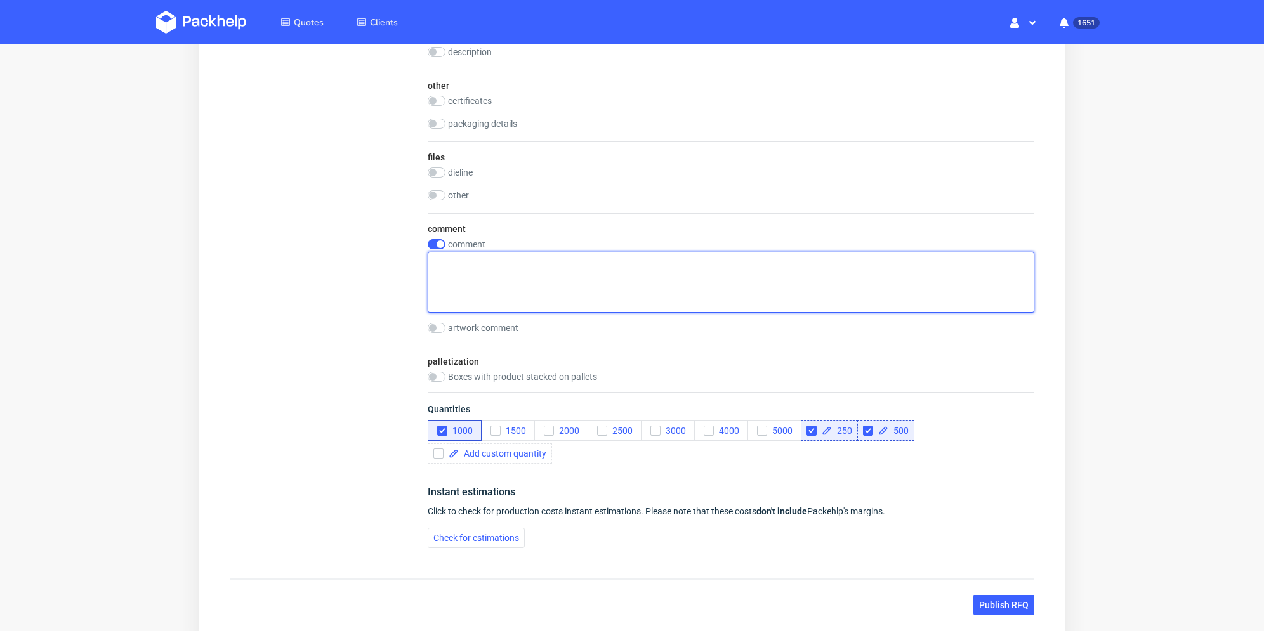
click at [485, 270] on textarea at bounding box center [731, 282] width 607 height 61
type textarea "Potrzebna gramatura w okolicy 400gsm"
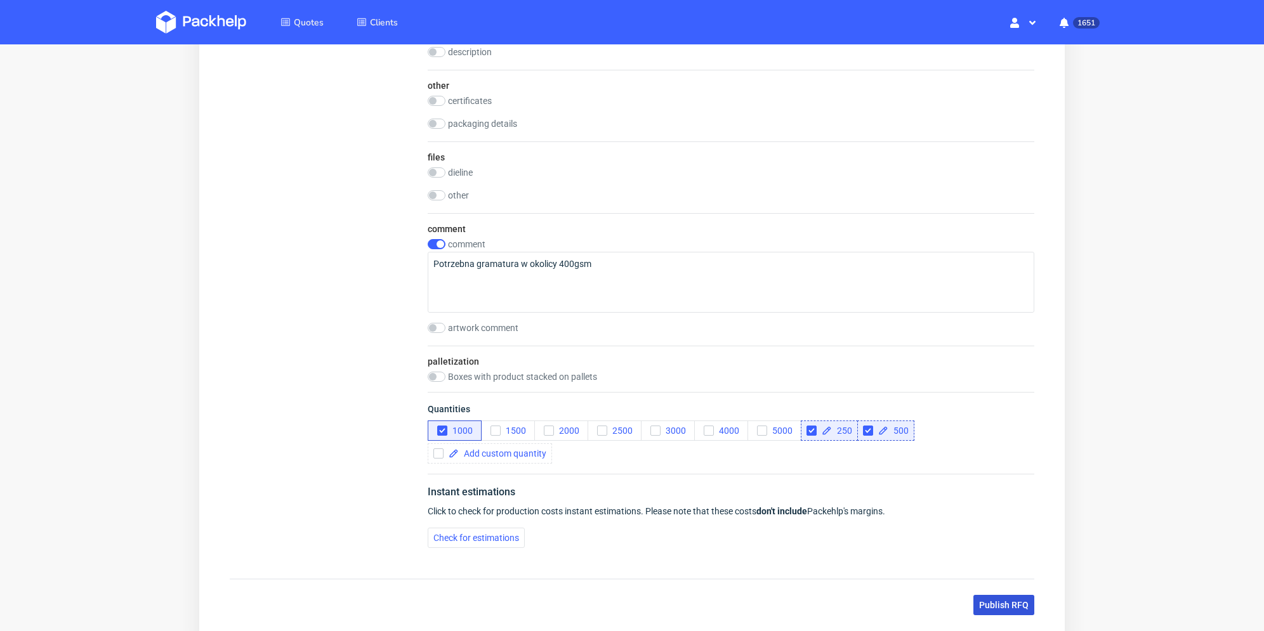
click at [1022, 601] on span "Publish RFQ" at bounding box center [1004, 605] width 50 height 9
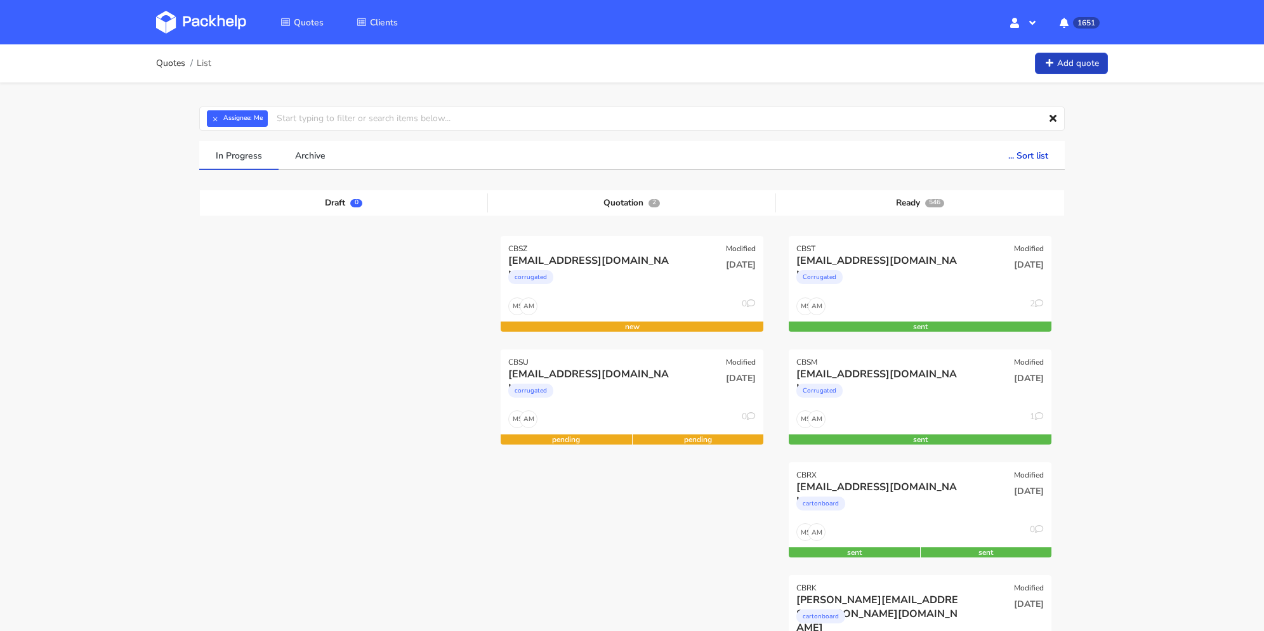
click at [1076, 66] on link "Add quote" at bounding box center [1071, 64] width 73 height 22
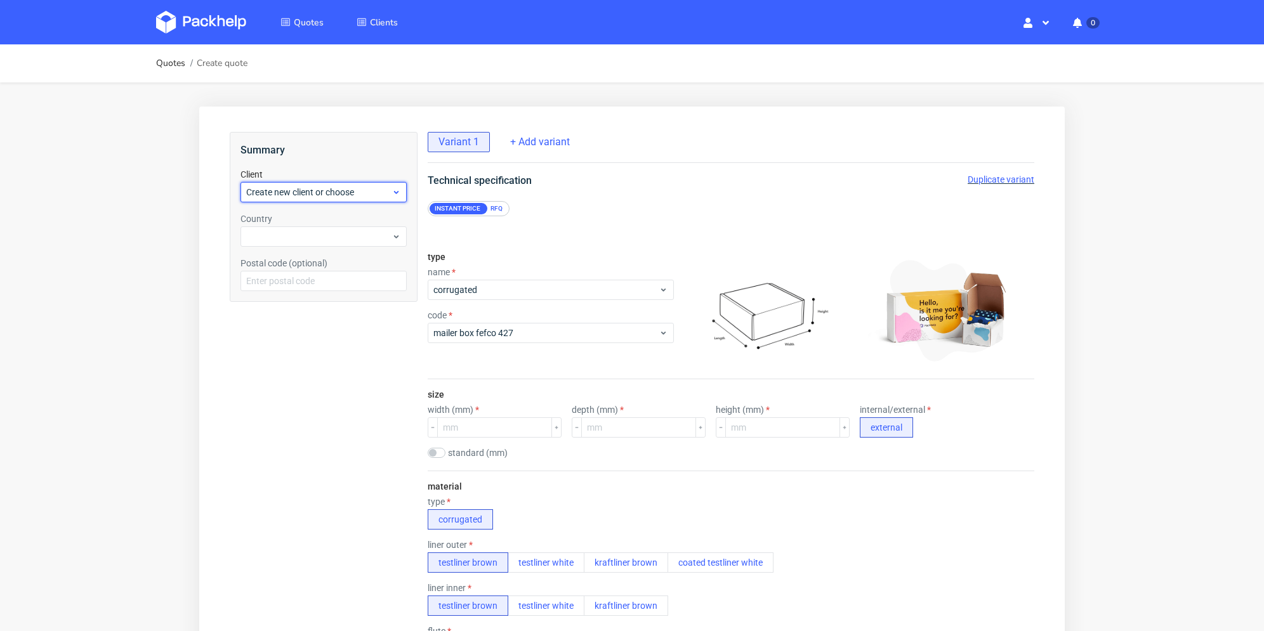
click at [310, 197] on span "Create new client or choose" at bounding box center [318, 192] width 145 height 13
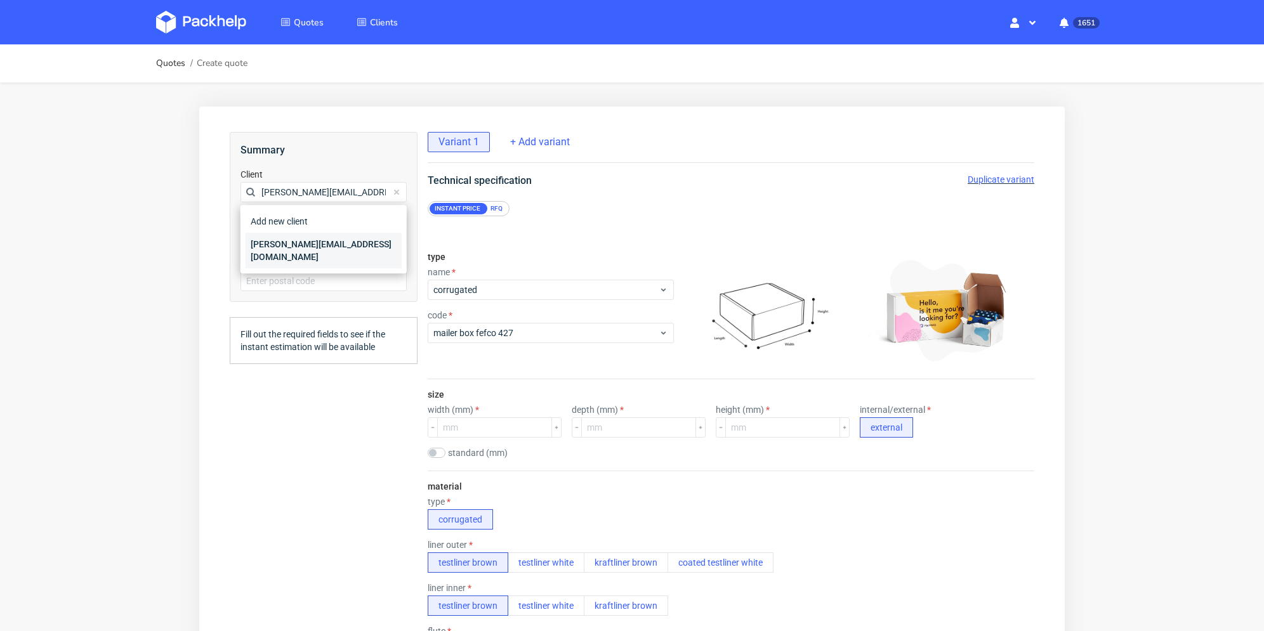
type input "[PERSON_NAME][EMAIL_ADDRESS][DOMAIN_NAME]"
click at [301, 245] on div "[PERSON_NAME][EMAIL_ADDRESS][DOMAIN_NAME]" at bounding box center [324, 251] width 156 height 36
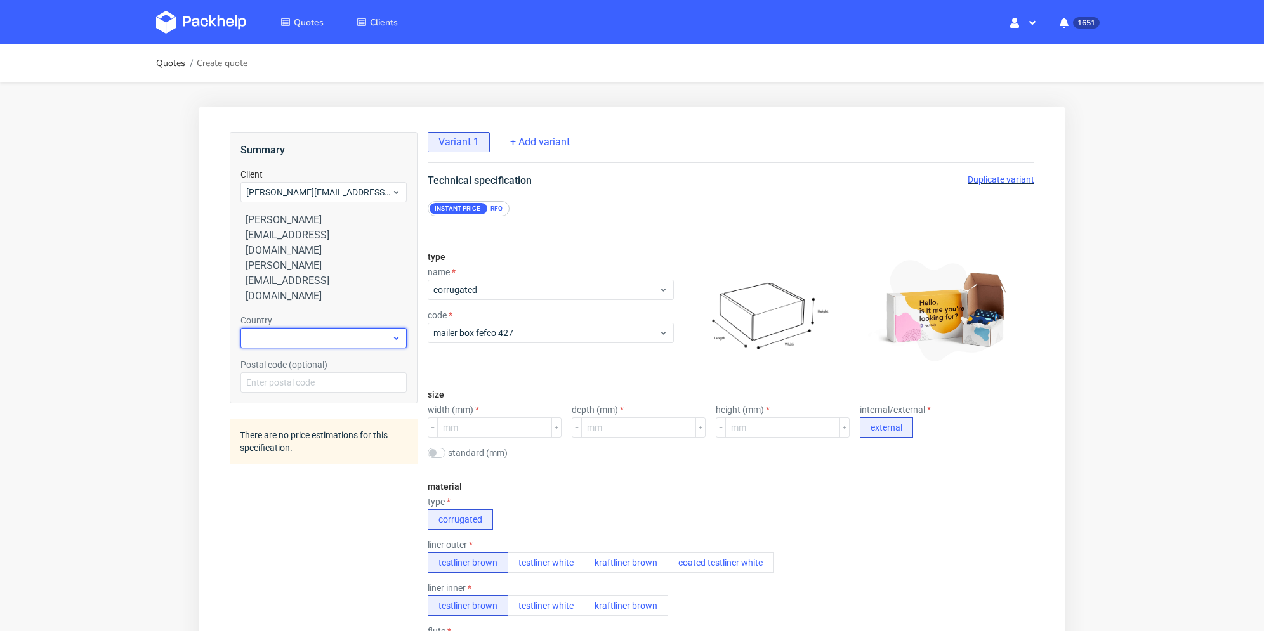
click at [303, 328] on div at bounding box center [324, 338] width 166 height 20
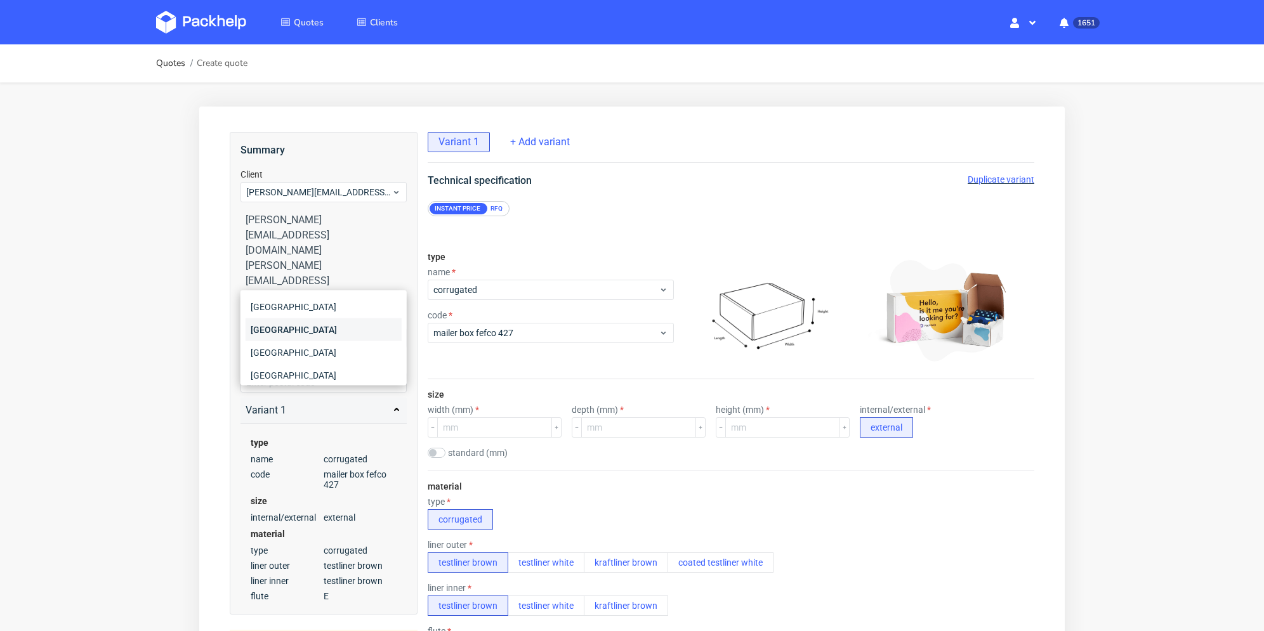
type input "fr"
click at [303, 331] on div "France" at bounding box center [324, 330] width 156 height 23
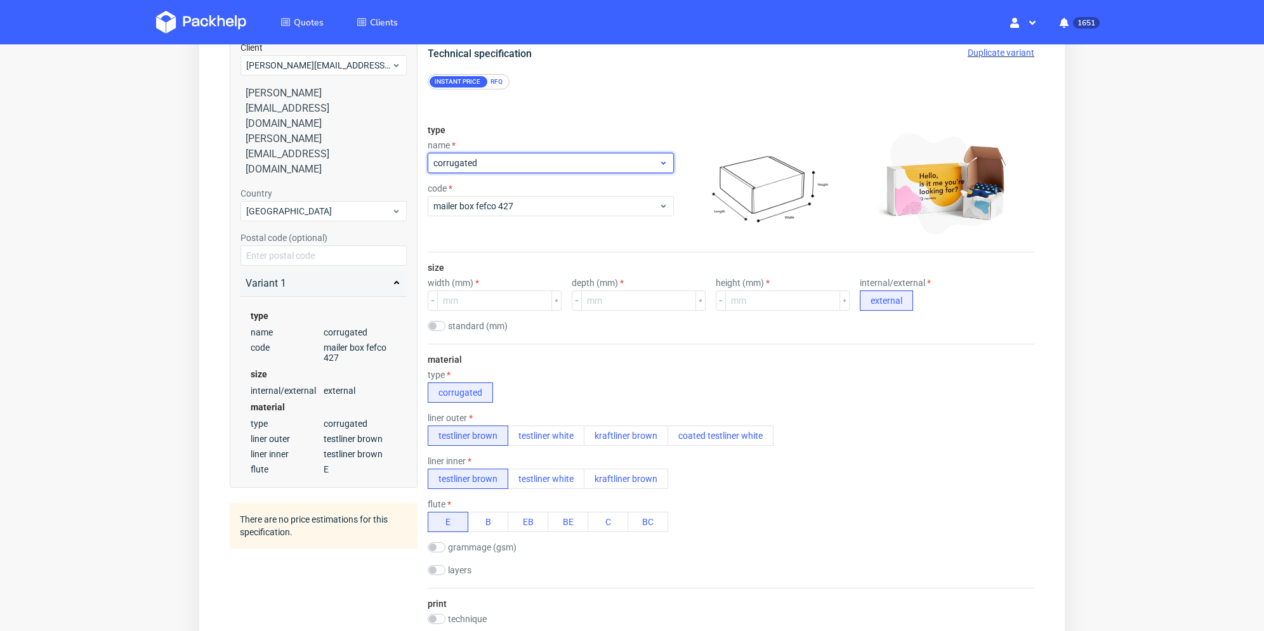
click at [548, 160] on span "corrugated" at bounding box center [545, 163] width 225 height 13
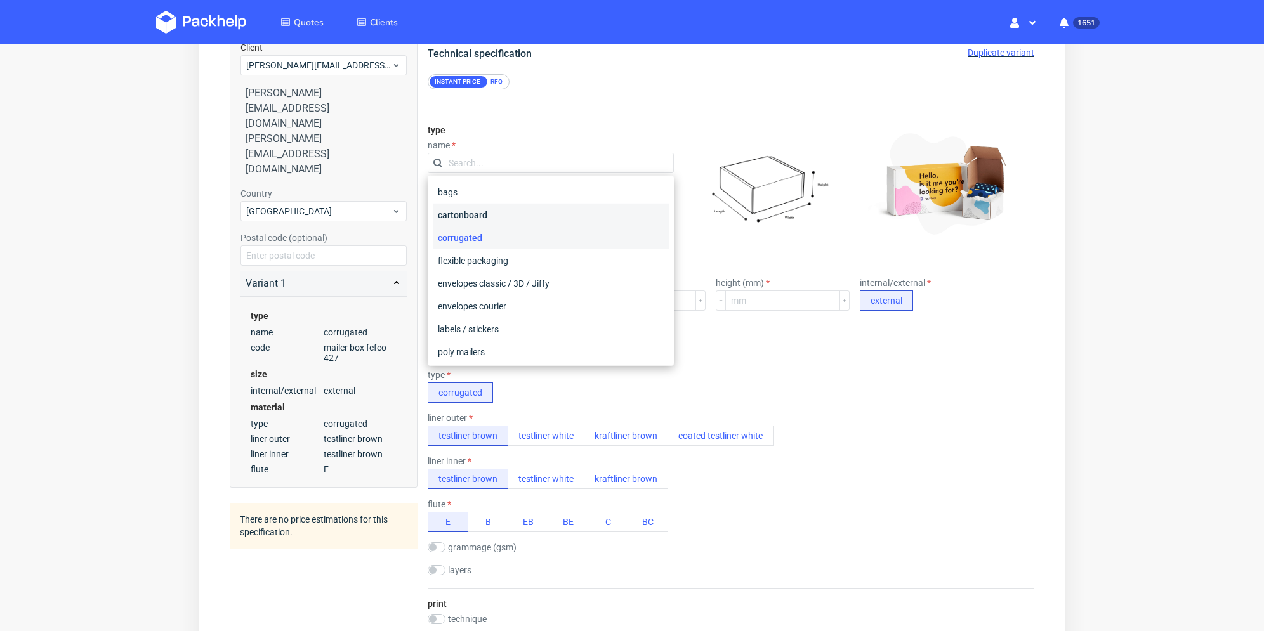
click at [512, 208] on div "cartonboard" at bounding box center [551, 215] width 236 height 23
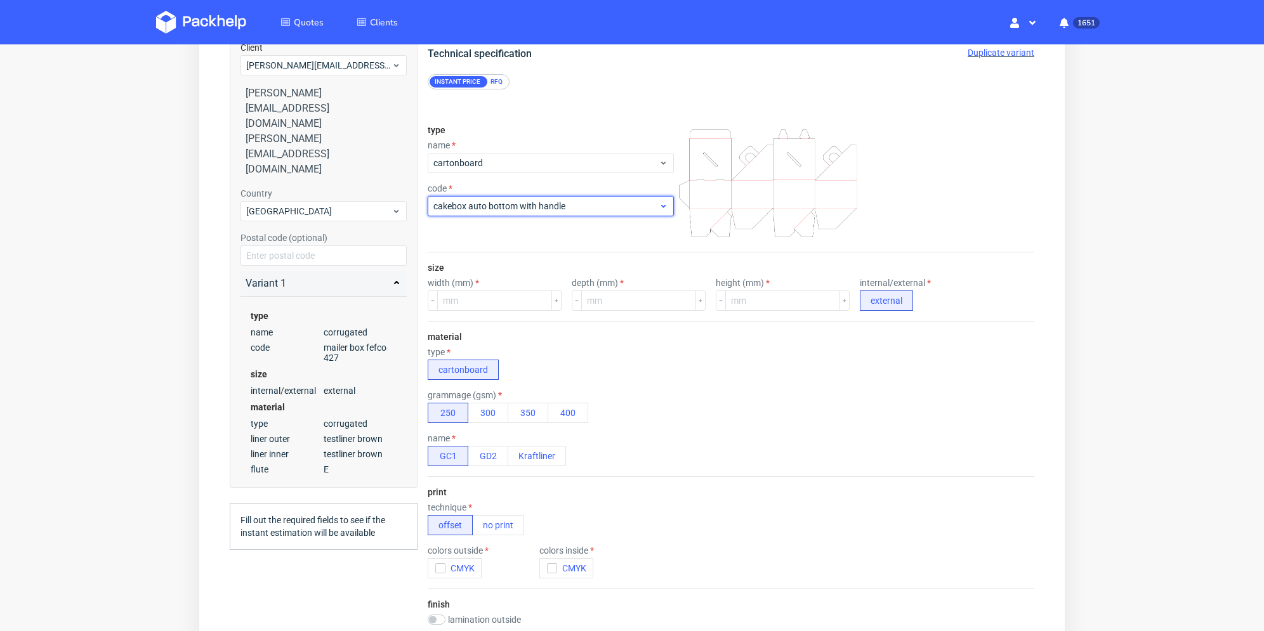
click at [511, 203] on span "cakebox auto bottom with handle" at bounding box center [545, 206] width 225 height 13
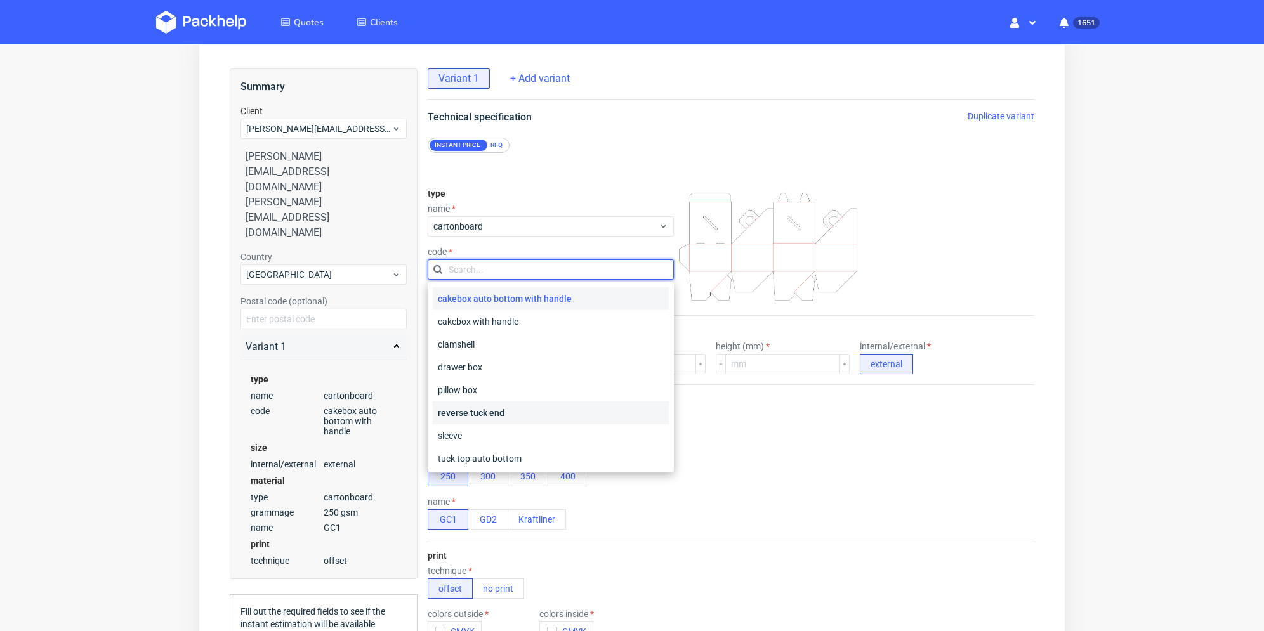
scroll to position [48, 0]
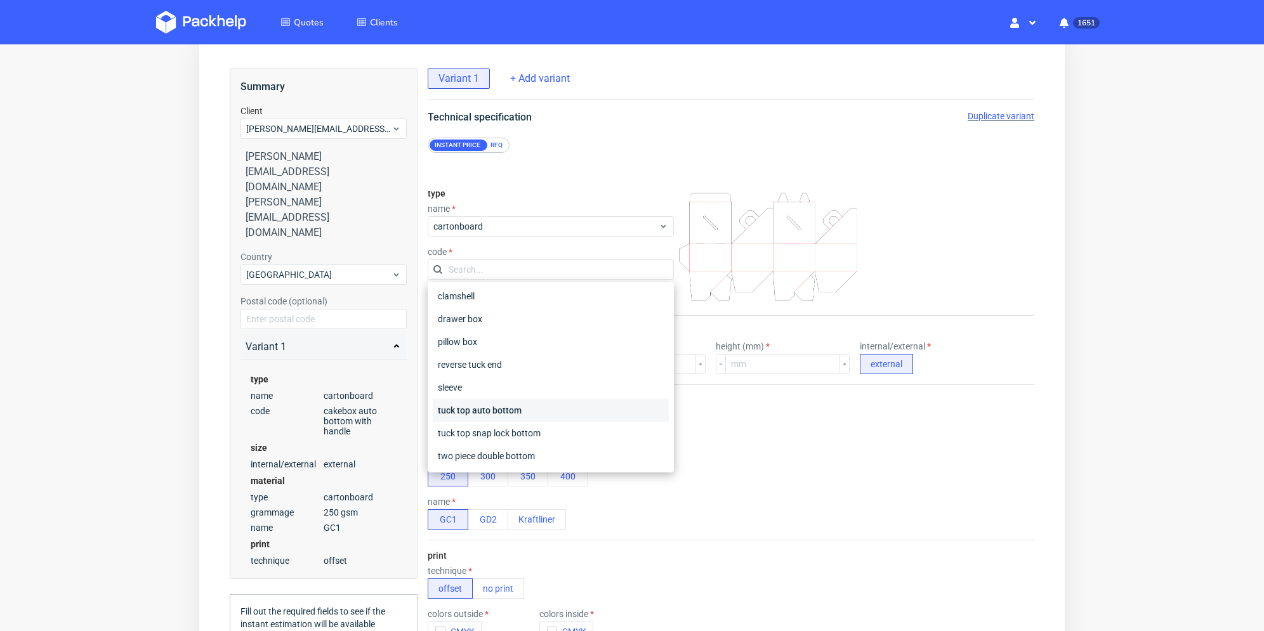
click at [514, 414] on div "tuck top auto bottom" at bounding box center [551, 410] width 236 height 23
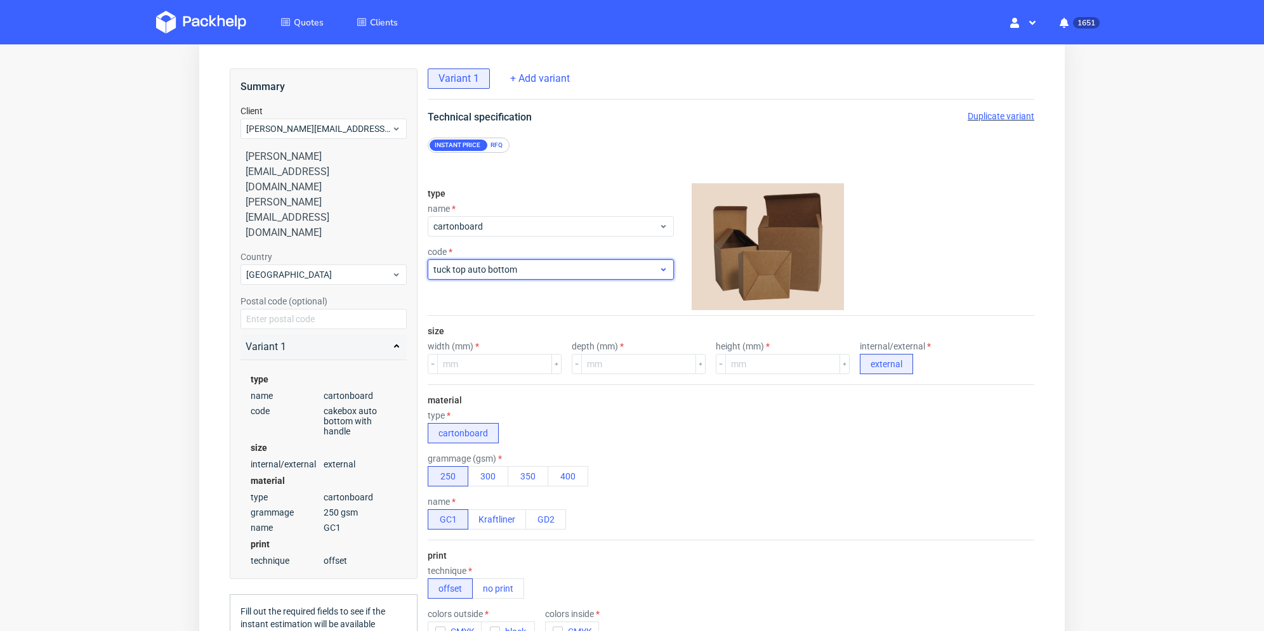
click at [548, 270] on span "tuck top auto bottom" at bounding box center [545, 269] width 225 height 13
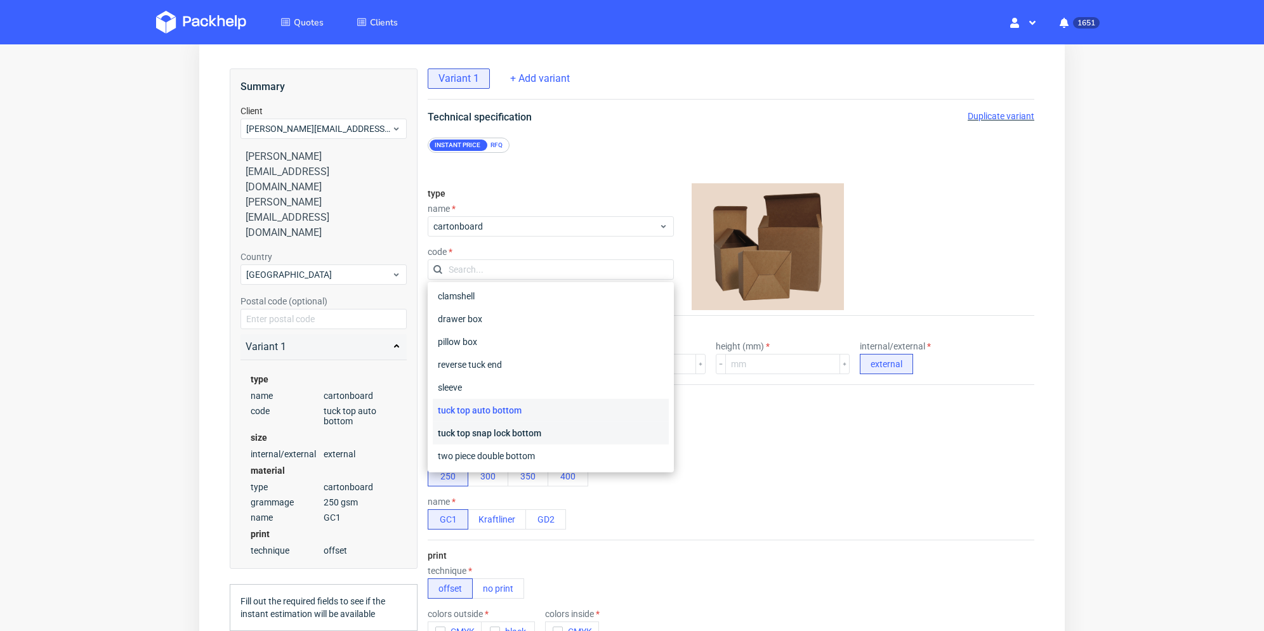
click at [536, 431] on div "tuck top snap lock bottom" at bounding box center [551, 433] width 236 height 23
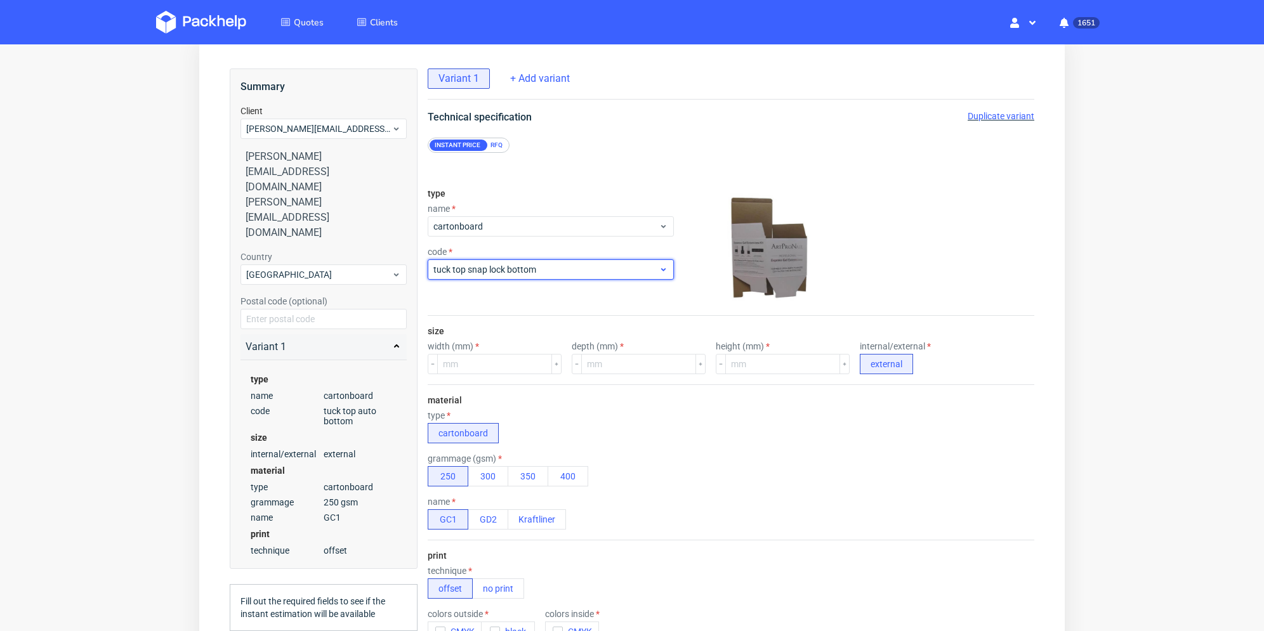
click at [572, 268] on span "tuck top snap lock bottom" at bounding box center [545, 269] width 225 height 13
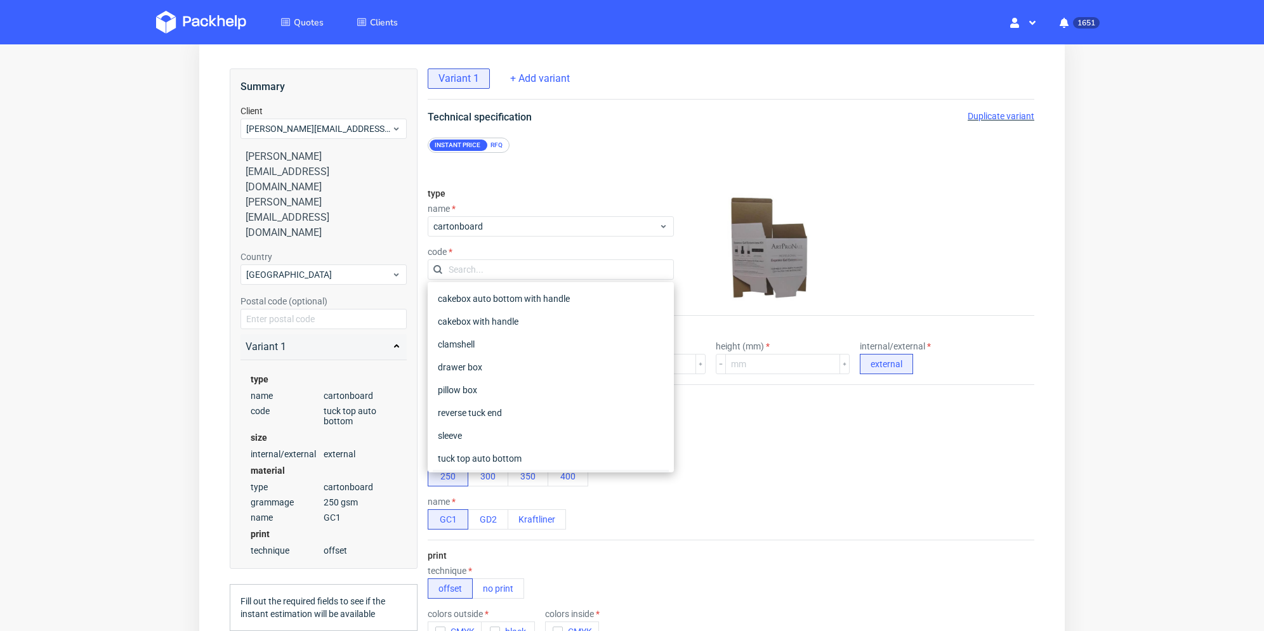
scroll to position [20, 0]
click at [526, 436] on div "tuck top auto bottom" at bounding box center [551, 438] width 236 height 23
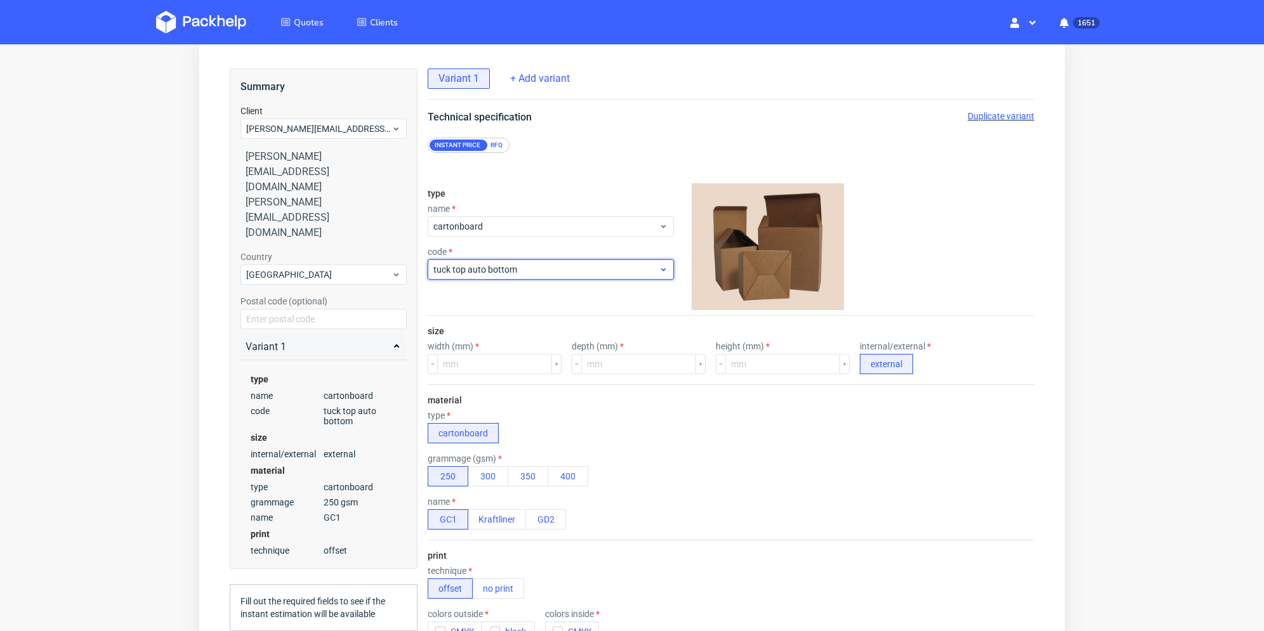
click at [551, 272] on span "tuck top auto bottom" at bounding box center [545, 269] width 225 height 13
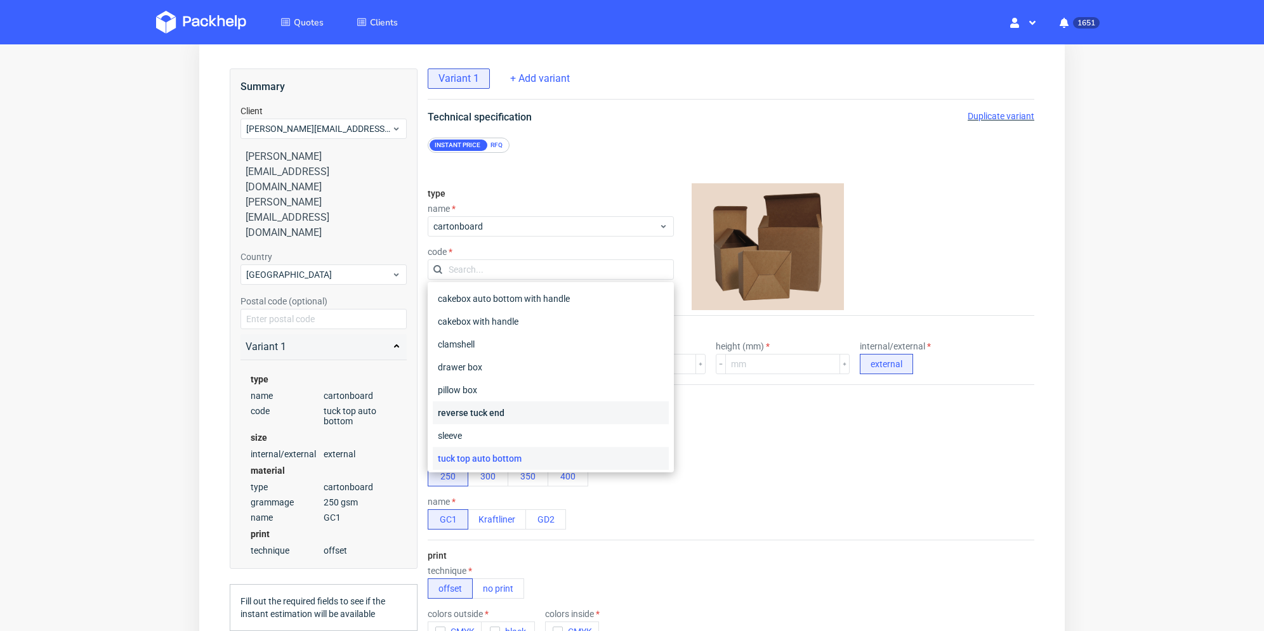
scroll to position [48, 0]
click at [501, 431] on div "tuck top snap lock bottom" at bounding box center [551, 433] width 236 height 23
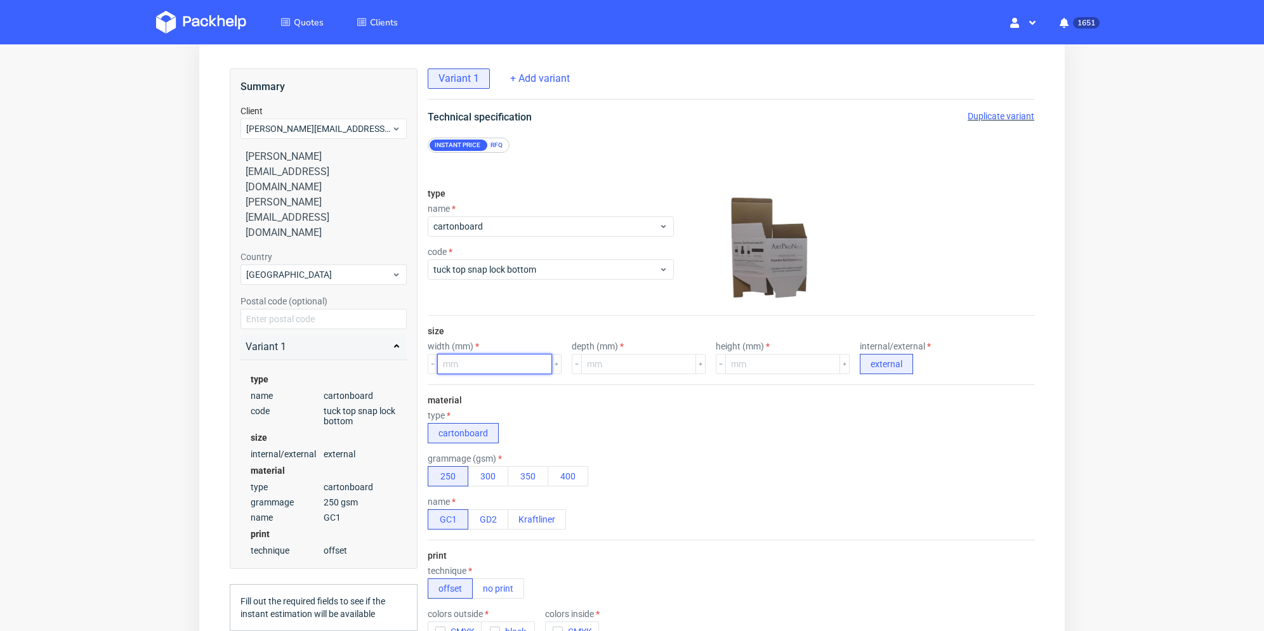
click at [512, 355] on input "number" at bounding box center [494, 364] width 115 height 20
type input "60"
click at [633, 364] on input "number" at bounding box center [638, 364] width 115 height 20
type input "60"
click at [761, 363] on input "number" at bounding box center [782, 364] width 115 height 20
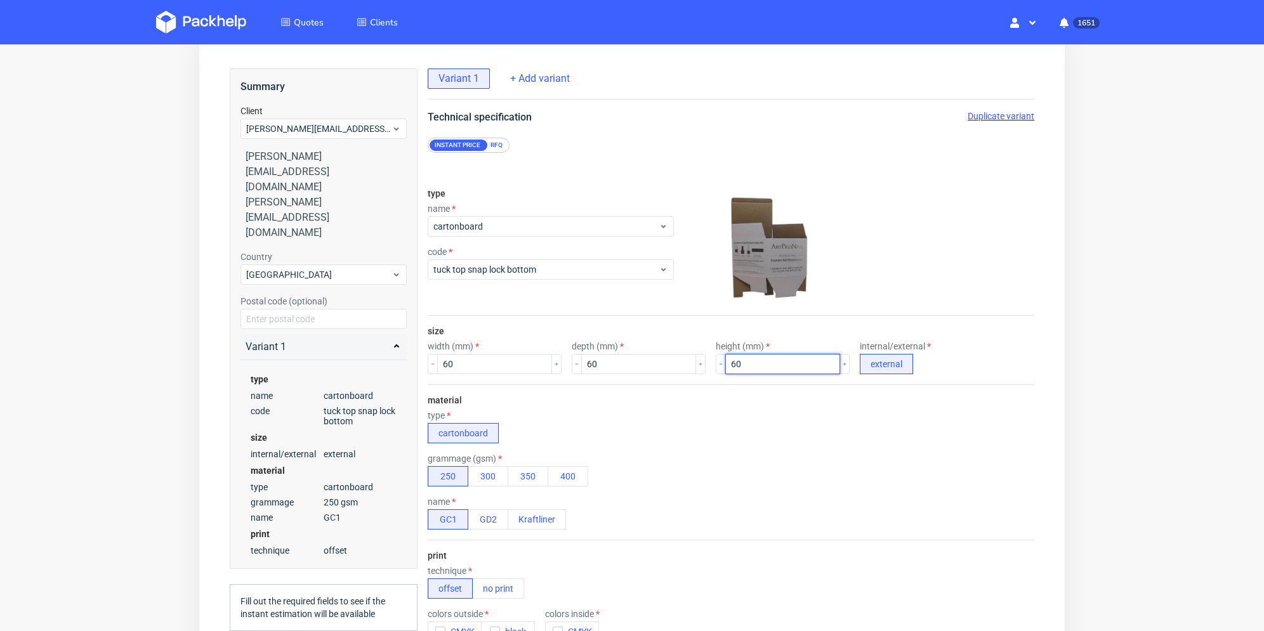
type input "60"
click at [722, 401] on div "material type cartonboard grammage (gsm) 250 300 350 400 name GC1 GD2 Kraftliner" at bounding box center [731, 462] width 607 height 155
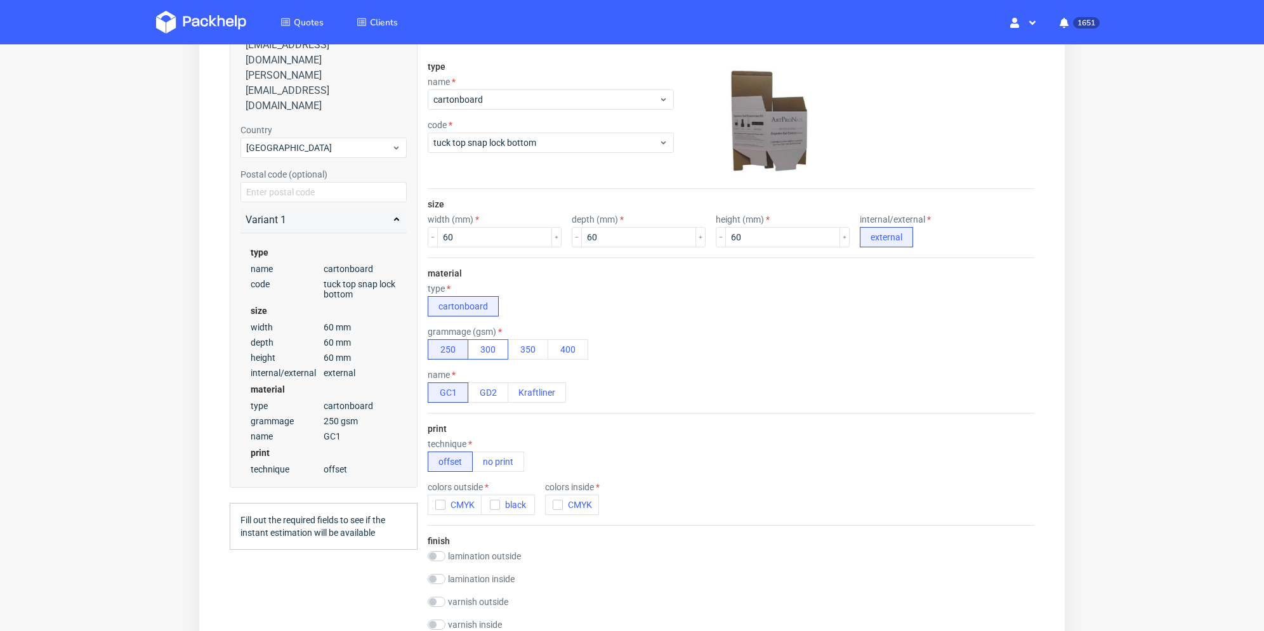
scroll to position [63, 0]
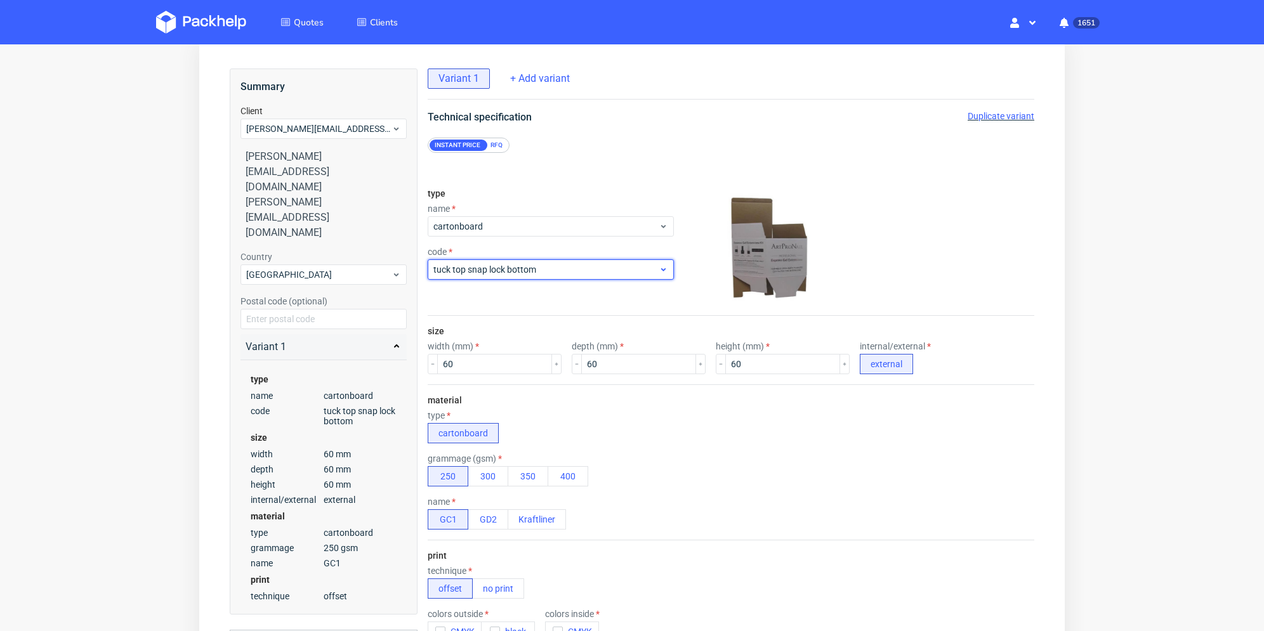
click at [564, 269] on span "tuck top snap lock bottom" at bounding box center [545, 269] width 225 height 13
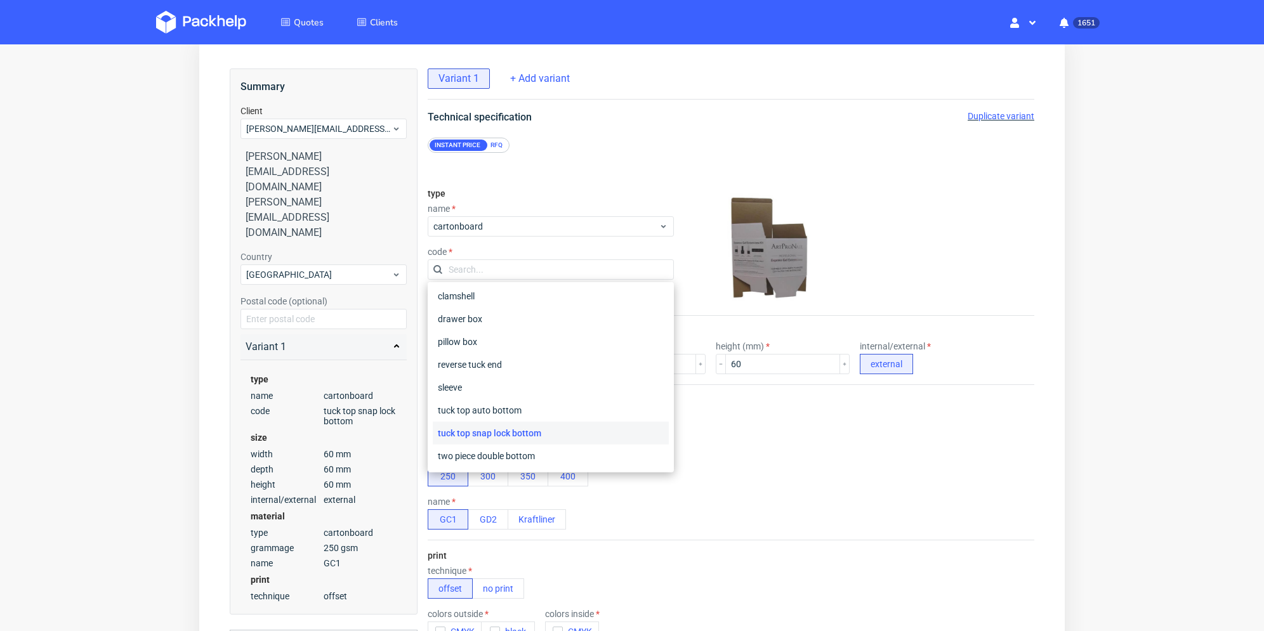
click at [529, 433] on div "tuck top snap lock bottom" at bounding box center [551, 433] width 236 height 23
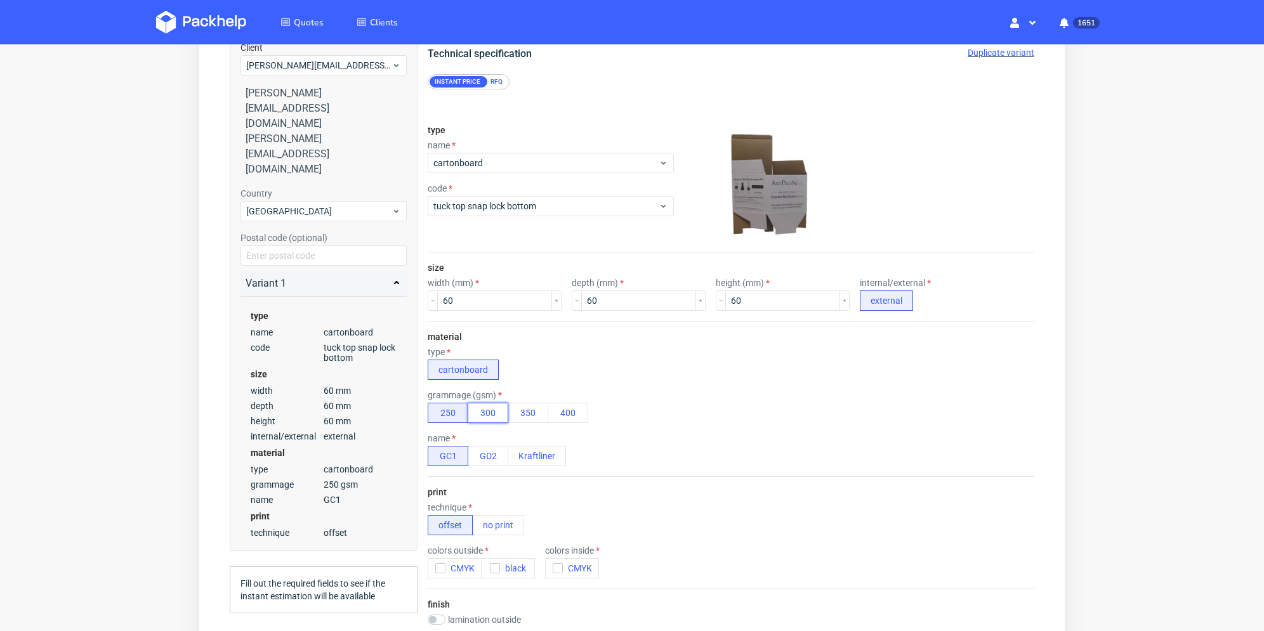
click at [496, 414] on button "300" at bounding box center [488, 413] width 41 height 20
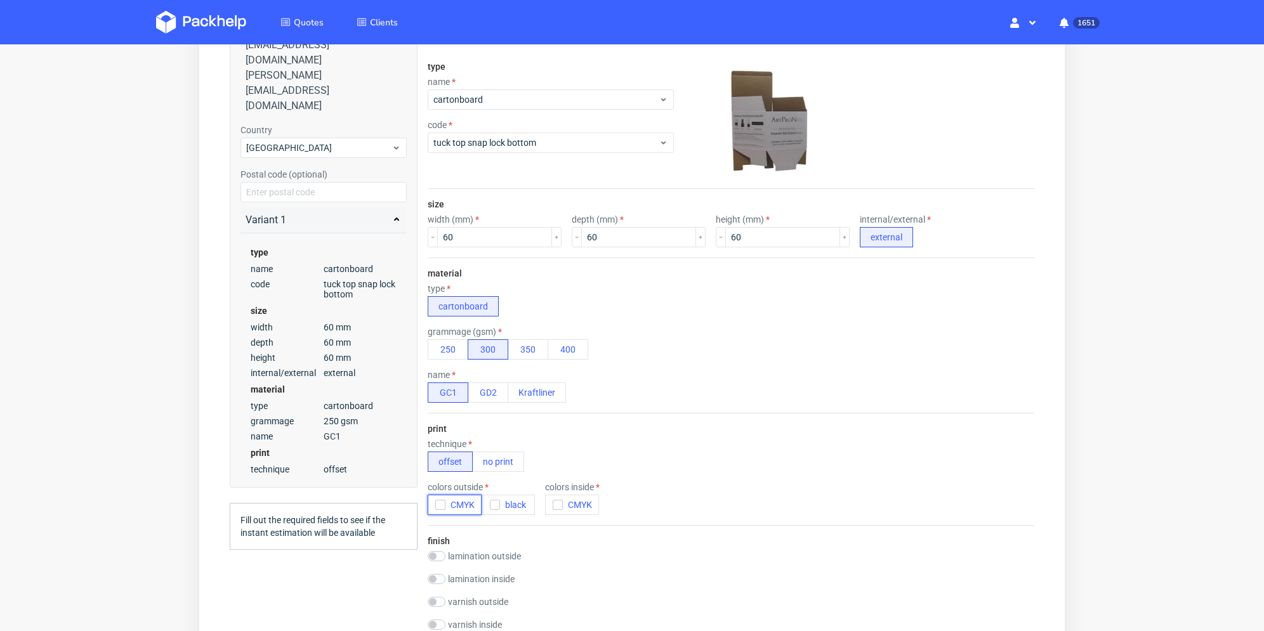
click at [444, 505] on icon "button" at bounding box center [440, 505] width 9 height 9
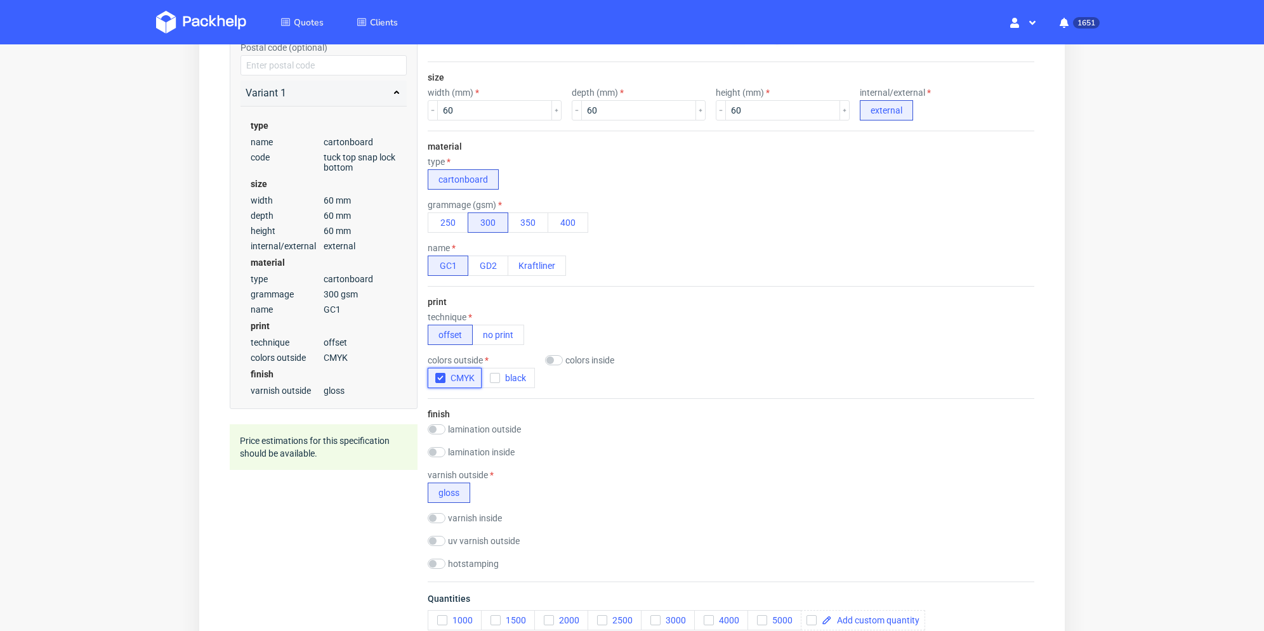
scroll to position [63, 0]
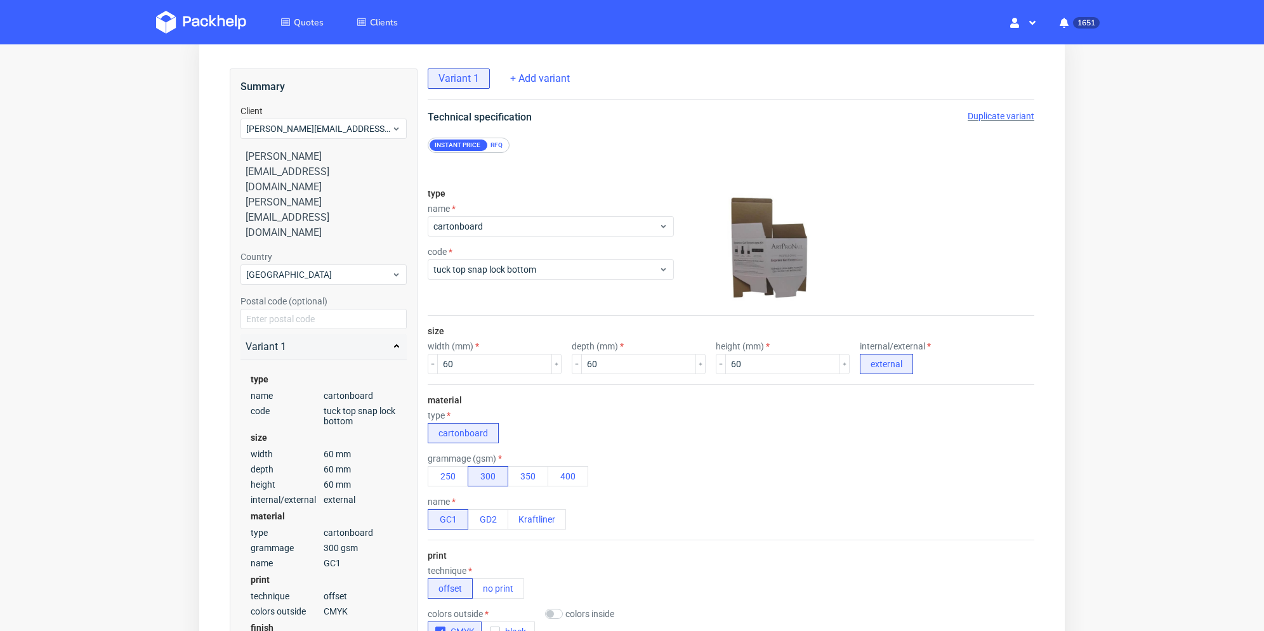
click at [504, 147] on div "RFQ" at bounding box center [496, 145] width 22 height 11
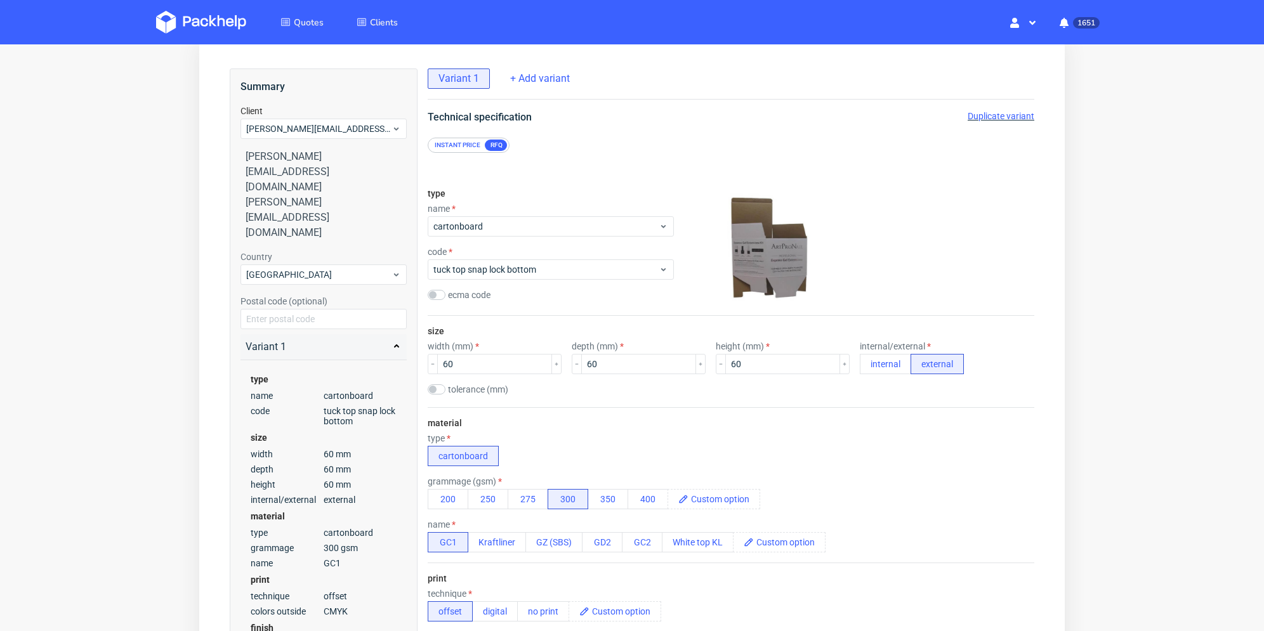
scroll to position [190, 0]
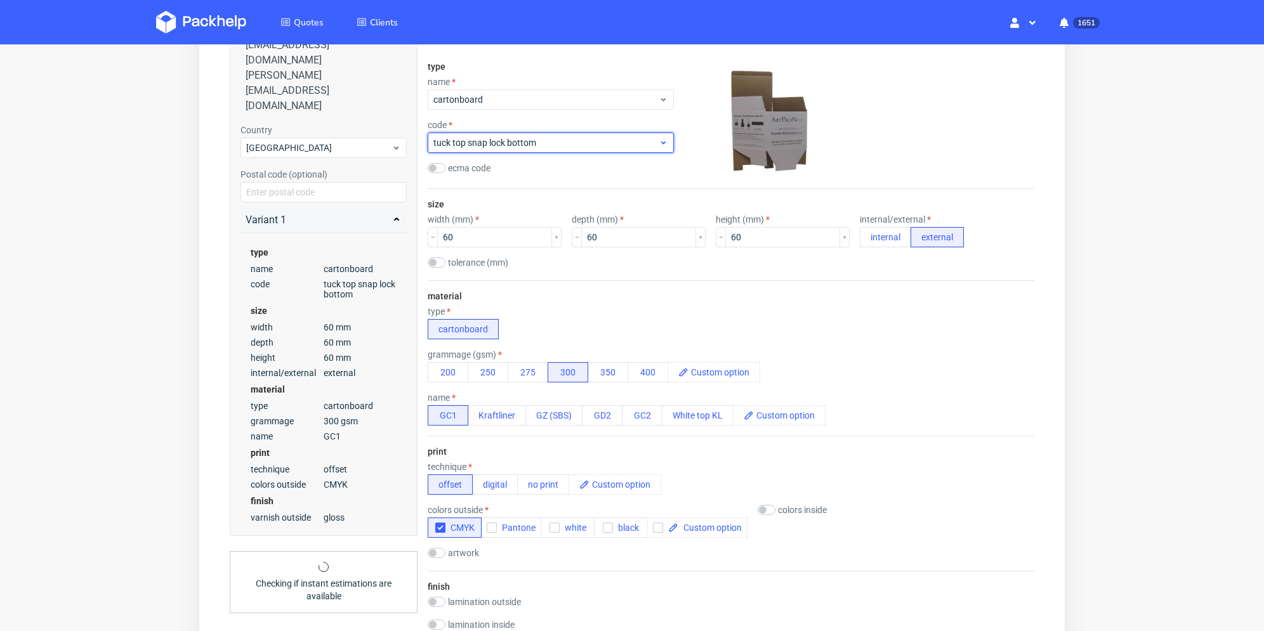
click at [564, 140] on span "tuck top snap lock bottom" at bounding box center [545, 142] width 225 height 13
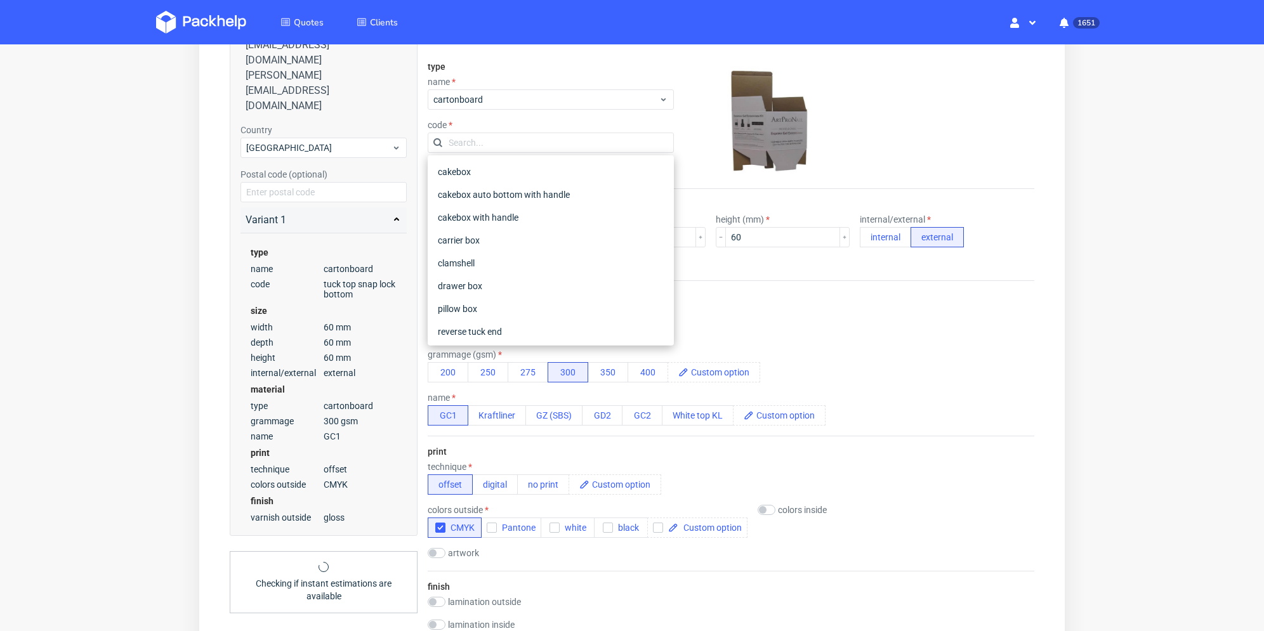
scroll to position [173, 0]
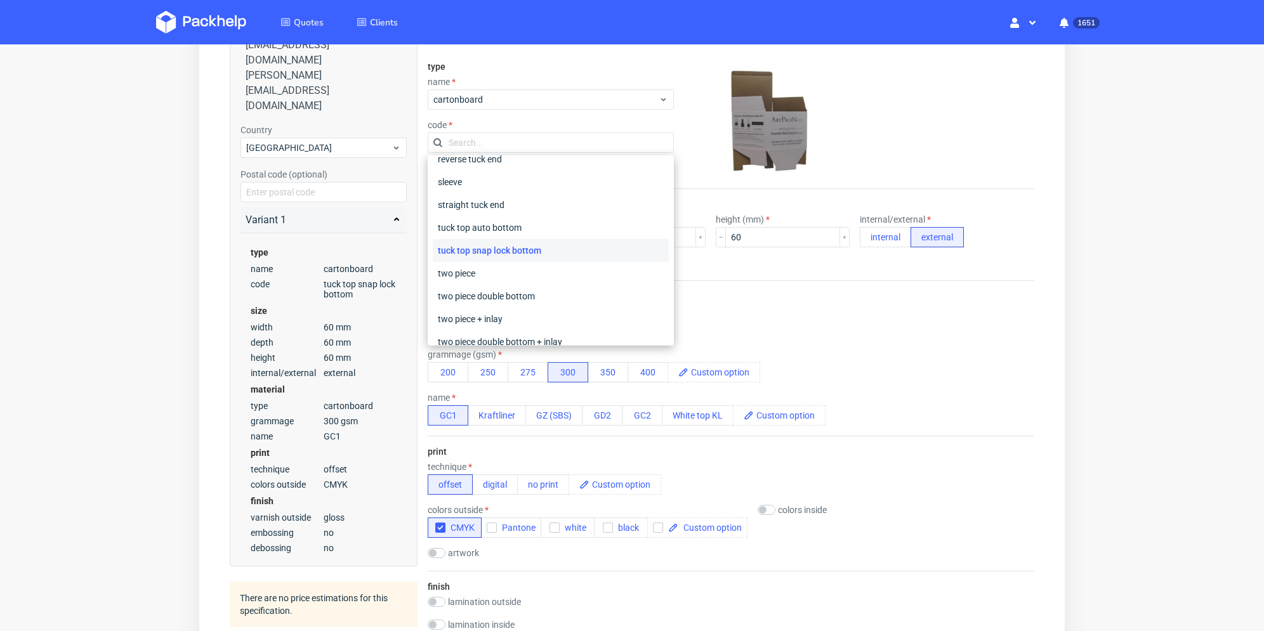
click at [564, 140] on input "text" at bounding box center [551, 143] width 246 height 20
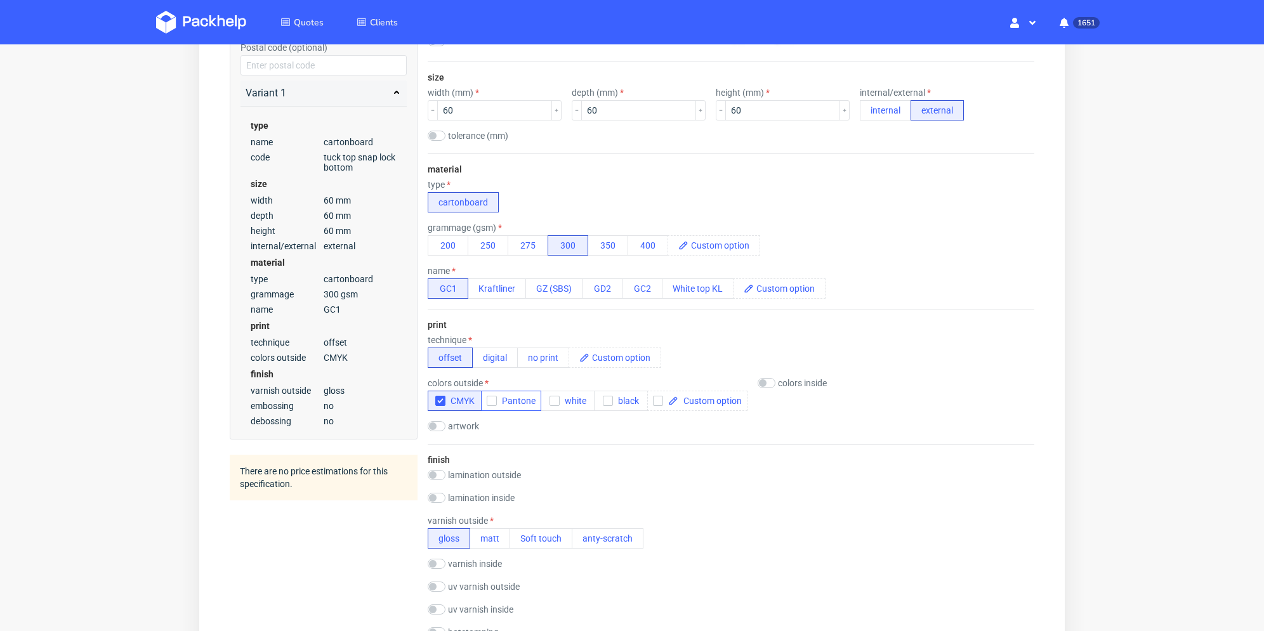
scroll to position [381, 0]
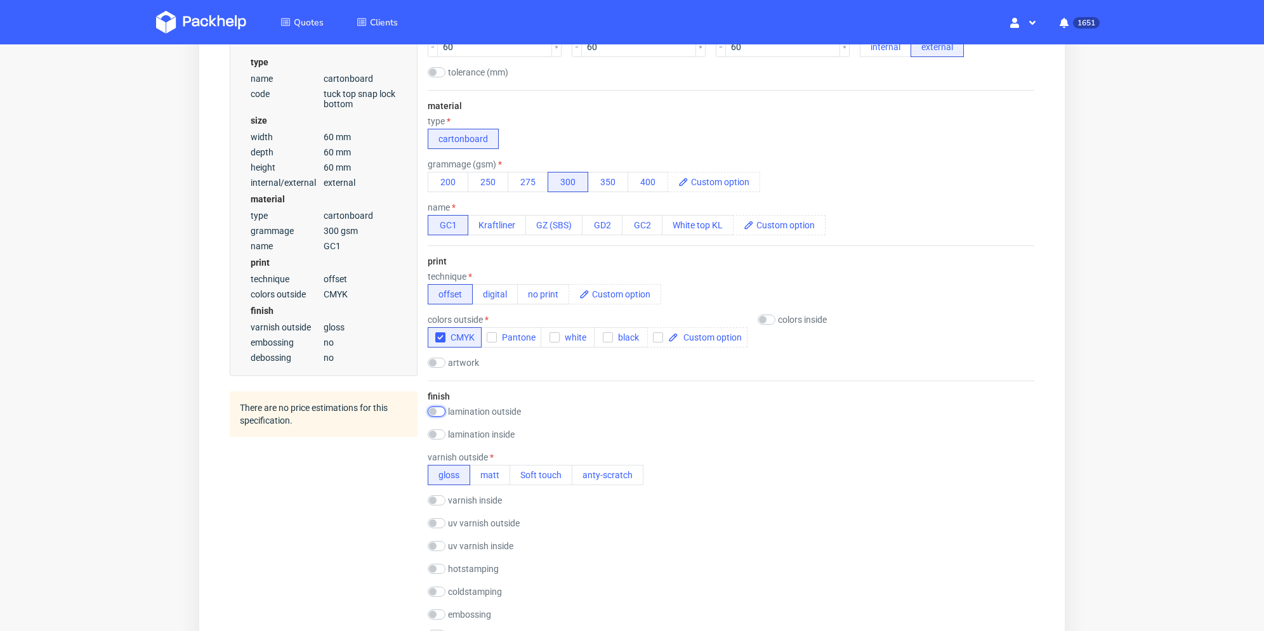
click at [438, 411] on input "checkbox" at bounding box center [437, 412] width 18 height 10
checkbox input "true"
click at [552, 430] on button "Soft touch" at bounding box center [541, 429] width 63 height 20
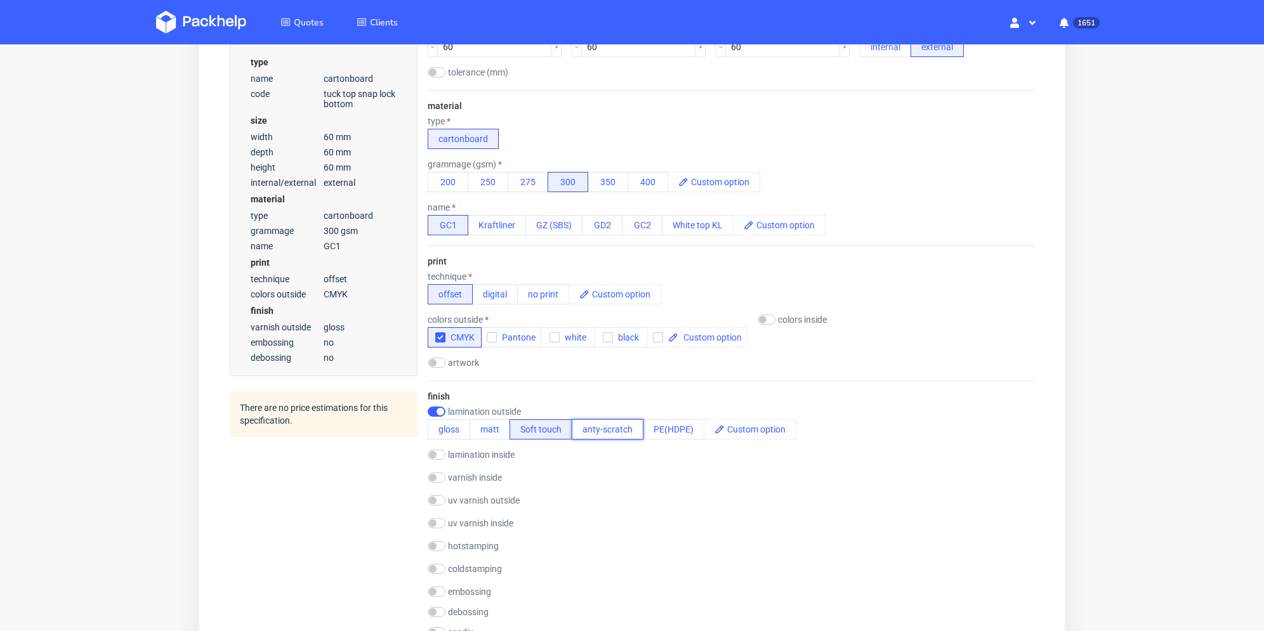
click at [598, 433] on button "anty-scratch" at bounding box center [608, 429] width 72 height 20
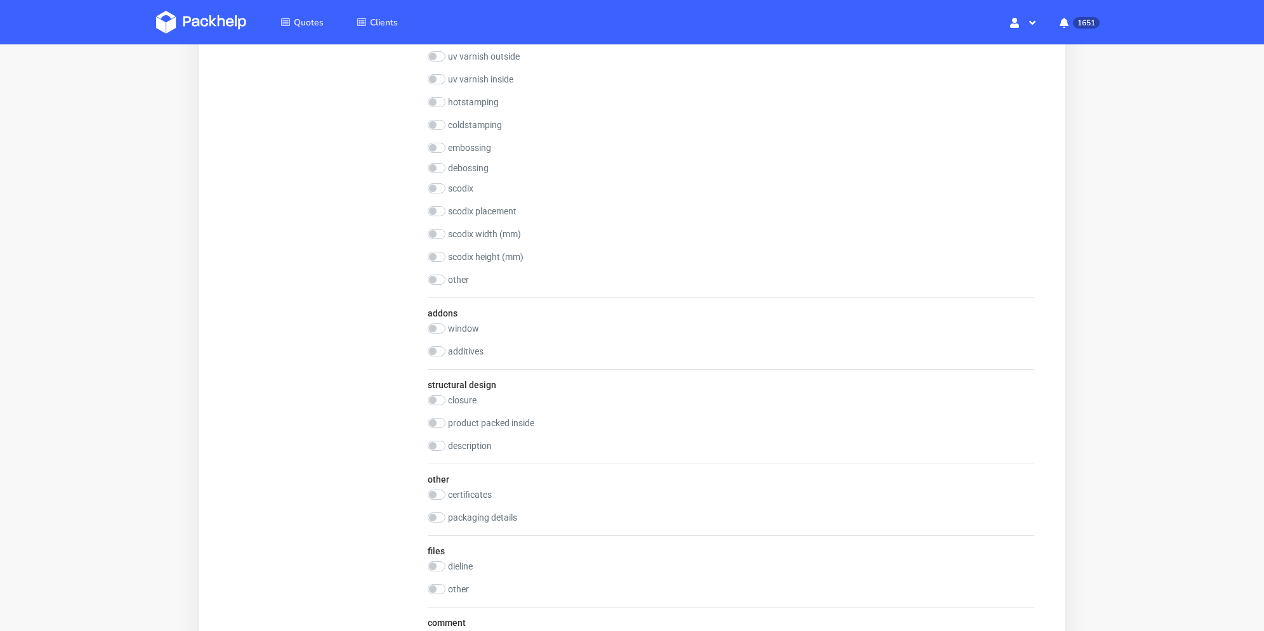
scroll to position [1079, 0]
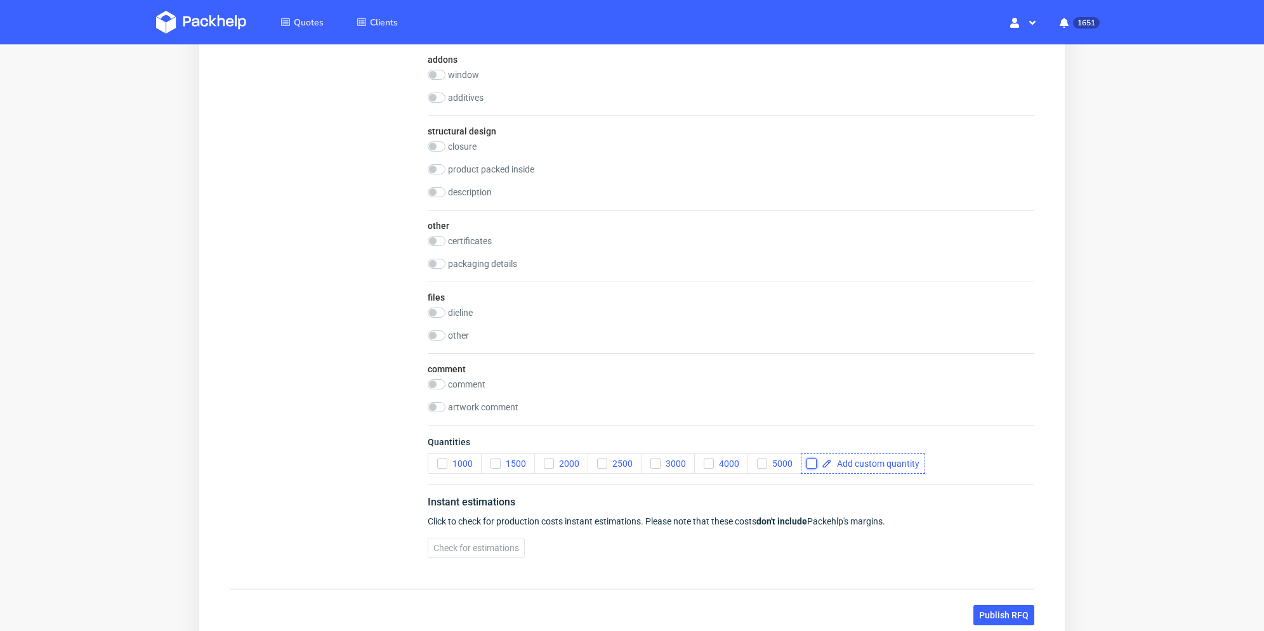
click at [814, 459] on input "checkbox" at bounding box center [812, 464] width 10 height 10
checkbox input "true"
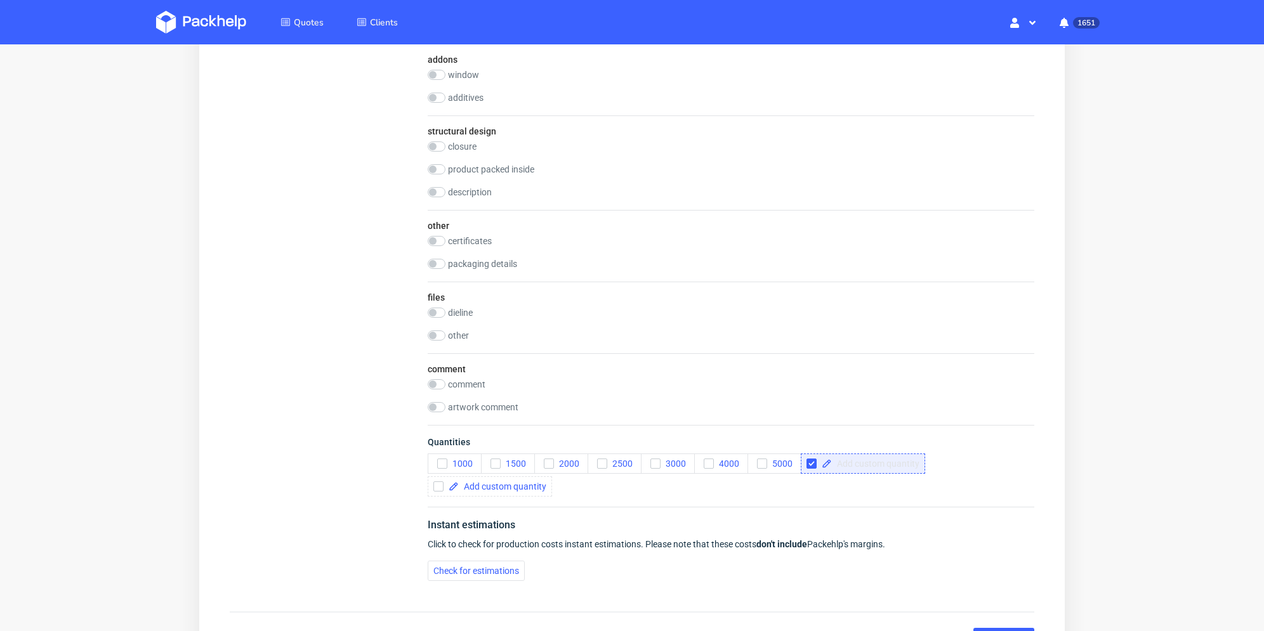
click at [839, 462] on span at bounding box center [876, 463] width 88 height 9
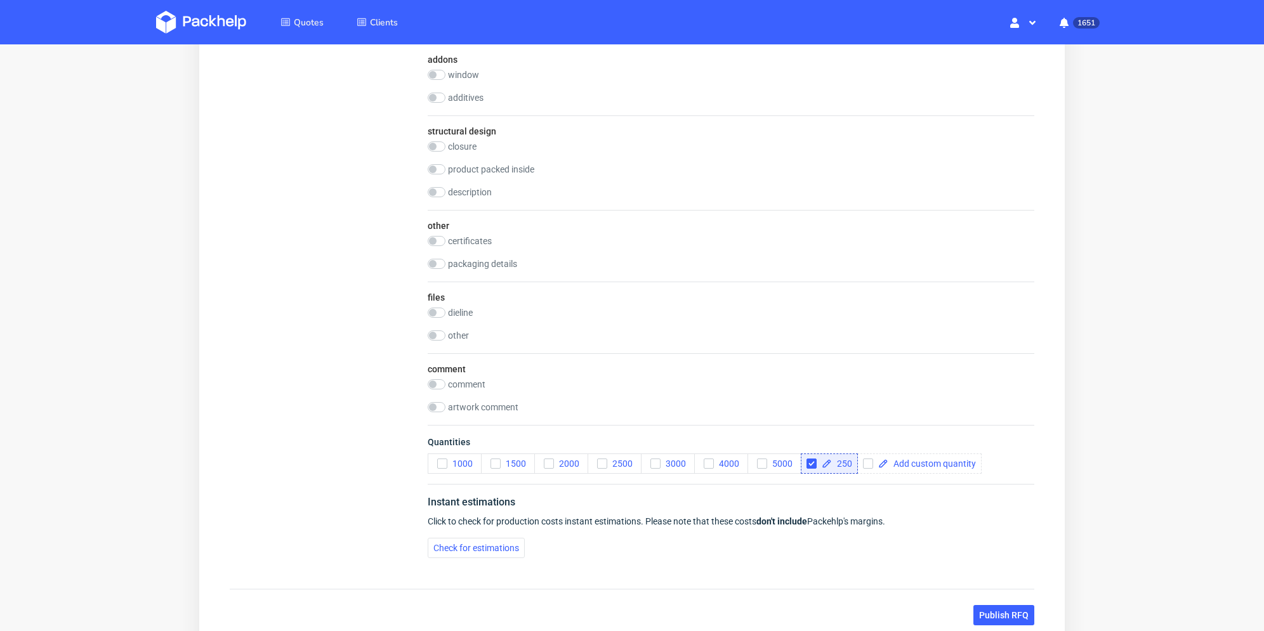
checkbox input "true"
click at [827, 485] on div "Instant estimations Click to check for production costs instant estimations. Pl…" at bounding box center [731, 526] width 607 height 84
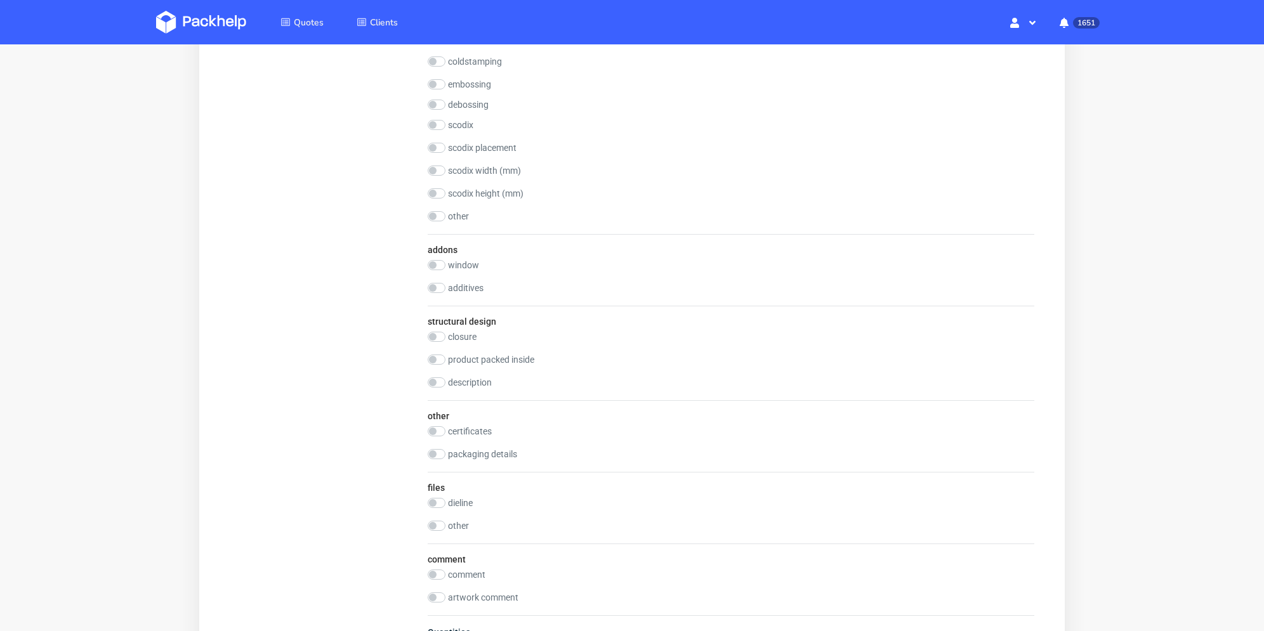
scroll to position [444, 0]
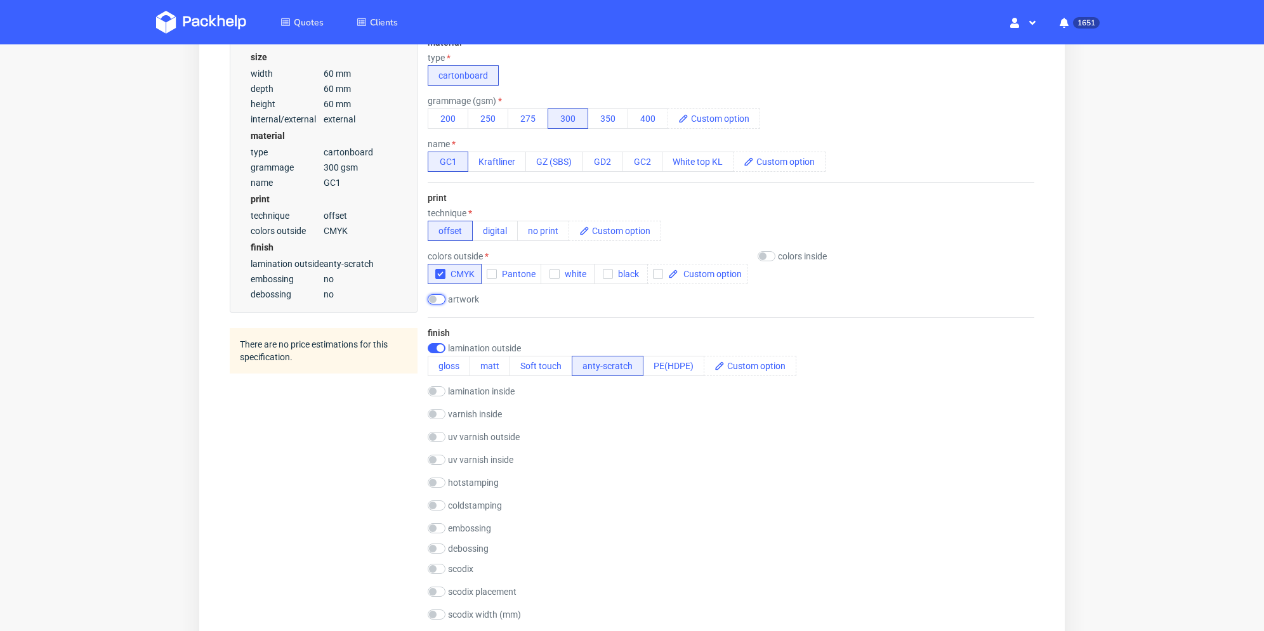
click at [433, 300] on input "checkbox" at bounding box center [437, 299] width 18 height 10
checkbox input "true"
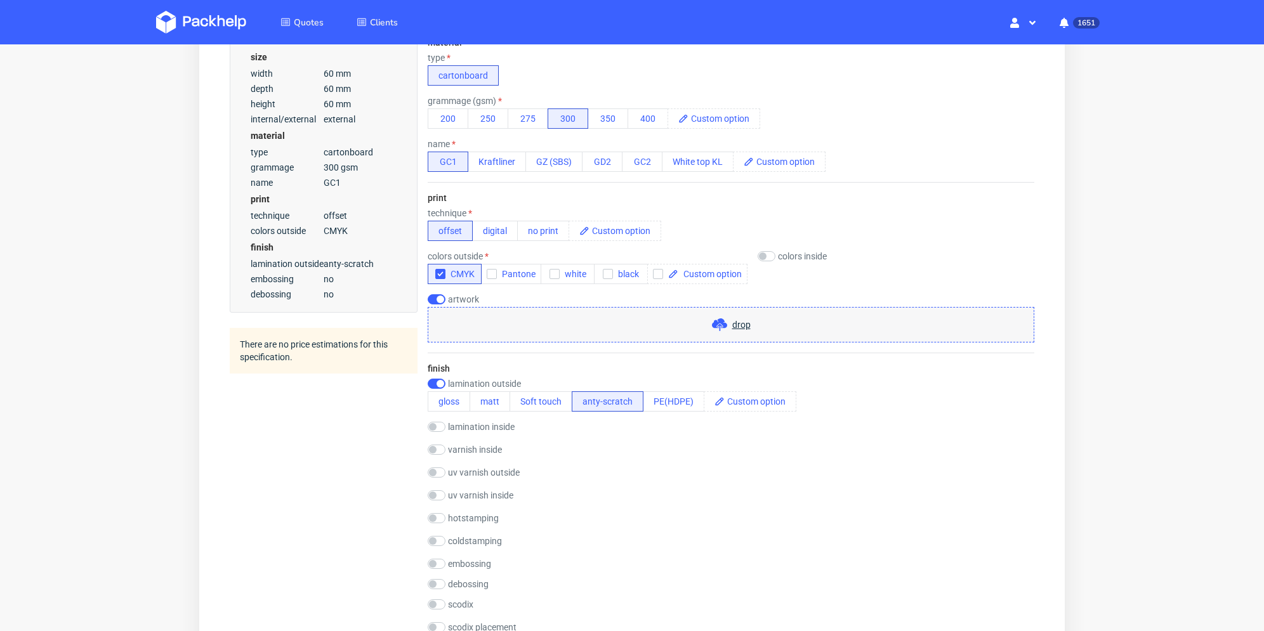
click at [485, 327] on div "drop" at bounding box center [731, 325] width 607 height 36
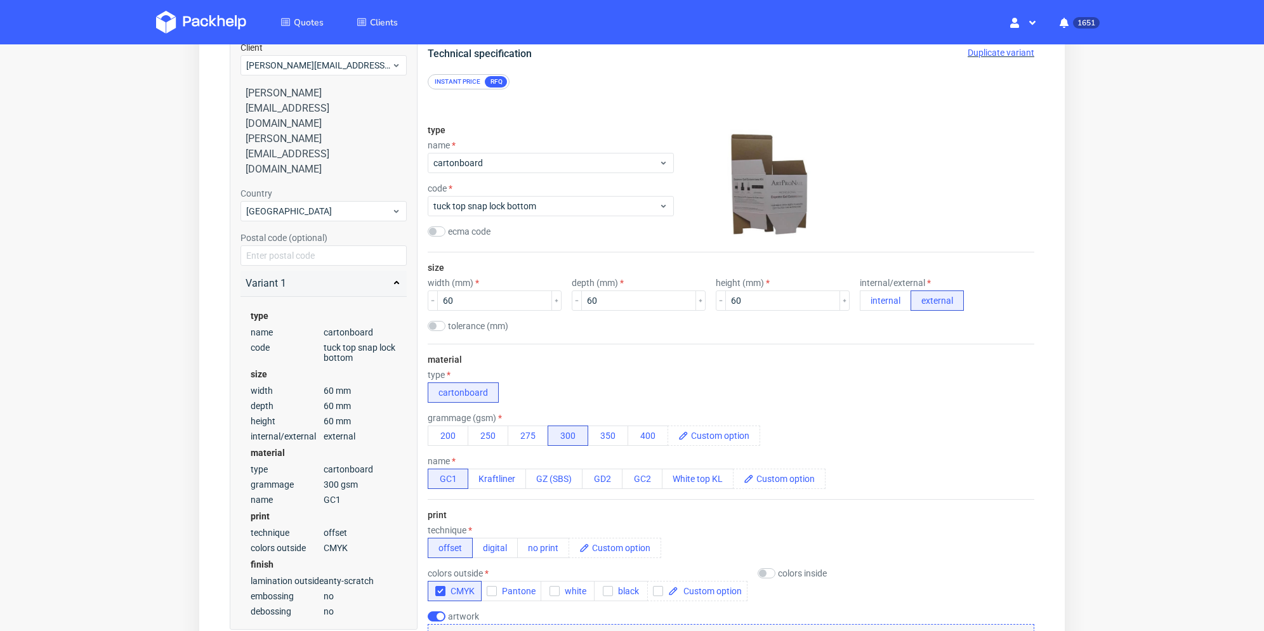
scroll to position [0, 0]
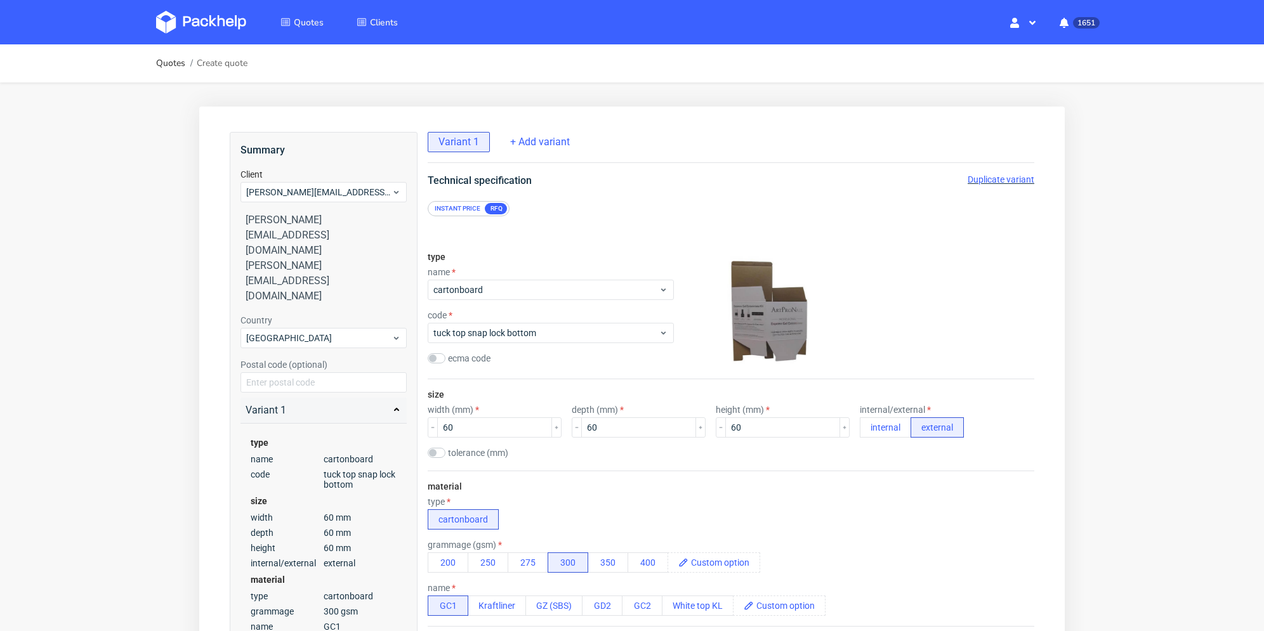
click at [993, 180] on span "Duplicate variant" at bounding box center [1001, 180] width 67 height 10
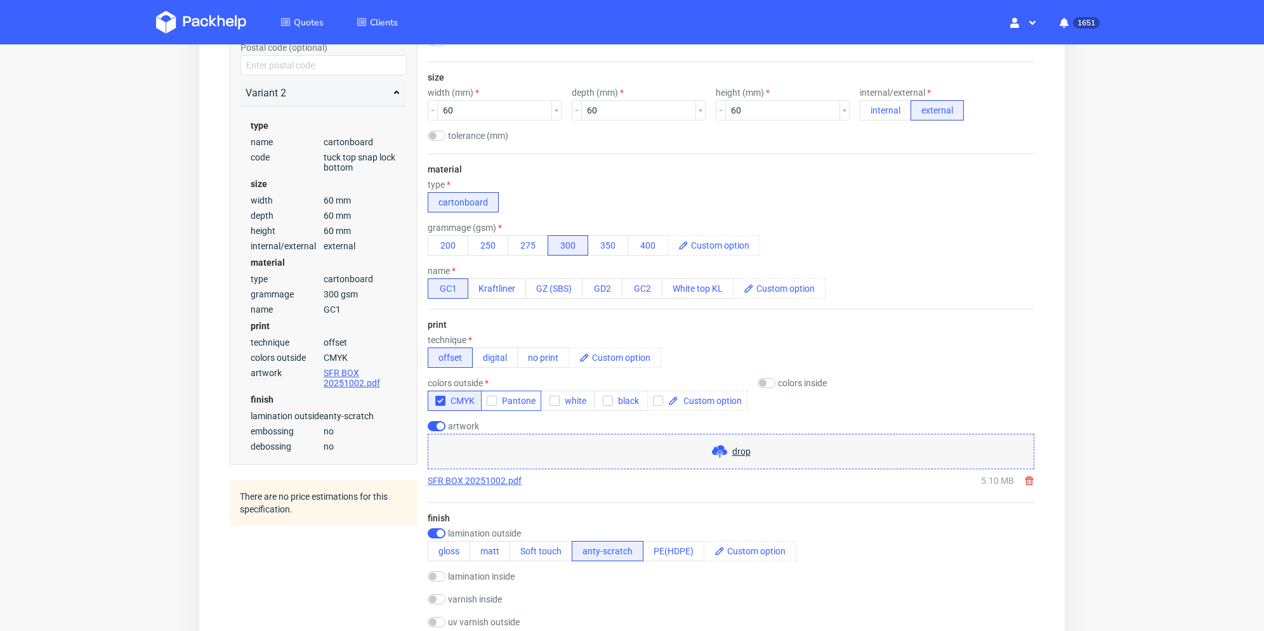
scroll to position [444, 0]
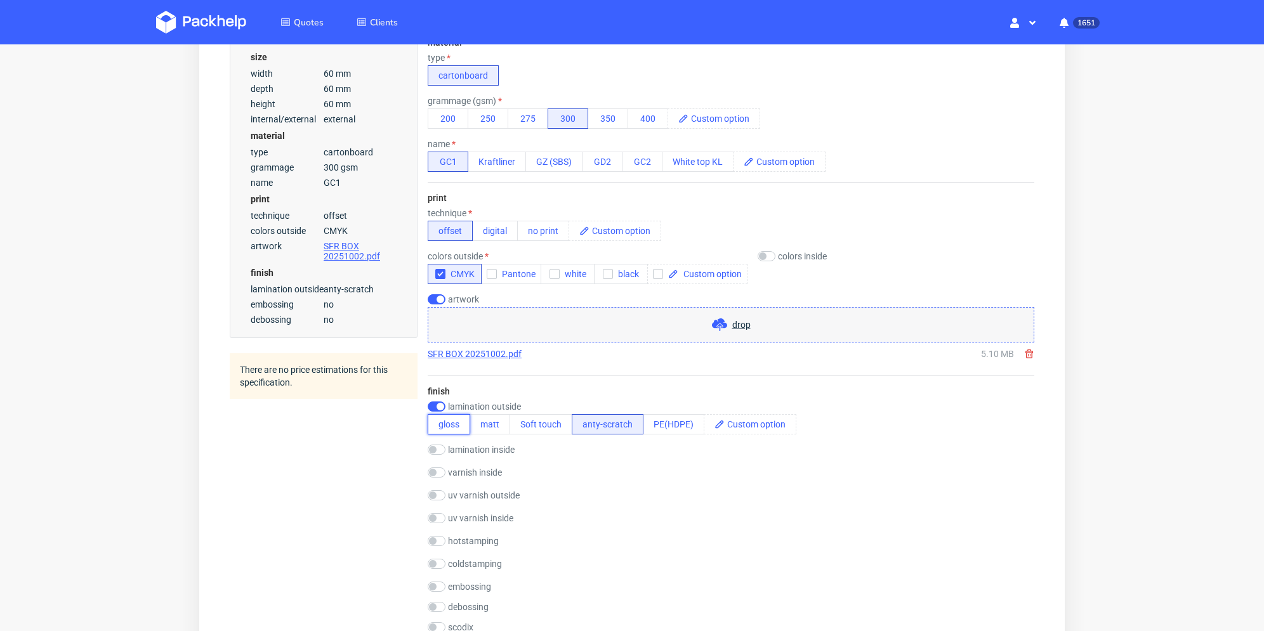
click at [461, 427] on button "gloss" at bounding box center [449, 424] width 43 height 20
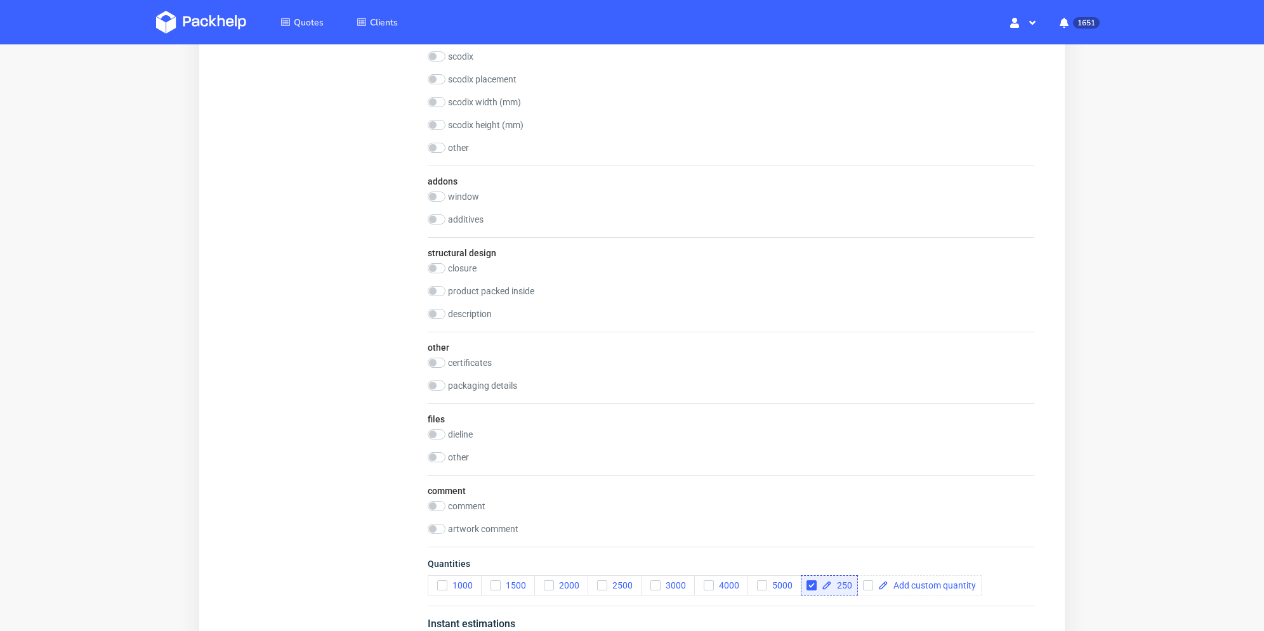
scroll to position [1231, 0]
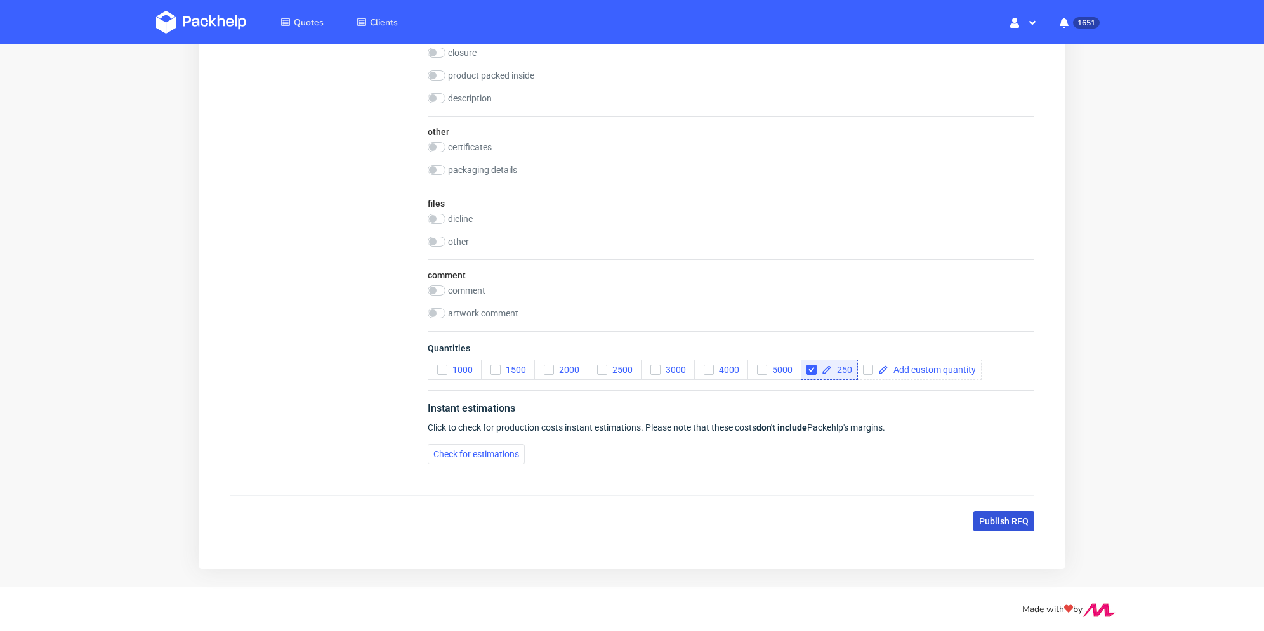
click at [1000, 513] on button "Publish RFQ" at bounding box center [1004, 522] width 61 height 20
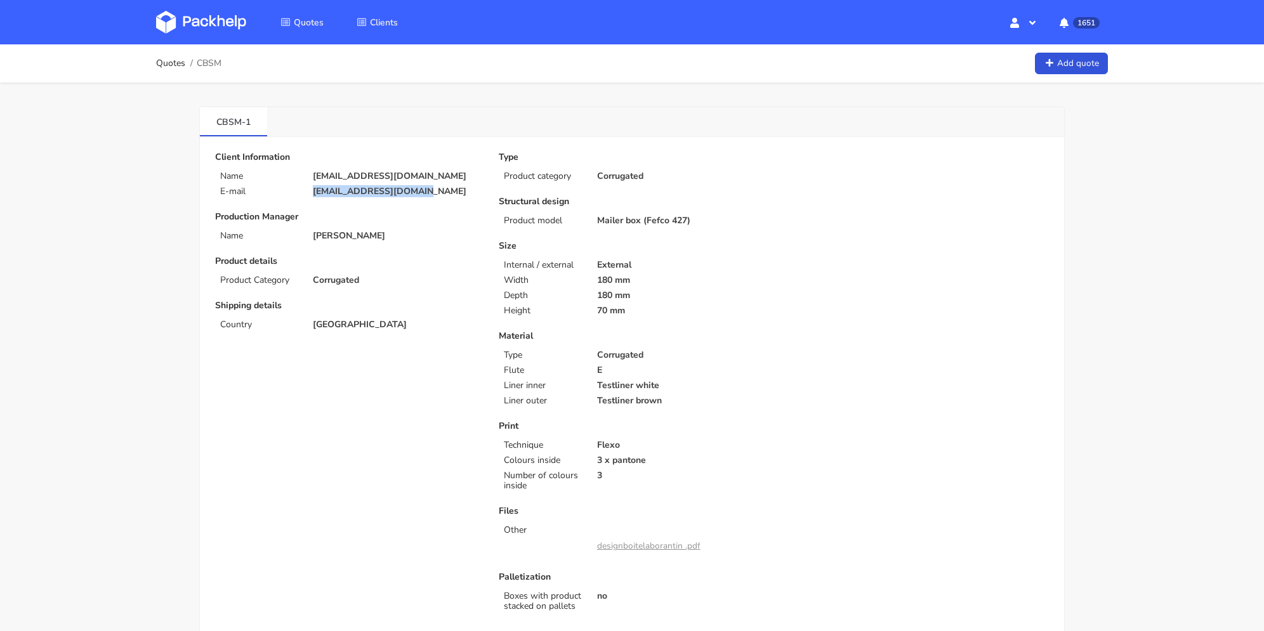
drag, startPoint x: 415, startPoint y: 195, endPoint x: 384, endPoint y: 112, distance: 88.8
click at [314, 192] on p "[EMAIL_ADDRESS][DOMAIN_NAME]" at bounding box center [397, 192] width 168 height 10
copy p "[EMAIL_ADDRESS][DOMAIN_NAME]"
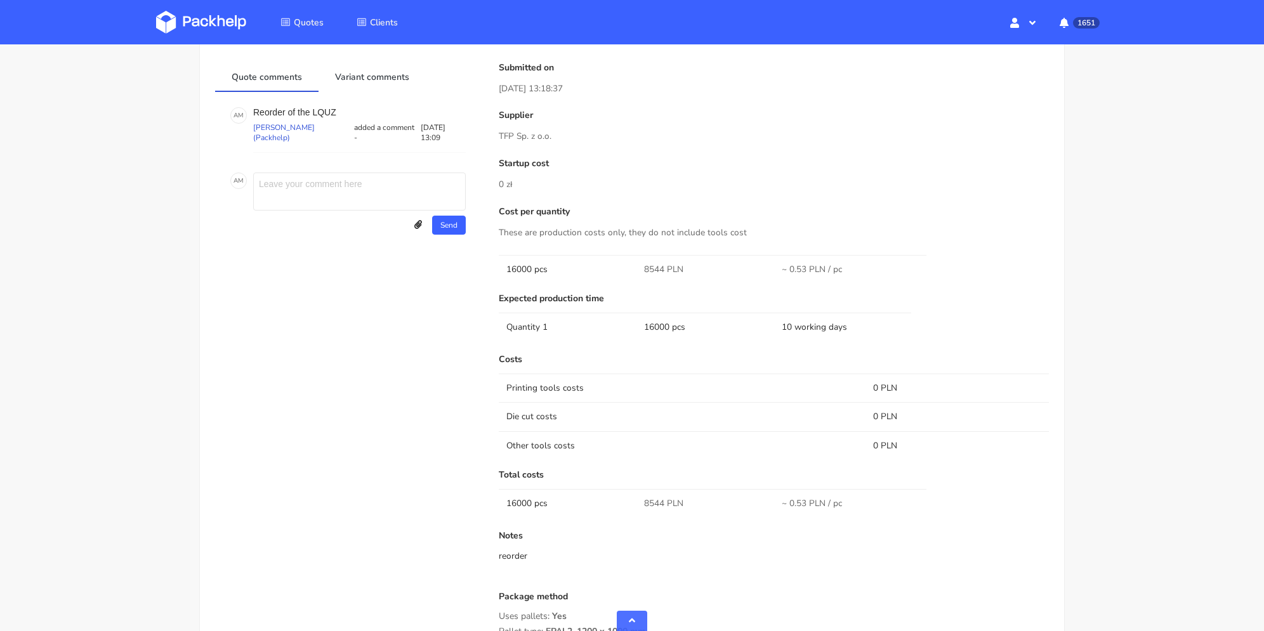
scroll to position [698, 0]
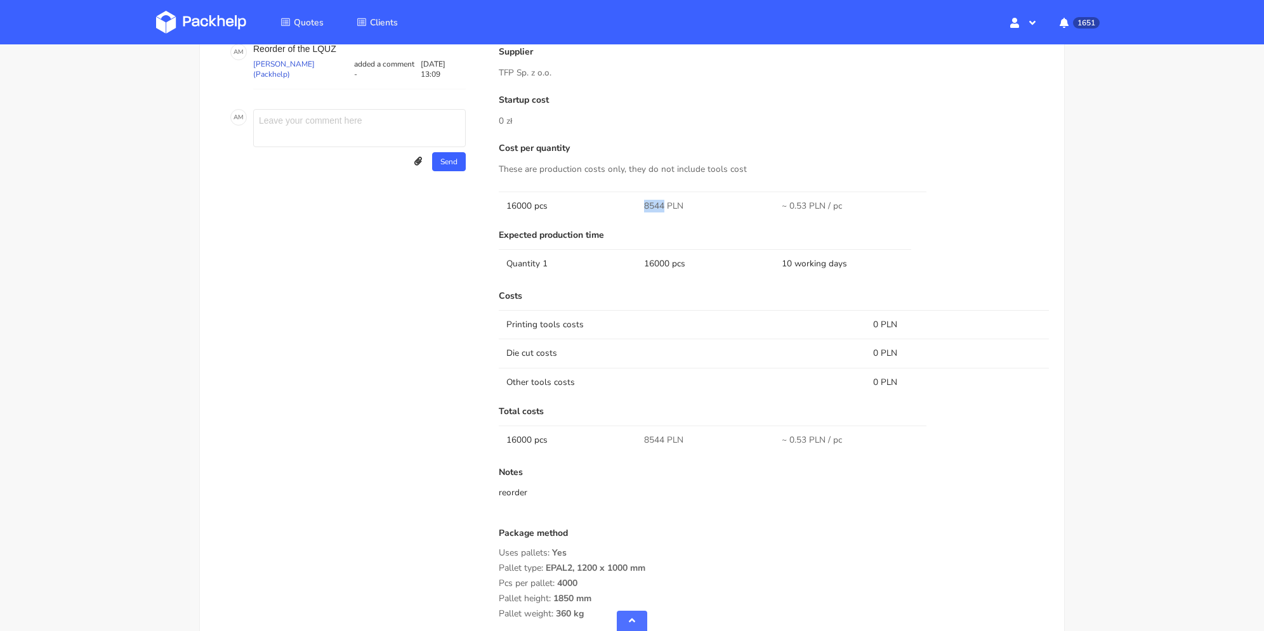
drag, startPoint x: 642, startPoint y: 206, endPoint x: 664, endPoint y: 204, distance: 21.6
click at [664, 204] on td "8544 PLN" at bounding box center [706, 206] width 138 height 29
copy span "8544"
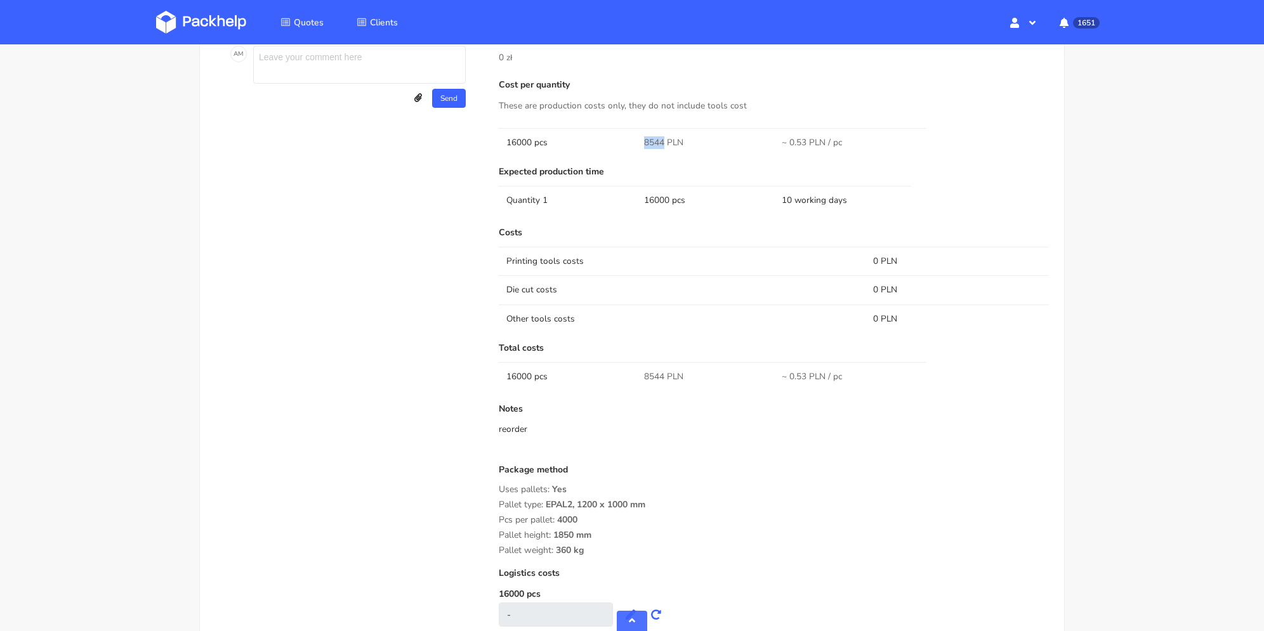
drag, startPoint x: 599, startPoint y: 550, endPoint x: 499, endPoint y: 487, distance: 118.3
click at [497, 487] on div "Submitted on [DATE] 13:18:37 Supplier TFP Sp. z o.o. Startup cost 0 zł Cost per…" at bounding box center [774, 288] width 568 height 704
copy div "Uses pallets: Yes Pallet type: EPAL2, 1200 x 1000 mm Pcs per pallet: 4000 Palle…"
drag, startPoint x: 654, startPoint y: 140, endPoint x: 666, endPoint y: 140, distance: 12.1
click at [666, 140] on td "8544 PLN" at bounding box center [706, 142] width 138 height 29
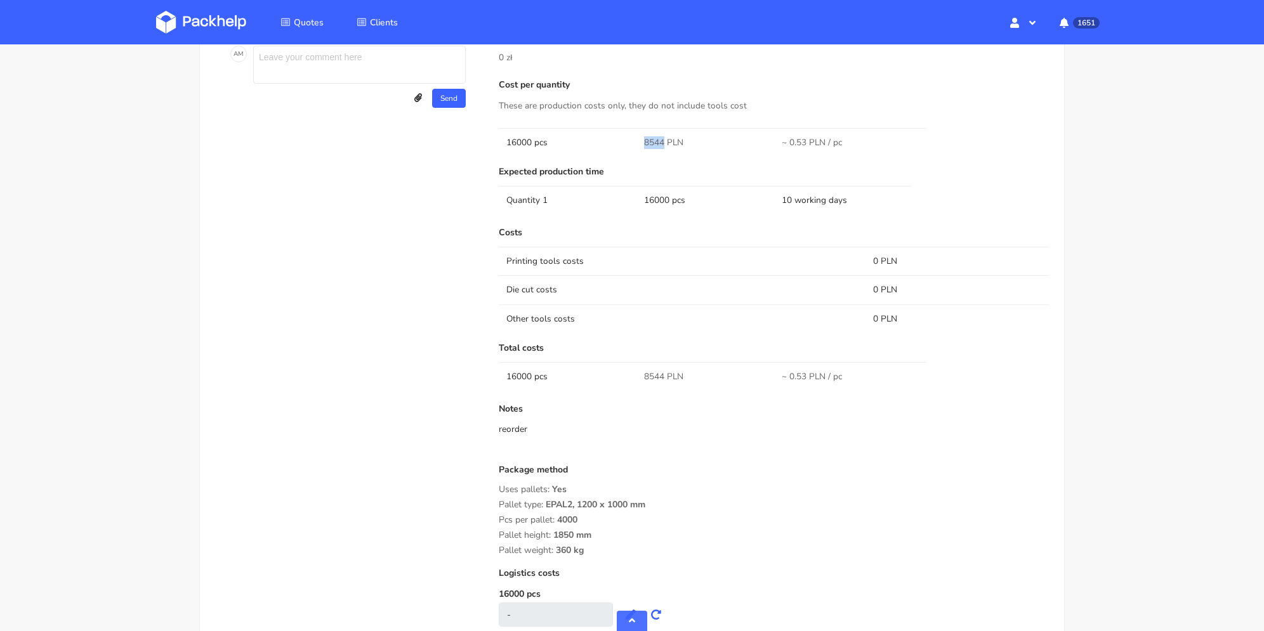
copy span "8544"
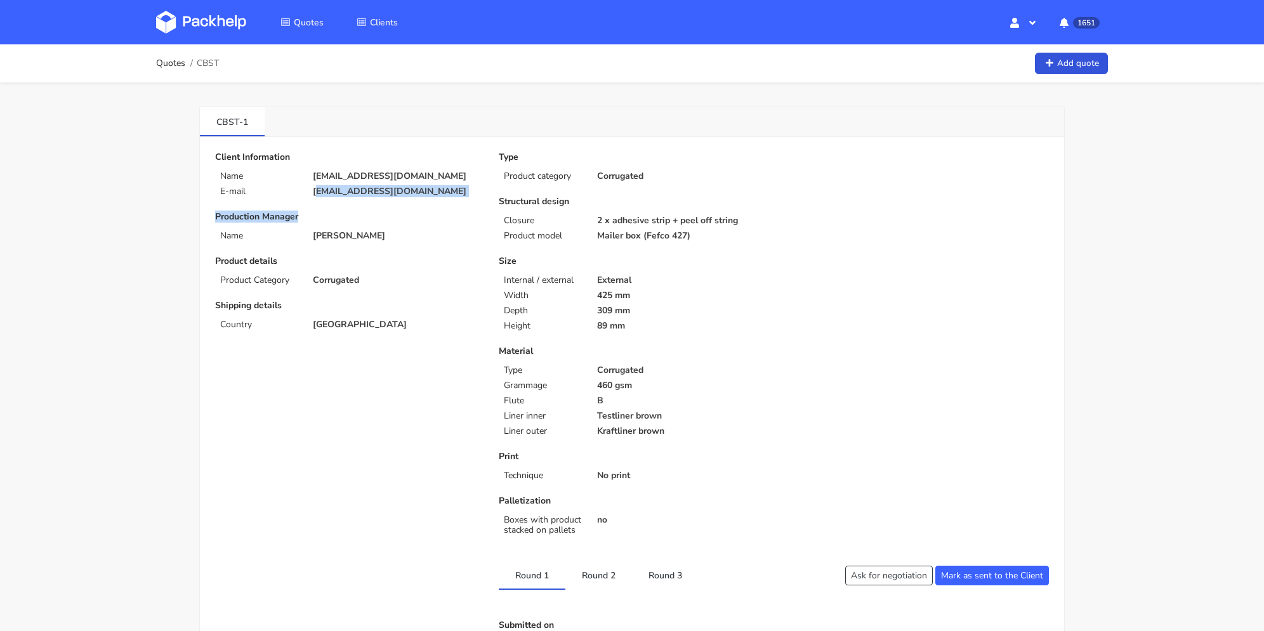
drag, startPoint x: 379, startPoint y: 198, endPoint x: 316, endPoint y: 190, distance: 63.4
click at [316, 190] on div "Client Information Name [PERSON_NAME][EMAIL_ADDRESS][DOMAIN_NAME] E-mail [EMAIL…" at bounding box center [348, 351] width 284 height 399
click at [365, 190] on p "[EMAIL_ADDRESS][DOMAIN_NAME]" at bounding box center [397, 192] width 168 height 10
click at [427, 189] on p "[EMAIL_ADDRESS][DOMAIN_NAME]" at bounding box center [397, 192] width 168 height 10
click at [426, 190] on p "[EMAIL_ADDRESS][DOMAIN_NAME]" at bounding box center [397, 192] width 168 height 10
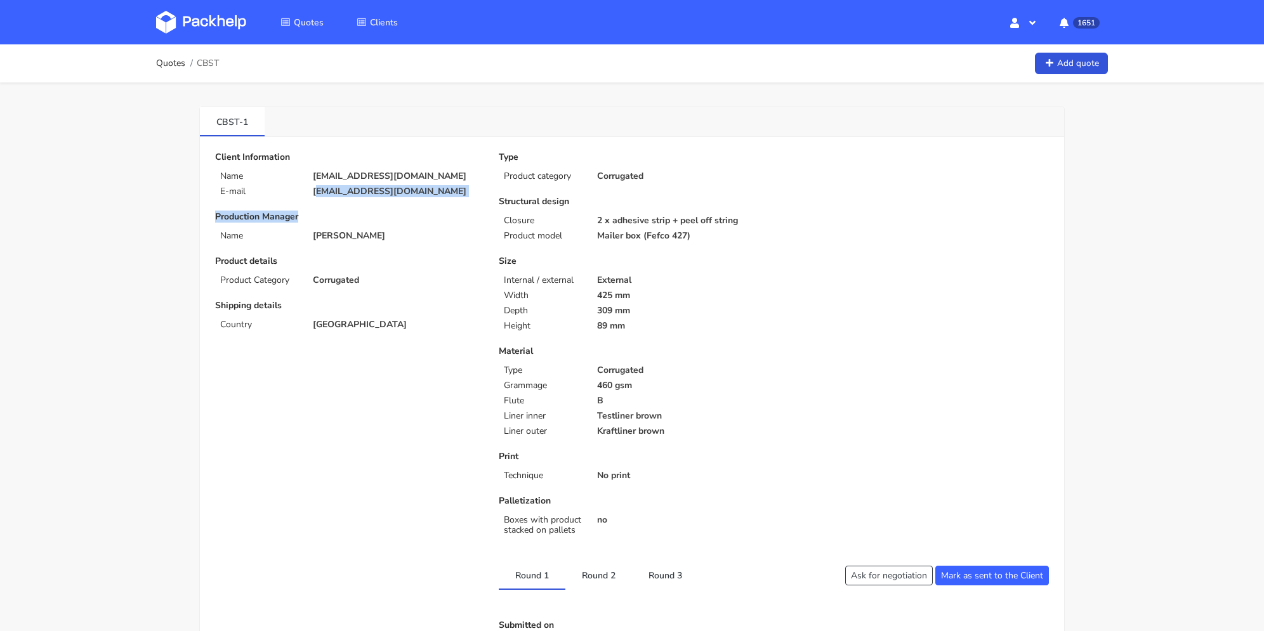
click at [419, 190] on p "[EMAIL_ADDRESS][DOMAIN_NAME]" at bounding box center [397, 192] width 168 height 10
drag, startPoint x: 310, startPoint y: 192, endPoint x: 602, endPoint y: 0, distance: 349.2
click at [423, 191] on div "[EMAIL_ADDRESS][DOMAIN_NAME]" at bounding box center [397, 192] width 186 height 10
copy p "[EMAIL_ADDRESS][DOMAIN_NAME]"
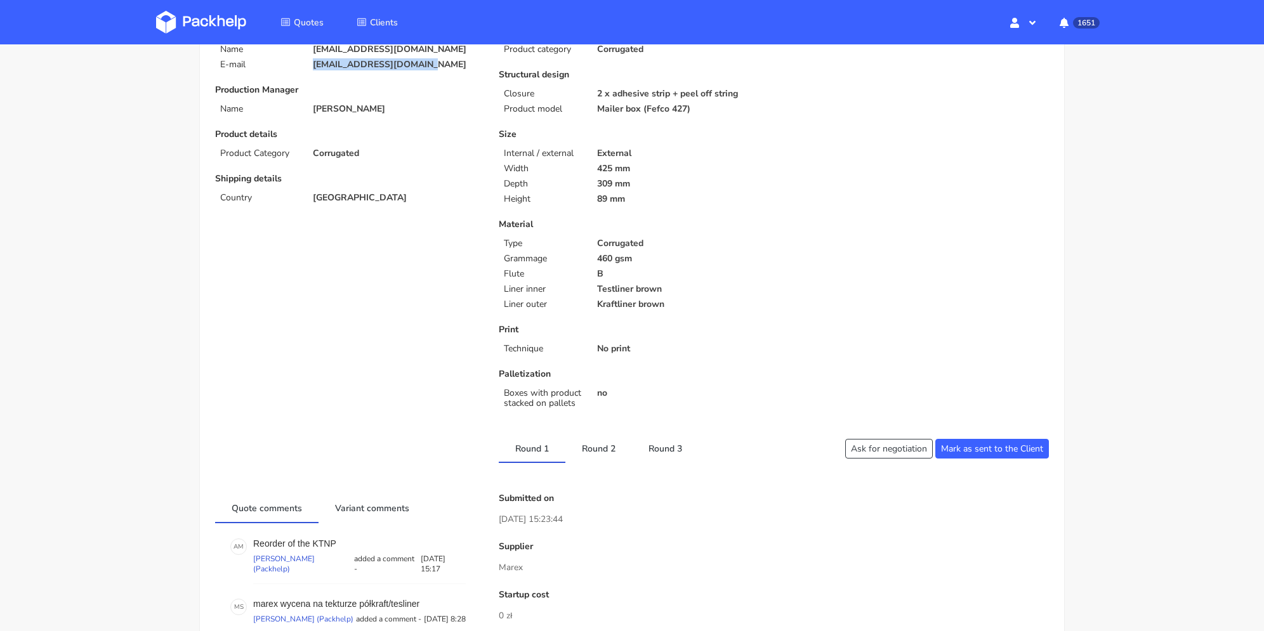
scroll to position [190, 0]
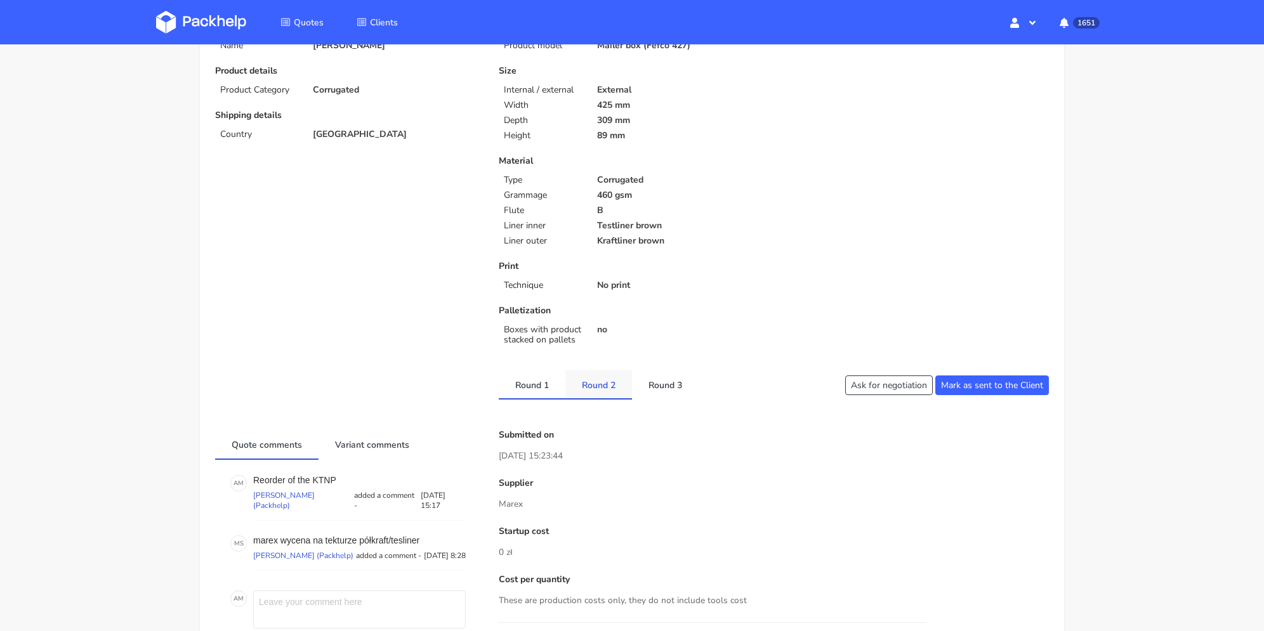
click at [611, 378] on link "Round 2" at bounding box center [598, 385] width 67 height 28
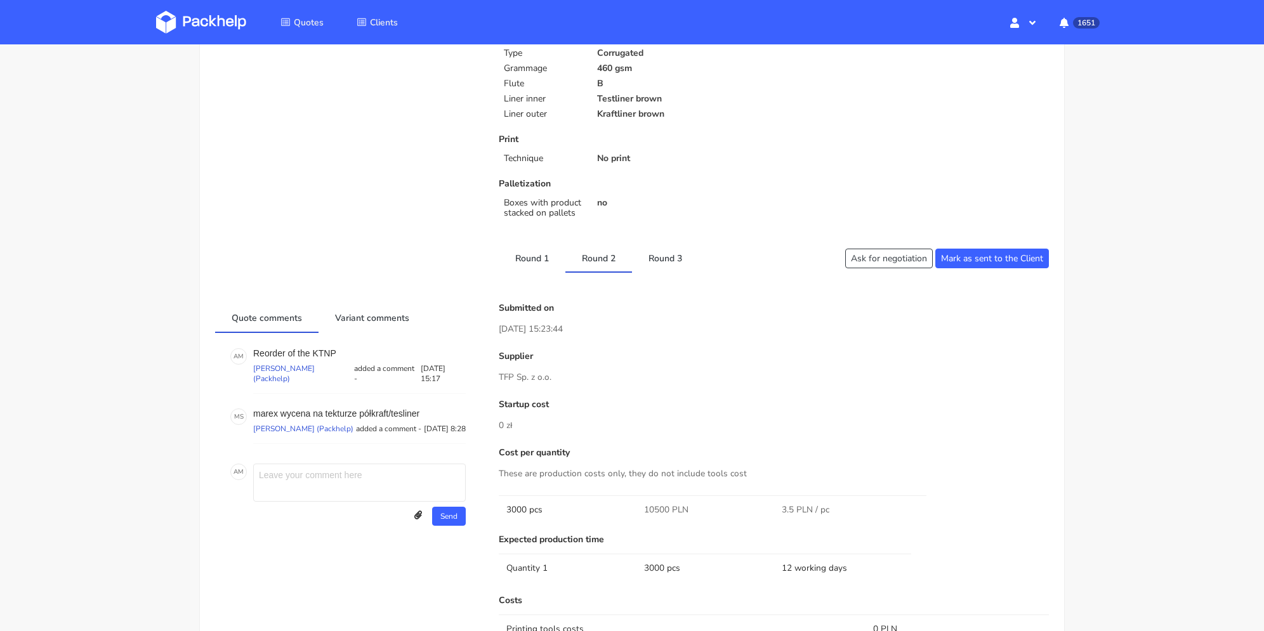
scroll to position [444, 0]
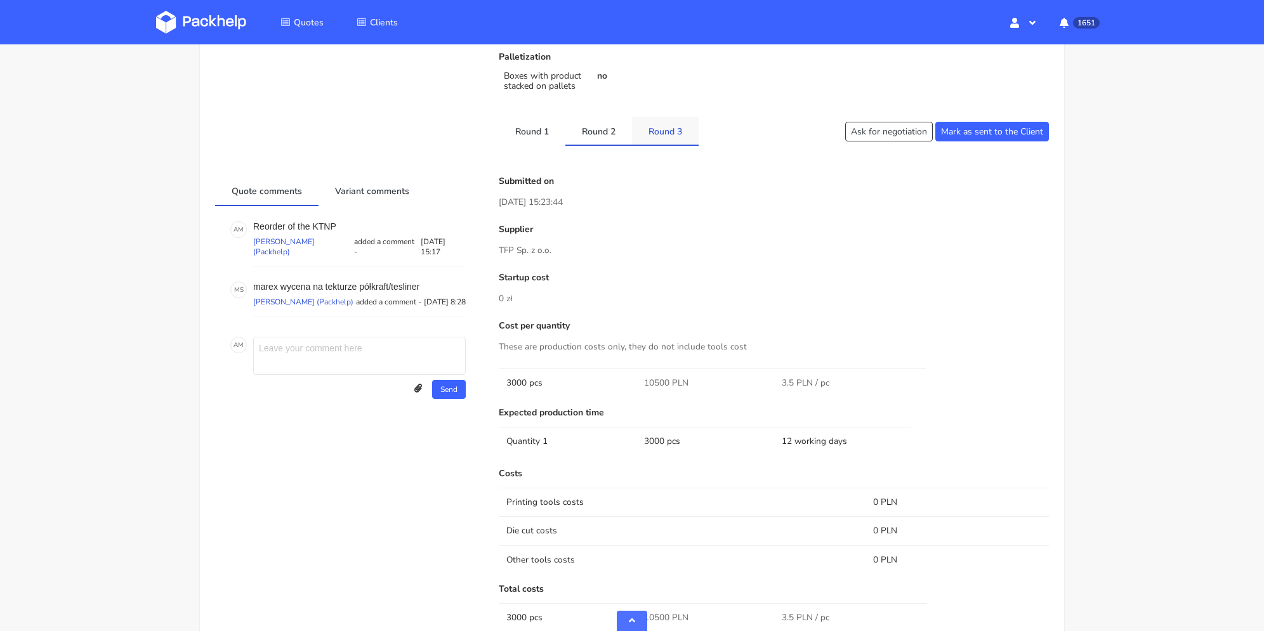
click at [668, 139] on link "Round 3" at bounding box center [665, 131] width 67 height 28
click at [602, 149] on div "Client Information Name [EMAIL_ADDRESS][DOMAIN_NAME] E-mail [EMAIL_ADDRESS][DOM…" at bounding box center [632, 294] width 834 height 1173
click at [546, 138] on link "Round 1" at bounding box center [532, 131] width 67 height 28
drag, startPoint x: 597, startPoint y: 133, endPoint x: 627, endPoint y: 131, distance: 29.9
click at [598, 133] on link "Round 2" at bounding box center [598, 131] width 67 height 28
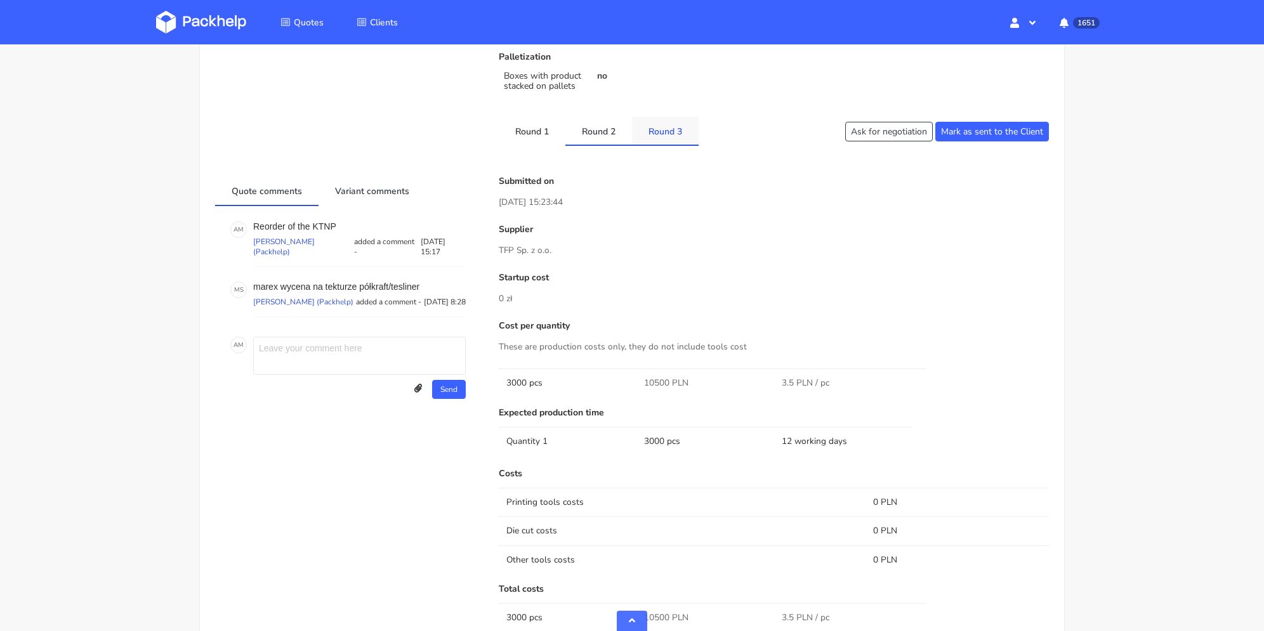
click at [665, 131] on link "Round 3" at bounding box center [665, 131] width 67 height 28
click at [536, 131] on link "Round 1" at bounding box center [532, 131] width 67 height 28
click at [612, 136] on link "Round 2" at bounding box center [598, 131] width 67 height 28
click at [656, 129] on link "Round 3" at bounding box center [665, 131] width 67 height 28
click at [534, 131] on link "Round 1" at bounding box center [532, 131] width 67 height 28
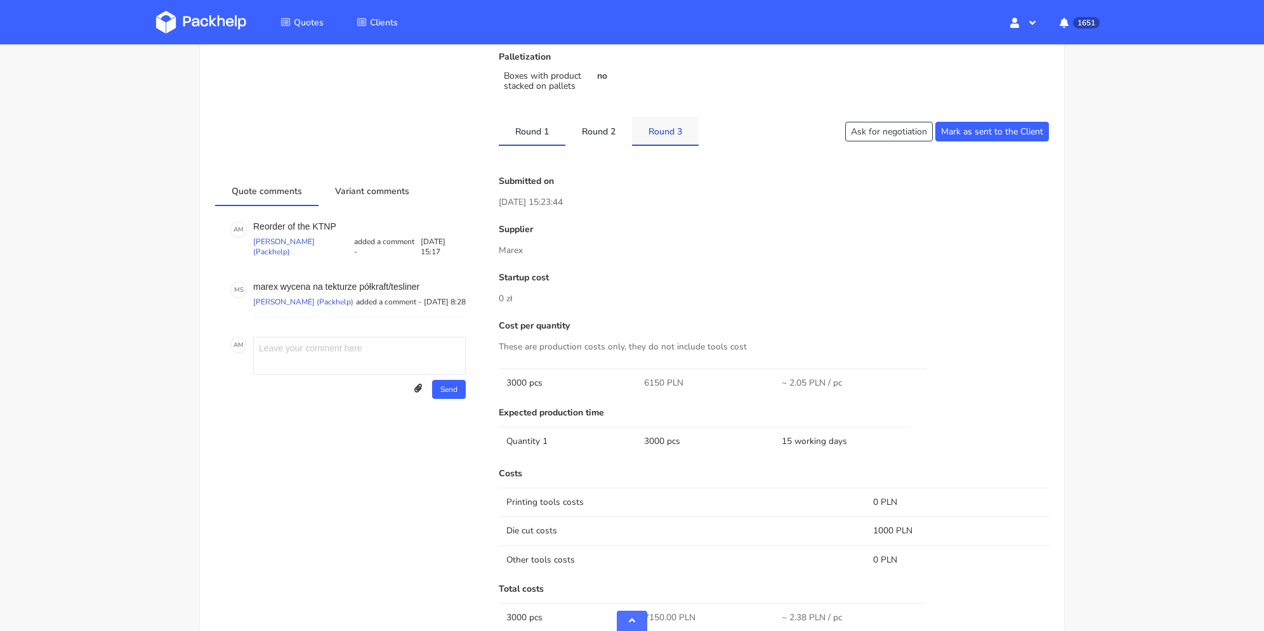
click at [647, 133] on link "Round 3" at bounding box center [665, 131] width 67 height 28
click at [517, 134] on link "Round 1" at bounding box center [532, 131] width 67 height 28
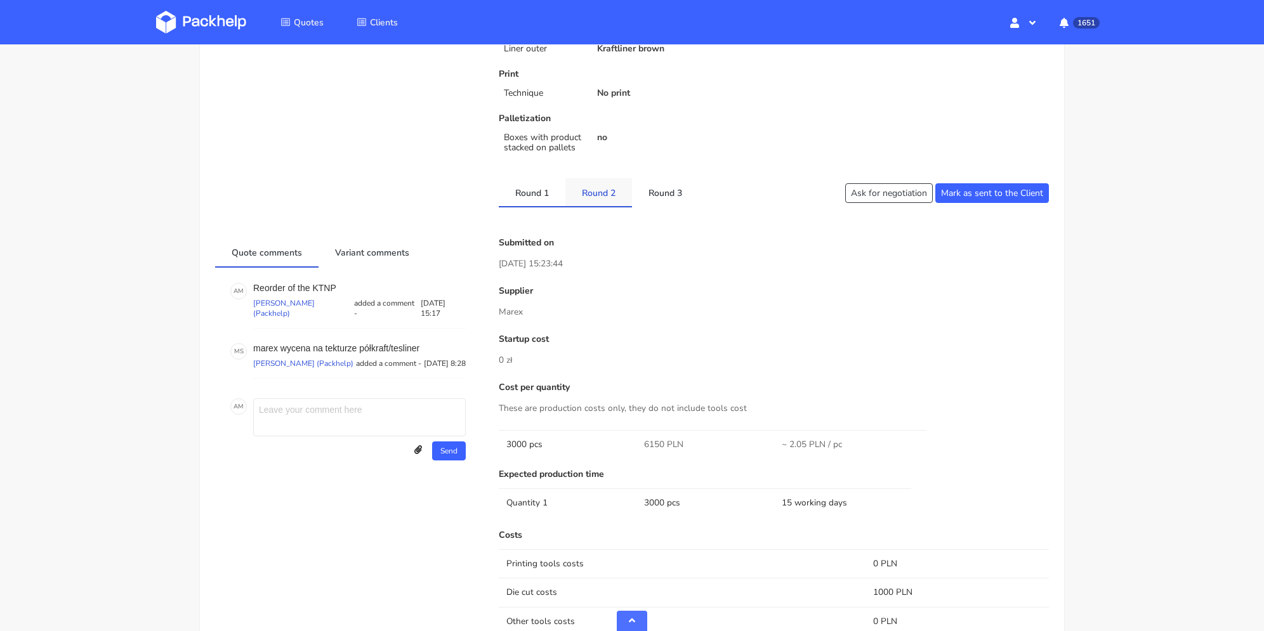
click at [609, 194] on link "Round 2" at bounding box center [598, 192] width 67 height 28
click at [654, 192] on link "Round 3" at bounding box center [665, 192] width 67 height 28
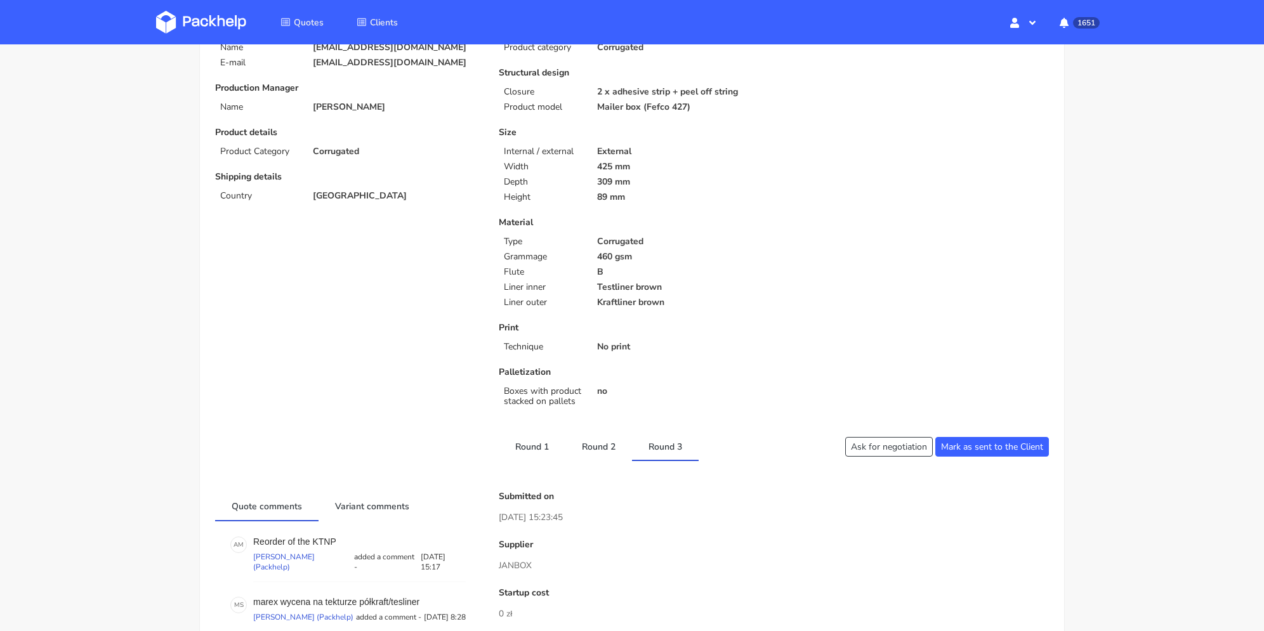
scroll to position [192, 0]
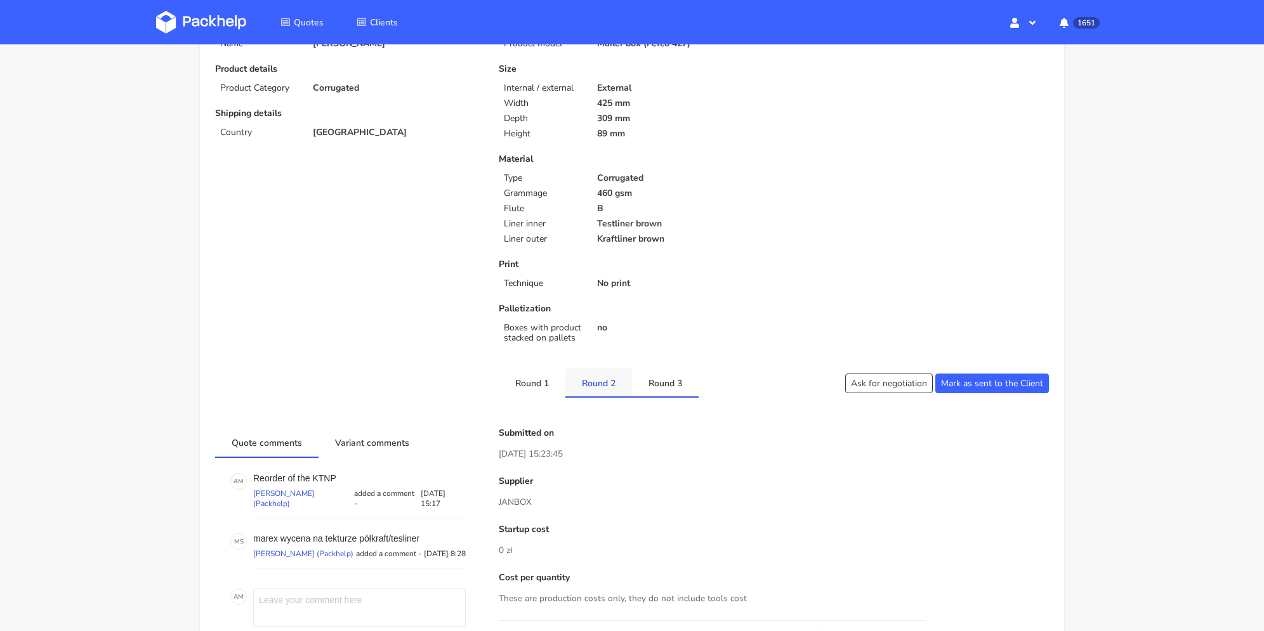
click at [603, 380] on link "Round 2" at bounding box center [598, 383] width 67 height 28
click at [542, 385] on link "Round 1" at bounding box center [532, 383] width 67 height 28
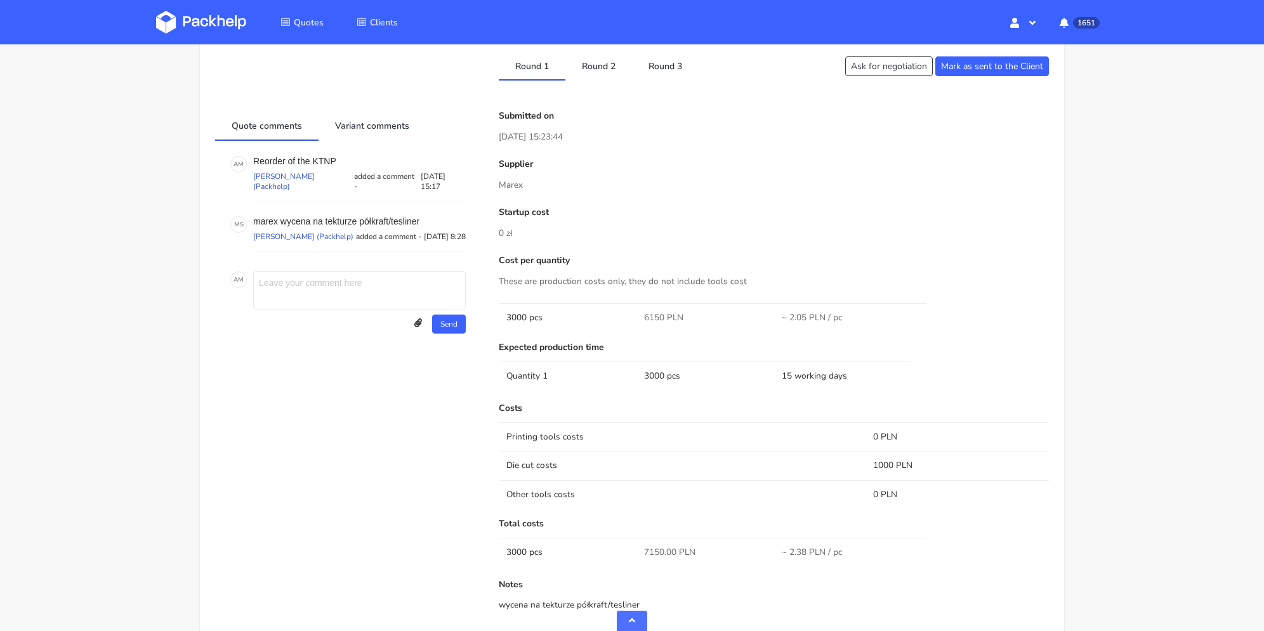
scroll to position [446, 0]
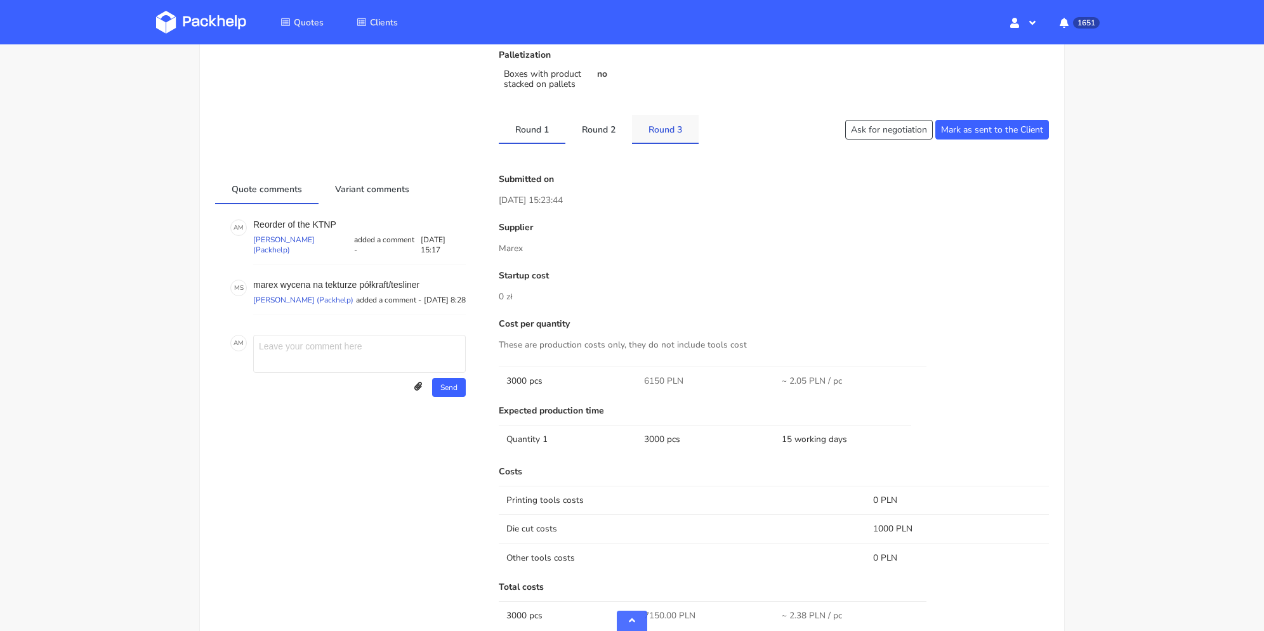
click at [672, 135] on link "Round 3" at bounding box center [665, 129] width 67 height 28
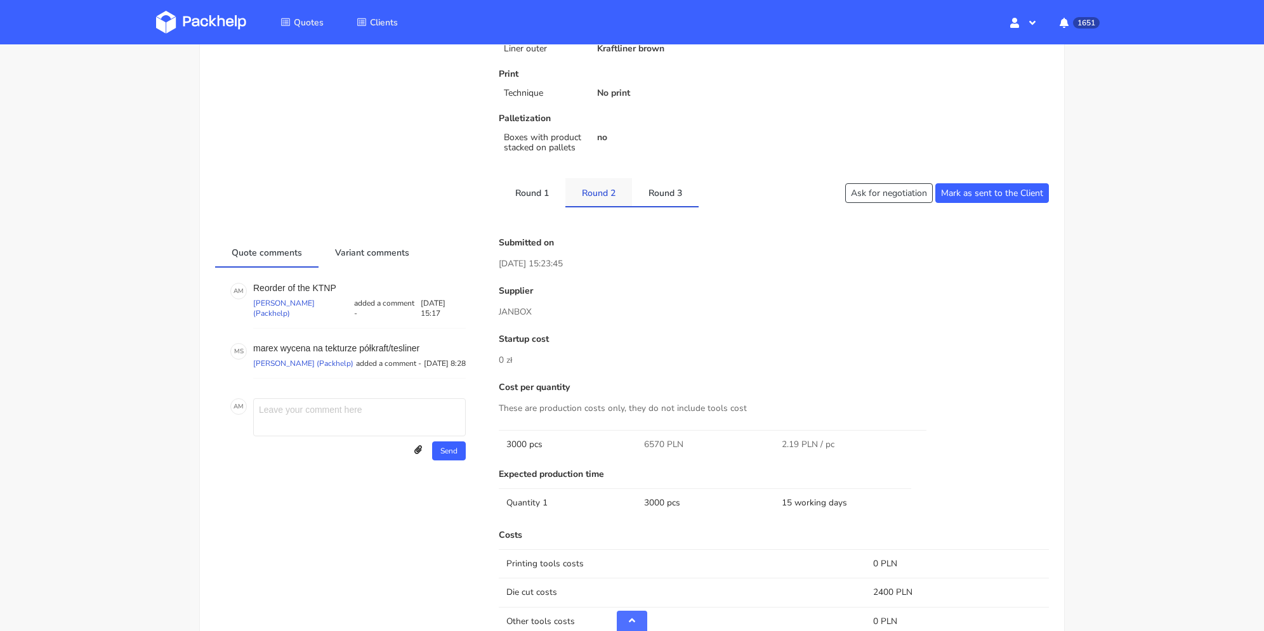
click at [598, 195] on link "Round 2" at bounding box center [598, 192] width 67 height 28
click at [542, 199] on link "Round 1" at bounding box center [532, 192] width 67 height 28
click at [611, 197] on link "Round 2" at bounding box center [598, 192] width 67 height 28
click at [672, 188] on link "Round 3" at bounding box center [665, 192] width 67 height 28
drag, startPoint x: 340, startPoint y: 289, endPoint x: 314, endPoint y: 289, distance: 26.0
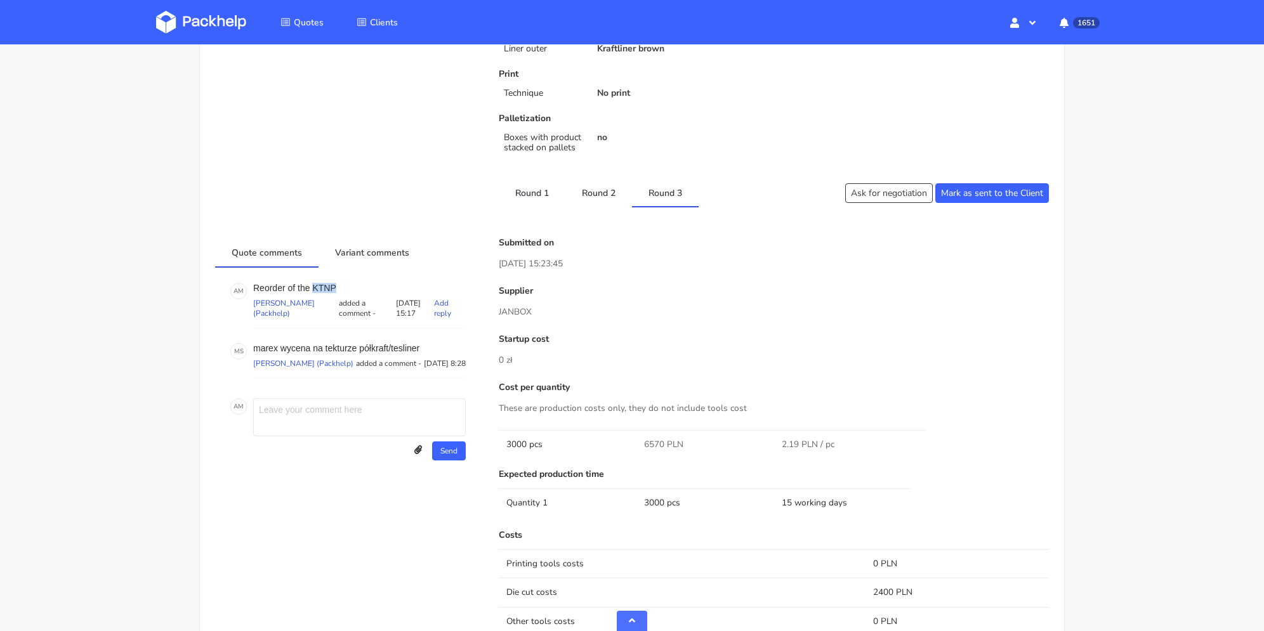
click at [314, 289] on p "Reorder of the KTNP" at bounding box center [359, 288] width 213 height 10
copy p "KTNP"
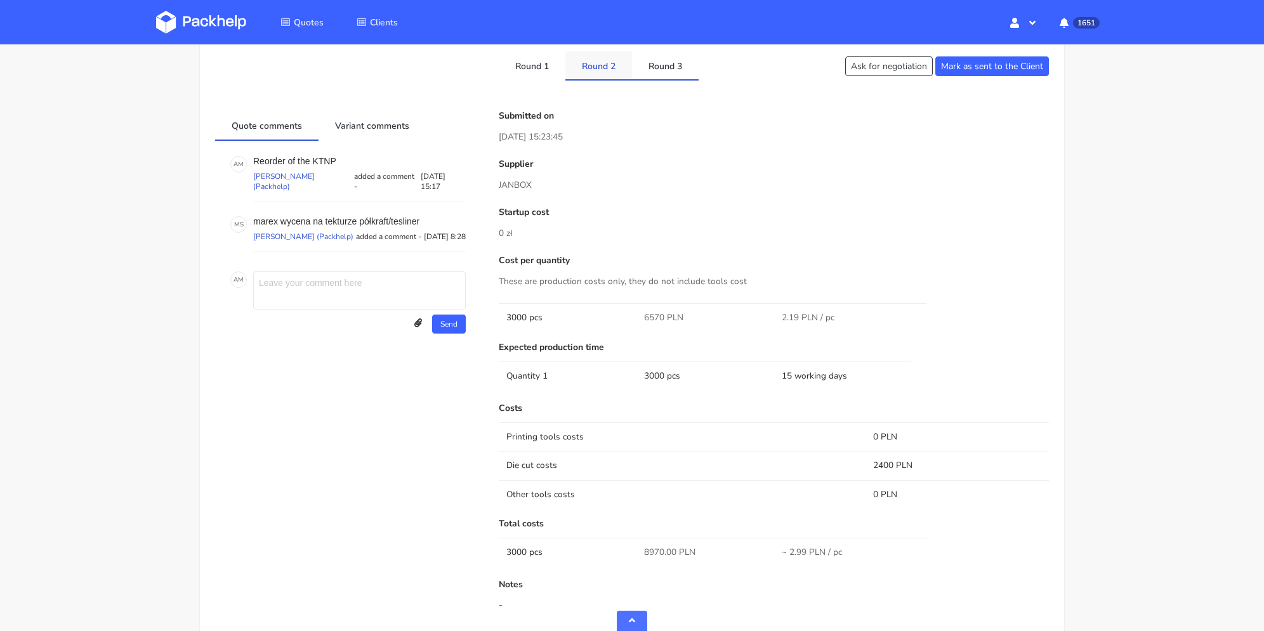
click at [603, 70] on link "Round 2" at bounding box center [598, 65] width 67 height 28
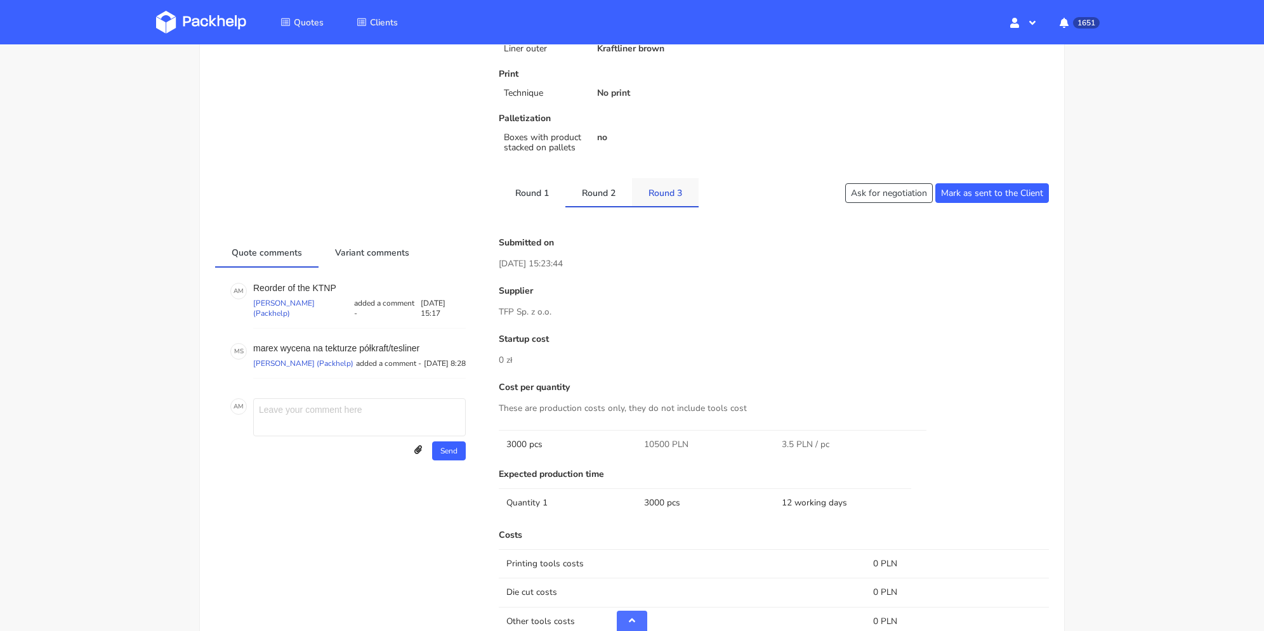
click at [661, 192] on link "Round 3" at bounding box center [665, 192] width 67 height 28
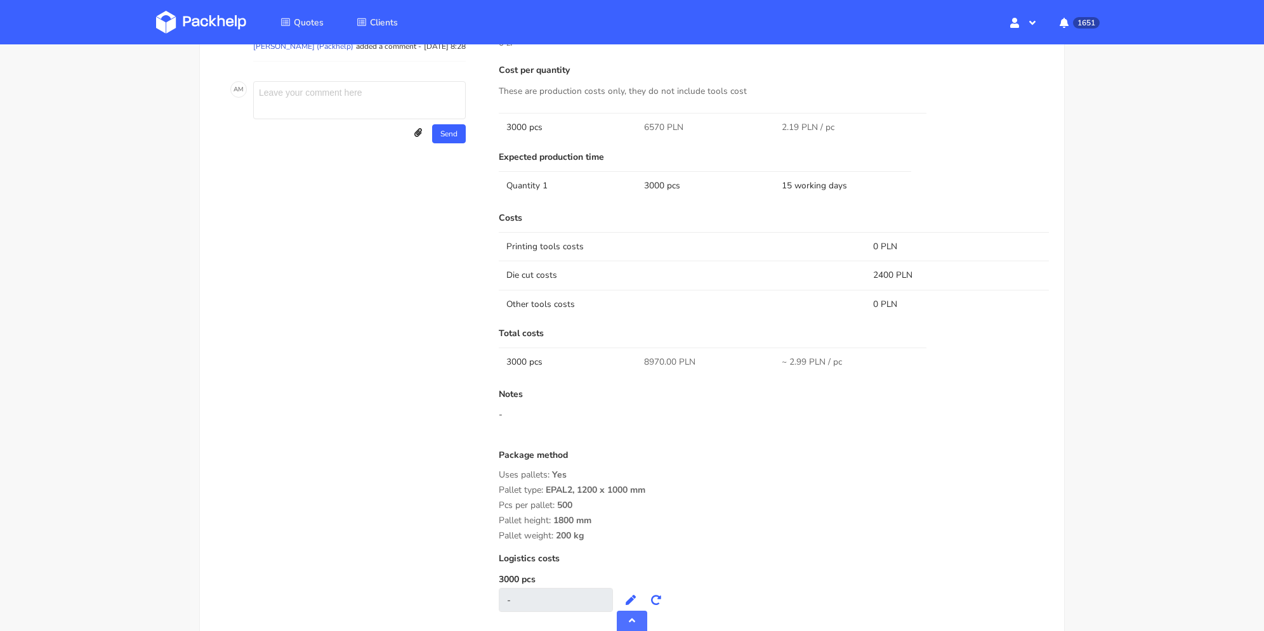
scroll to position [510, 0]
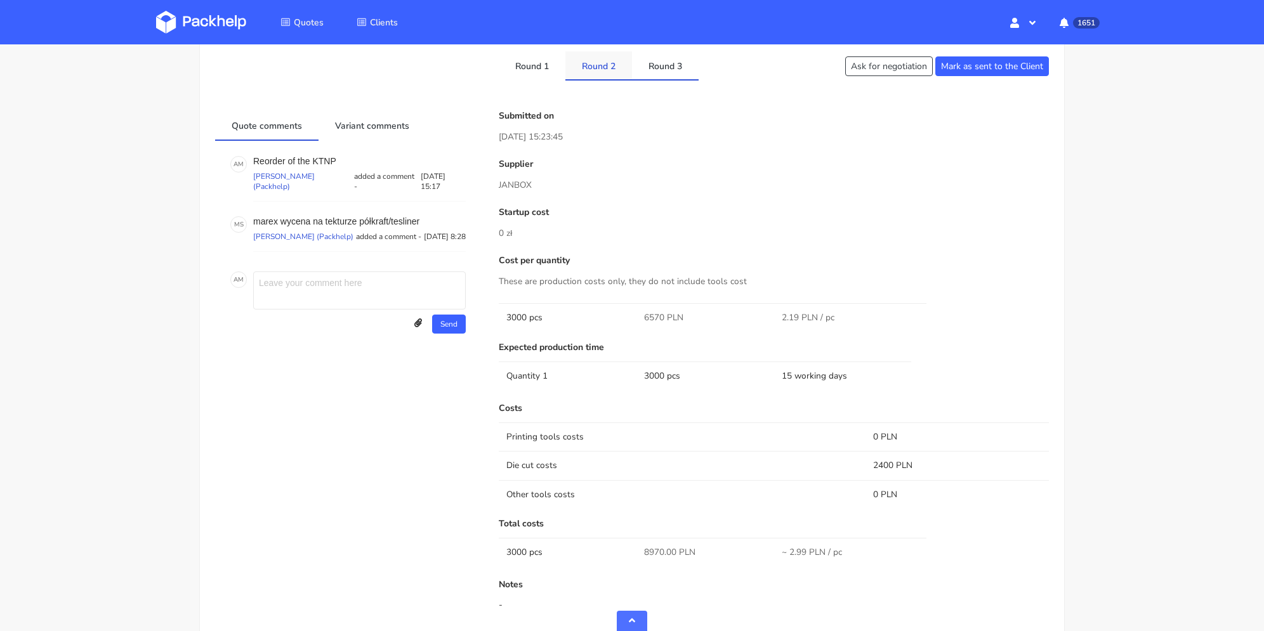
click at [617, 66] on link "Round 2" at bounding box center [598, 65] width 67 height 28
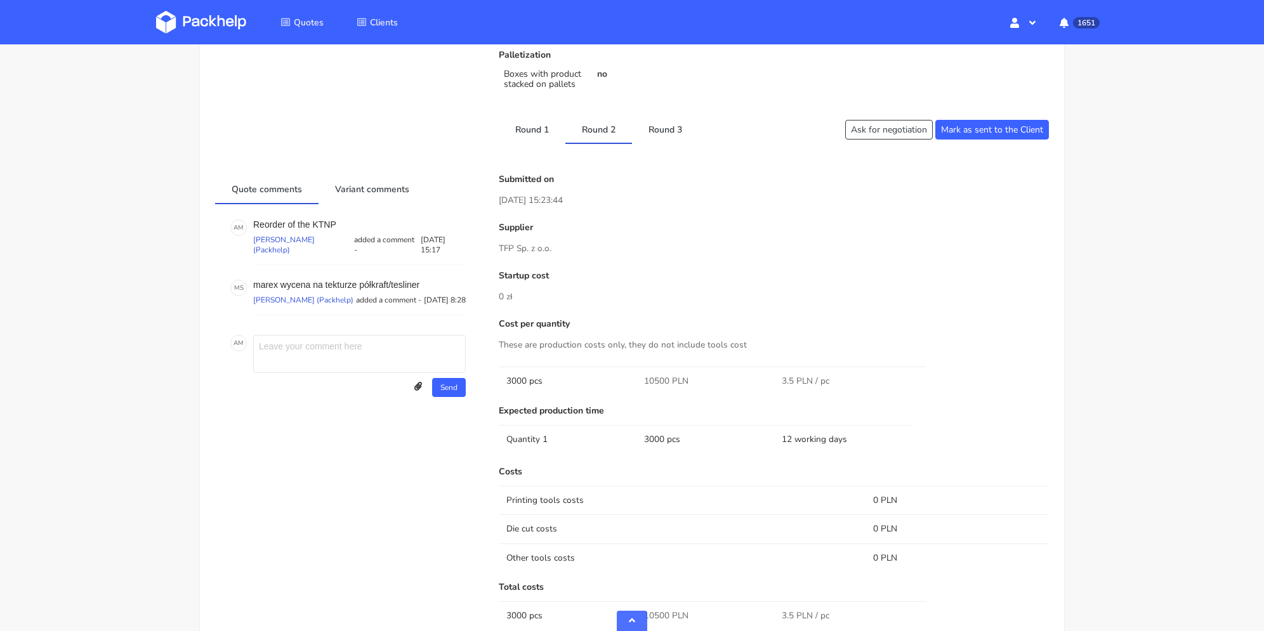
drag, startPoint x: 671, startPoint y: 143, endPoint x: 670, endPoint y: 152, distance: 8.5
click at [671, 144] on div "Client Information Name [EMAIL_ADDRESS][DOMAIN_NAME] E-mail [EMAIL_ADDRESS][DOM…" at bounding box center [632, 292] width 834 height 1173
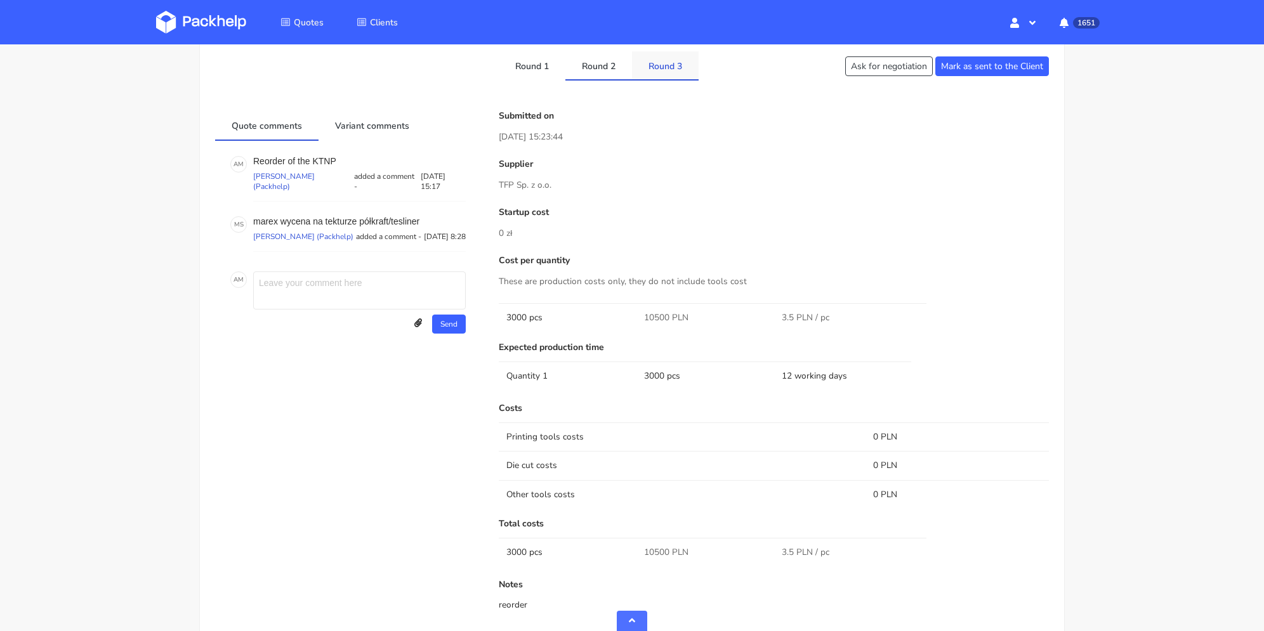
click at [677, 61] on link "Round 3" at bounding box center [665, 65] width 67 height 28
click at [614, 60] on link "Round 2" at bounding box center [598, 65] width 67 height 28
drag, startPoint x: 661, startPoint y: 314, endPoint x: 669, endPoint y: 314, distance: 8.3
click at [669, 314] on td "10500 PLN" at bounding box center [706, 317] width 138 height 29
copy span "10500"
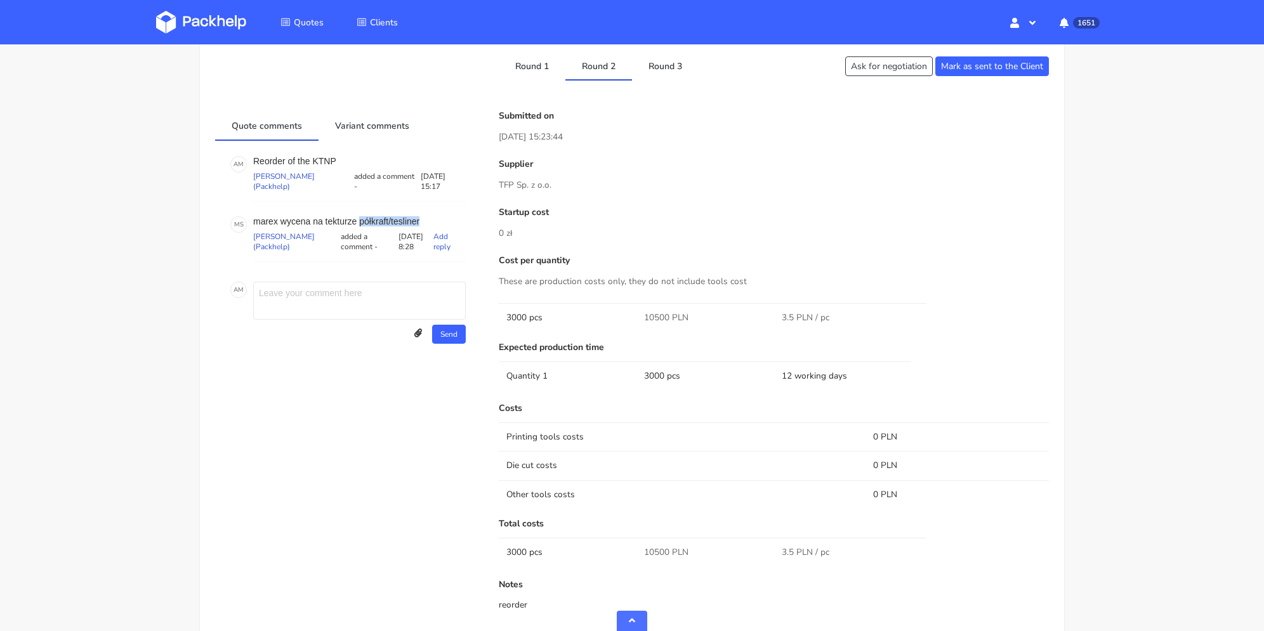
drag, startPoint x: 359, startPoint y: 220, endPoint x: 422, endPoint y: 218, distance: 62.9
click at [422, 218] on p "marex wycena na tekturze półkraft/tesliner" at bounding box center [359, 221] width 213 height 10
copy p "półkraft/tesliner"
click at [546, 67] on link "Round 1" at bounding box center [532, 65] width 67 height 28
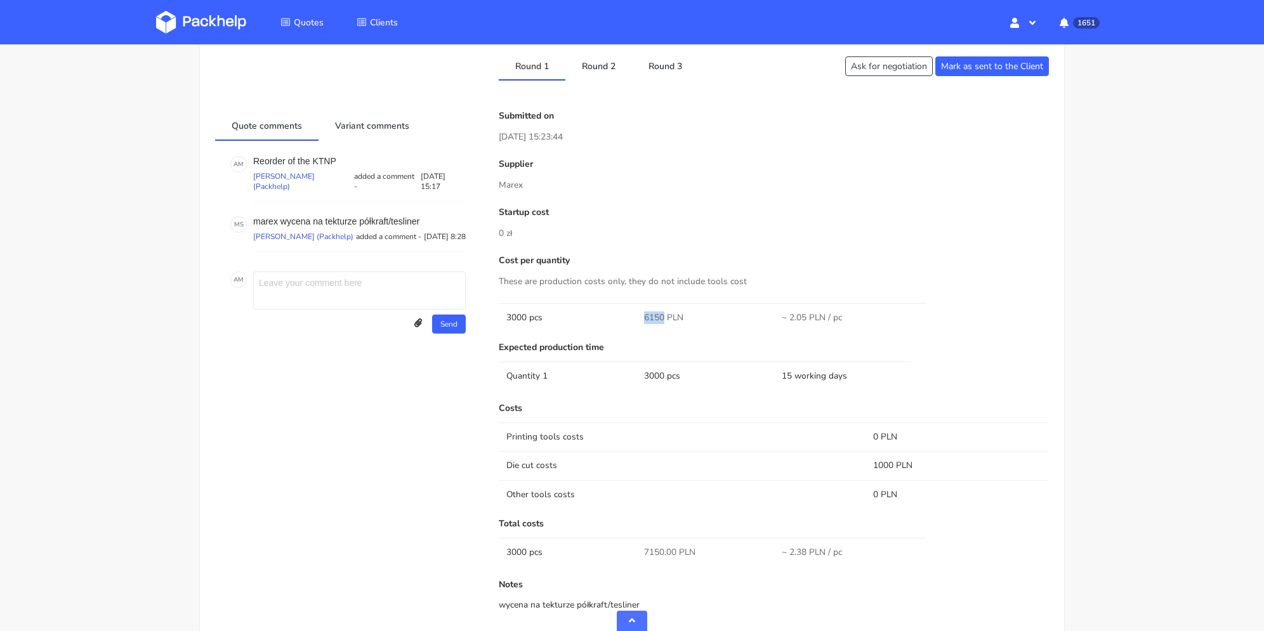
drag, startPoint x: 638, startPoint y: 314, endPoint x: 664, endPoint y: 314, distance: 25.4
click at [664, 316] on td "6150 PLN" at bounding box center [706, 317] width 138 height 29
copy span "6150"
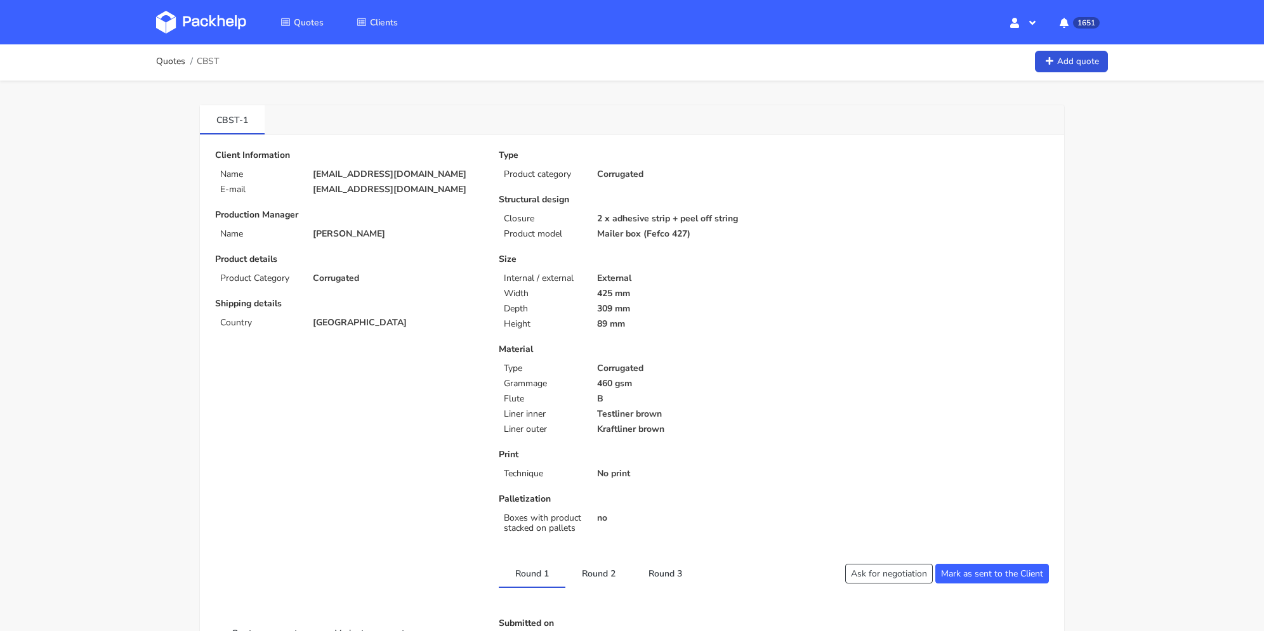
scroll to position [0, 0]
drag, startPoint x: 218, startPoint y: 121, endPoint x: 498, endPoint y: 0, distance: 305.0
click at [251, 121] on link "CBST-1" at bounding box center [232, 121] width 65 height 28
copy link "CBST-1"
